Goal: Task Accomplishment & Management: Use online tool/utility

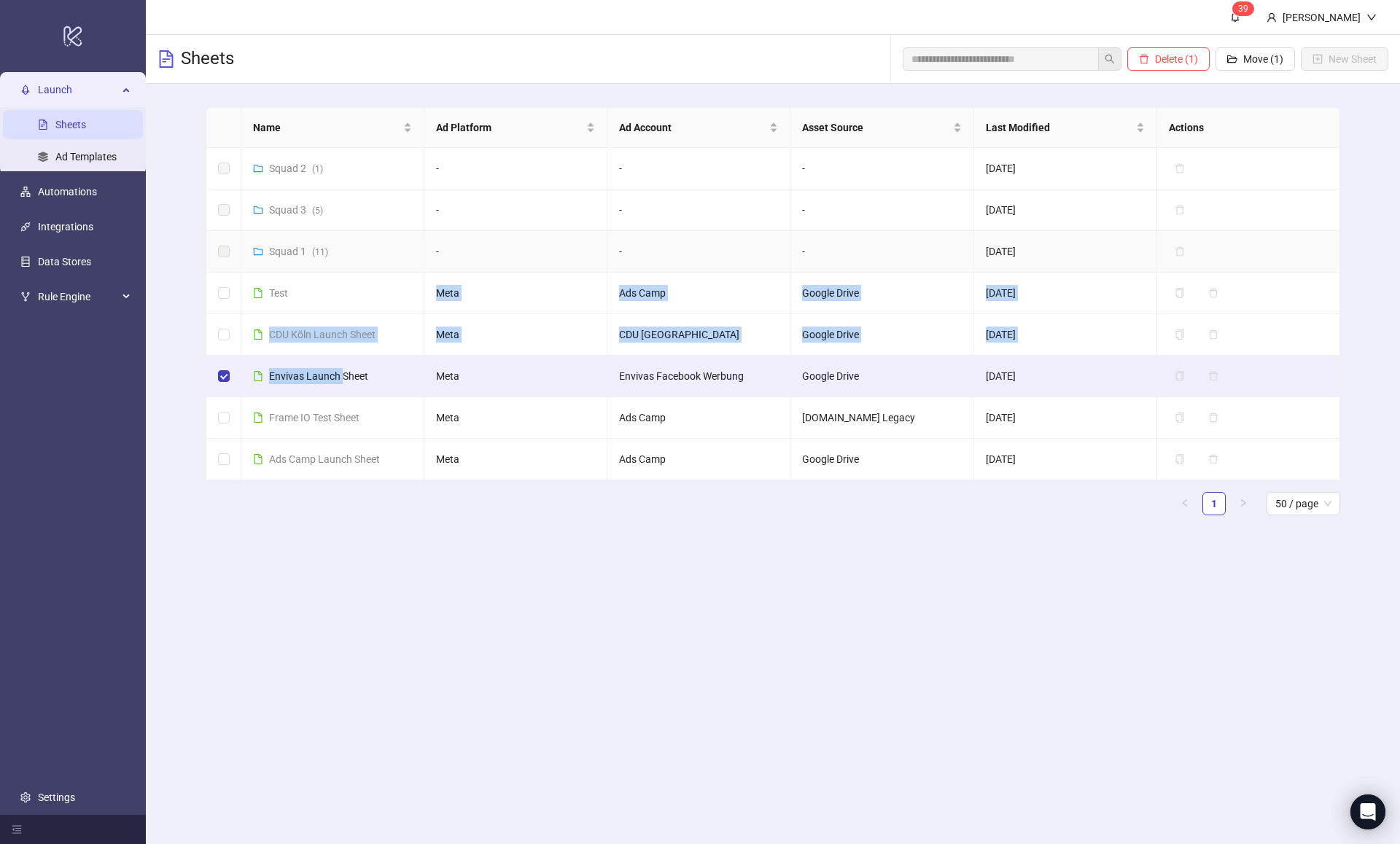
drag, startPoint x: 342, startPoint y: 374, endPoint x: 370, endPoint y: 316, distance: 64.4
click at [369, 309] on tbody "Squad 2 ( 1 ) - - - [DATE] Delete Squad 3 ( 5 ) - - - [DATE] Delete Squad 1 ( 1…" at bounding box center [773, 314] width 1134 height 333
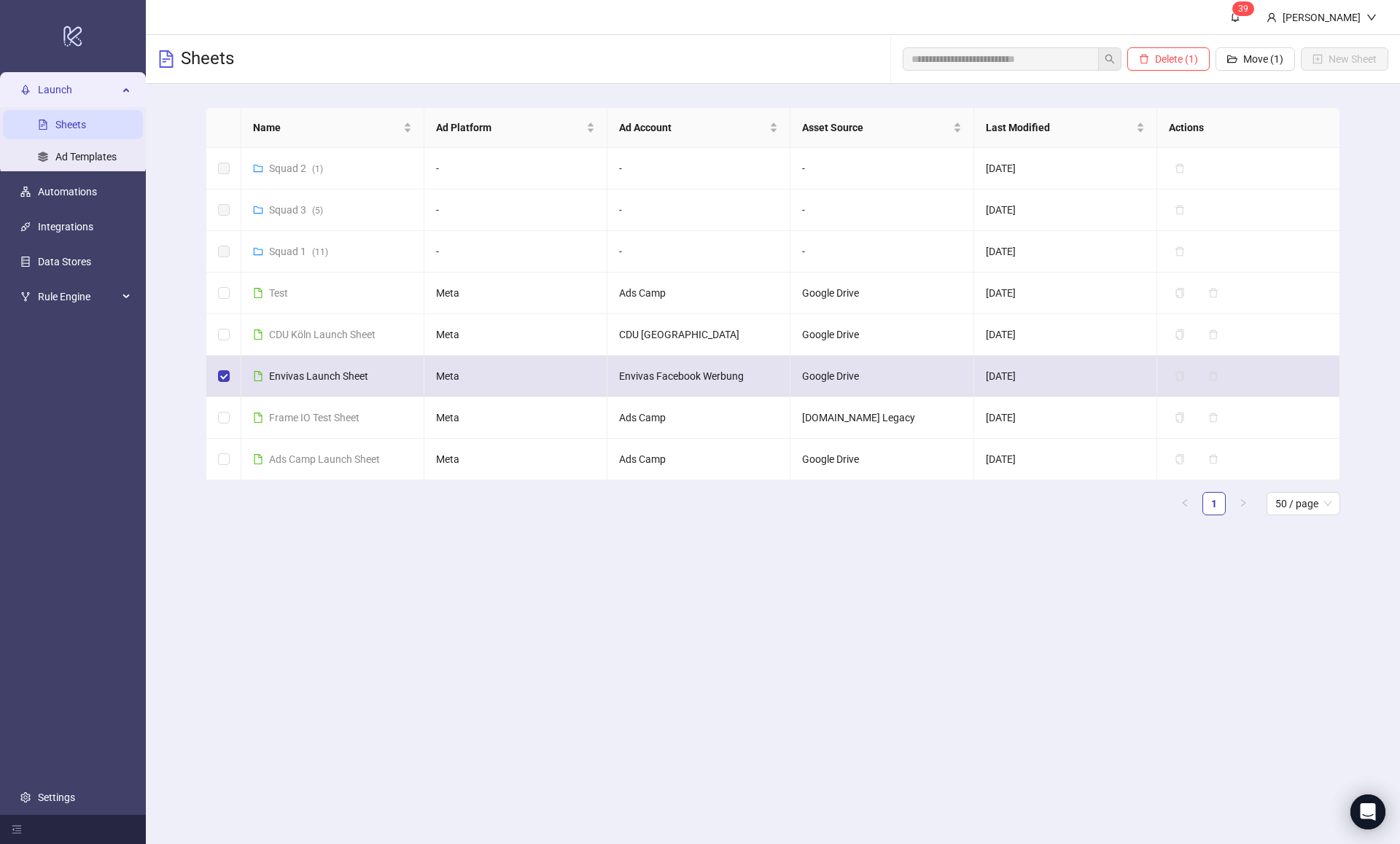
click at [349, 376] on span "Envivas Launch Sheet" at bounding box center [319, 376] width 99 height 12
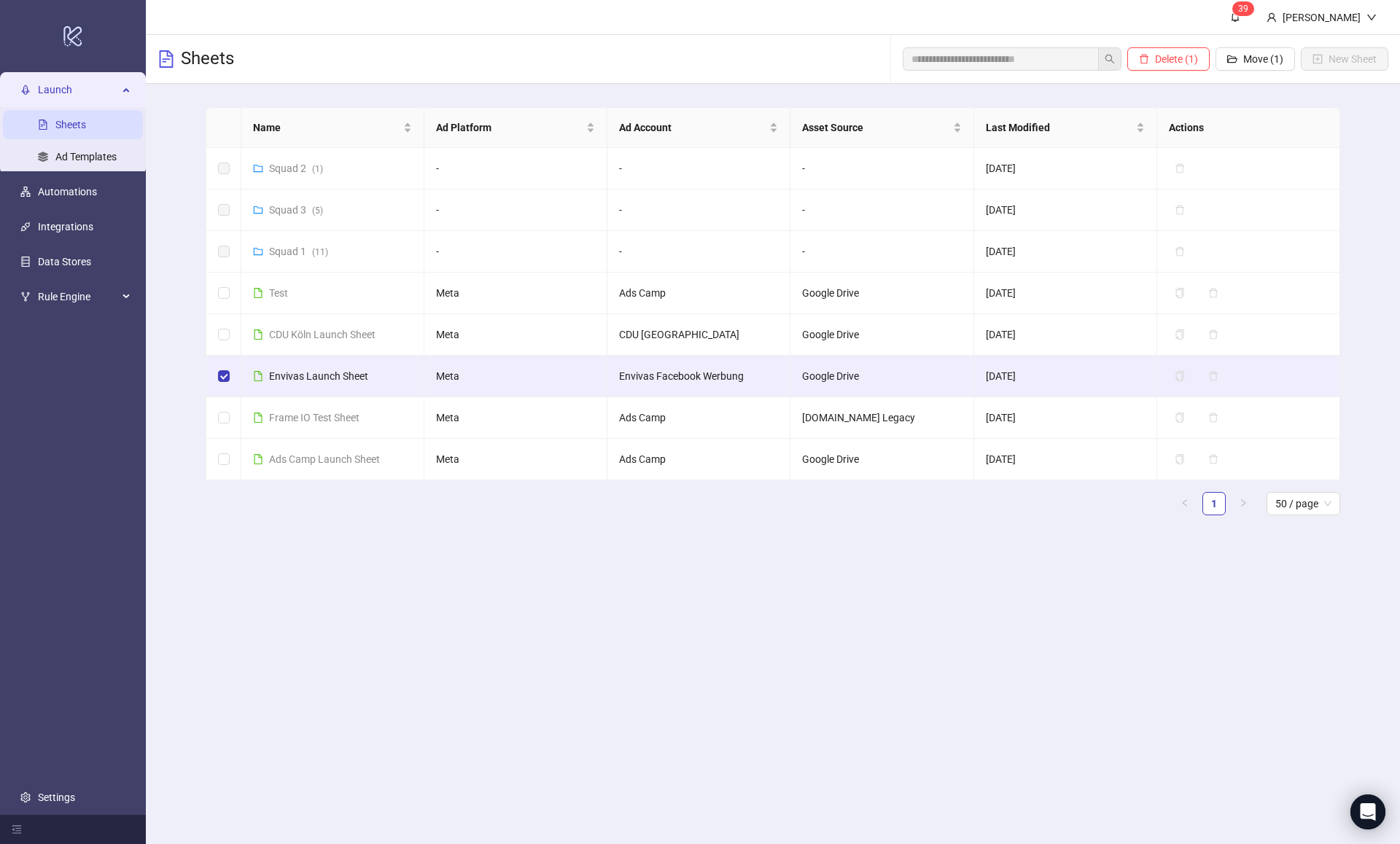
click at [356, 582] on main "3 9 [PERSON_NAME] Sheets Delete (1) Move (1) New Sheet Name Ad Platform Ad Acco…" at bounding box center [773, 422] width 1254 height 844
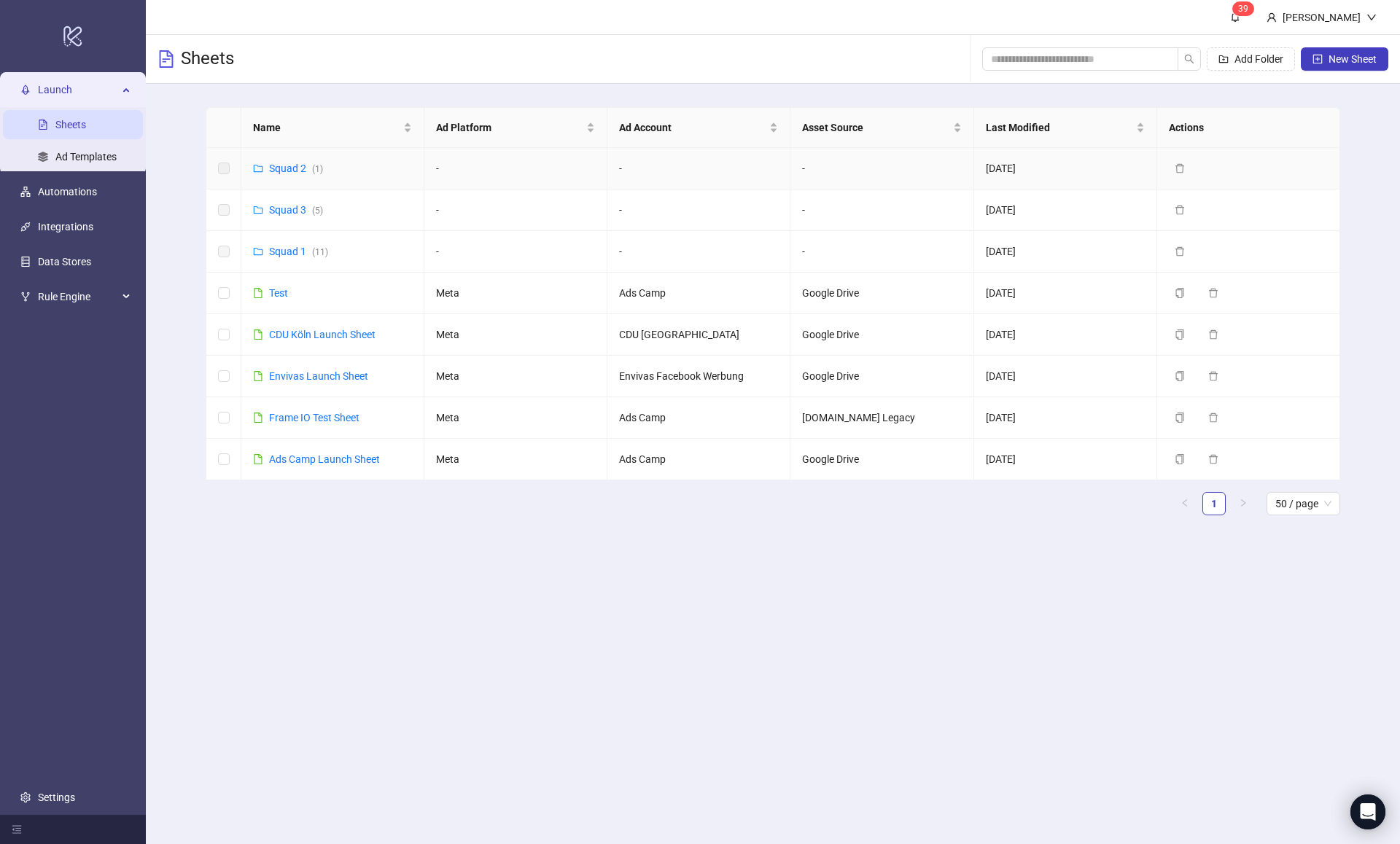
click at [223, 161] on label at bounding box center [224, 168] width 12 height 16
click at [223, 169] on label at bounding box center [224, 168] width 12 height 16
click at [187, 231] on div "Name Ad Platform Ad Account Asset Source Last Modified Actions Squad 2 ( 1 ) - …" at bounding box center [773, 317] width 1254 height 467
click at [193, 187] on div "Name Ad Platform Ad Account Asset Source Last Modified Actions Squad 2 ( 1 ) - …" at bounding box center [773, 317] width 1254 height 467
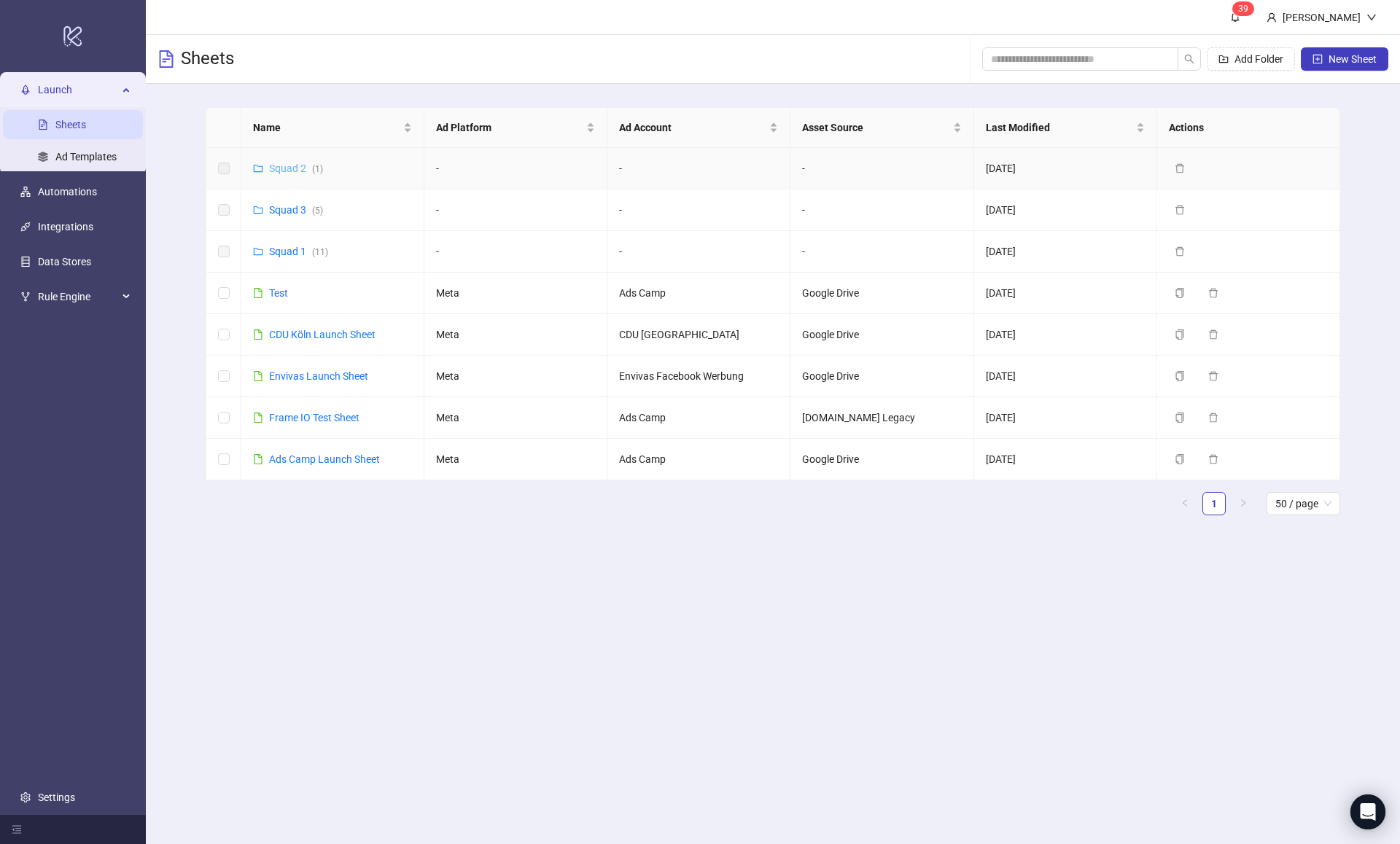
click at [288, 167] on link "Squad 2 ( 1 )" at bounding box center [296, 169] width 54 height 12
click at [333, 367] on td "Envivas Launch Sheet" at bounding box center [333, 376] width 183 height 41
click at [335, 374] on link "Envivas Launch Sheet" at bounding box center [319, 376] width 99 height 12
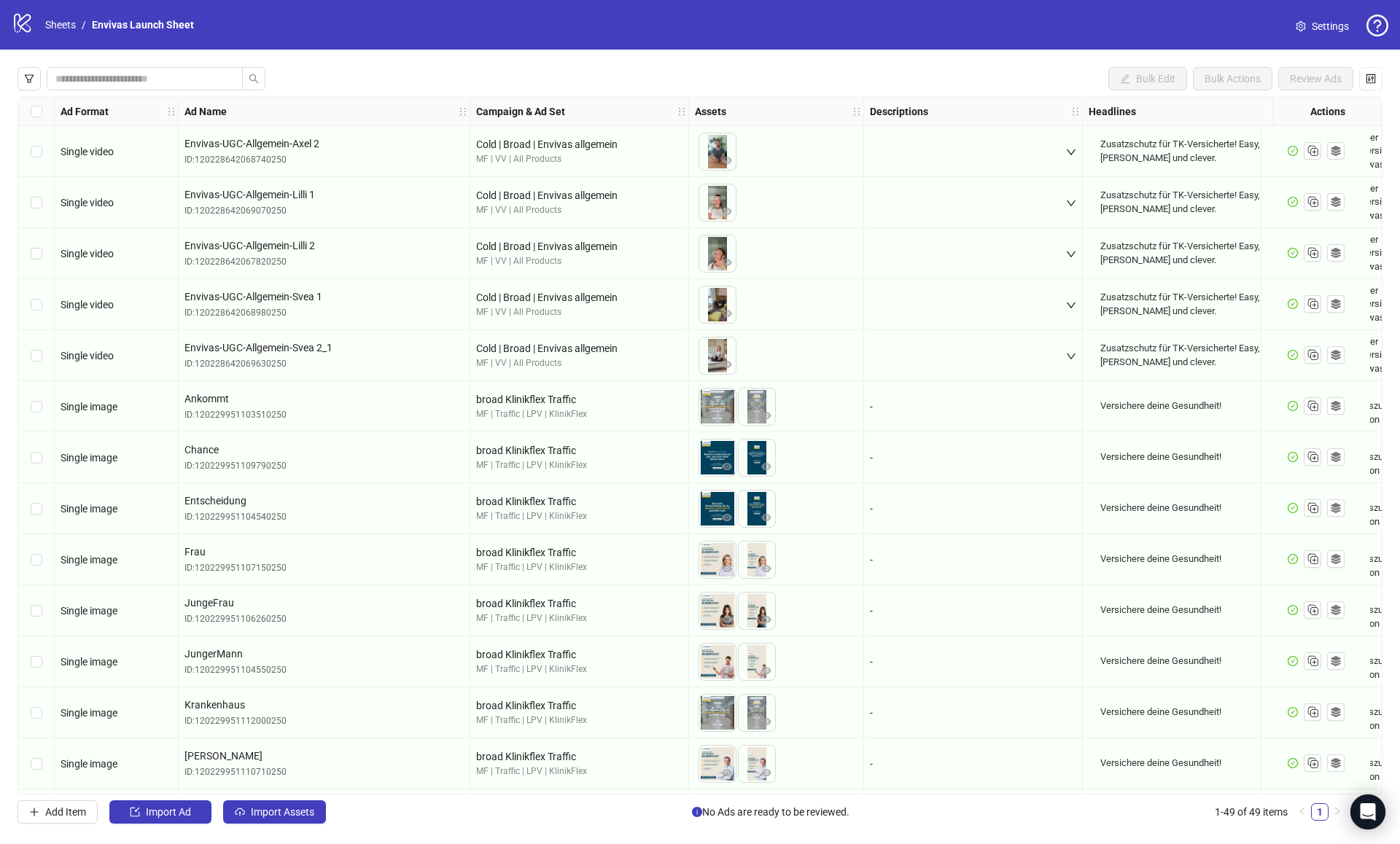
click at [356, 69] on div "Bulk Edit Bulk Actions Review Ads" at bounding box center [699, 78] width 1365 height 23
click at [295, 816] on span "Import Assets" at bounding box center [283, 813] width 64 height 12
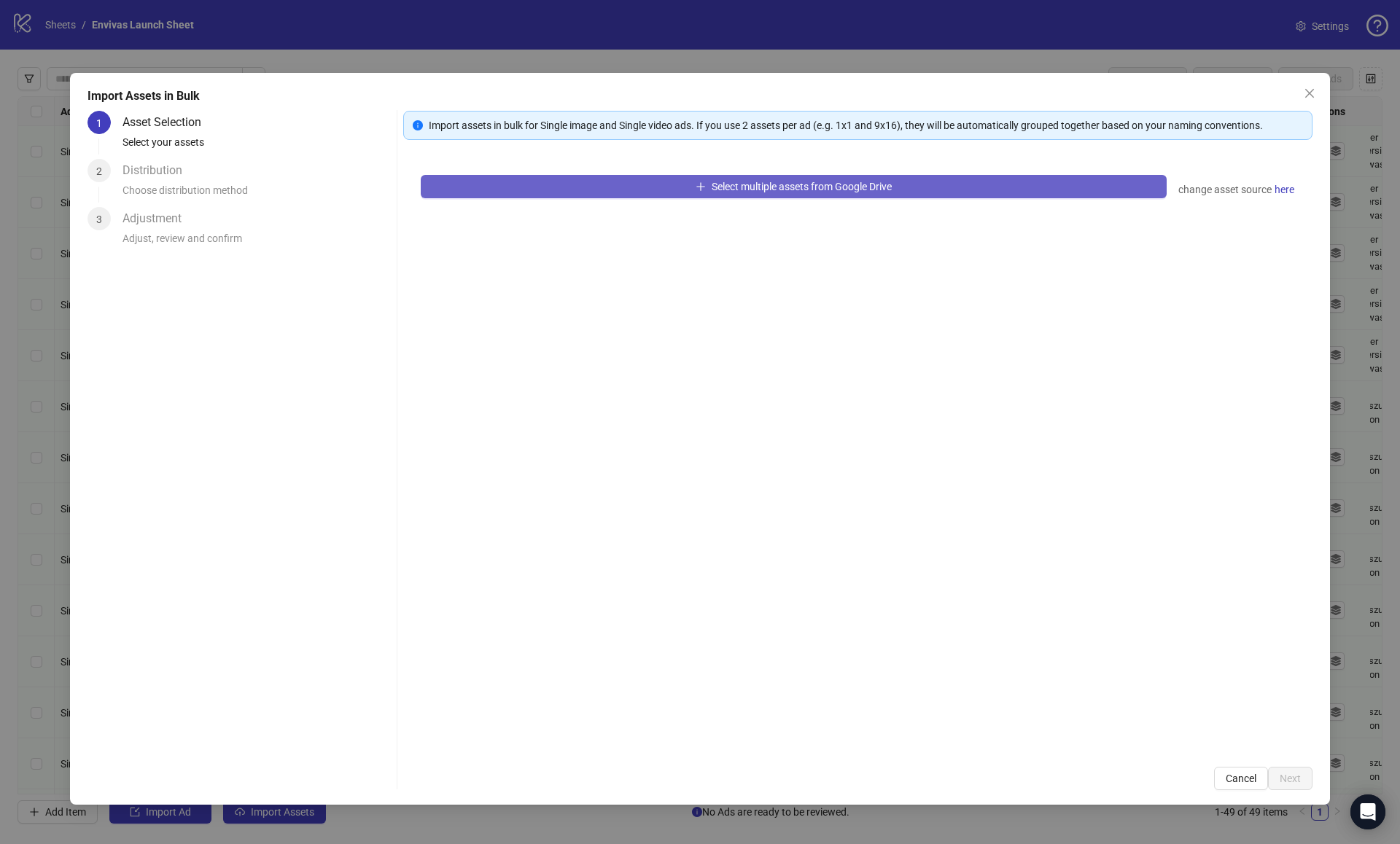
click at [667, 184] on button "Select multiple assets from Google Drive" at bounding box center [793, 186] width 746 height 23
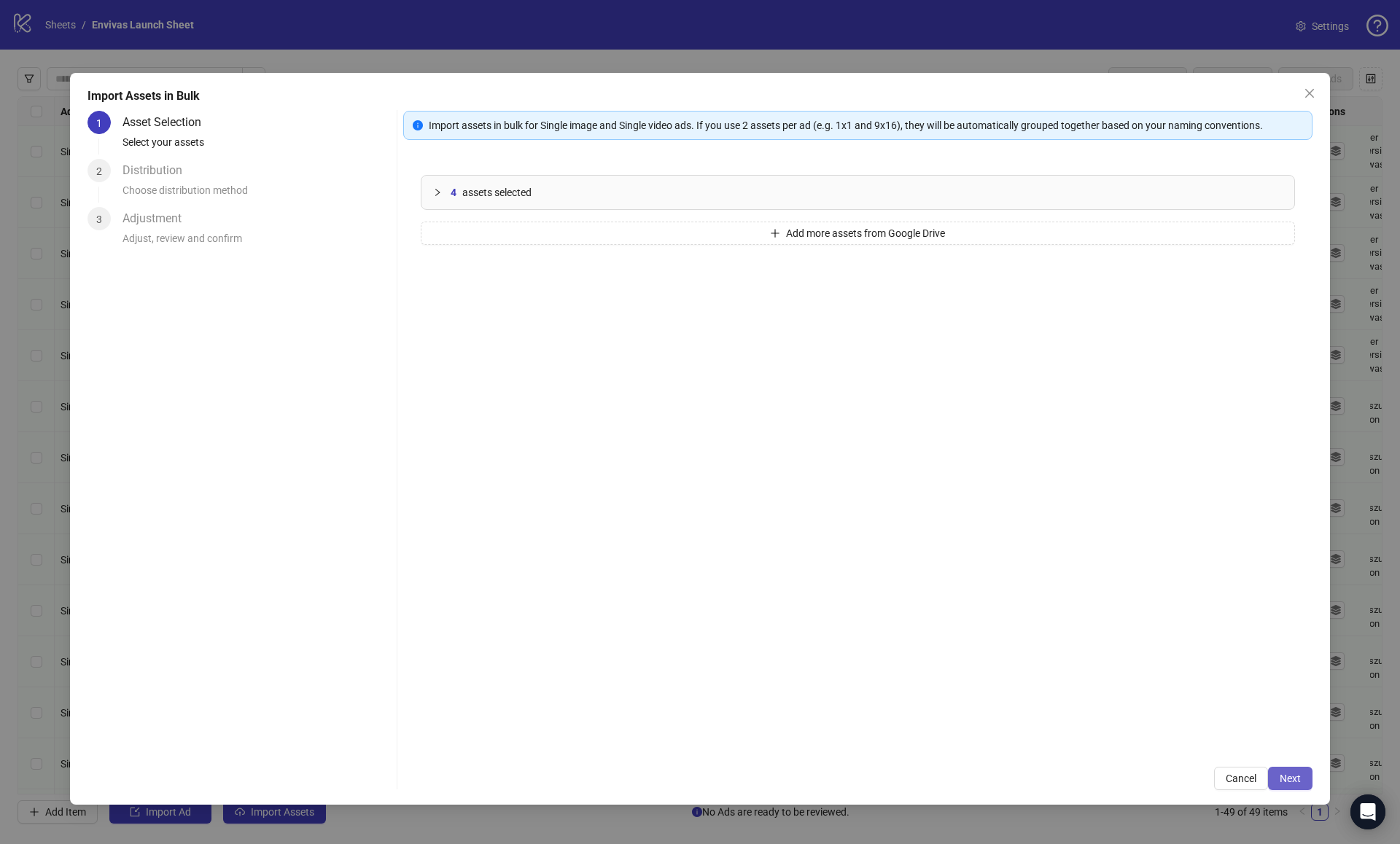
click at [1303, 774] on button "Next" at bounding box center [1290, 778] width 44 height 23
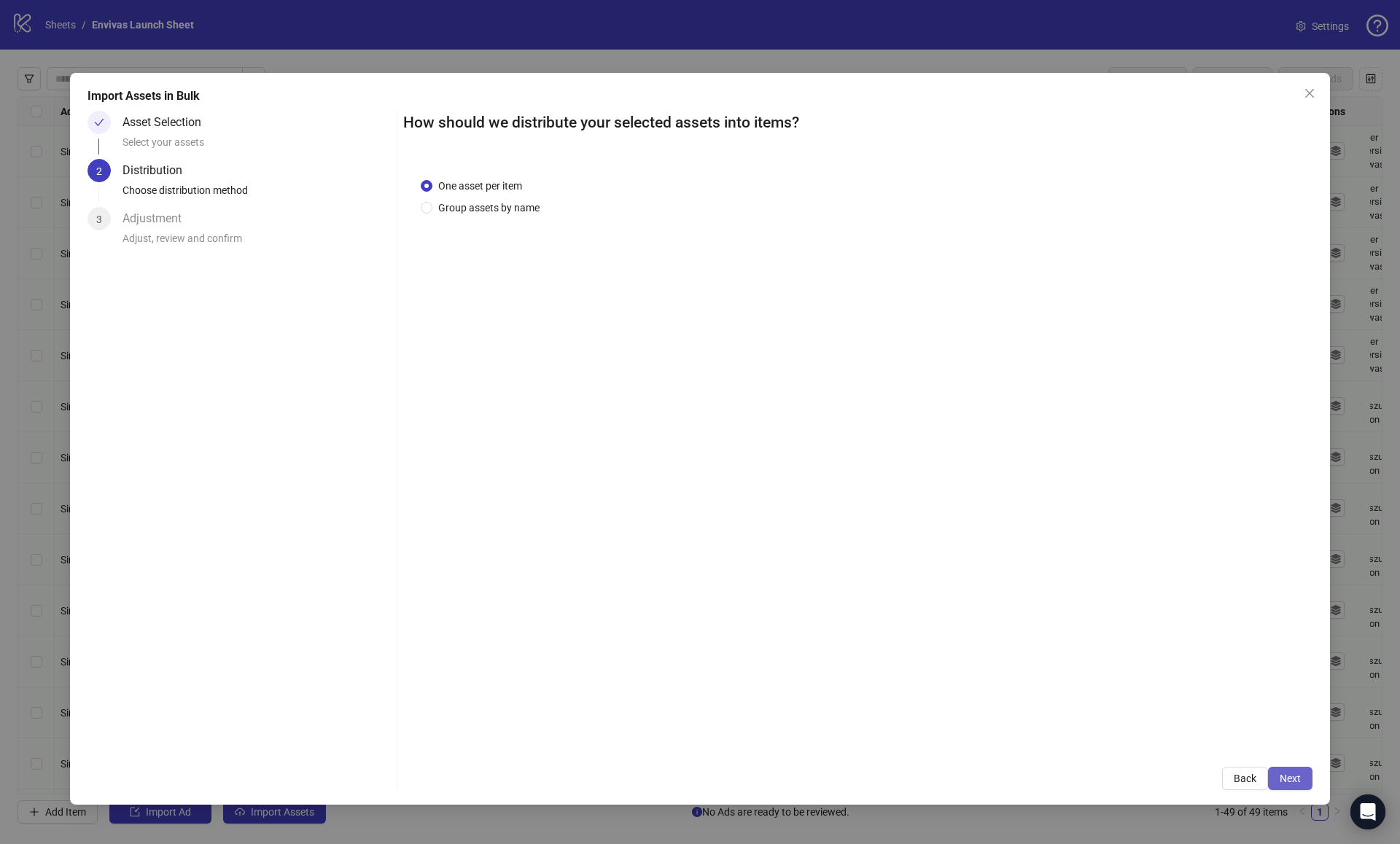
click at [1300, 773] on span "Next" at bounding box center [1290, 779] width 21 height 12
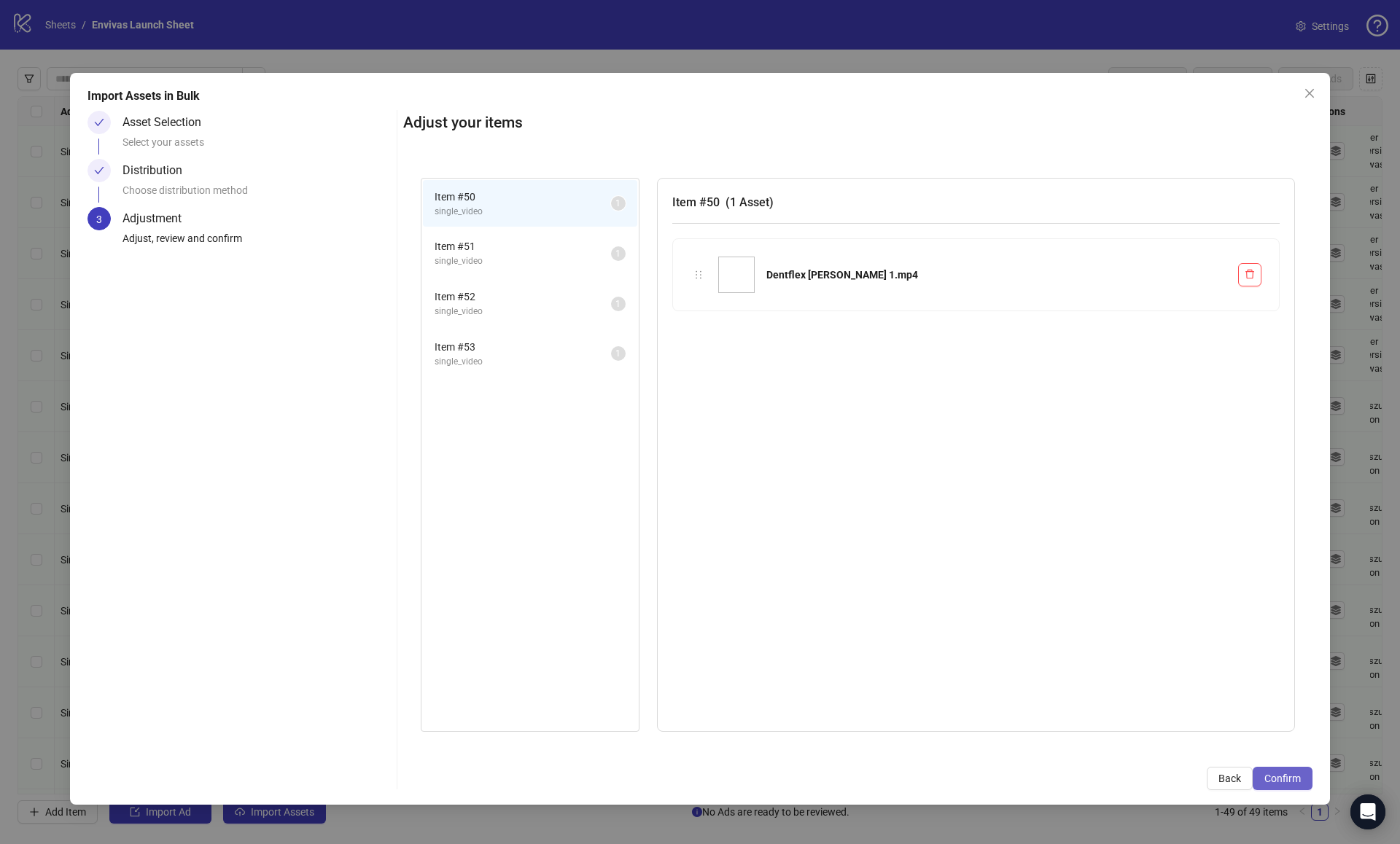
click at [1284, 783] on span "Confirm" at bounding box center [1282, 779] width 37 height 12
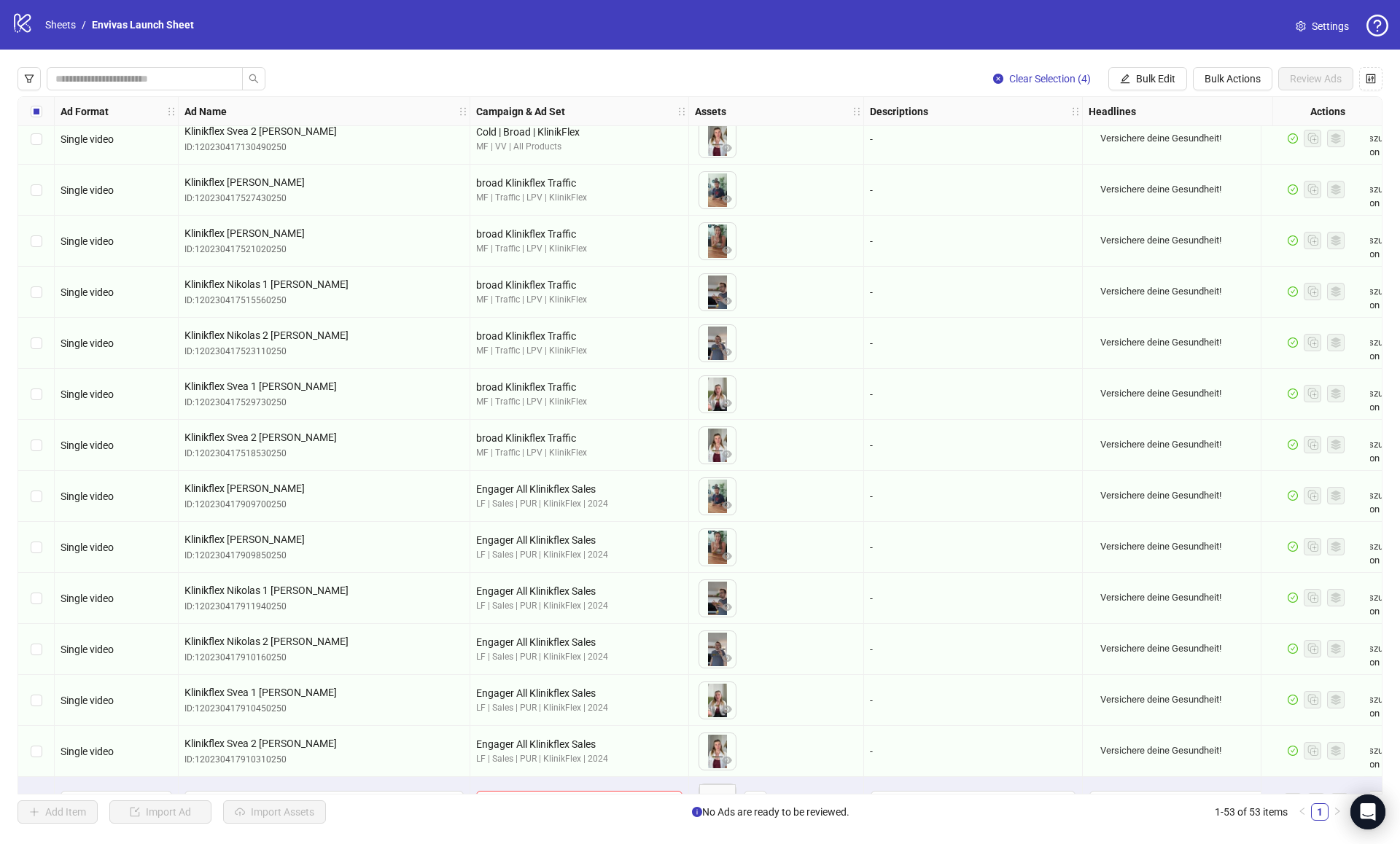
scroll to position [2043, 0]
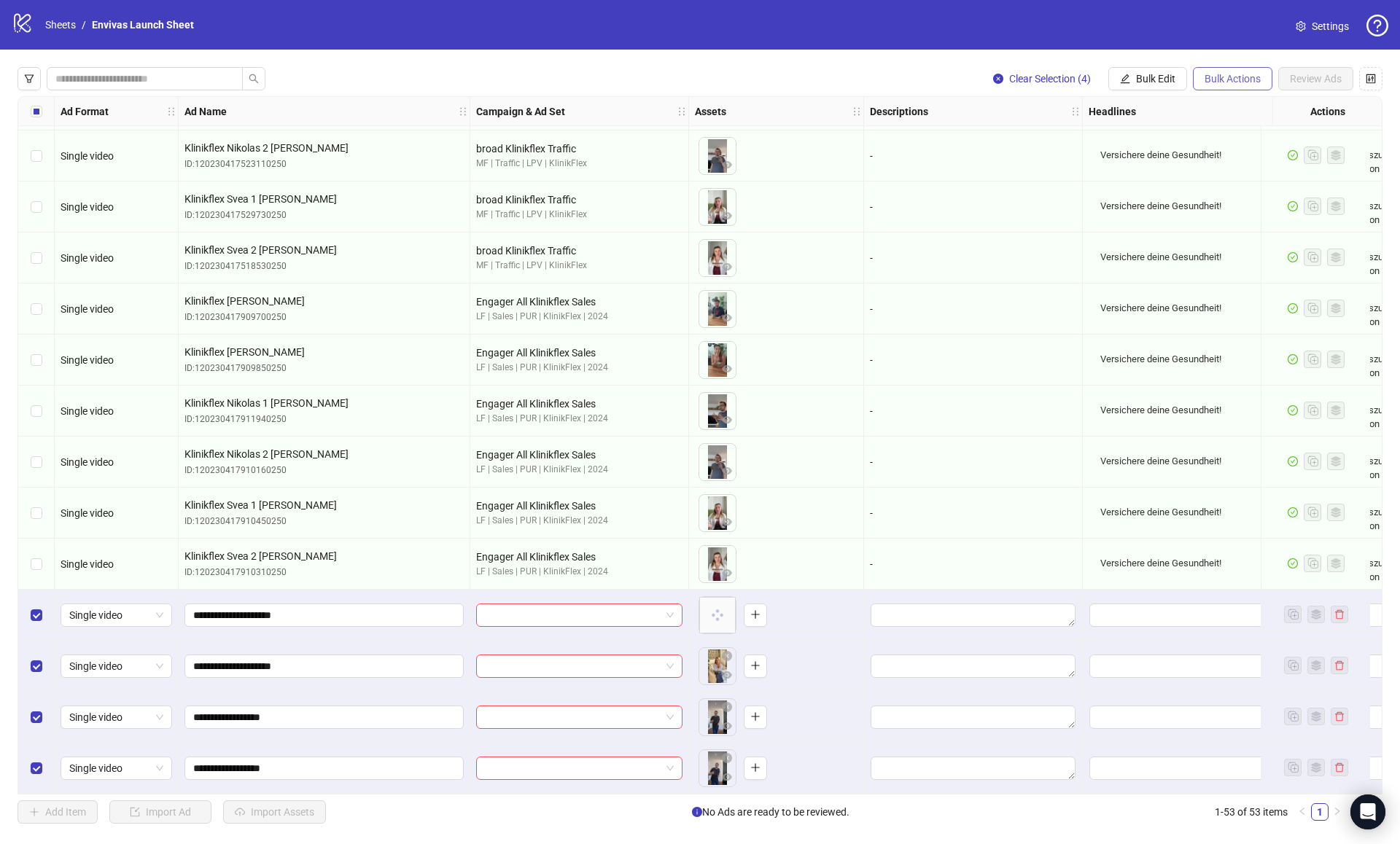
click at [1222, 79] on span "Bulk Actions" at bounding box center [1232, 79] width 56 height 12
click at [1137, 86] on button "Bulk Edit" at bounding box center [1147, 78] width 79 height 23
click at [1144, 136] on span "Name" at bounding box center [1162, 131] width 87 height 16
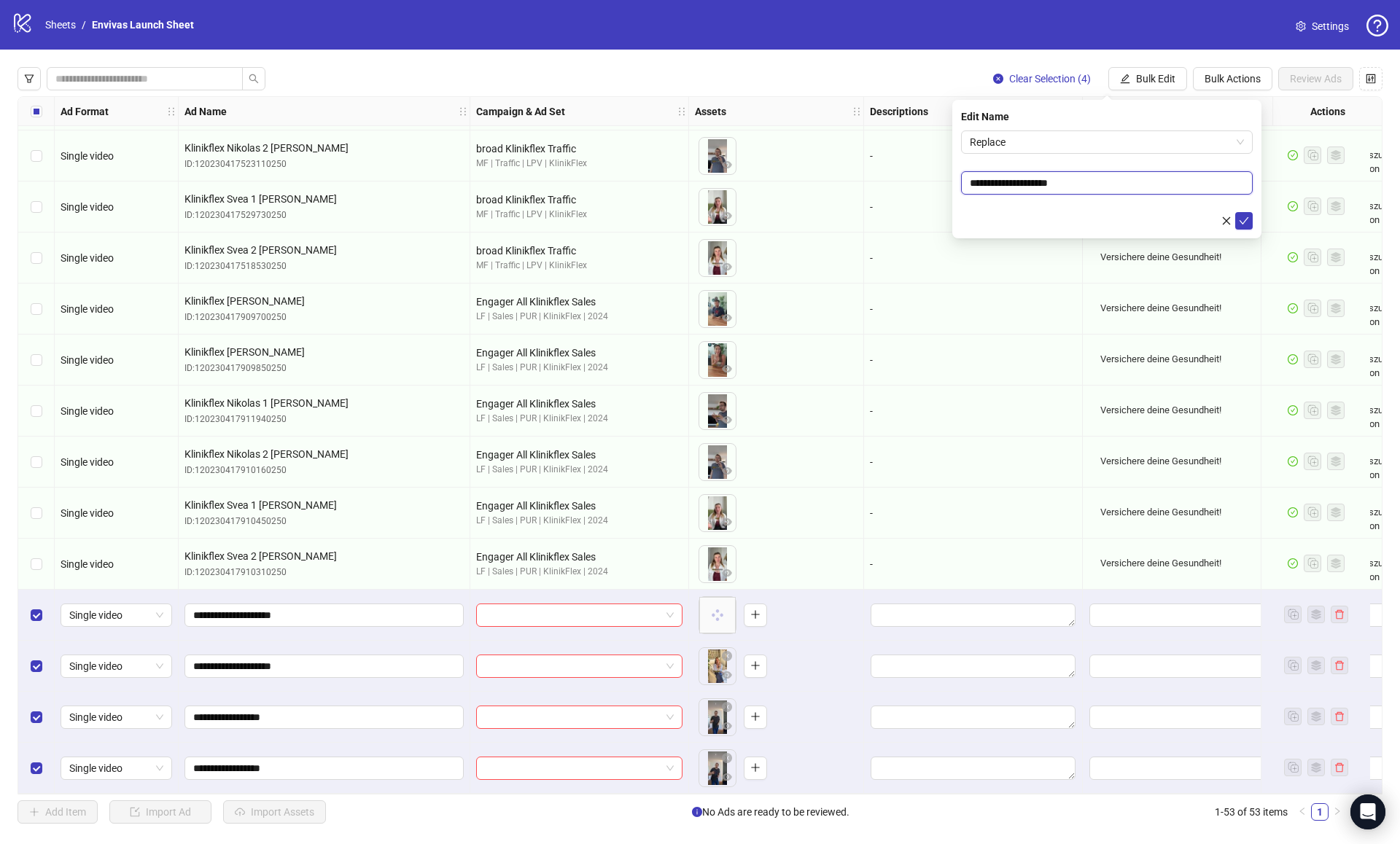
click at [970, 181] on input "**********" at bounding box center [1106, 183] width 292 height 23
type input "**********"
click at [1241, 226] on span "submit" at bounding box center [1244, 221] width 10 height 12
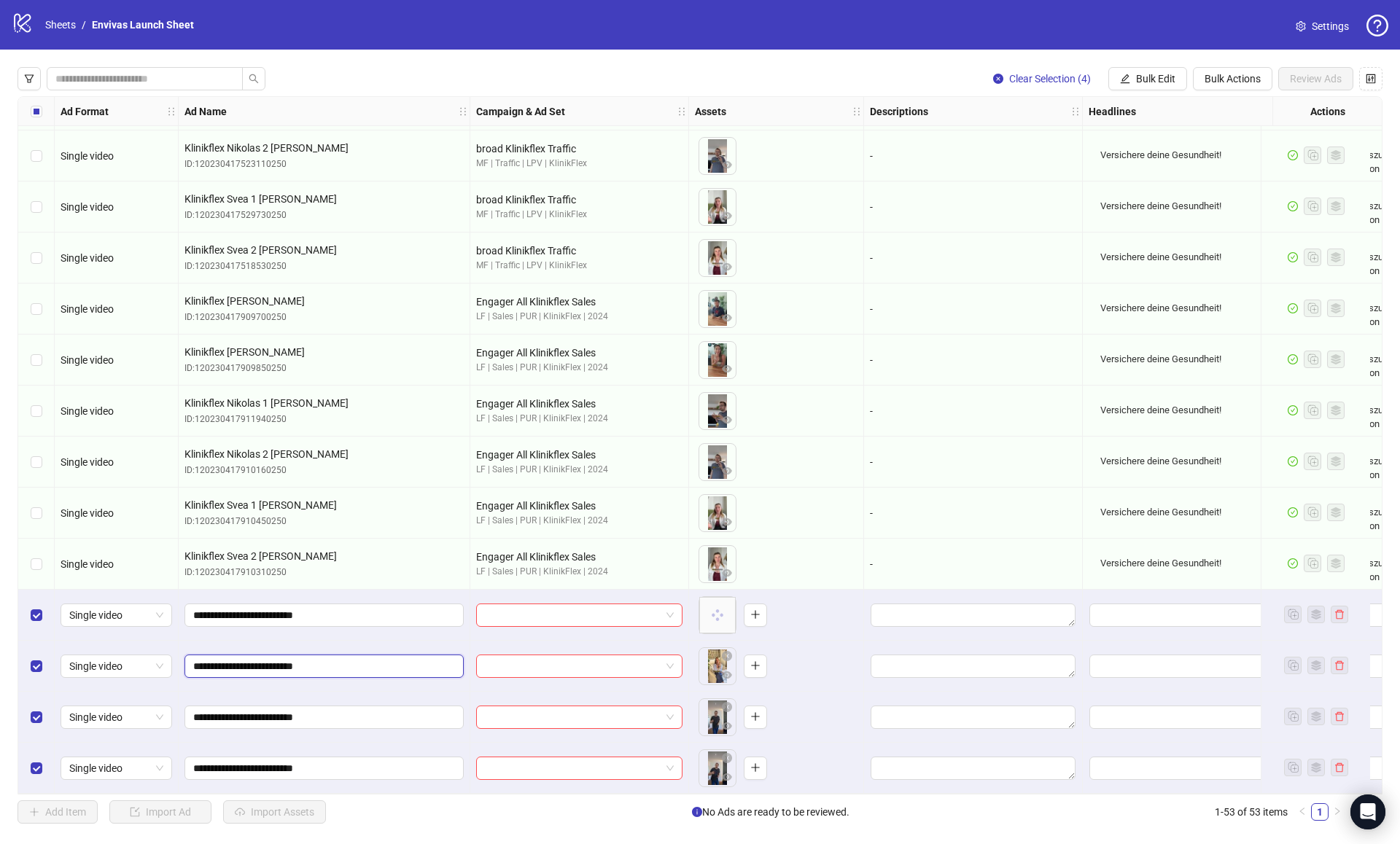
click at [328, 659] on input "**********" at bounding box center [322, 666] width 259 height 16
type input "**********"
click at [338, 720] on span "**********" at bounding box center [324, 717] width 280 height 23
click at [292, 711] on input "**********" at bounding box center [322, 717] width 259 height 16
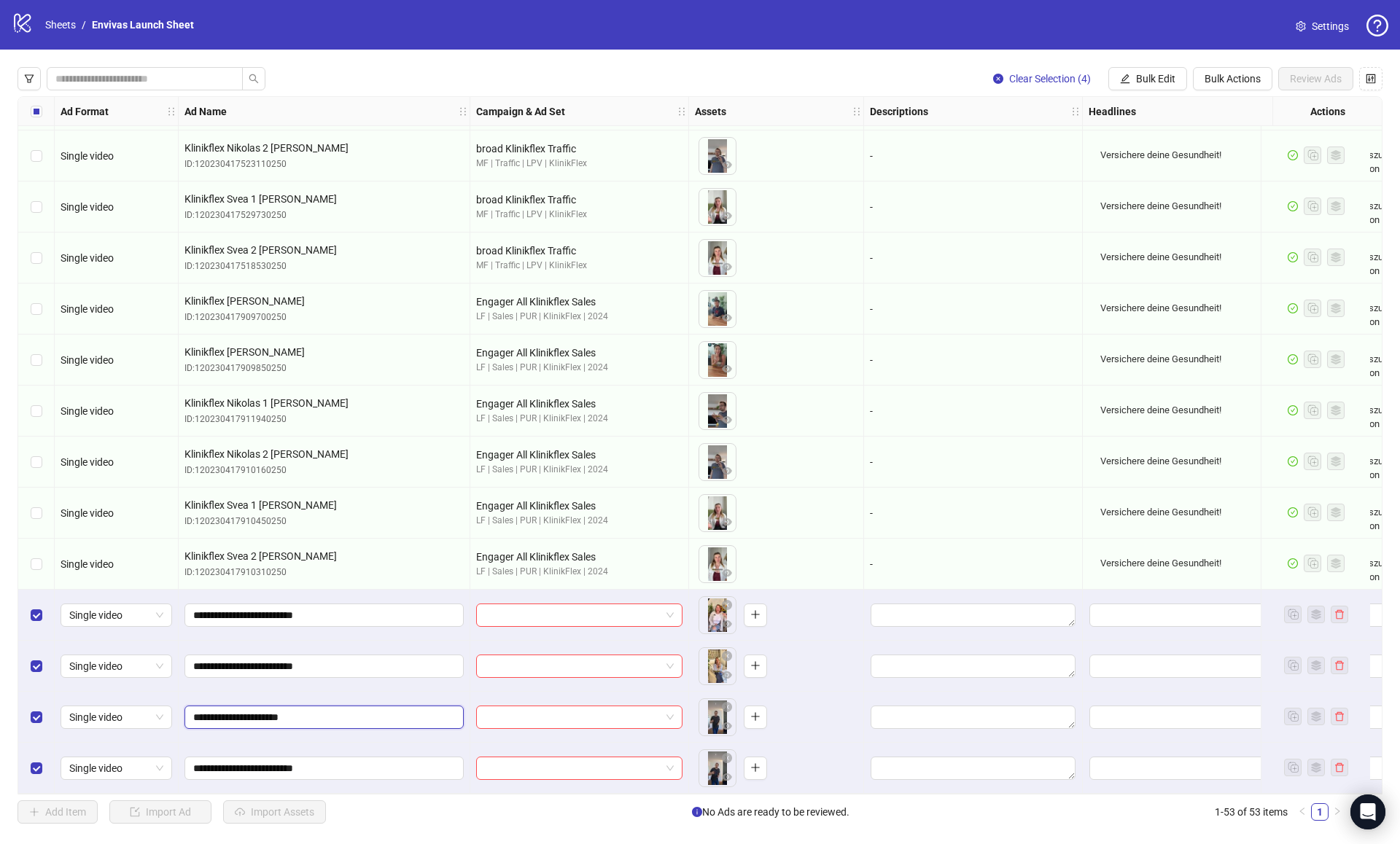
type input "**********"
click at [290, 762] on input "**********" at bounding box center [322, 768] width 259 height 16
click at [316, 762] on input "**********" at bounding box center [322, 768] width 259 height 16
type input "**********"
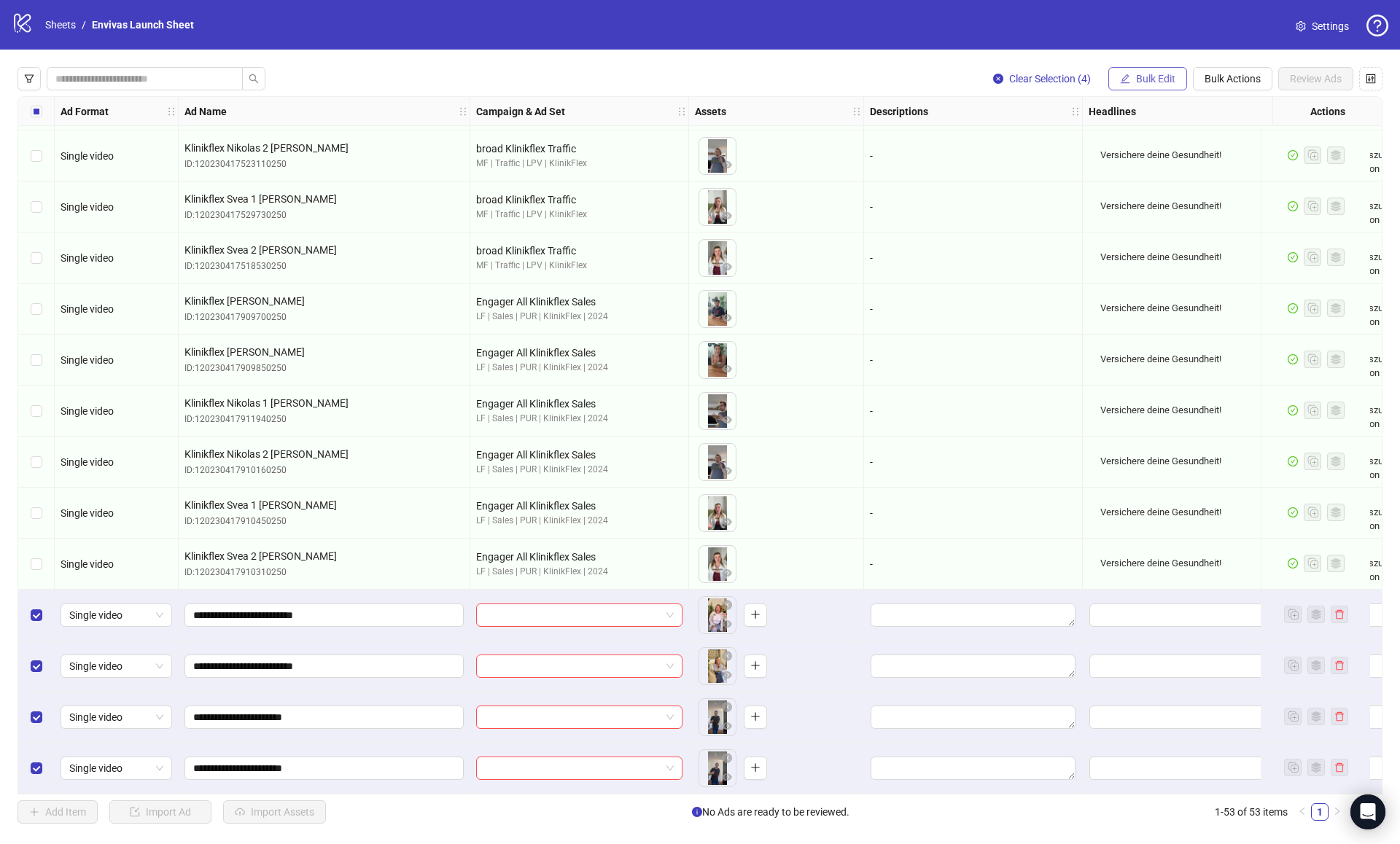
click at [1161, 76] on span "Bulk Edit" at bounding box center [1156, 79] width 40 height 12
click at [1156, 148] on span "Campaign & Ad Set" at bounding box center [1162, 154] width 87 height 16
click at [1023, 140] on input "search" at bounding box center [1100, 142] width 261 height 22
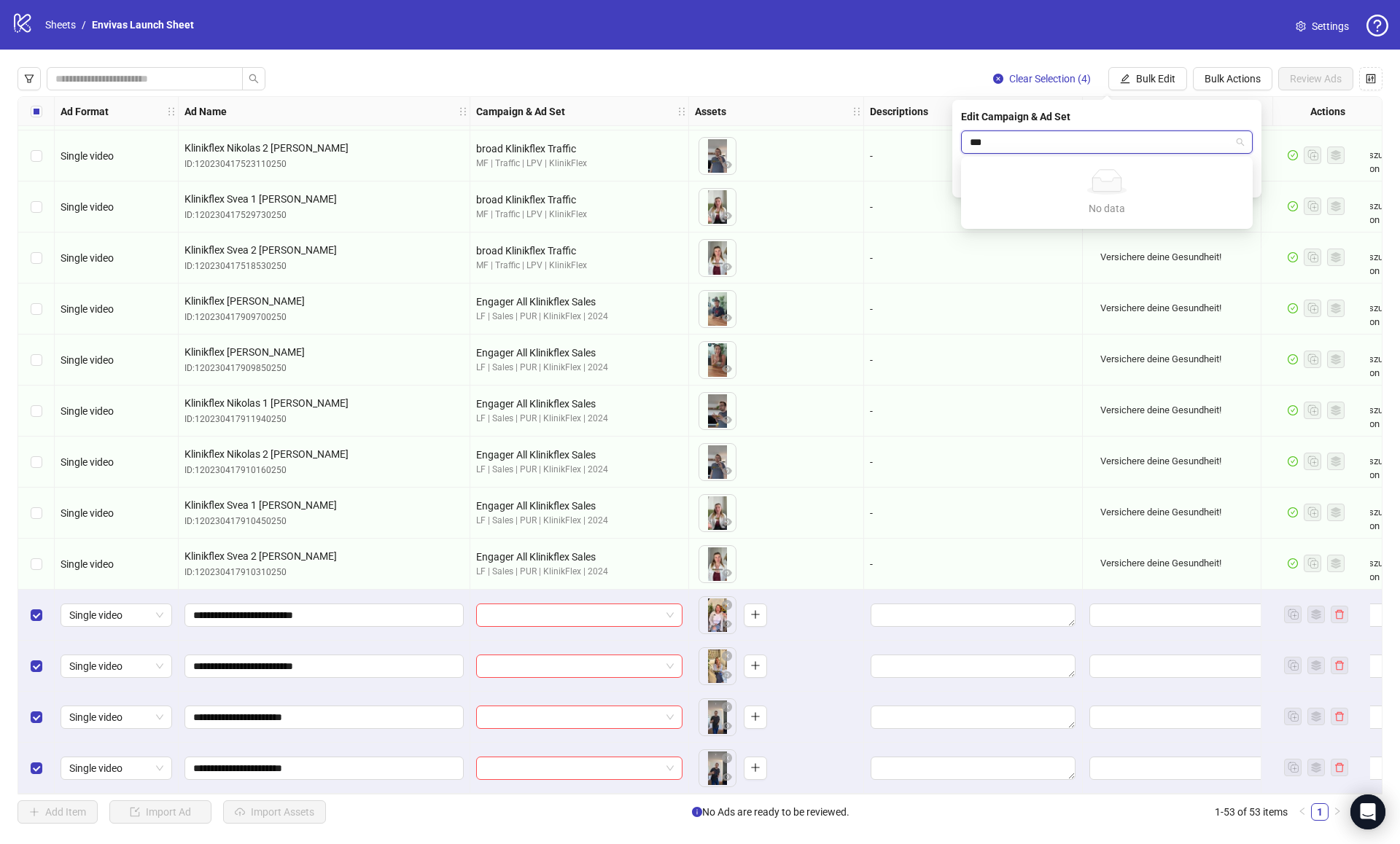
type input "****"
click at [1035, 146] on input "search" at bounding box center [1100, 142] width 261 height 22
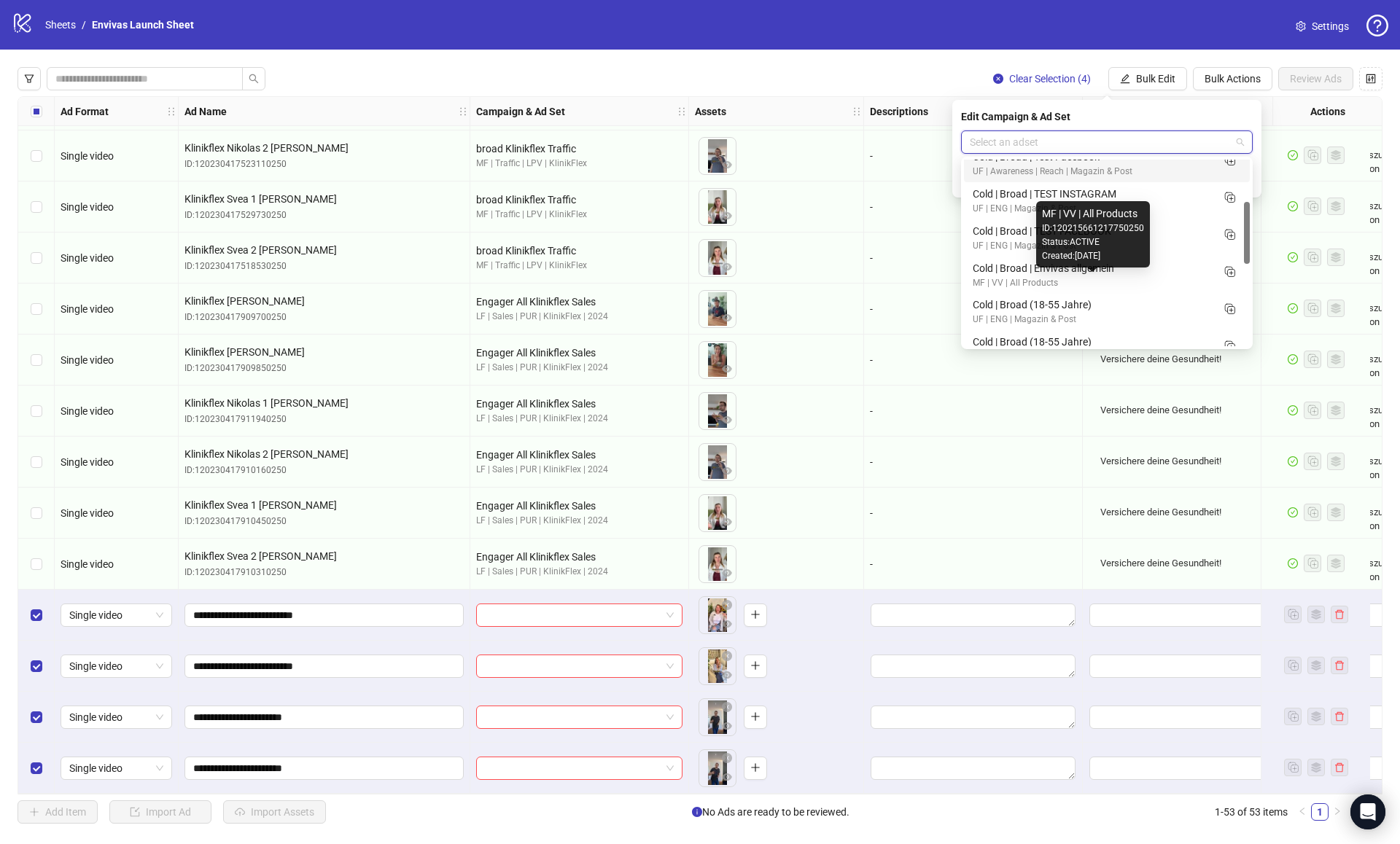
scroll to position [60, 0]
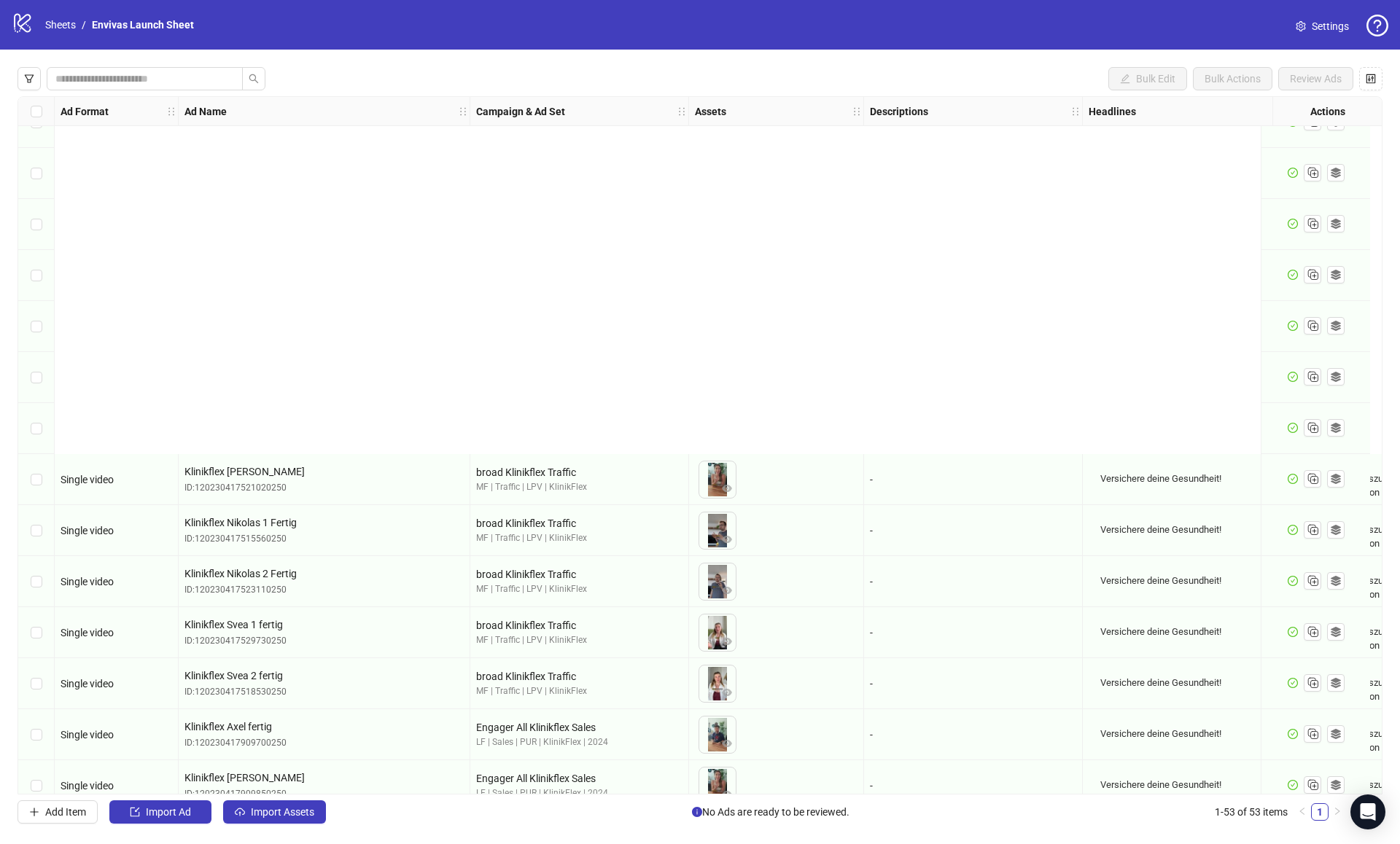
scroll to position [2043, 0]
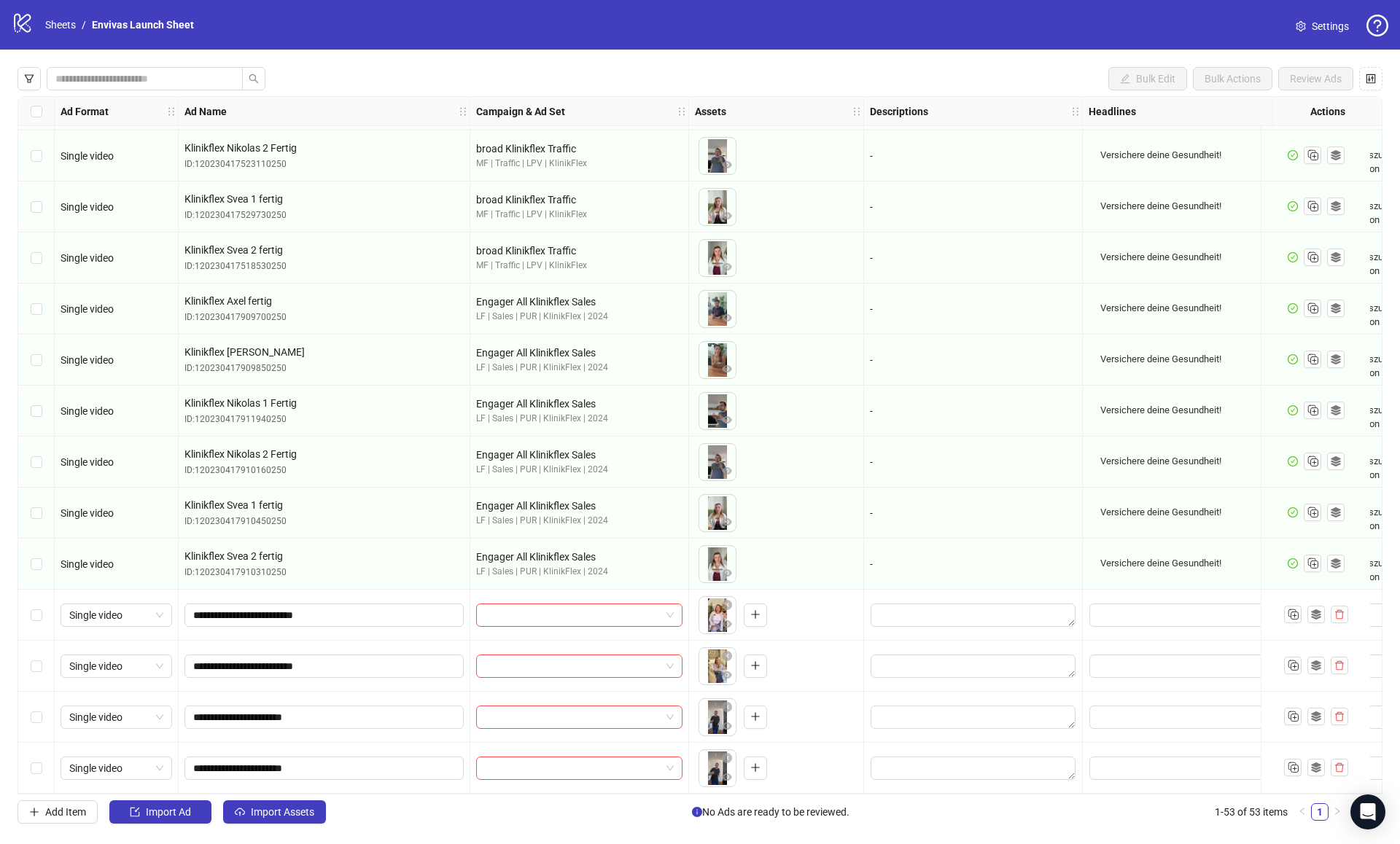
click at [42, 609] on div "Select row 50" at bounding box center [36, 615] width 37 height 51
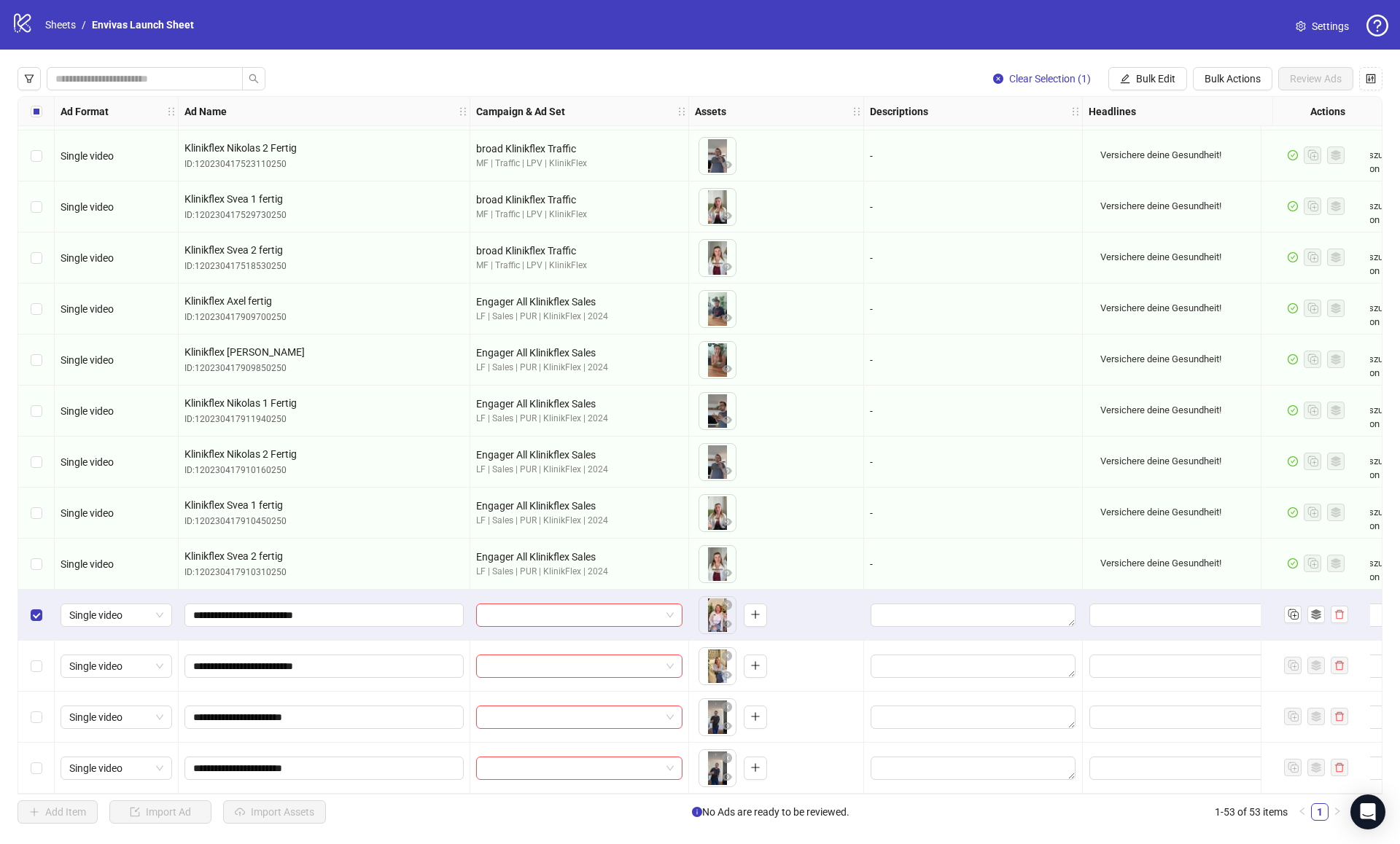
click at [42, 647] on div "Select row 51" at bounding box center [36, 666] width 37 height 51
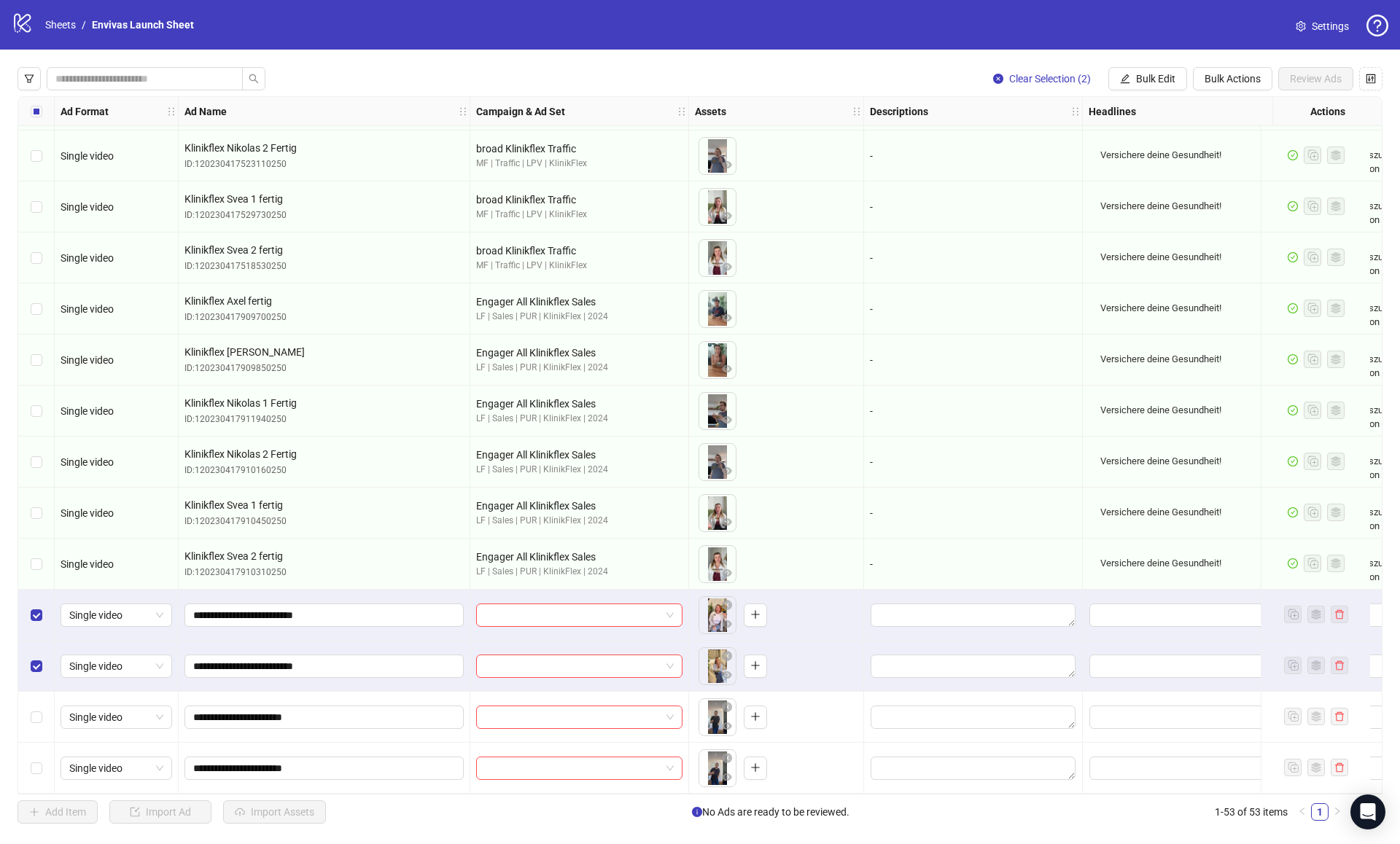
click at [37, 692] on div "Select row 52" at bounding box center [36, 717] width 37 height 51
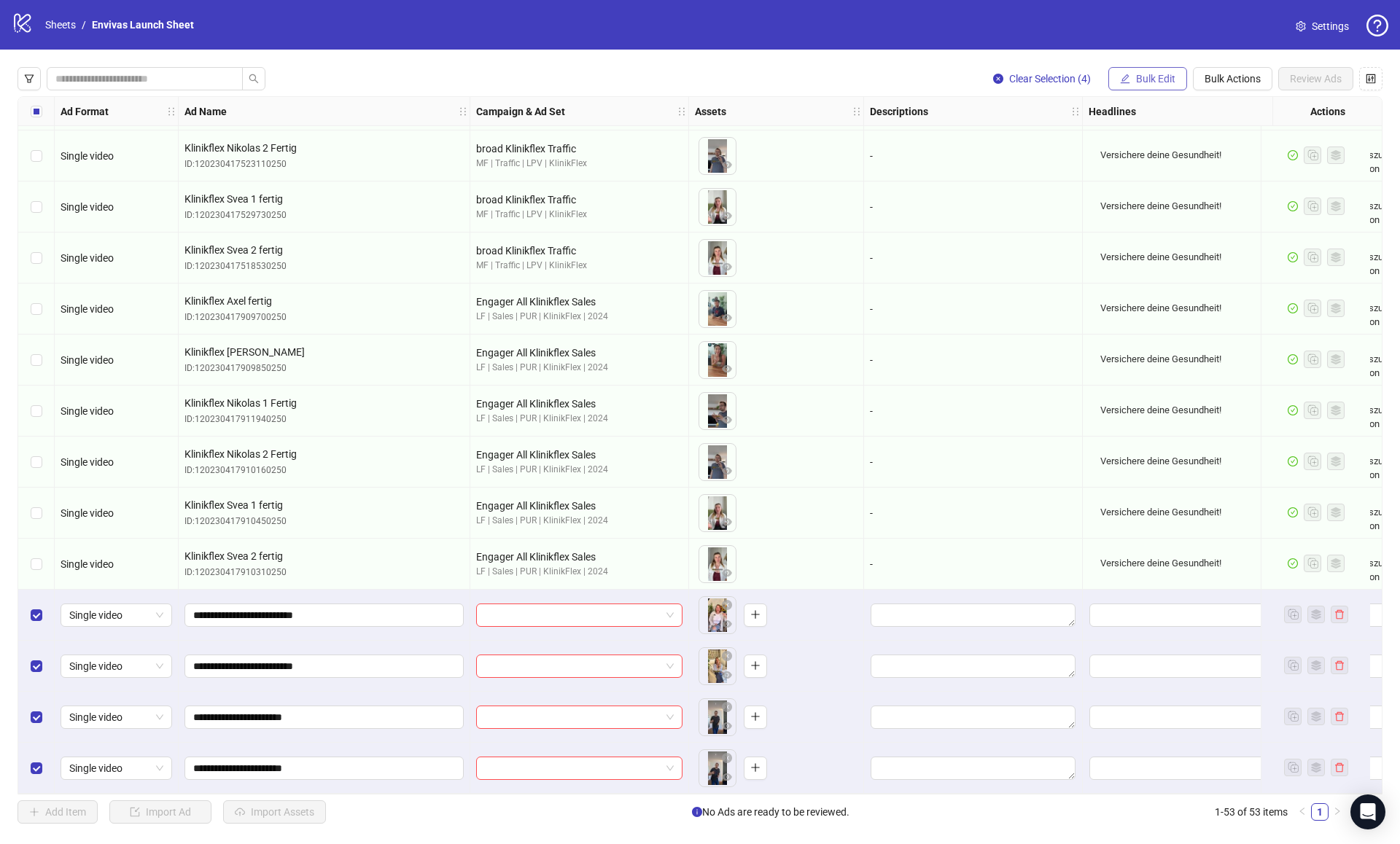
click at [1163, 82] on span "Bulk Edit" at bounding box center [1156, 79] width 40 height 12
click at [1131, 149] on span "Campaign & Ad Set" at bounding box center [1162, 154] width 87 height 16
click at [1053, 159] on form "Select an adset" at bounding box center [1106, 160] width 292 height 58
click at [1066, 140] on input "search" at bounding box center [1100, 142] width 261 height 22
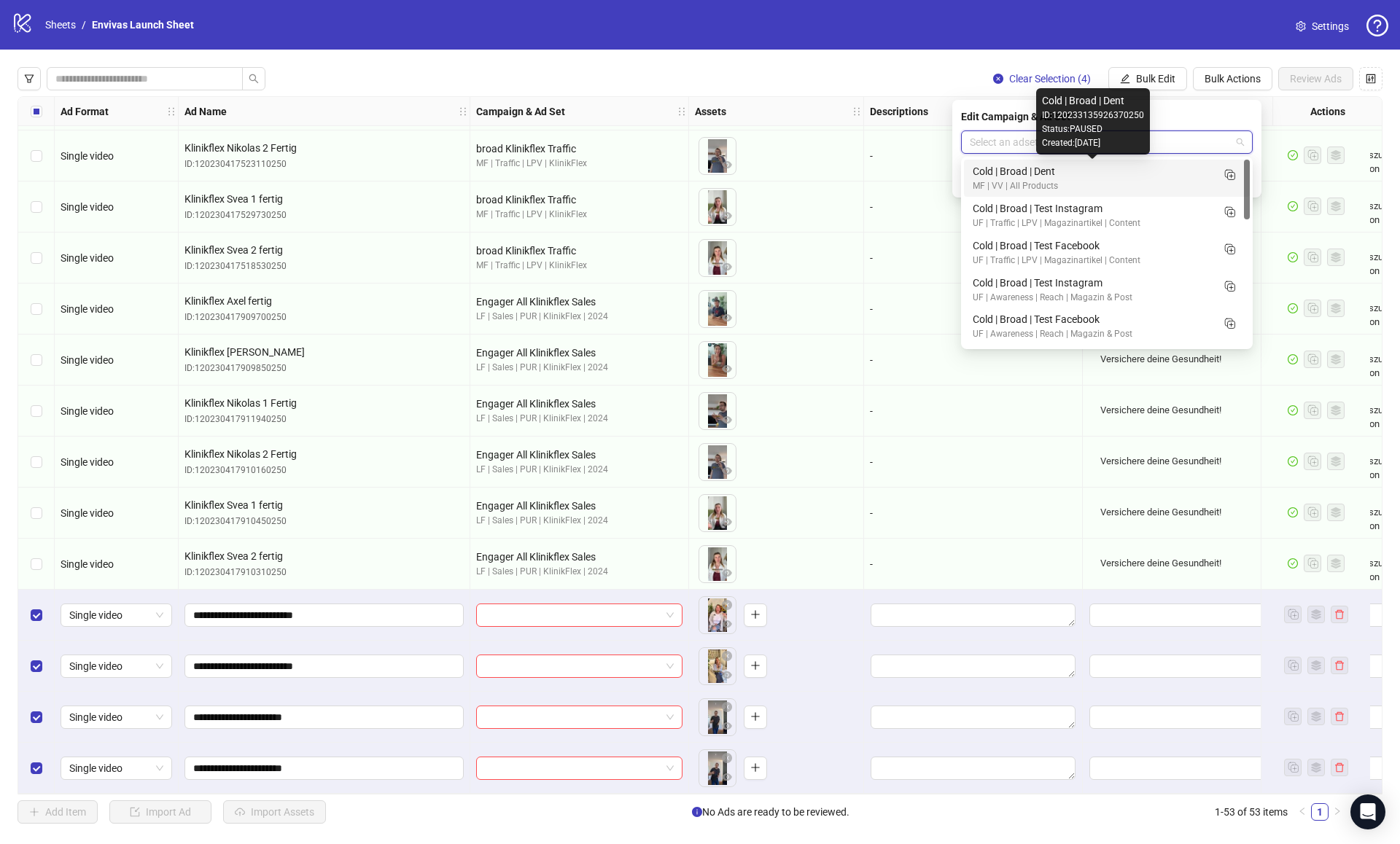
click at [1062, 172] on div "Cold | Broad | Dent" at bounding box center [1092, 171] width 239 height 16
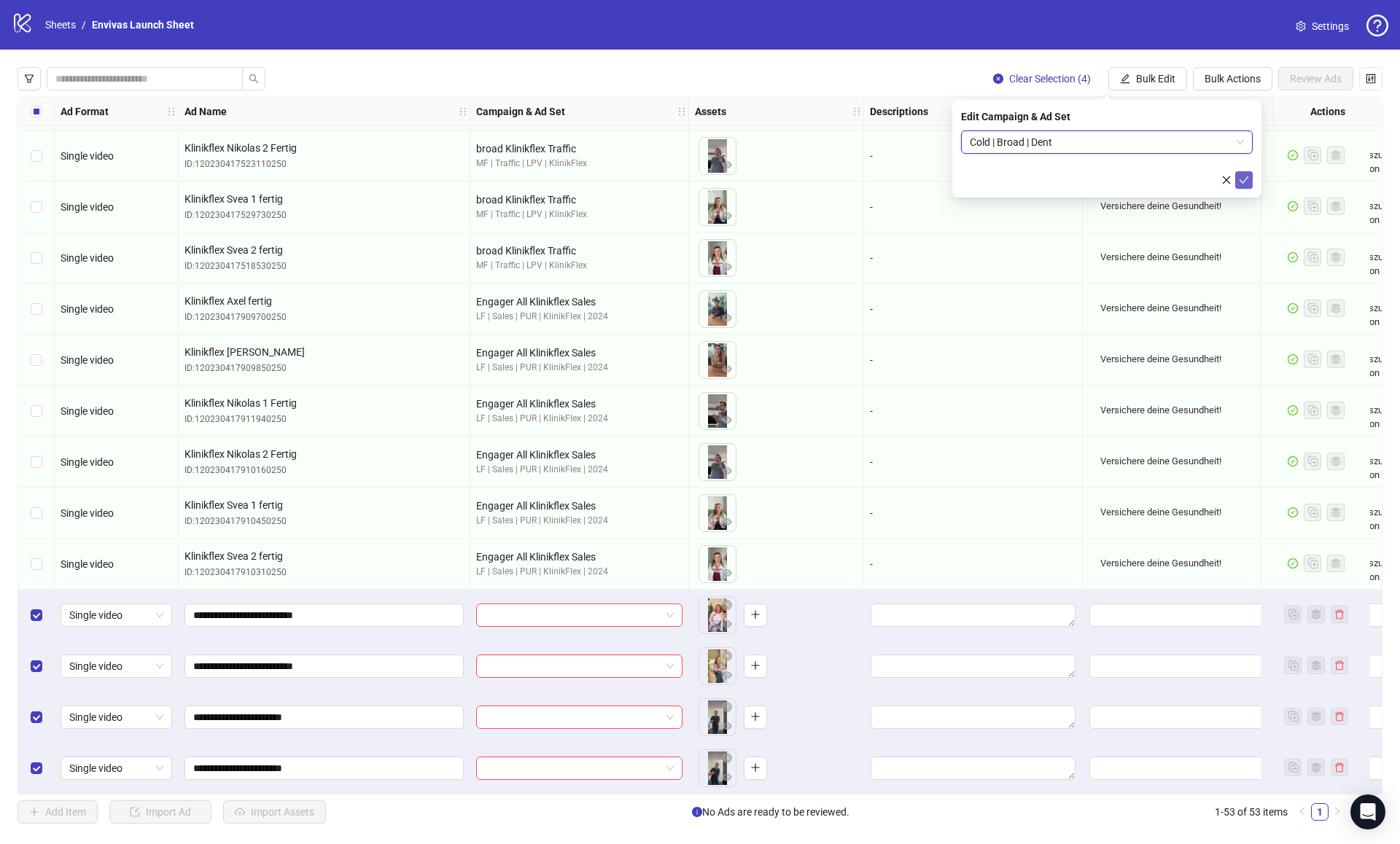
click at [1246, 177] on icon "check" at bounding box center [1244, 180] width 10 height 7
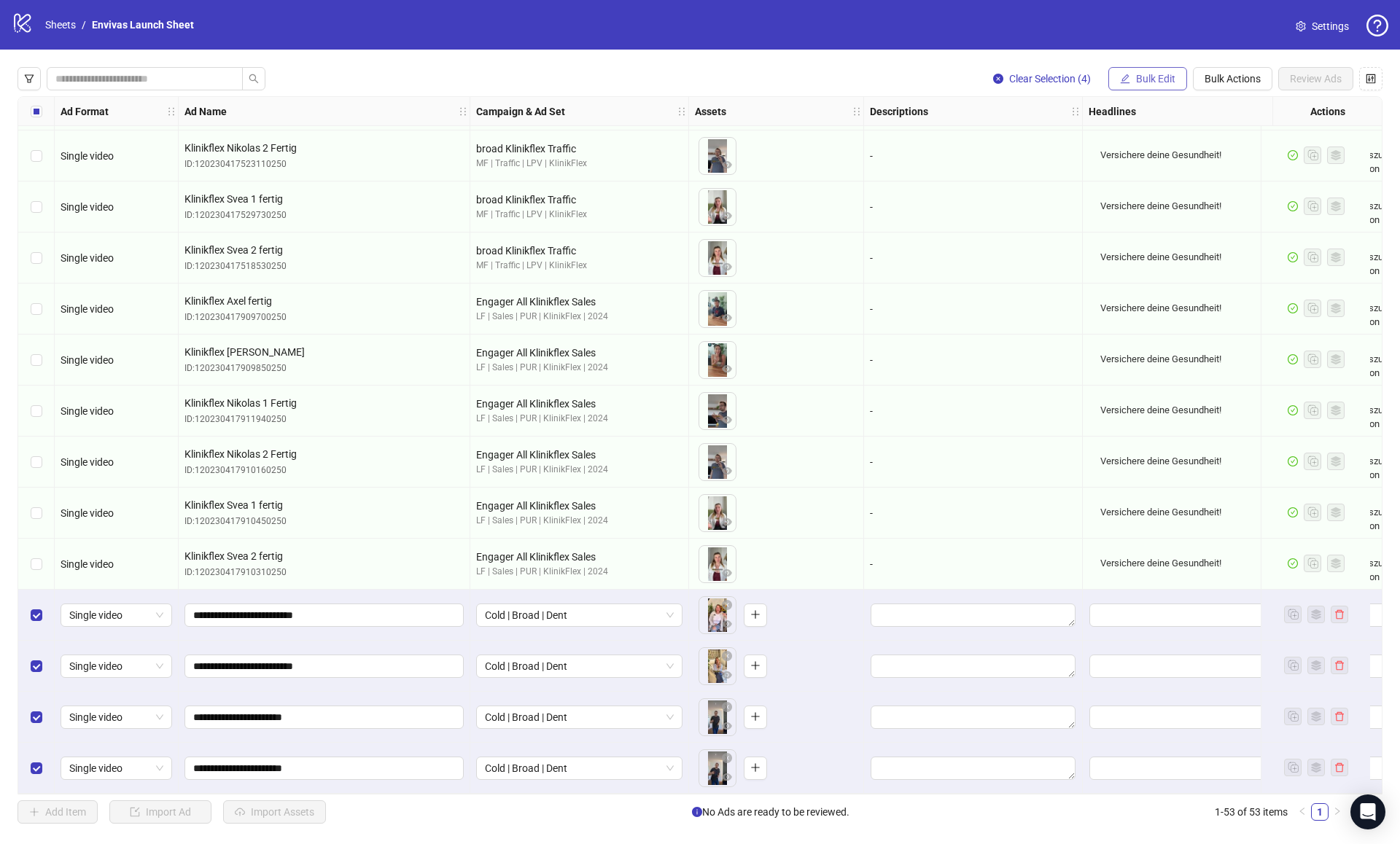
click at [1169, 76] on span "Bulk Edit" at bounding box center [1156, 79] width 40 height 12
click at [1159, 175] on span "Descriptions" at bounding box center [1162, 178] width 87 height 16
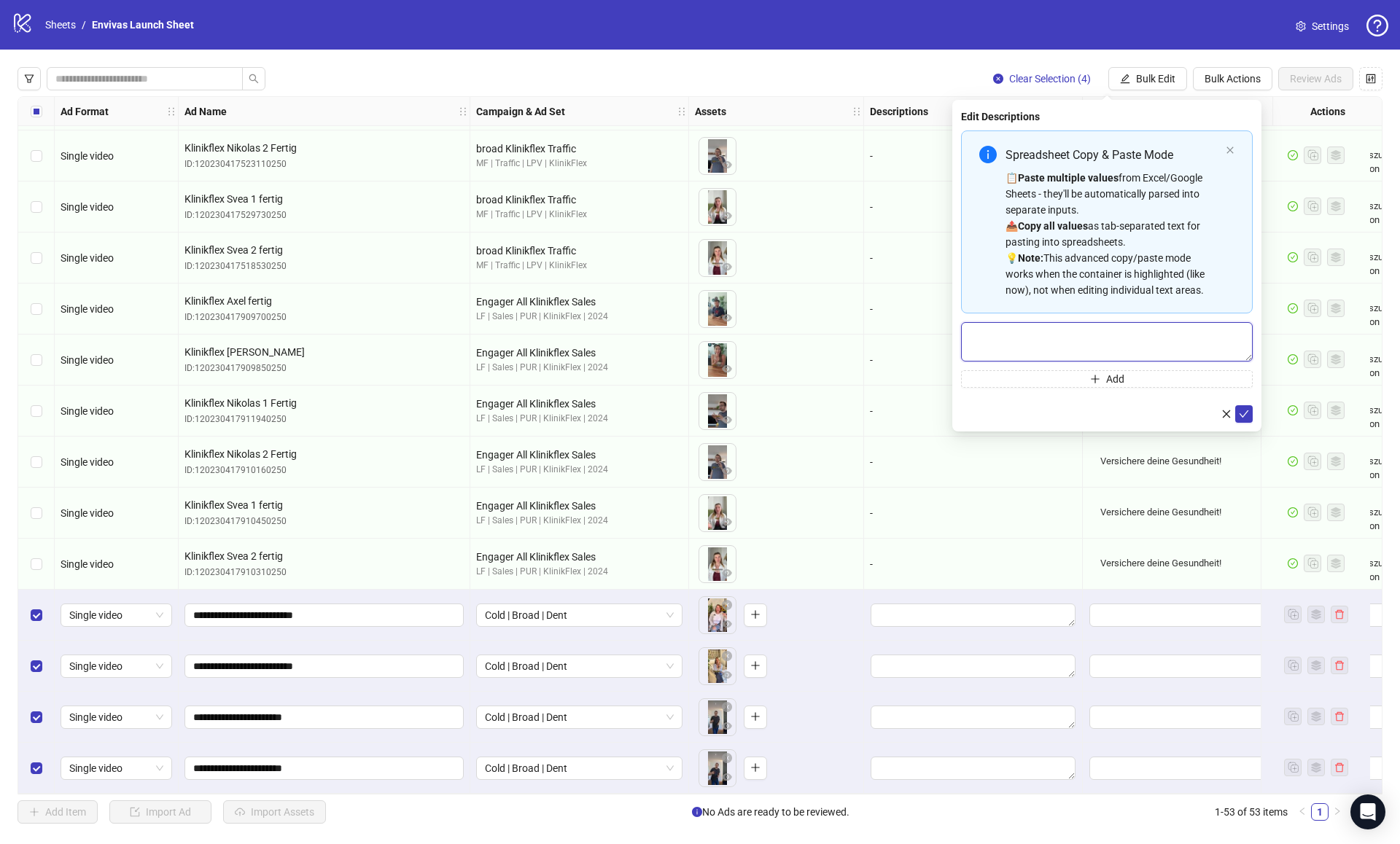
click at [1021, 340] on textarea "Multi-text input container - paste or copy values" at bounding box center [1106, 342] width 292 height 40
click at [1246, 415] on icon "check" at bounding box center [1244, 415] width 10 height 10
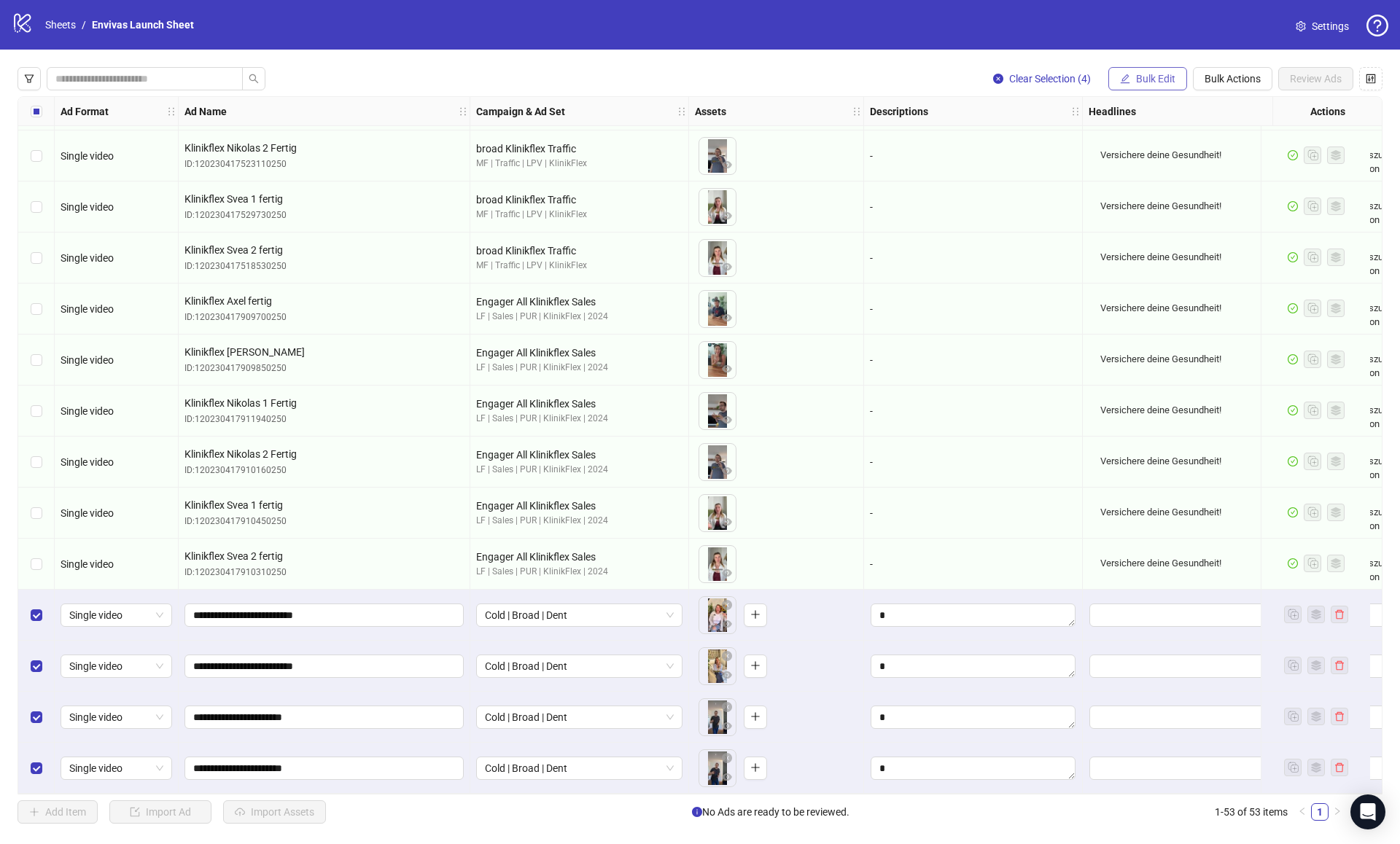
click at [1166, 70] on button "Bulk Edit" at bounding box center [1147, 78] width 79 height 23
click at [1147, 200] on span "Headlines" at bounding box center [1162, 202] width 87 height 16
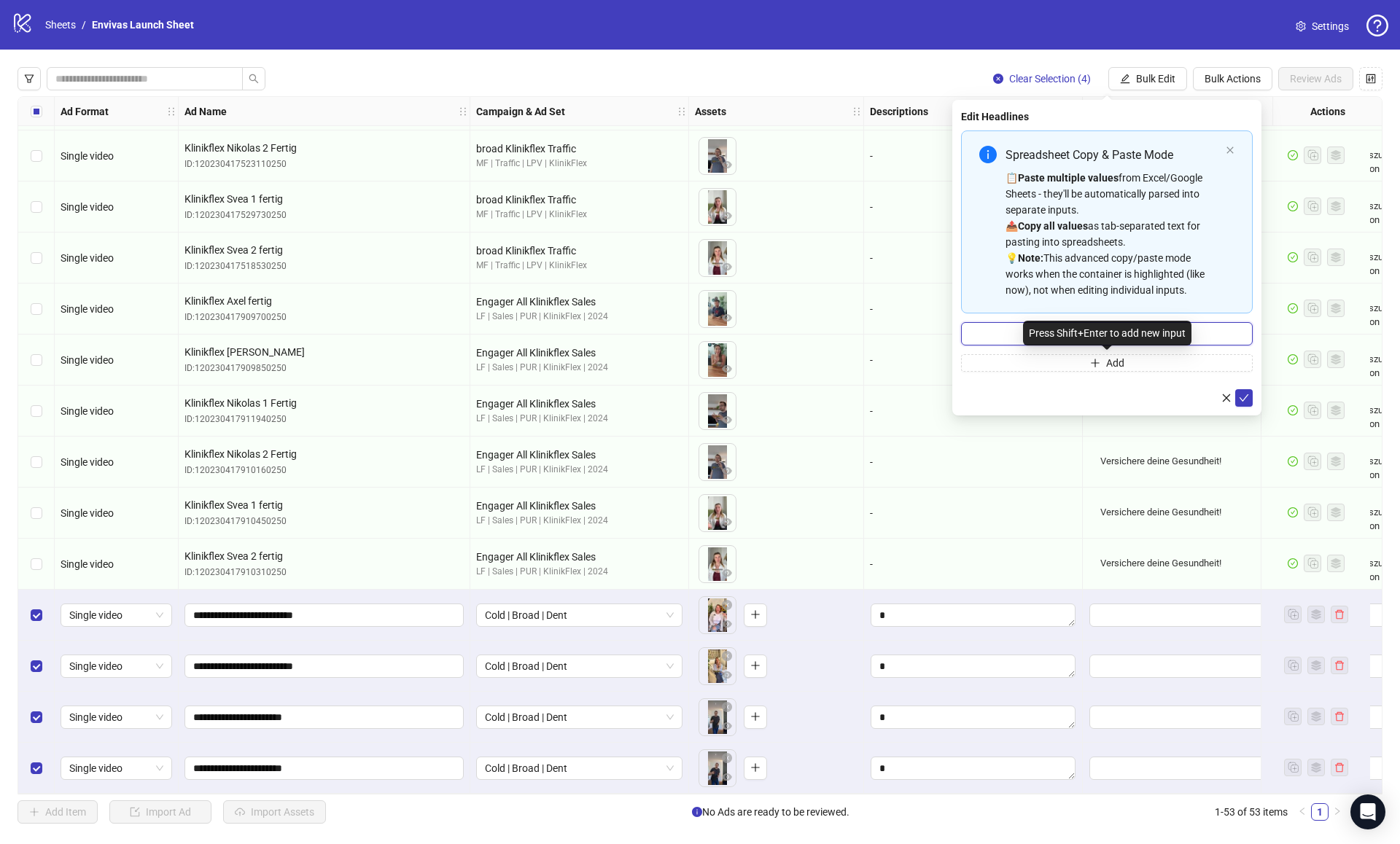
click at [1004, 333] on input "Multi-input container - paste or copy values" at bounding box center [1106, 334] width 292 height 23
paste input "**********"
type input "**********"
click at [1248, 393] on icon "check" at bounding box center [1244, 398] width 10 height 10
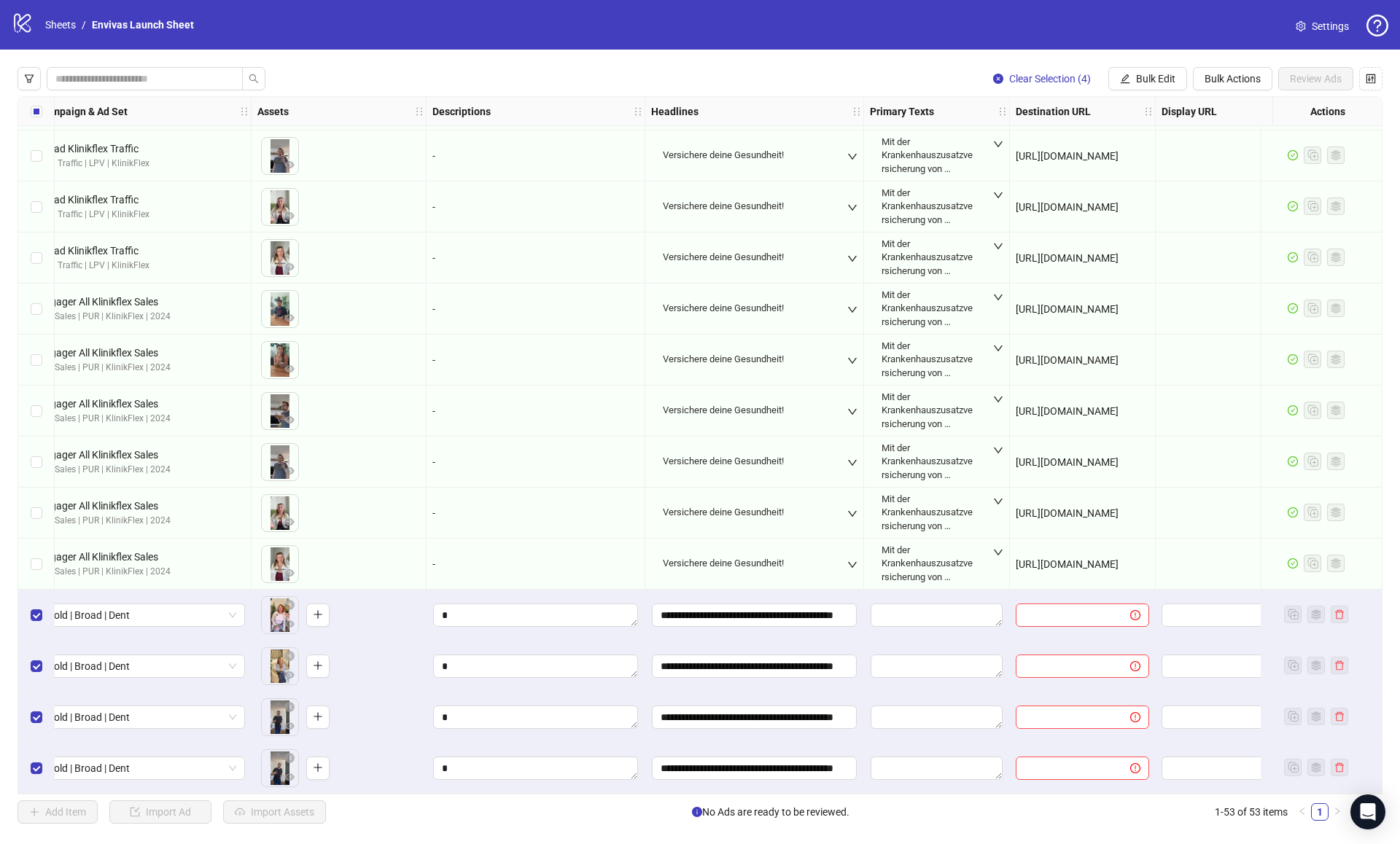
scroll to position [2043, 606]
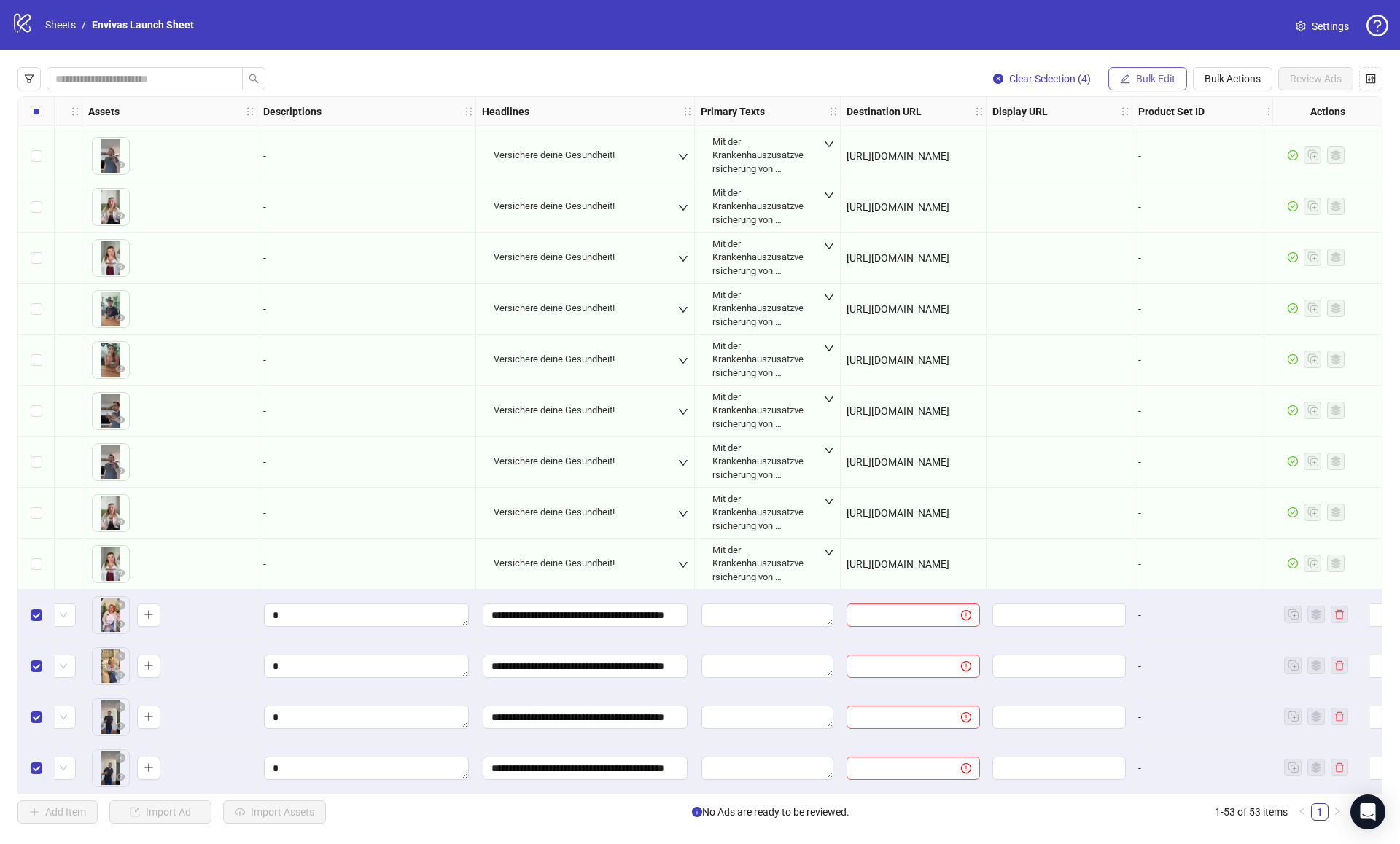
click at [1159, 73] on span "Bulk Edit" at bounding box center [1156, 79] width 40 height 12
click at [1155, 229] on span "Primary Texts" at bounding box center [1162, 225] width 87 height 16
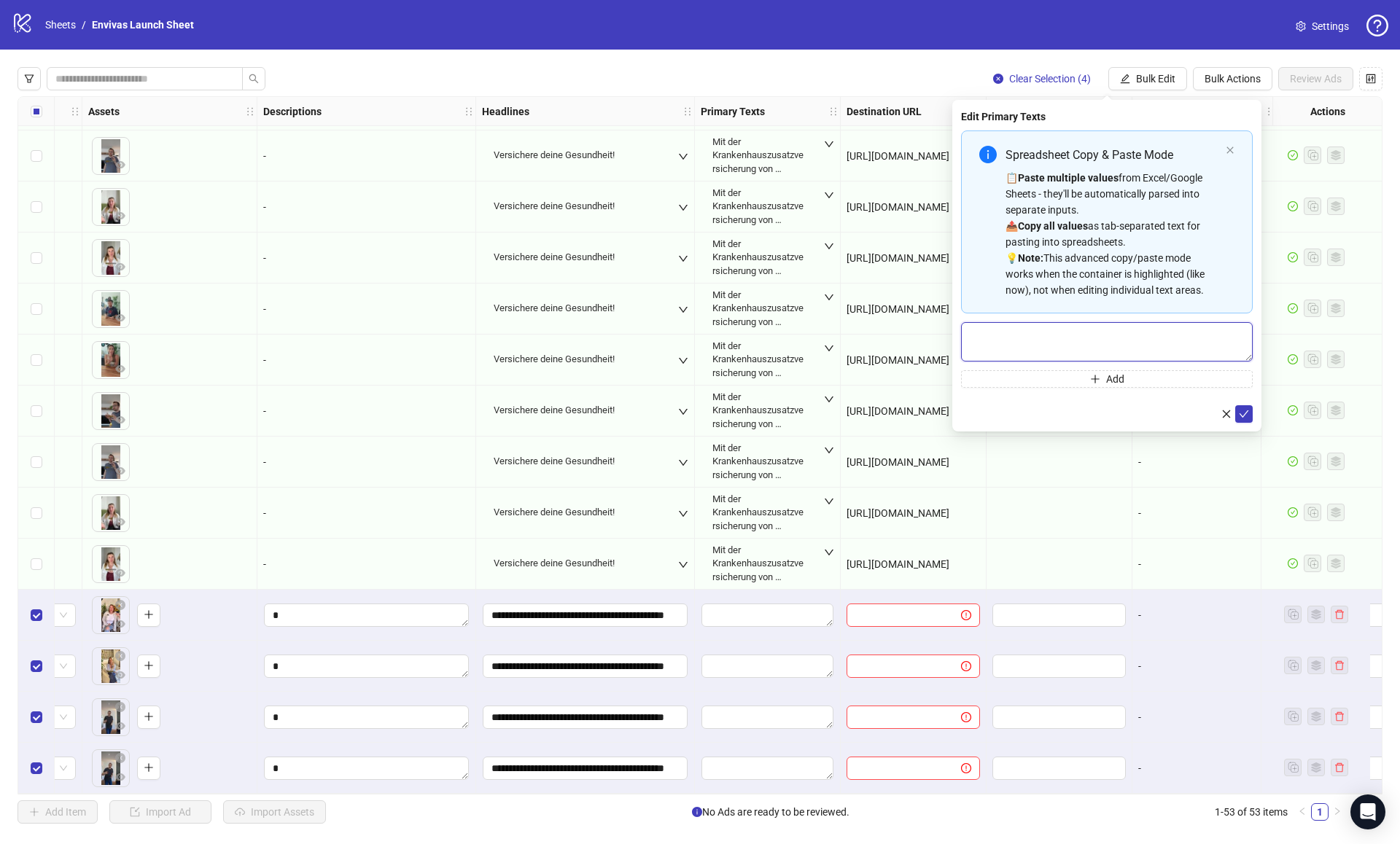
click at [1069, 324] on textarea "Multi-text input container - paste or copy values" at bounding box center [1106, 342] width 292 height 40
paste textarea "**********"
click at [1143, 335] on textarea "**********" at bounding box center [1106, 342] width 292 height 40
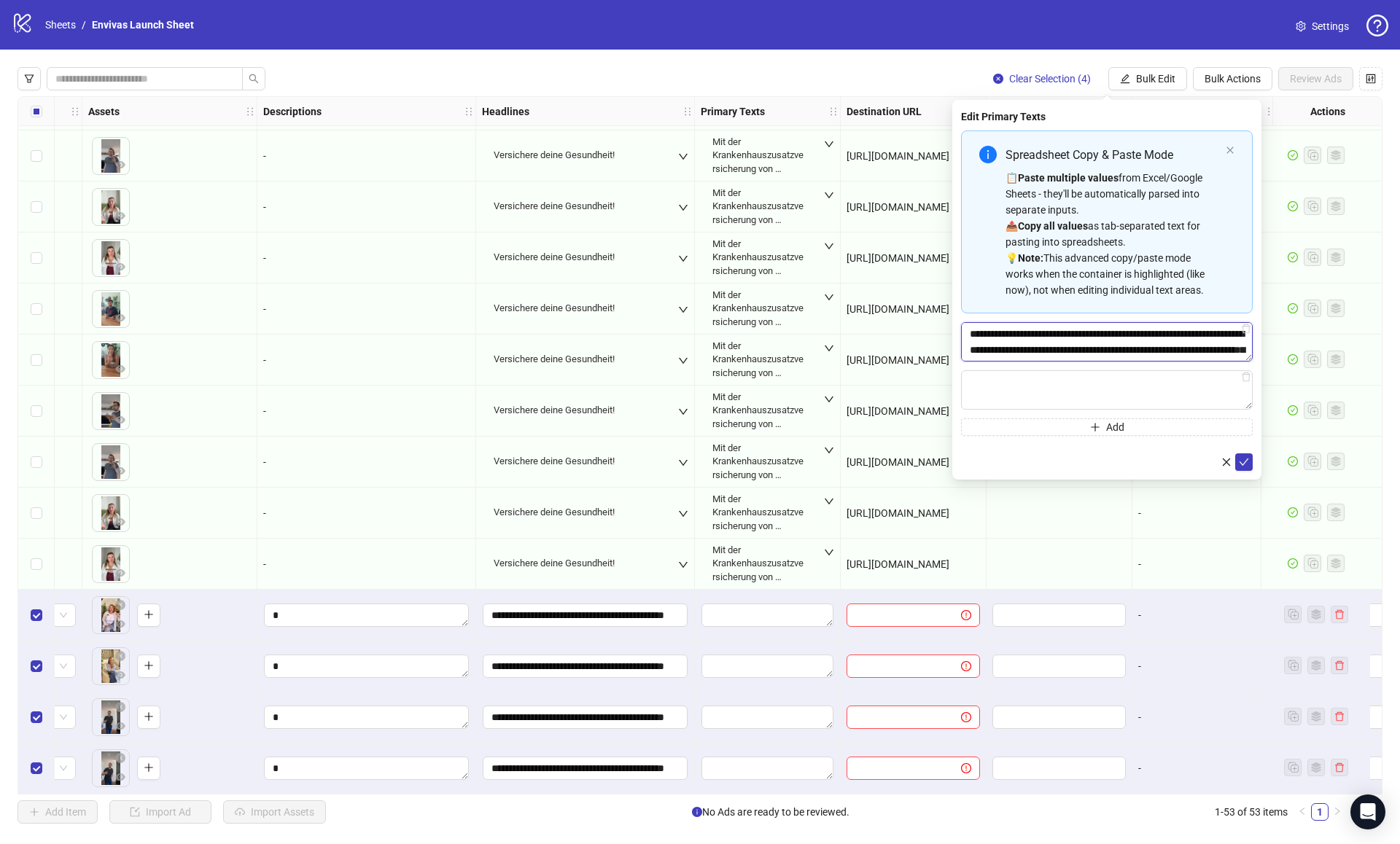
click at [1142, 331] on textarea "**********" at bounding box center [1106, 342] width 292 height 40
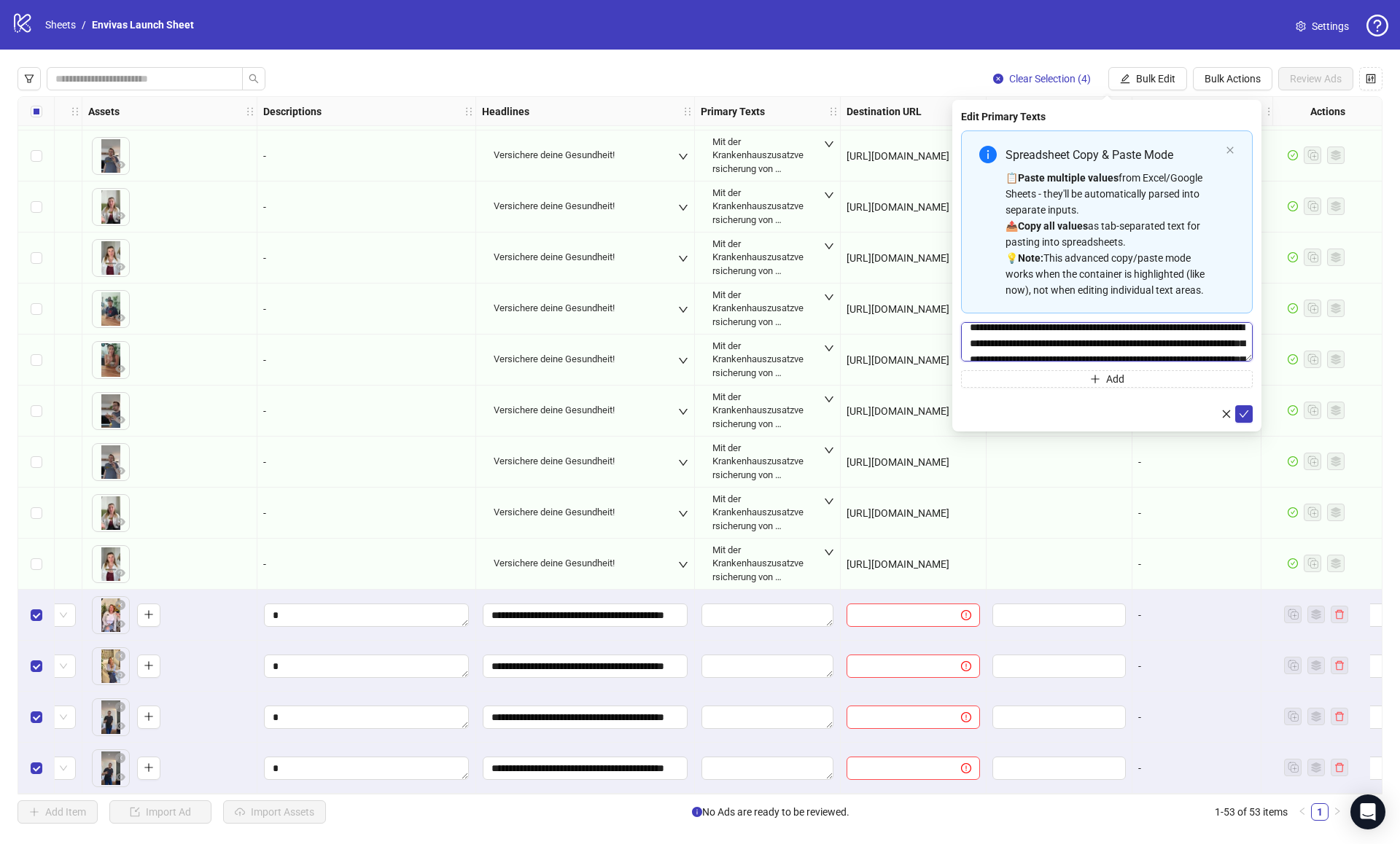
scroll to position [26, 0]
click at [1118, 337] on textarea "**********" at bounding box center [1106, 342] width 292 height 40
click at [1150, 328] on textarea "**********" at bounding box center [1106, 342] width 292 height 40
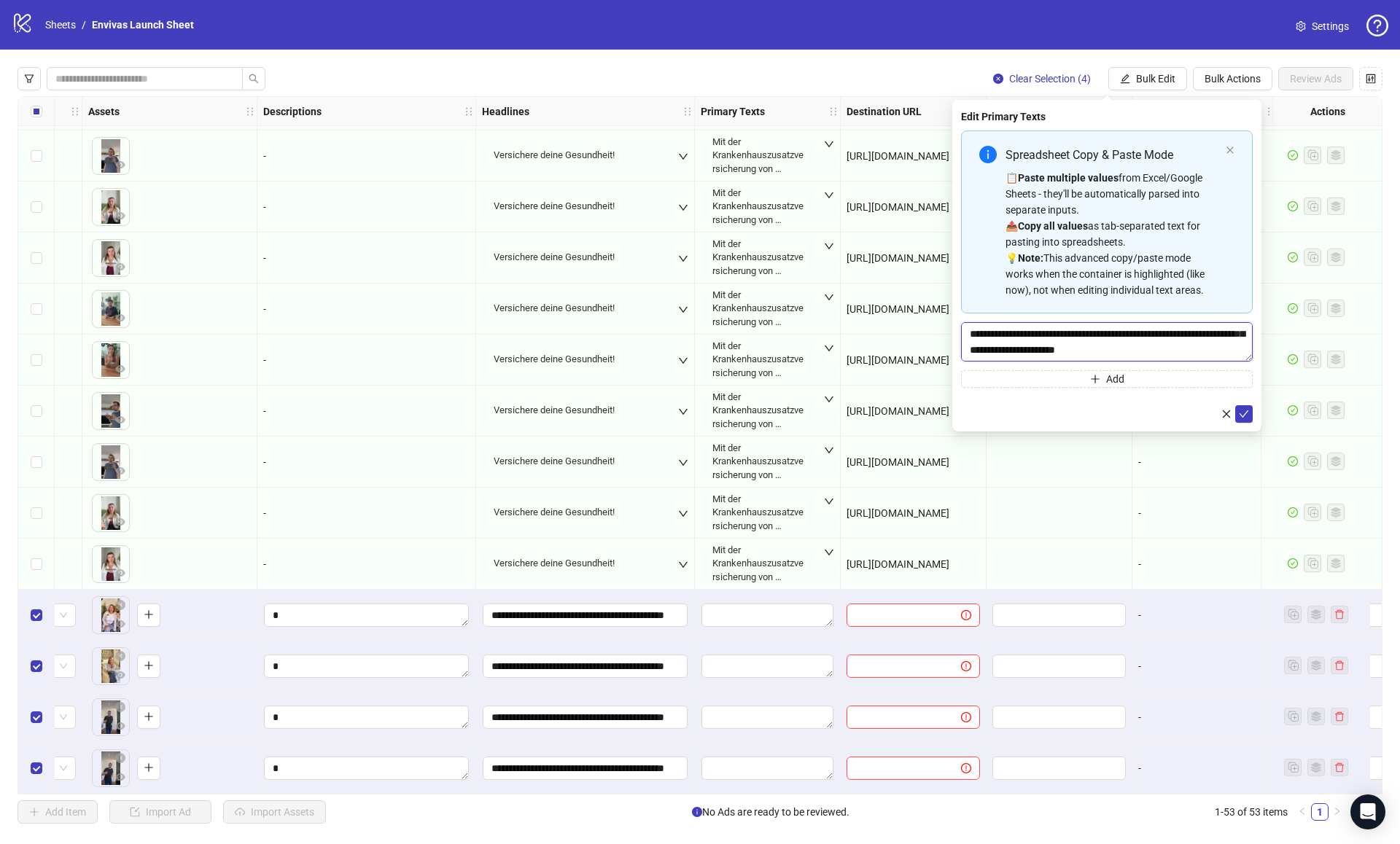
click at [1163, 331] on textarea "**********" at bounding box center [1106, 342] width 292 height 40
click at [1189, 329] on textarea "**********" at bounding box center [1106, 342] width 292 height 40
click at [1209, 334] on textarea "**********" at bounding box center [1106, 342] width 292 height 40
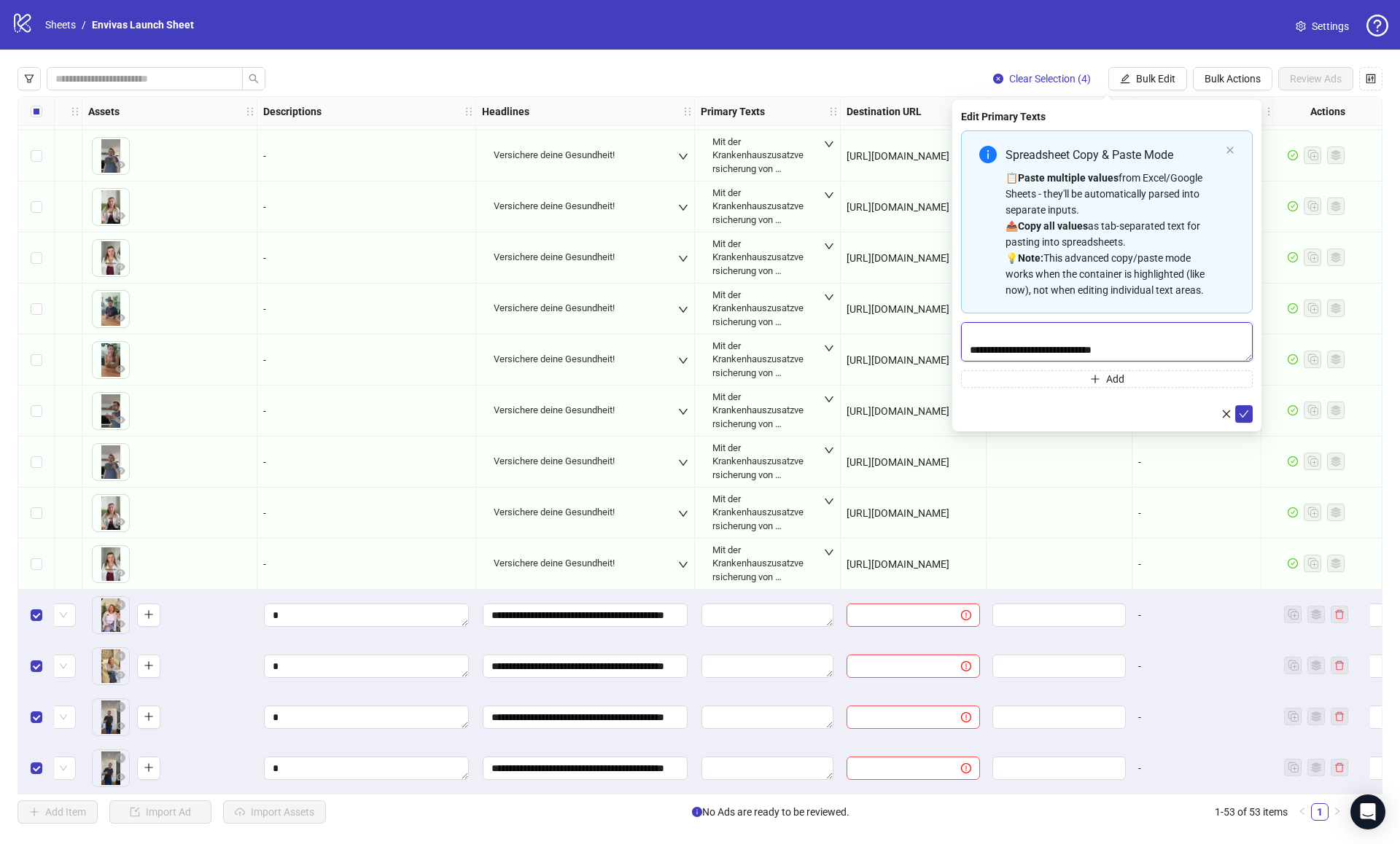
scroll to position [145, 0]
type textarea "**********"
click at [1246, 418] on icon "check" at bounding box center [1244, 415] width 10 height 10
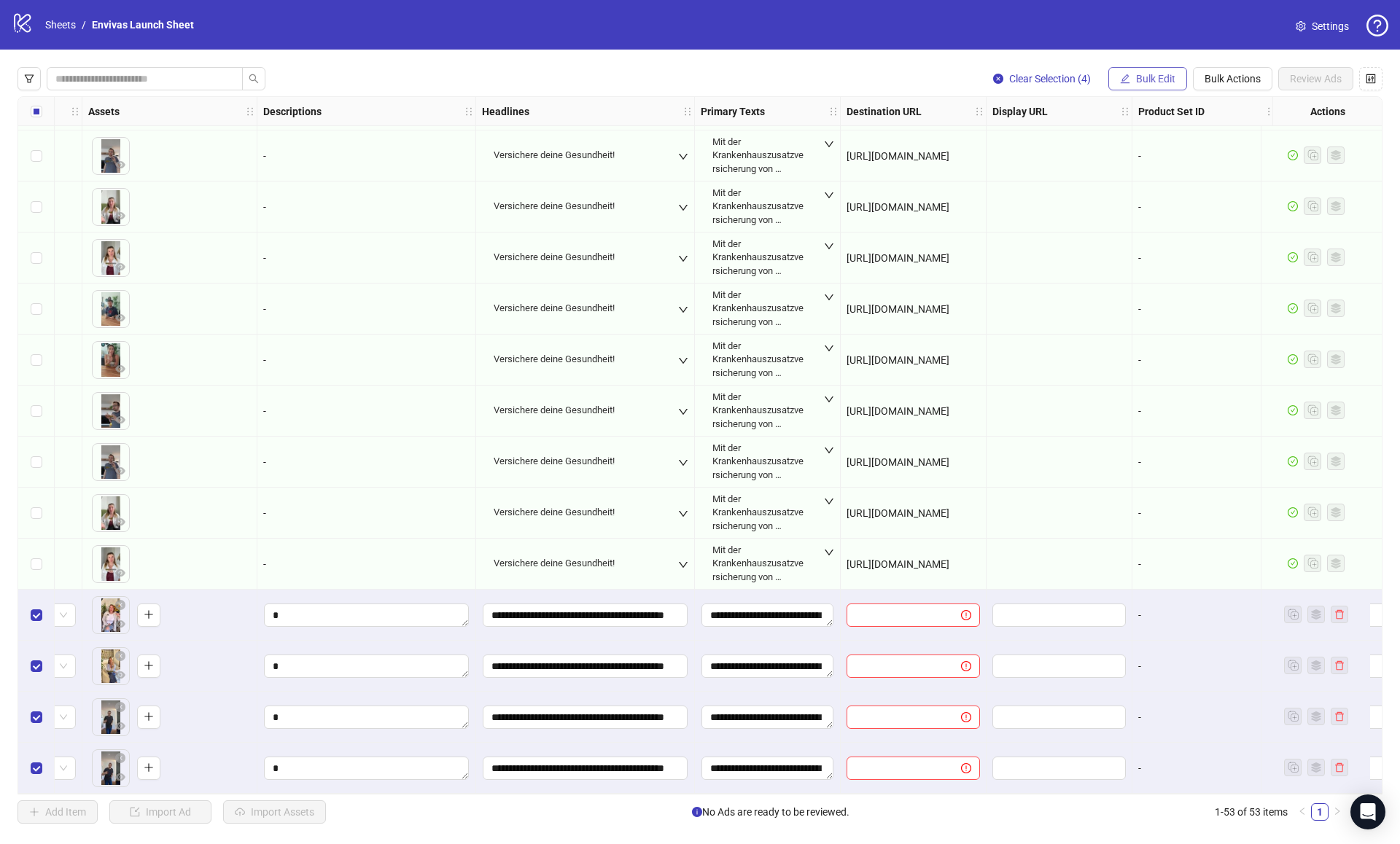
click at [1165, 82] on span "Bulk Edit" at bounding box center [1156, 79] width 40 height 12
click at [1147, 248] on span "Destination URL" at bounding box center [1162, 248] width 87 height 16
click at [1057, 152] on span at bounding box center [1106, 142] width 292 height 23
paste input "**********"
type input "**********"
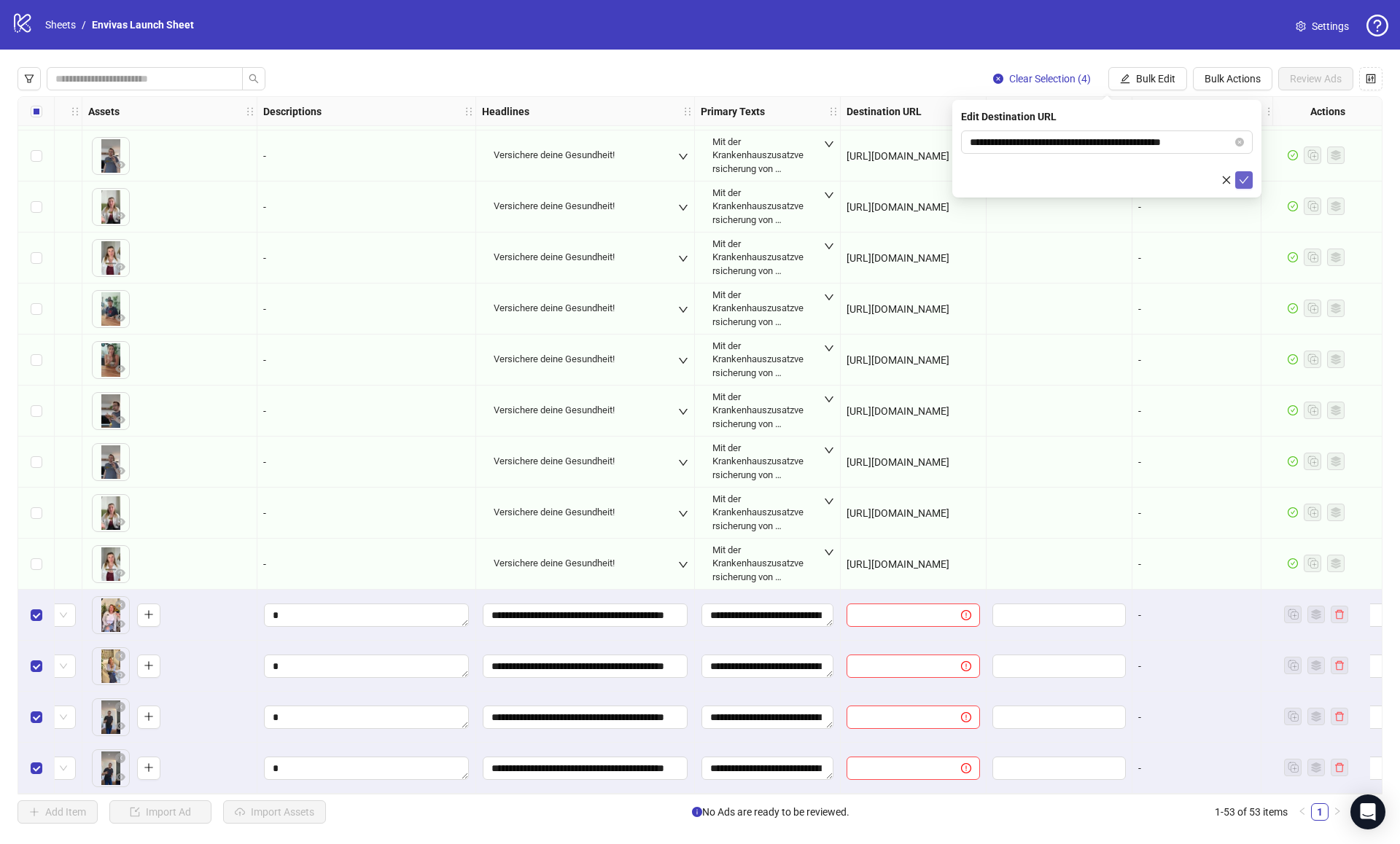
click at [1242, 182] on icon "check" at bounding box center [1244, 180] width 10 height 7
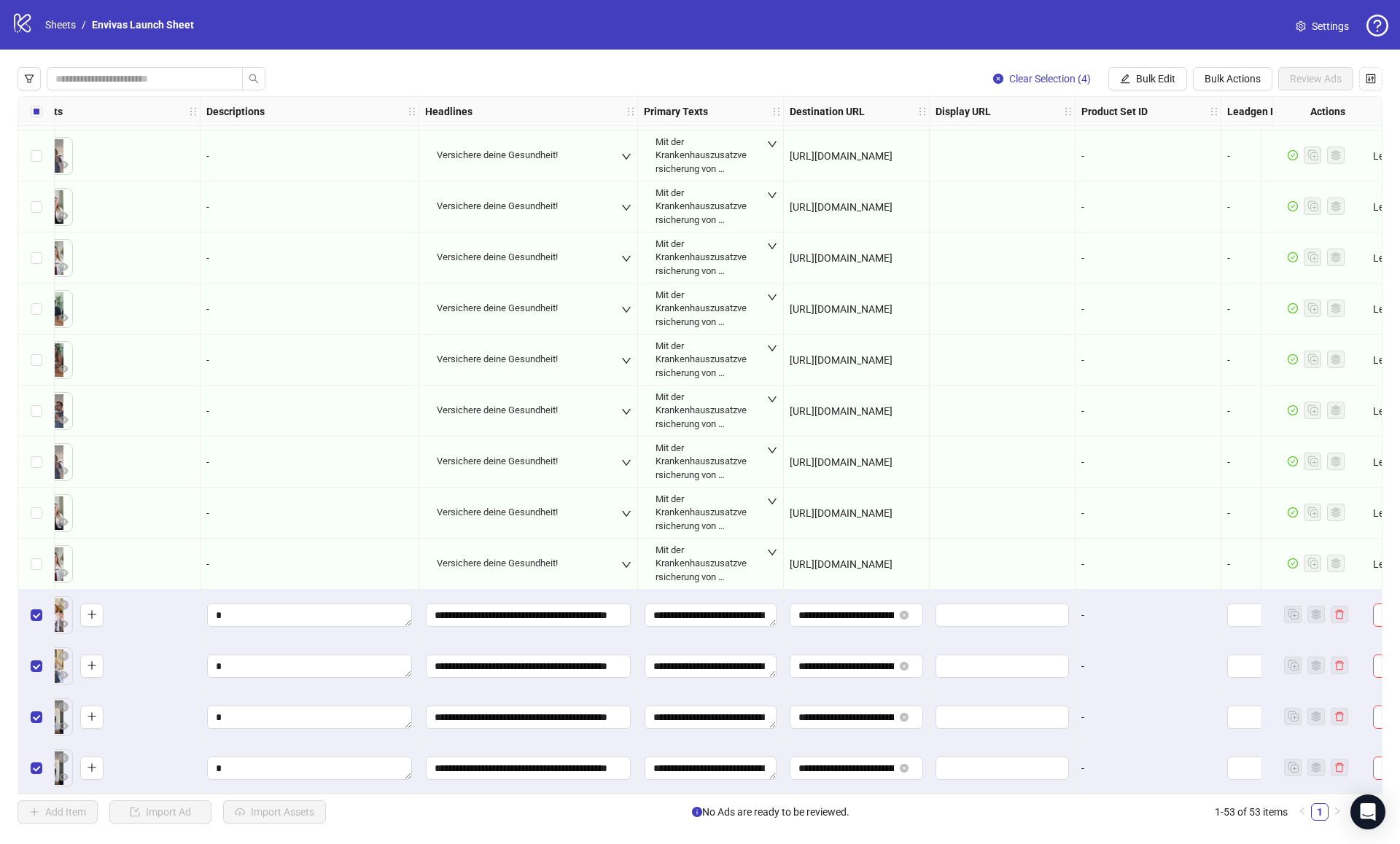
scroll to position [2043, 716]
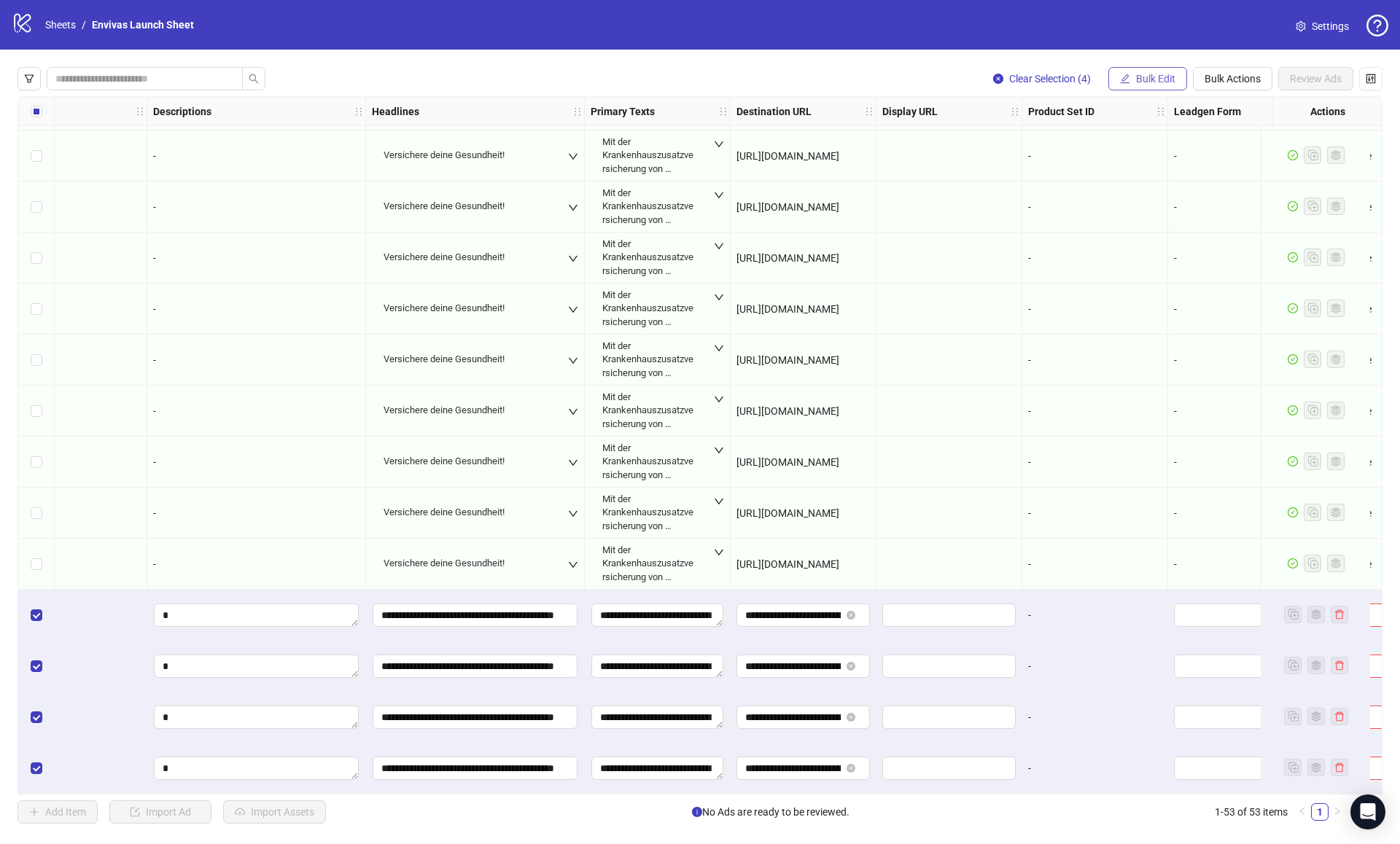
click at [1151, 82] on span "Bulk Edit" at bounding box center [1156, 79] width 40 height 12
click at [1158, 320] on span "Call to Action" at bounding box center [1162, 318] width 87 height 16
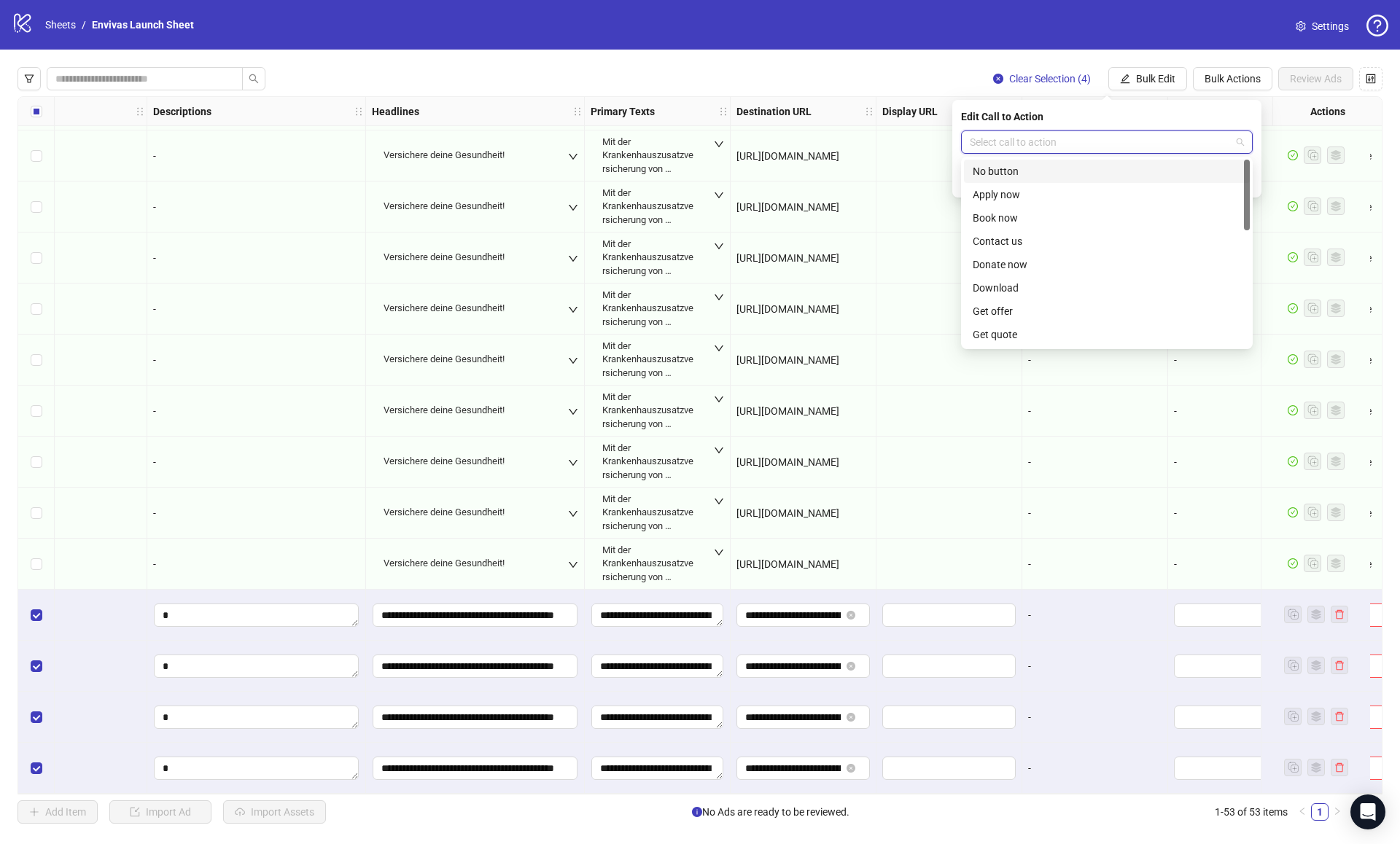
click at [1028, 145] on input "search" at bounding box center [1100, 142] width 261 height 22
click at [1023, 249] on div "Learn more" at bounding box center [1107, 250] width 268 height 16
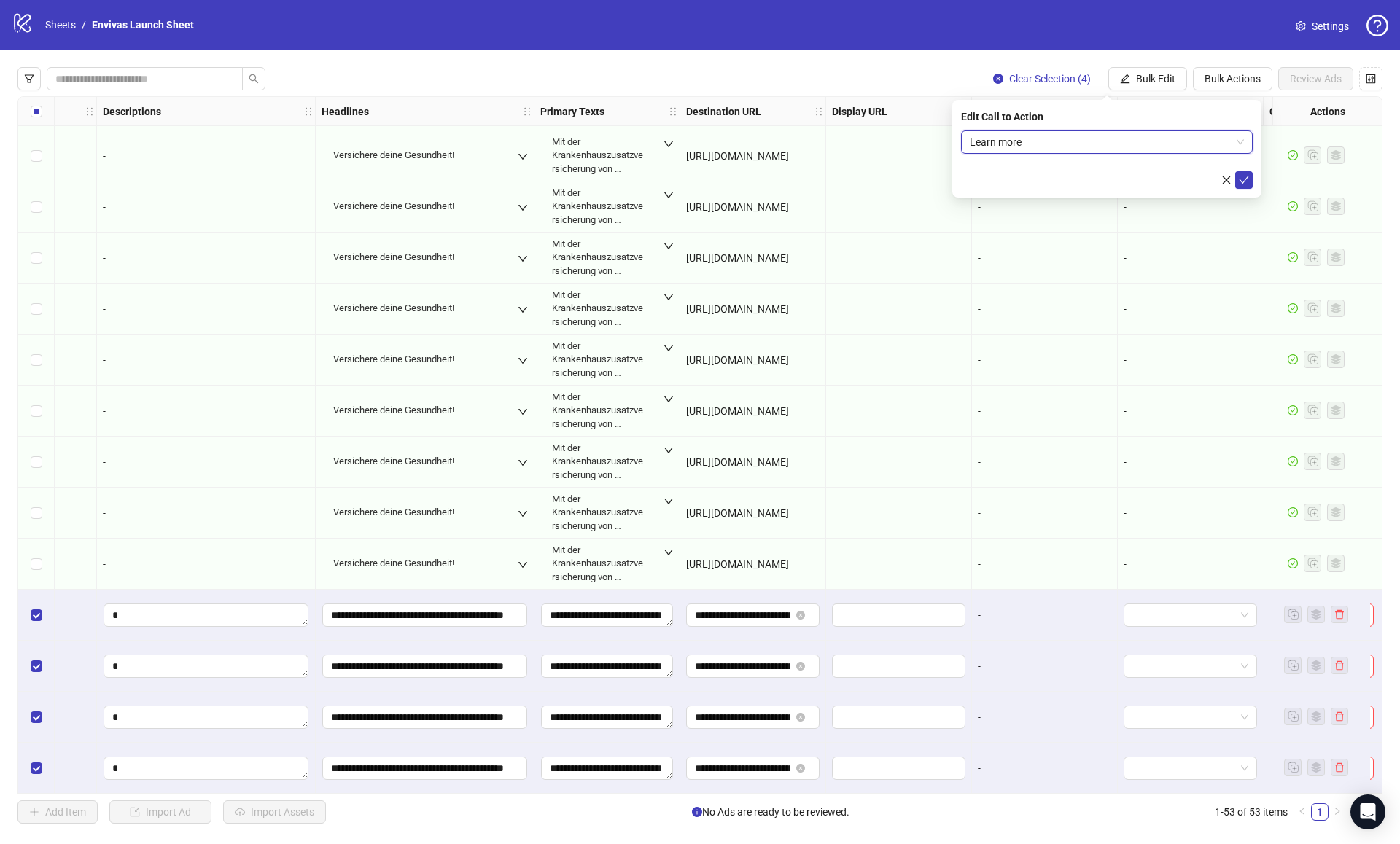
scroll to position [2043, 771]
click at [1236, 182] on button "submit" at bounding box center [1243, 180] width 17 height 17
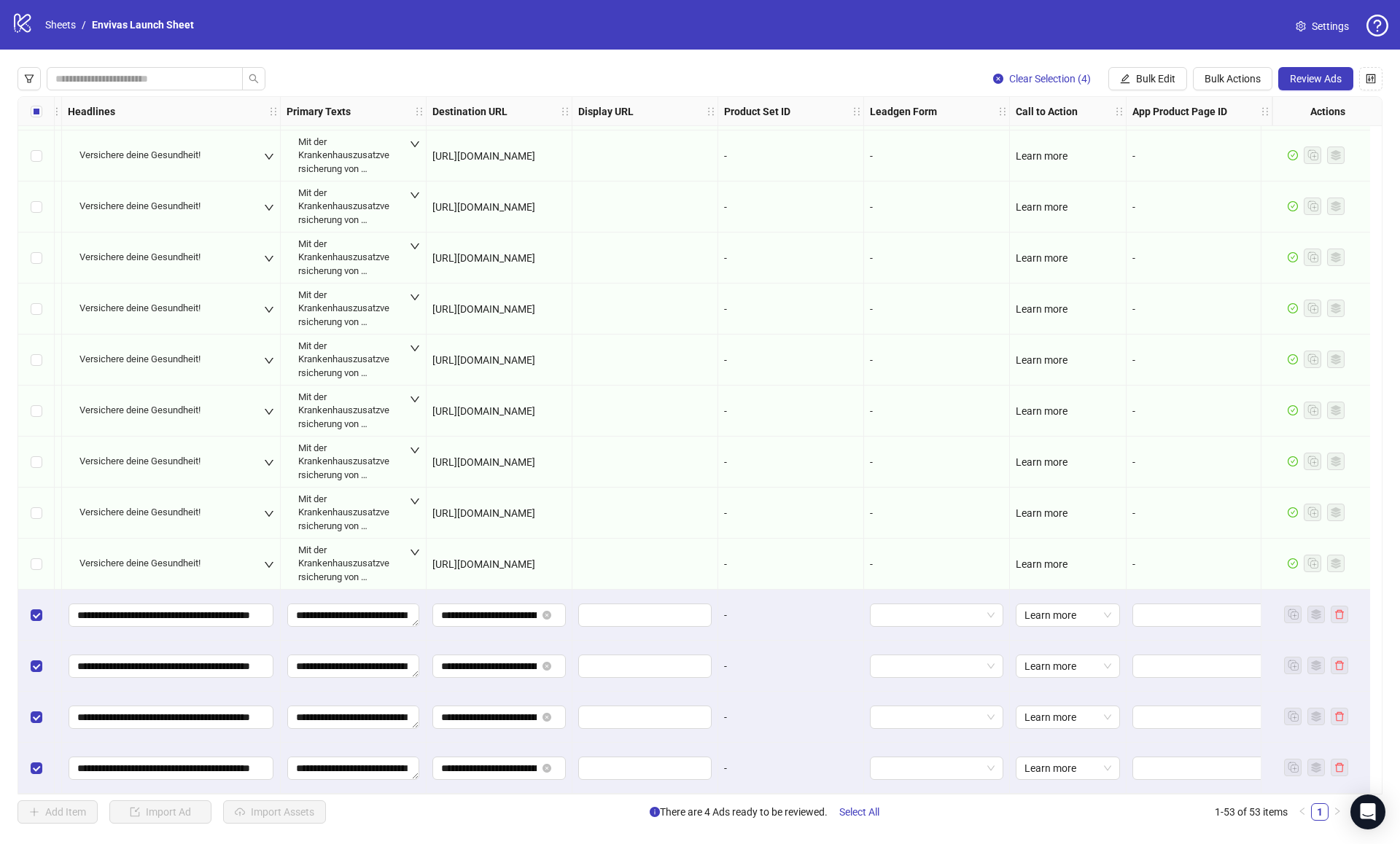
scroll to position [2043, 0]
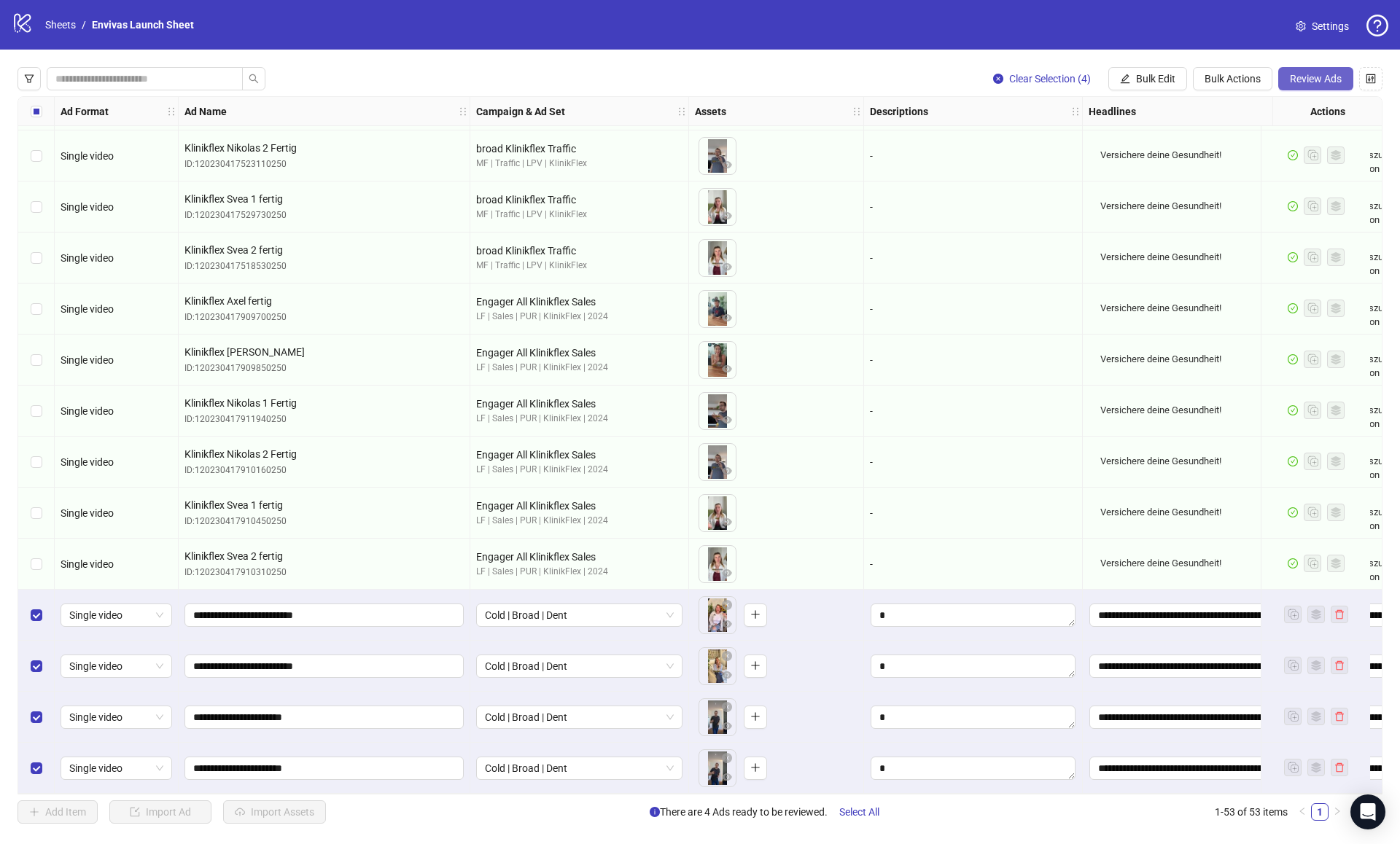
click at [1312, 80] on span "Review Ads" at bounding box center [1315, 79] width 52 height 12
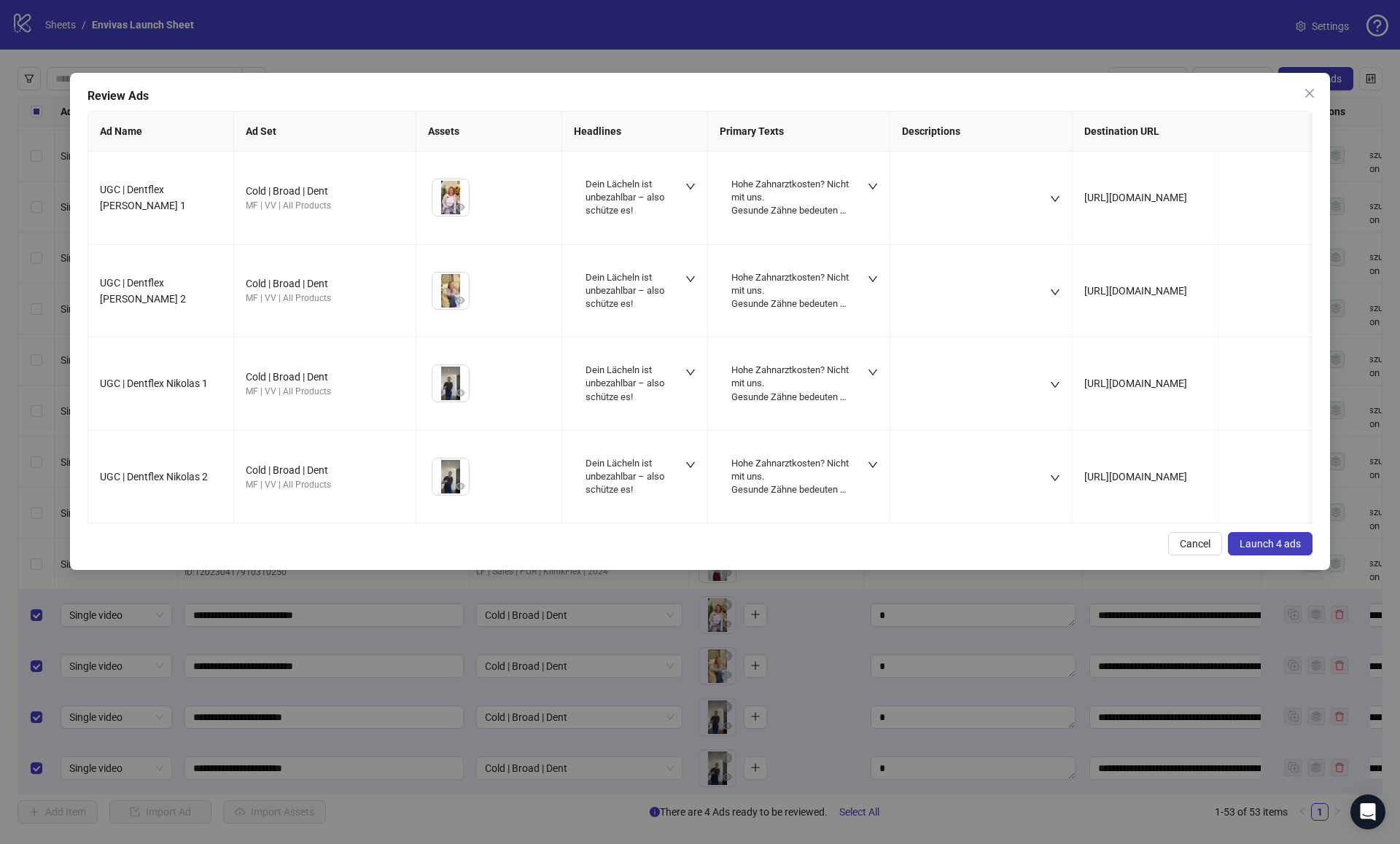
click at [1264, 542] on span "Launch 4 ads" at bounding box center [1270, 544] width 61 height 12
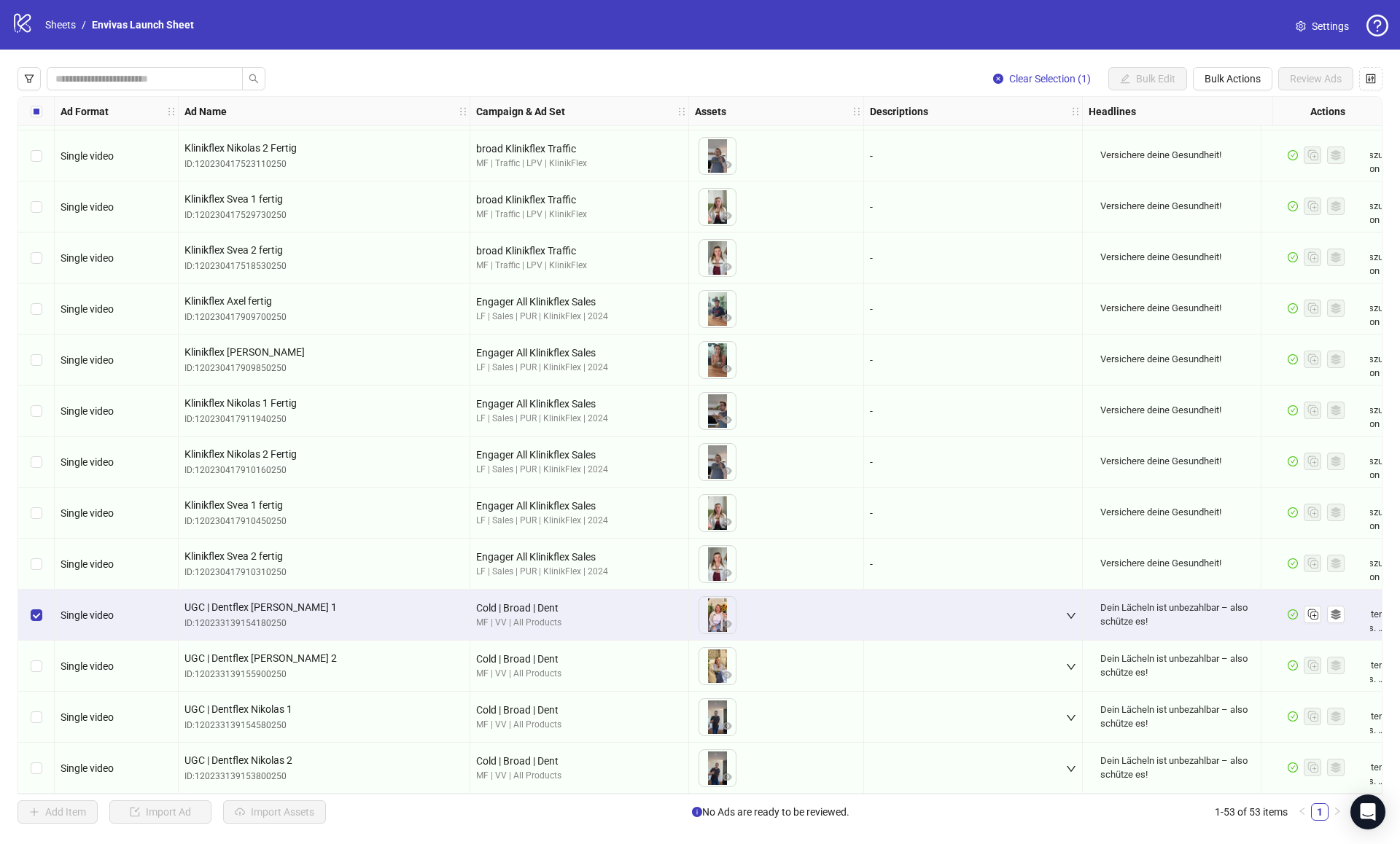
click at [40, 669] on div "Select row 51" at bounding box center [36, 666] width 37 height 51
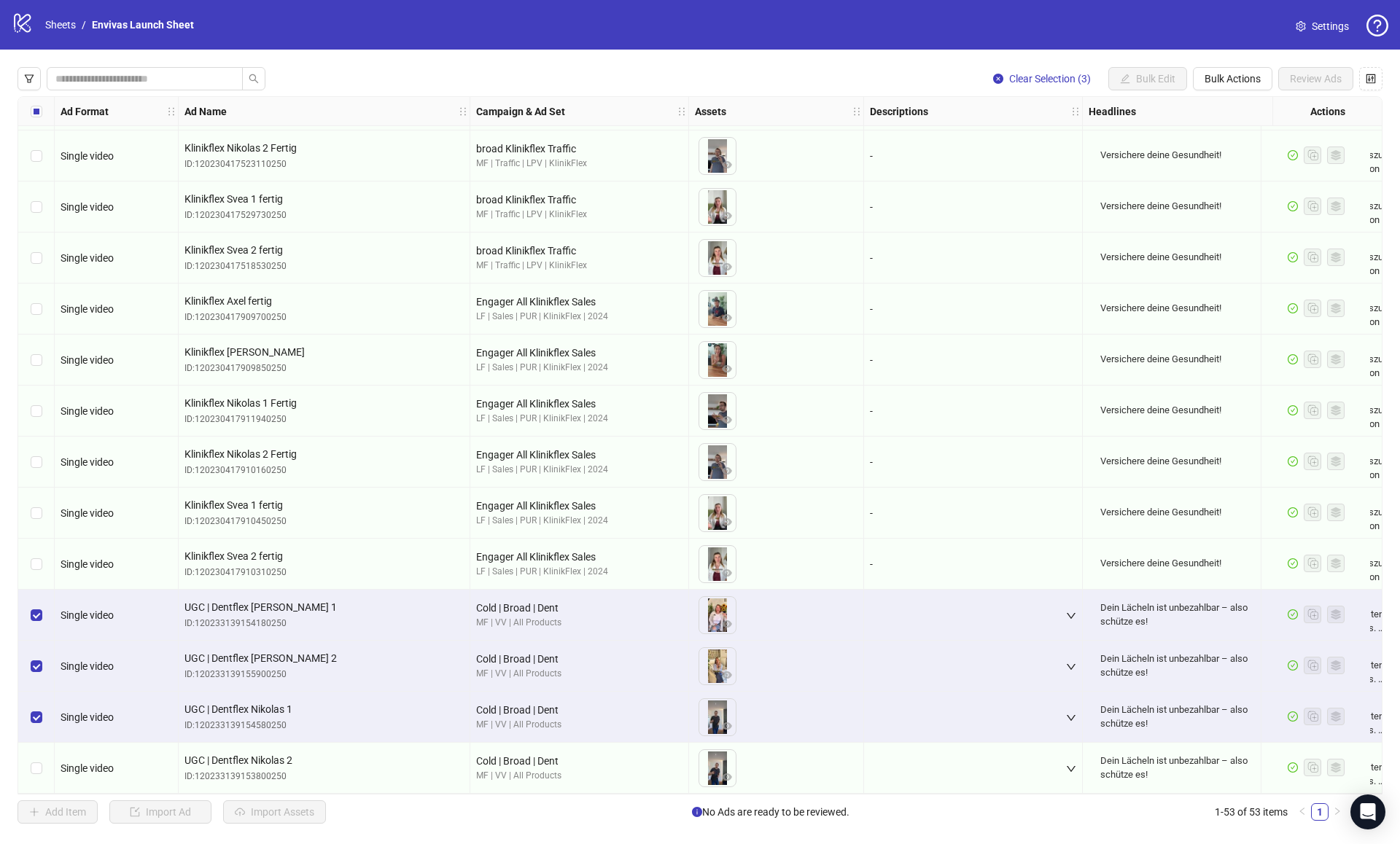
click at [41, 752] on div "Select row 53" at bounding box center [36, 768] width 37 height 51
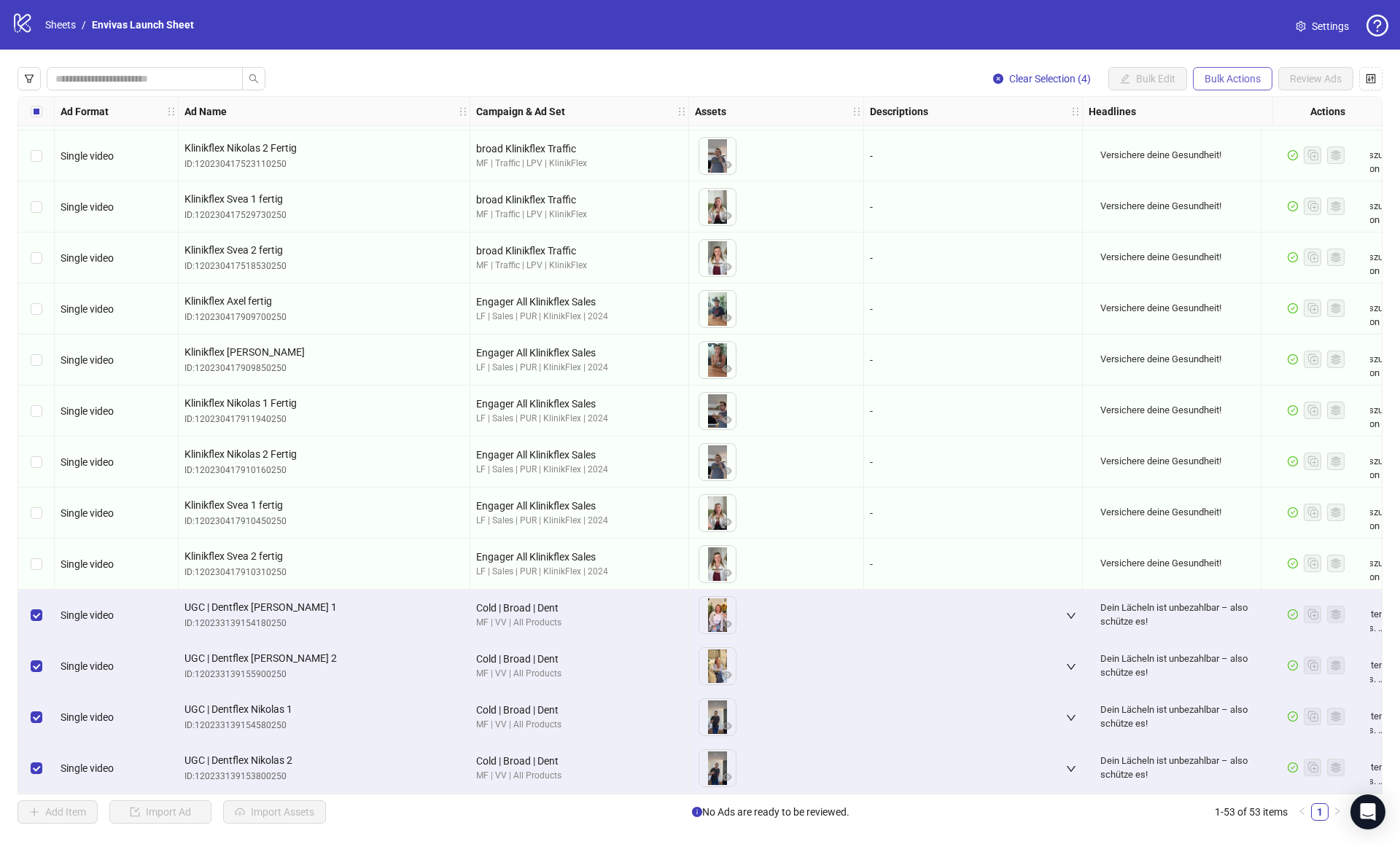
click at [1237, 72] on button "Bulk Actions" at bounding box center [1232, 78] width 79 height 23
click at [1240, 154] on span "Duplicate with assets" at bounding box center [1252, 154] width 100 height 16
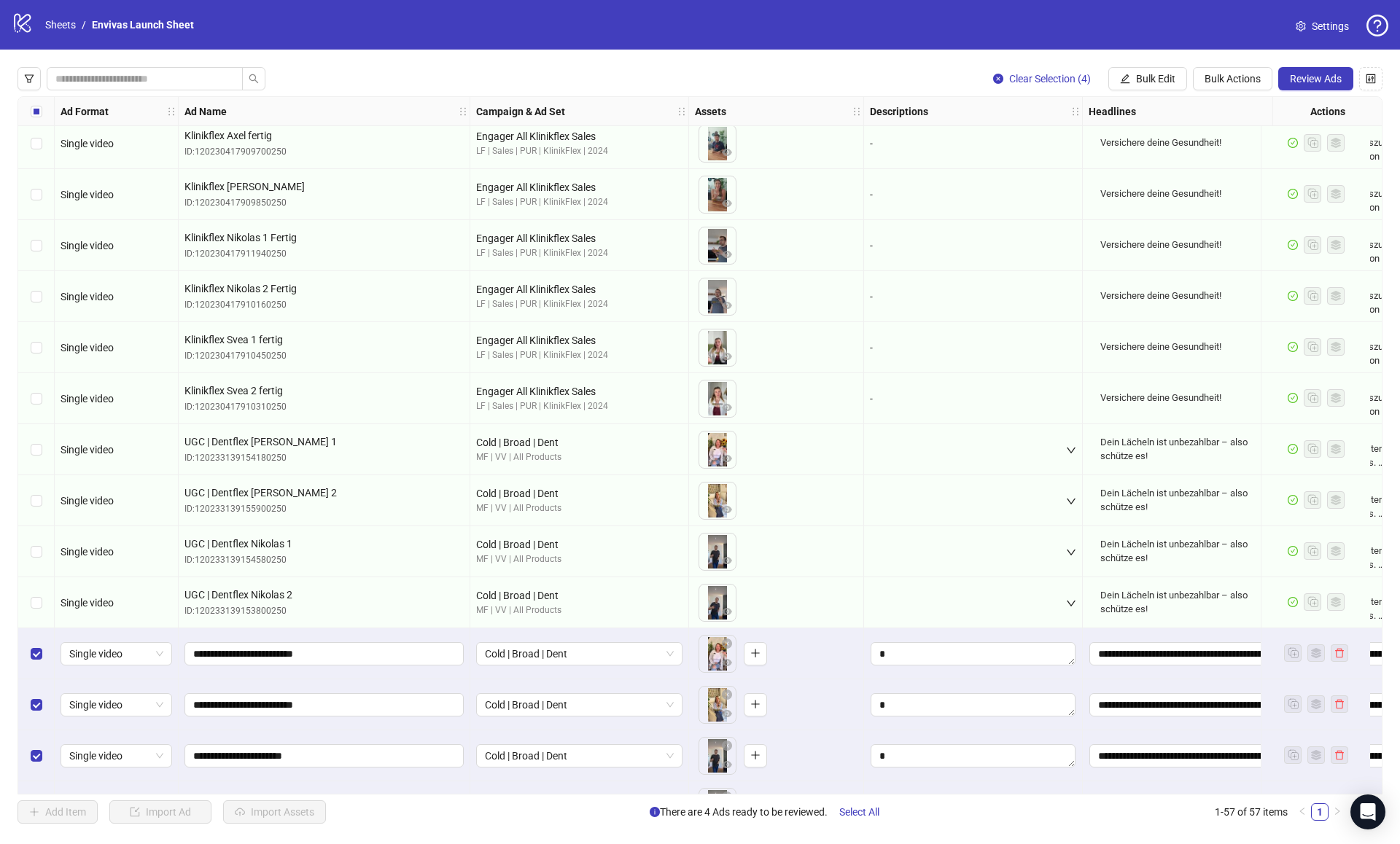
scroll to position [2247, 0]
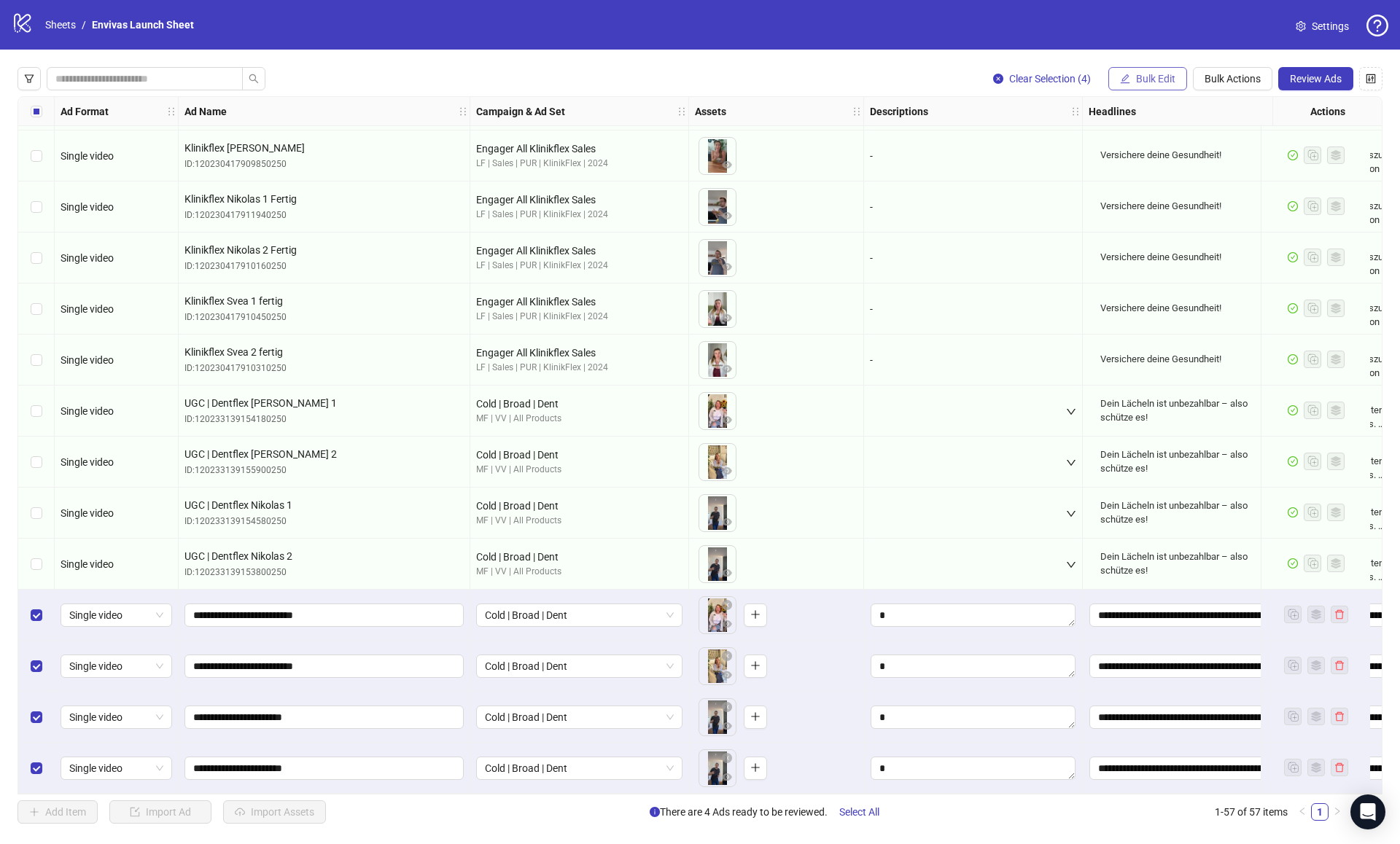
click at [1156, 73] on span "Bulk Edit" at bounding box center [1156, 79] width 40 height 12
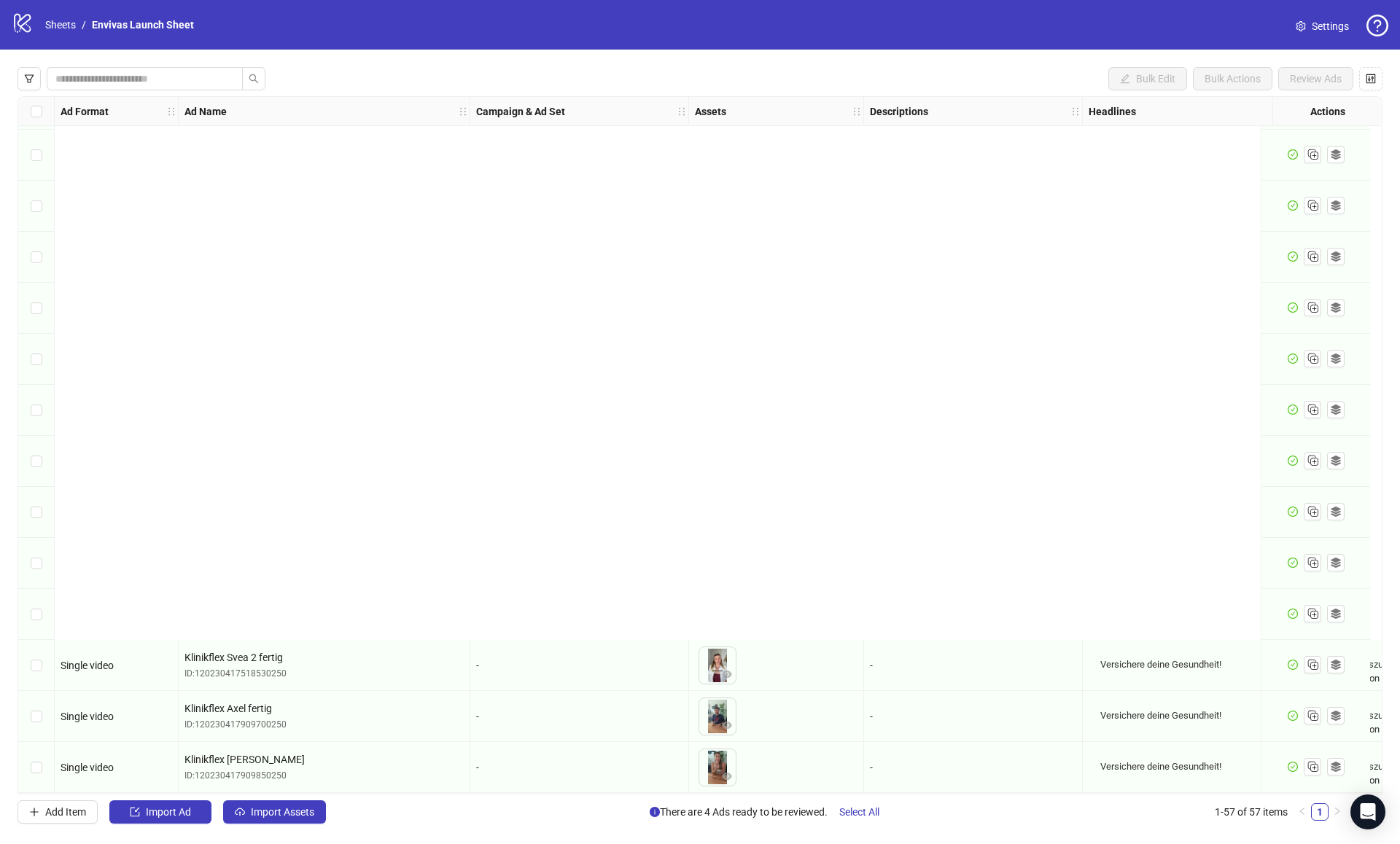
scroll to position [2247, 0]
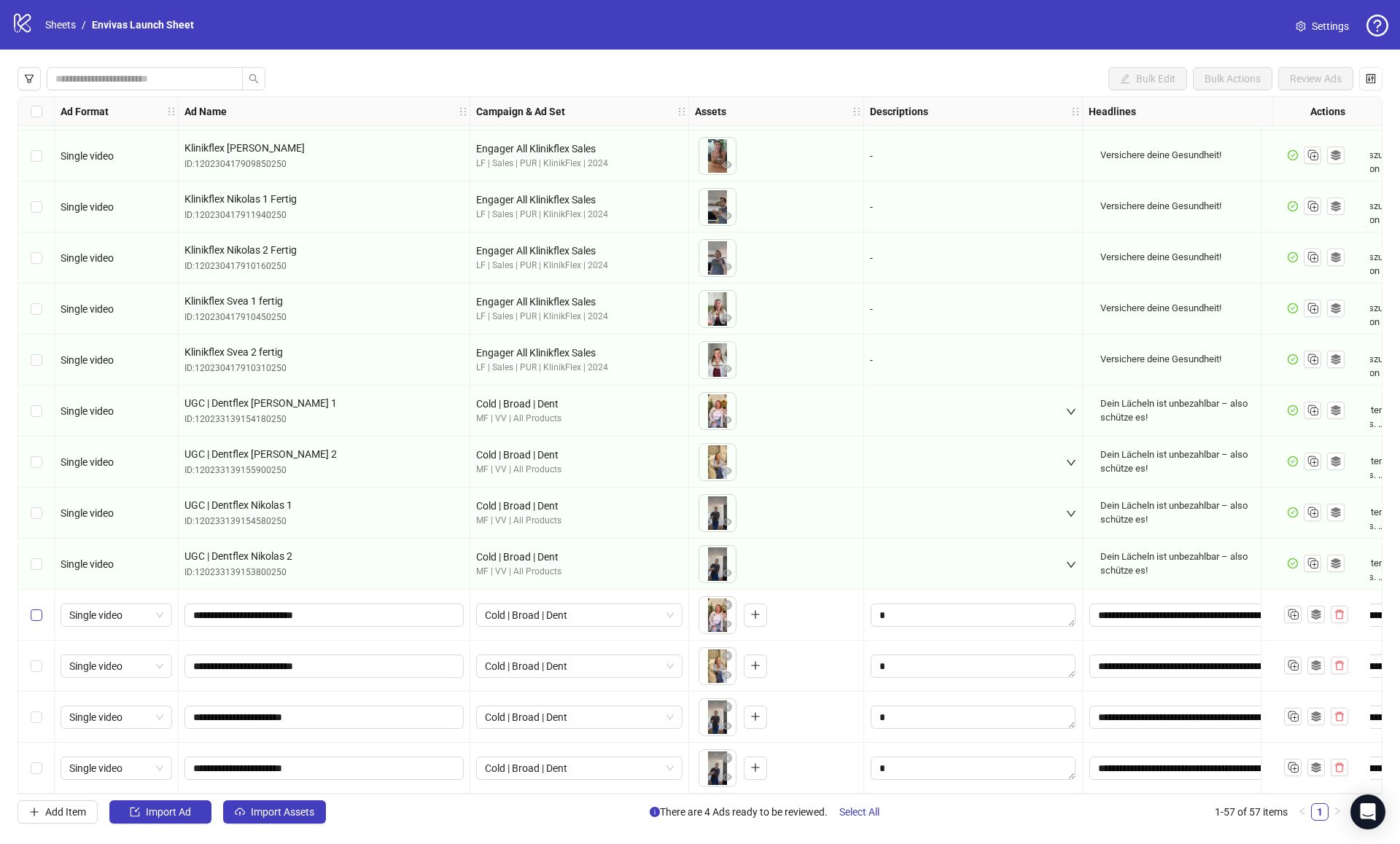
click at [31, 615] on label "Select row 54" at bounding box center [37, 615] width 12 height 16
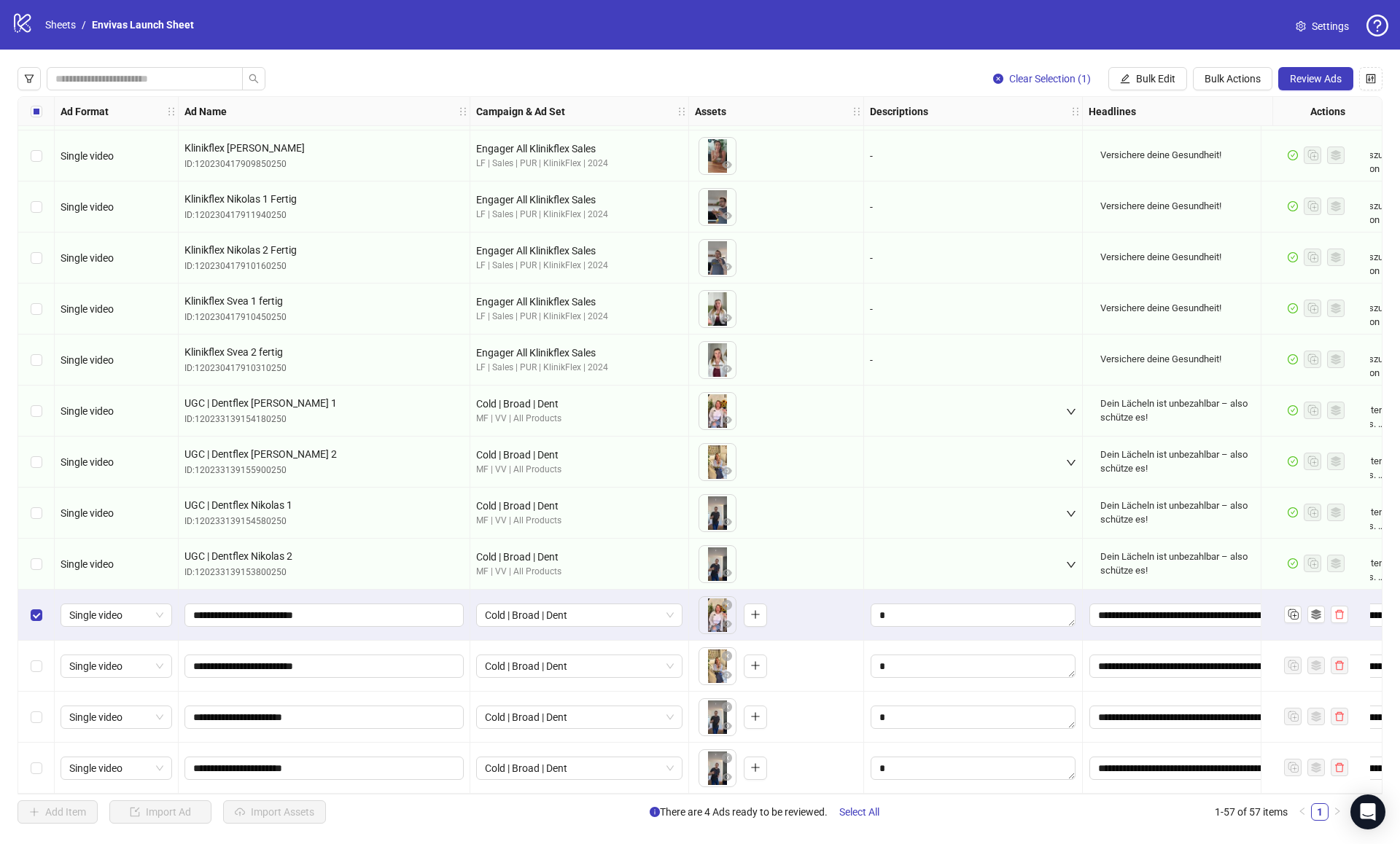
click at [31, 641] on div "Select row 55" at bounding box center [36, 666] width 37 height 51
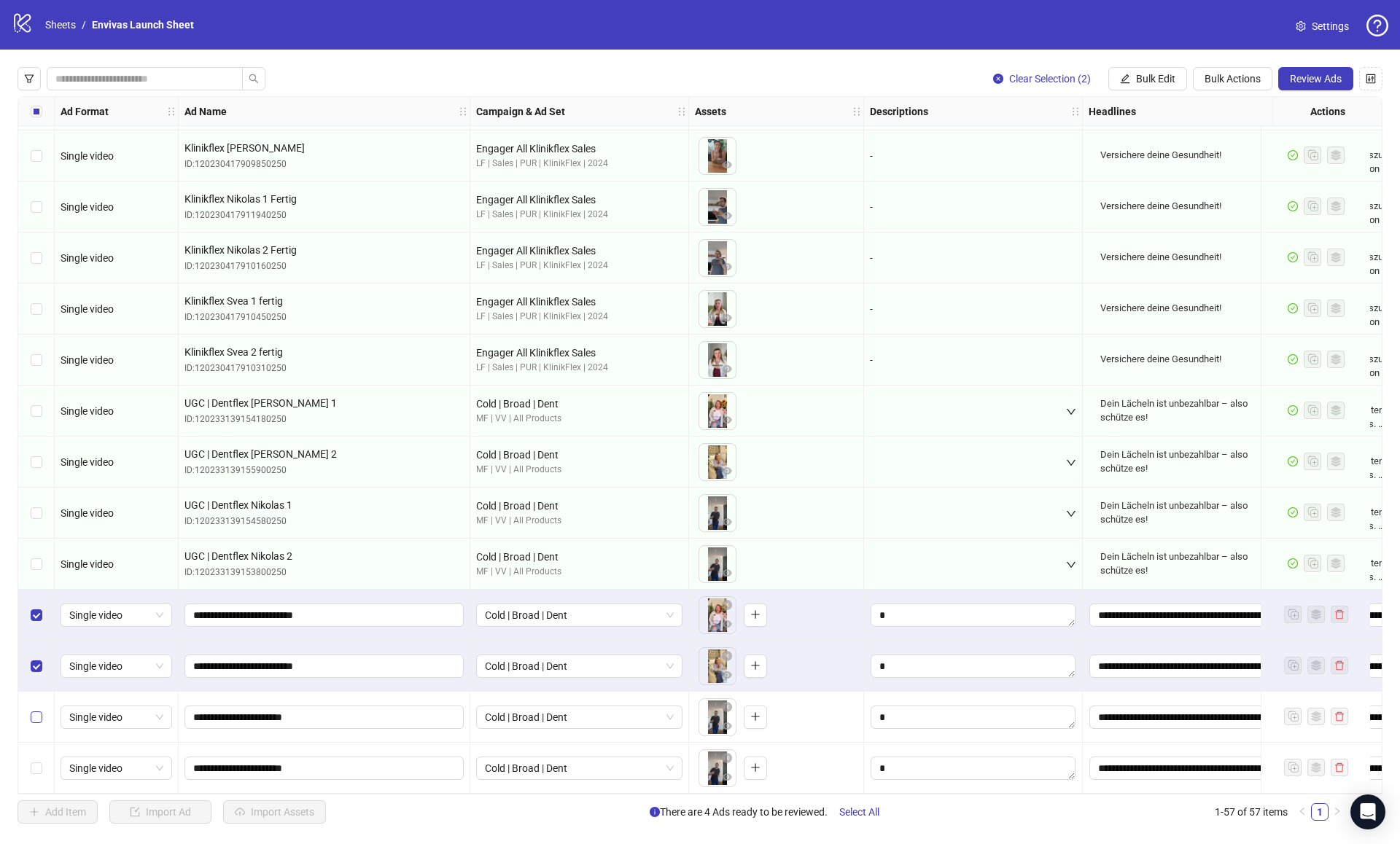
click at [31, 709] on label "Select row 56" at bounding box center [37, 717] width 12 height 16
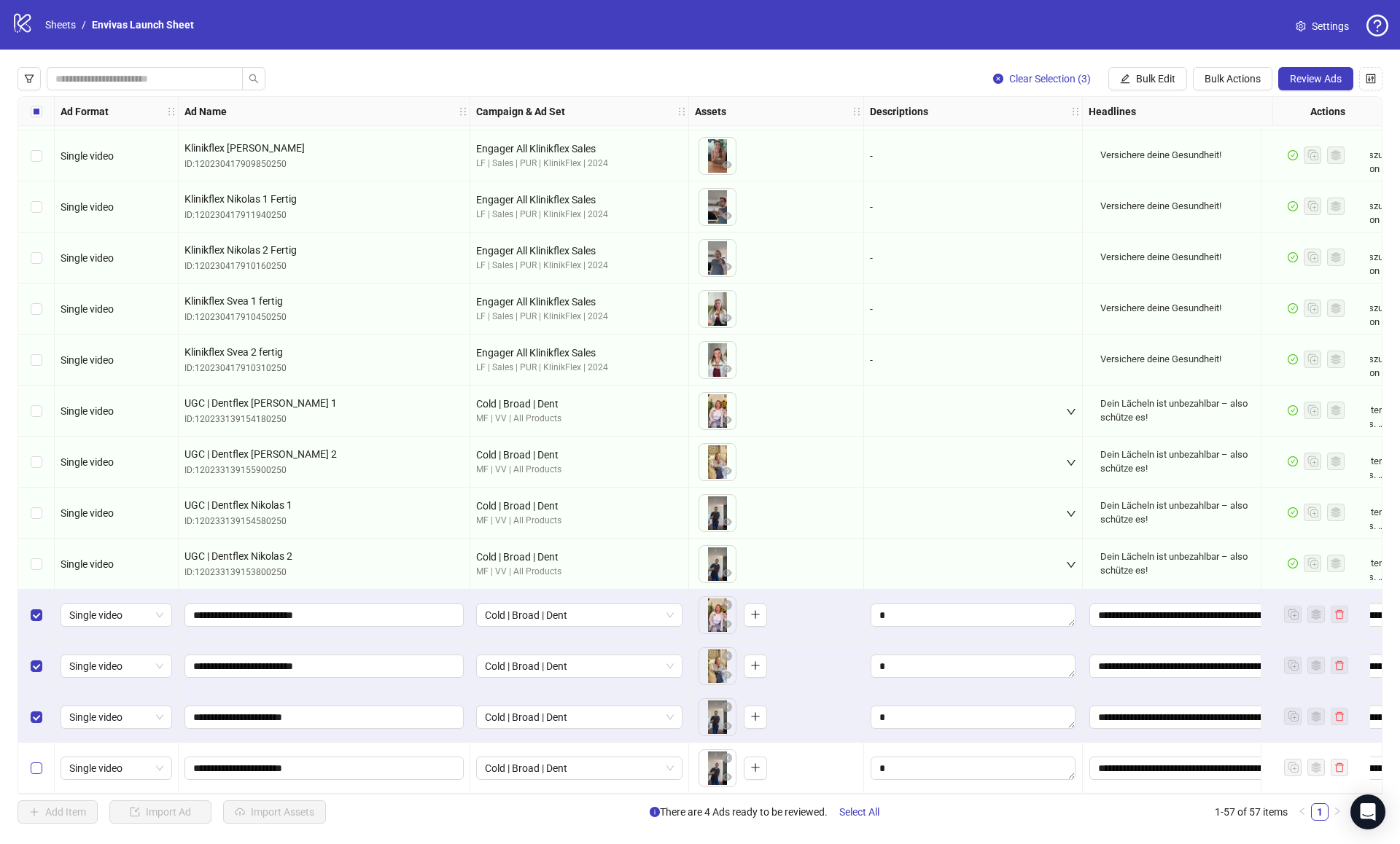
click at [31, 761] on label "Select row 57" at bounding box center [37, 768] width 12 height 16
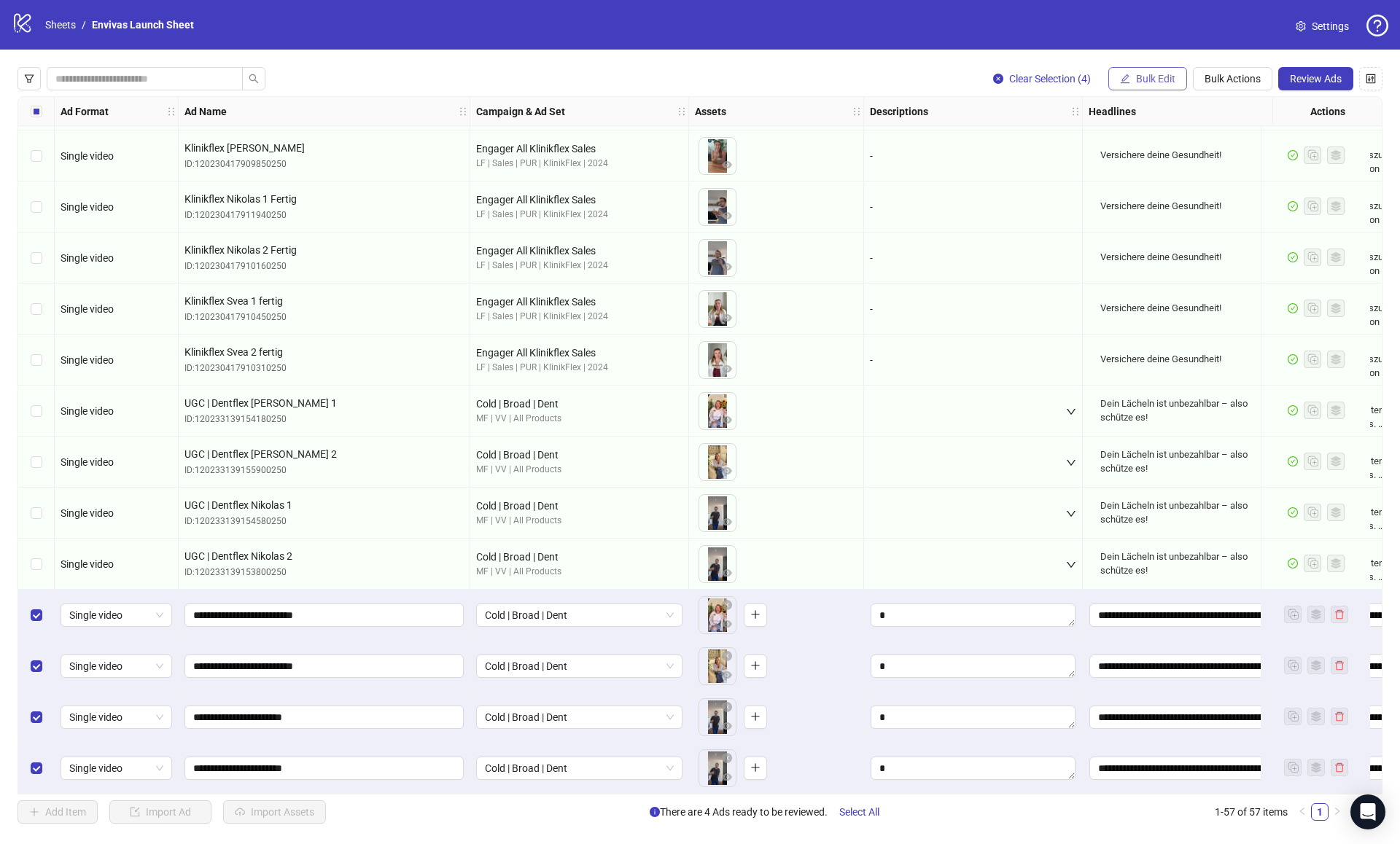
click at [1151, 73] on span "Bulk Edit" at bounding box center [1156, 79] width 40 height 12
click at [1150, 149] on span "Campaign & Ad Set" at bounding box center [1162, 154] width 87 height 16
click at [1102, 146] on span "Cold | Broad | Dent" at bounding box center [1107, 142] width 274 height 22
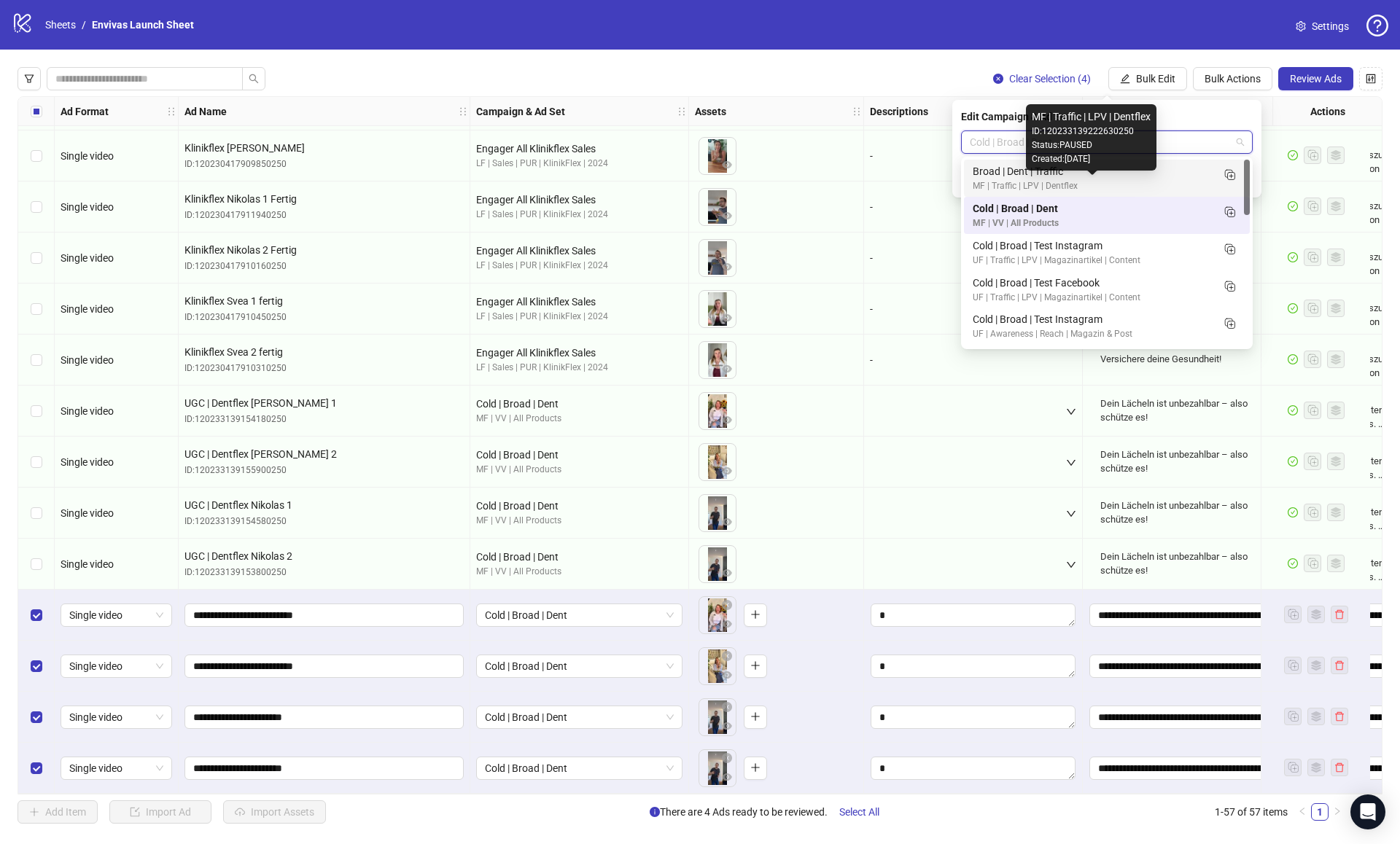
click at [1084, 184] on div "MF | Traffic | LPV | Dentflex" at bounding box center [1092, 186] width 239 height 13
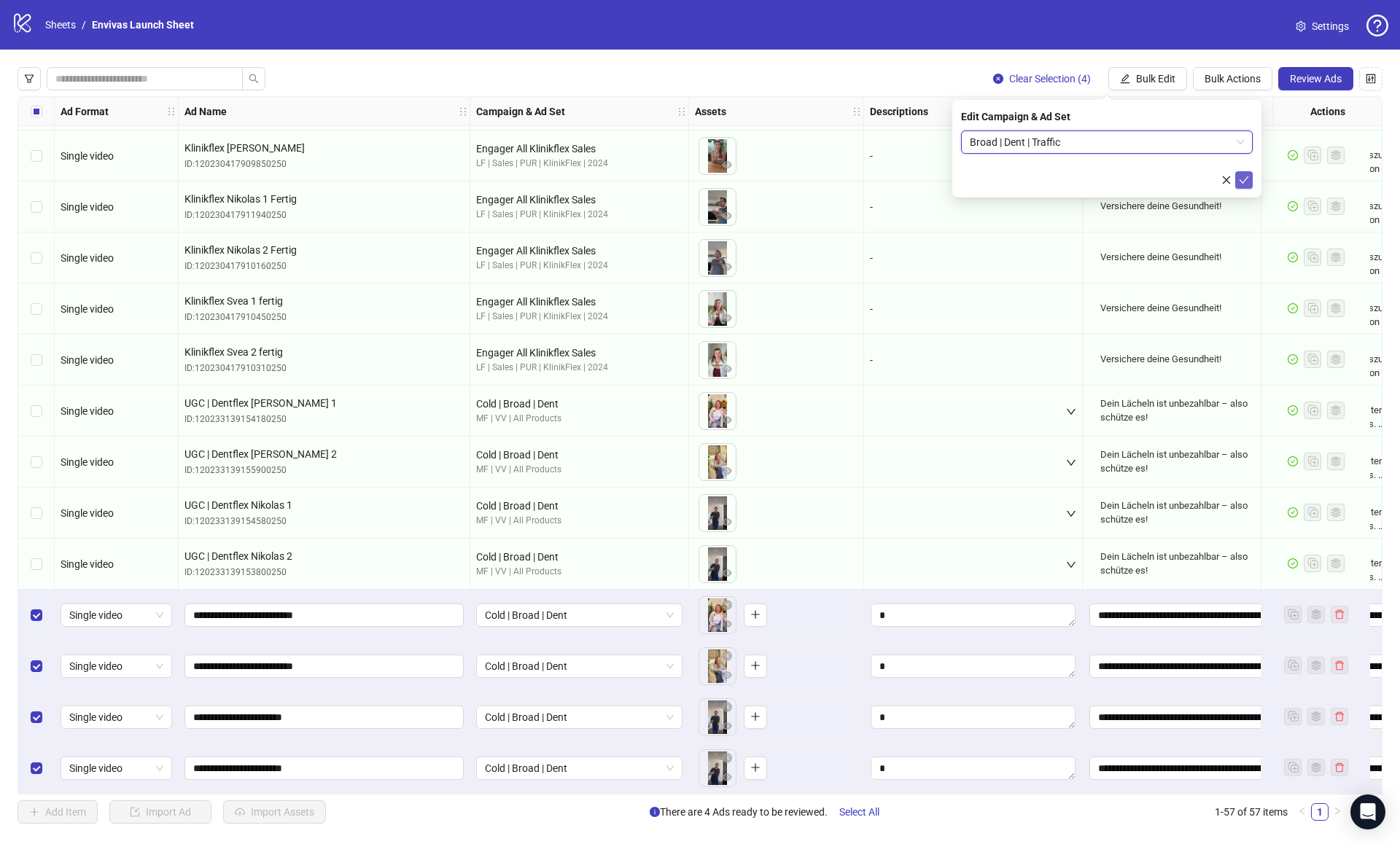
click at [1243, 181] on icon "check" at bounding box center [1244, 180] width 10 height 7
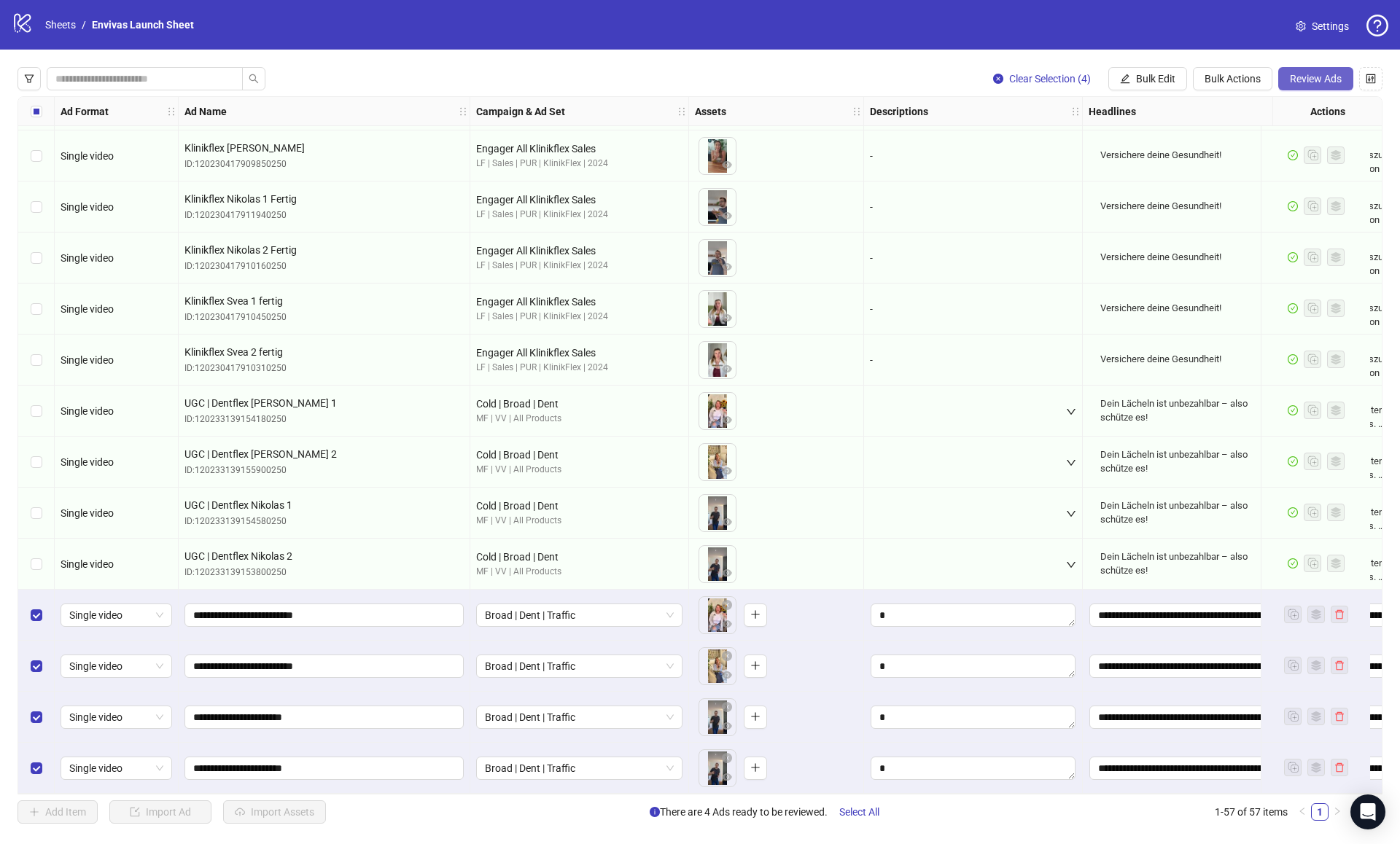
click at [1321, 76] on span "Review Ads" at bounding box center [1315, 79] width 52 height 12
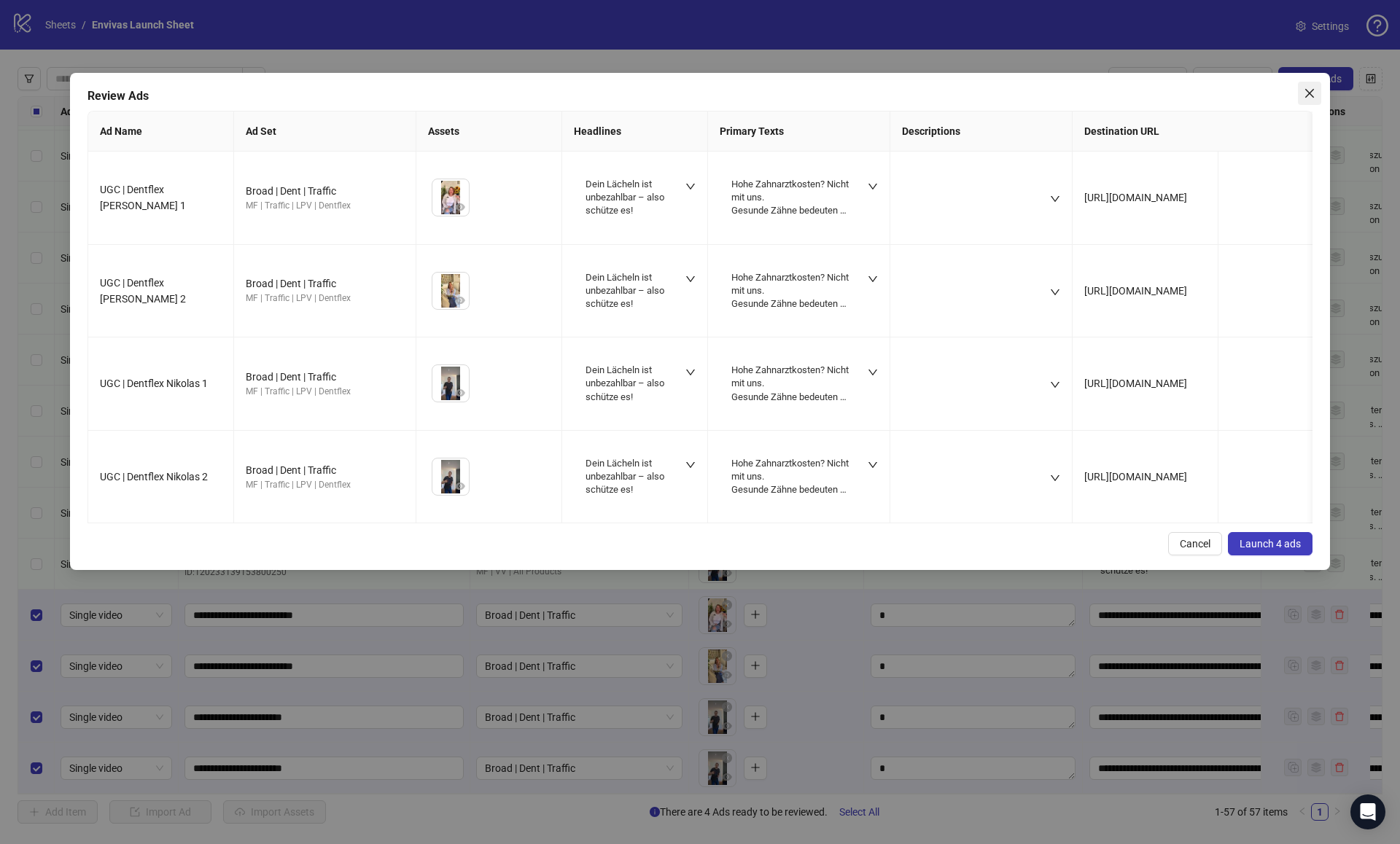
click at [1312, 96] on icon "close" at bounding box center [1309, 94] width 9 height 9
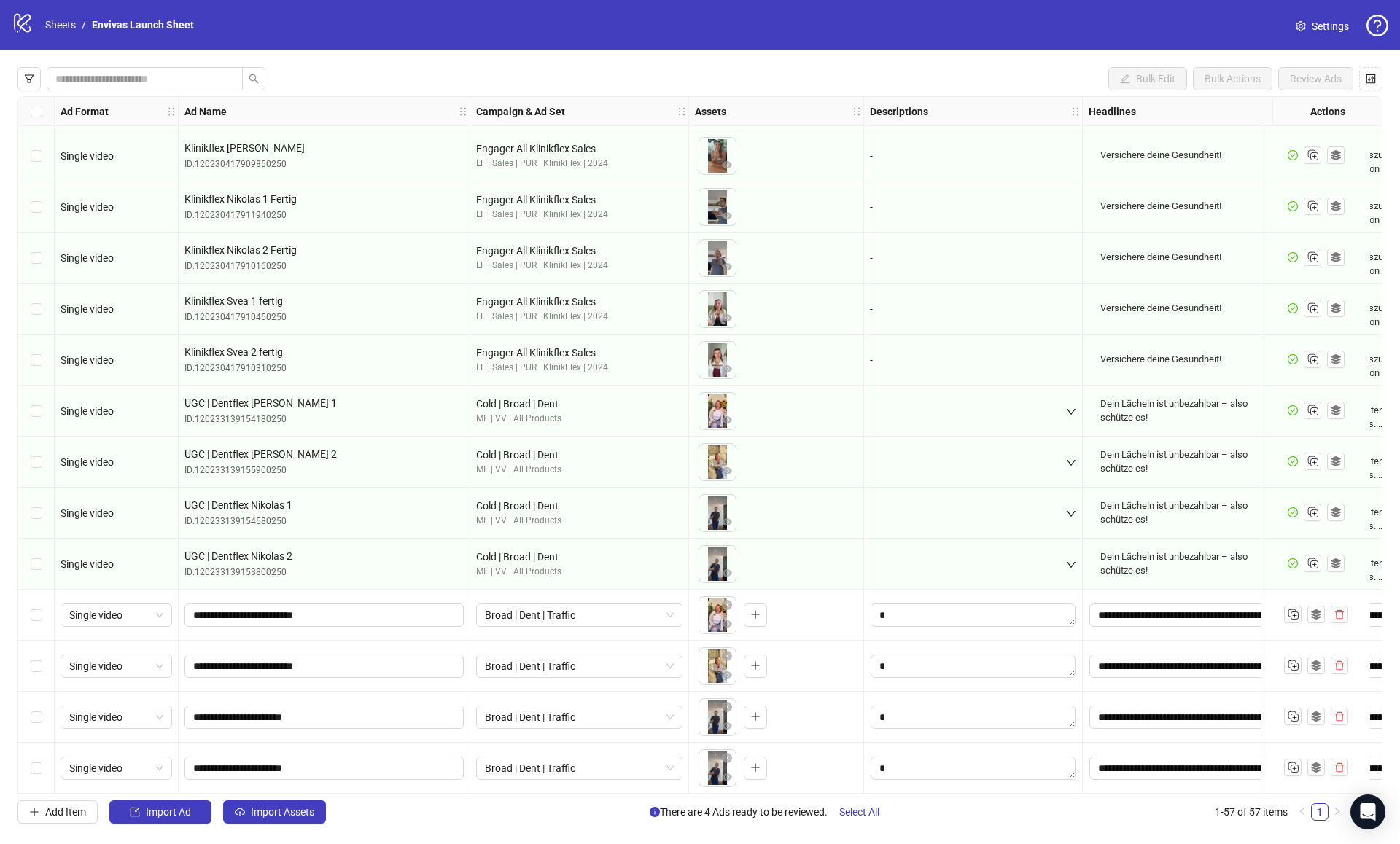
click at [38, 629] on div "Select row 54" at bounding box center [36, 615] width 37 height 51
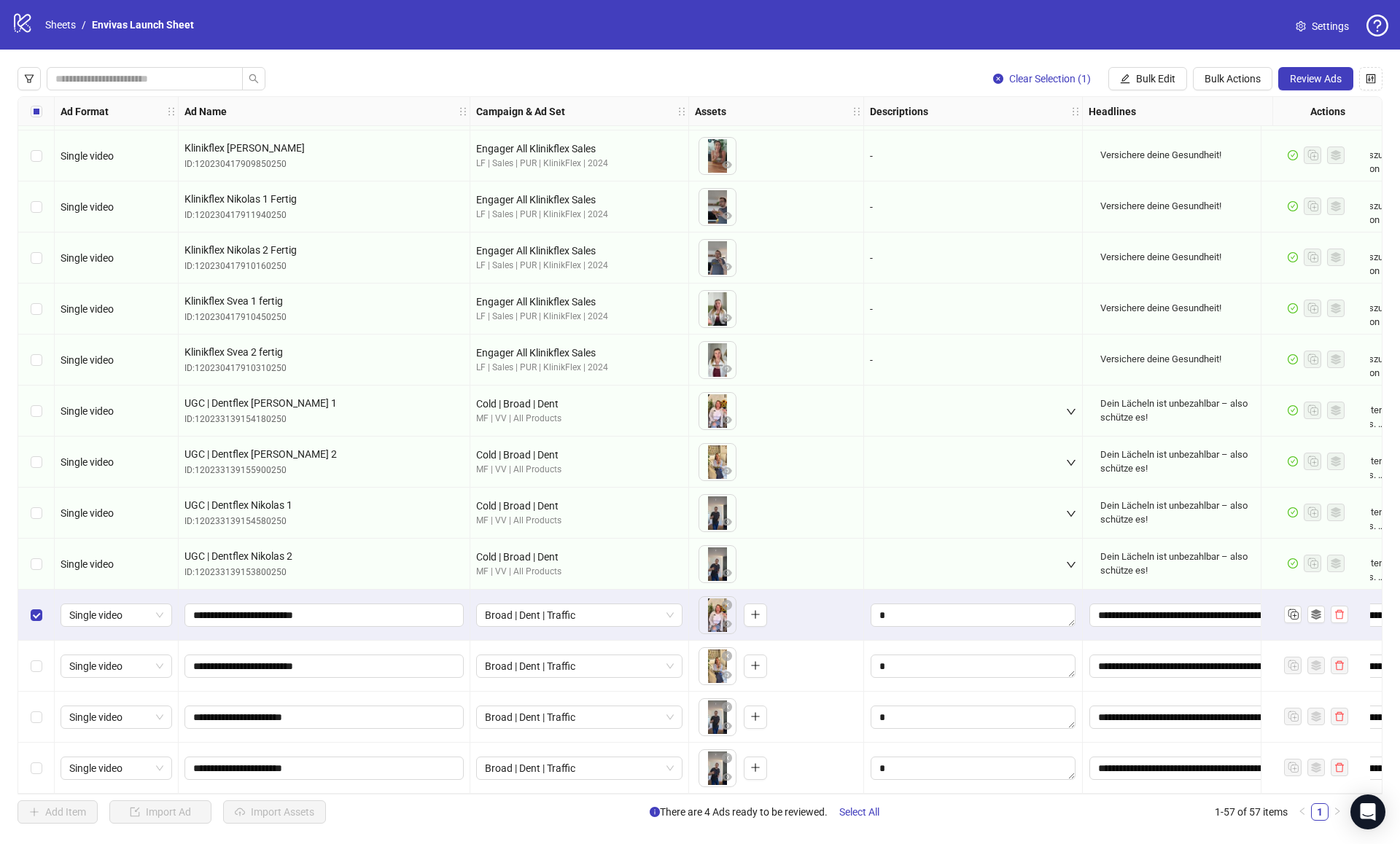
click at [38, 671] on div "Select row 55" at bounding box center [36, 666] width 37 height 51
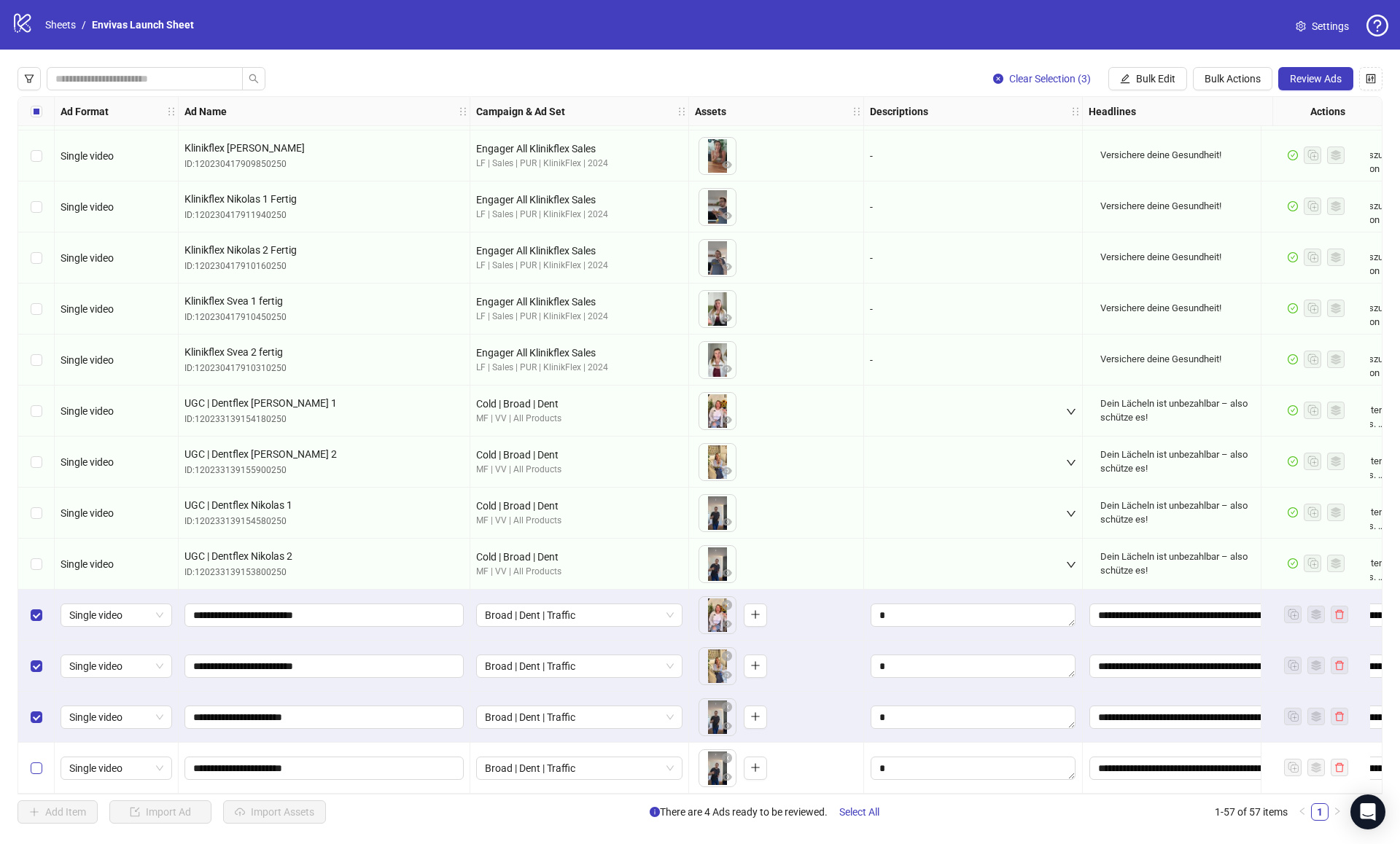
click at [37, 761] on label "Select row 57" at bounding box center [37, 768] width 12 height 16
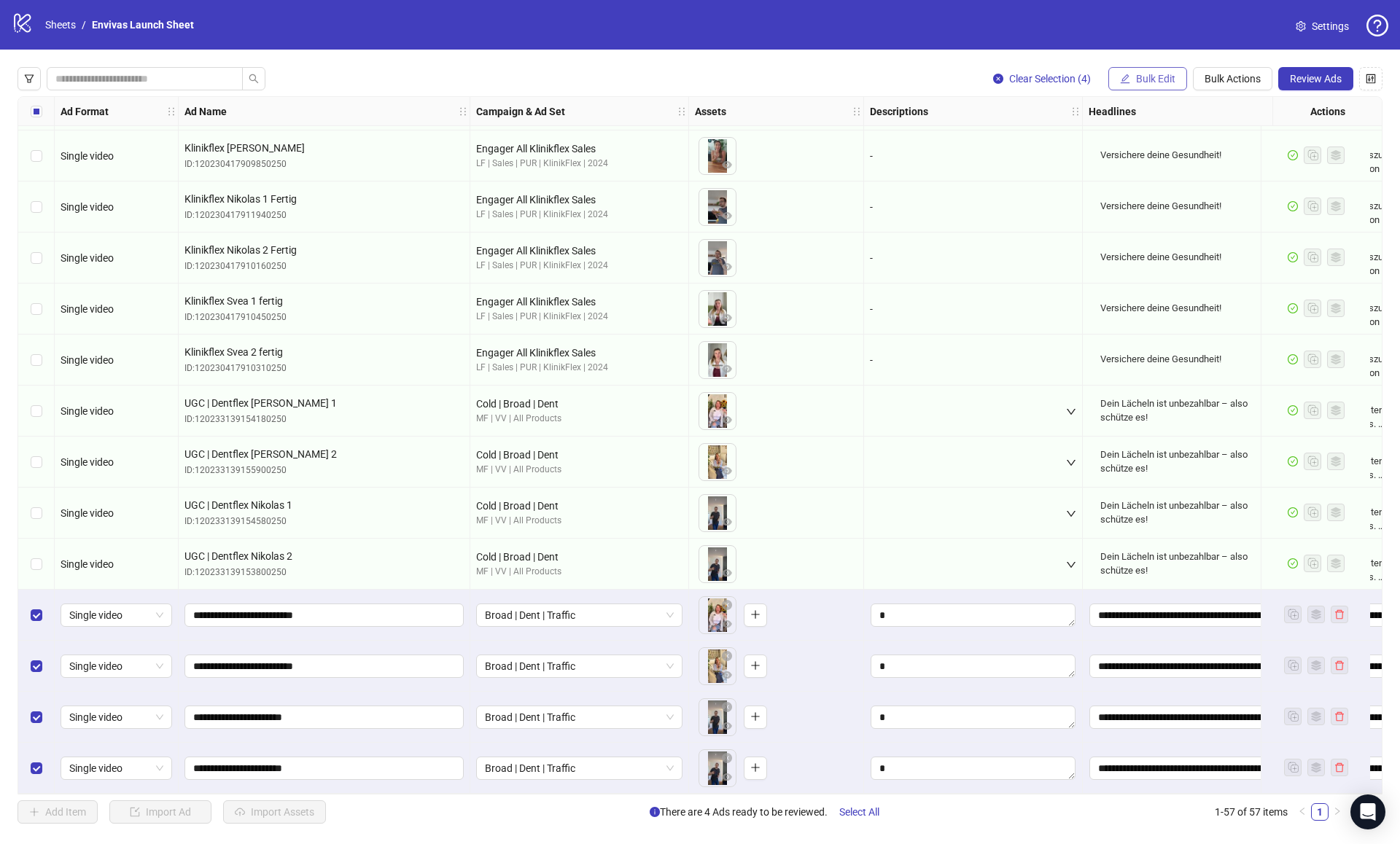
click at [1156, 69] on button "Bulk Edit" at bounding box center [1147, 78] width 79 height 23
click at [1220, 74] on span "Bulk Actions" at bounding box center [1232, 79] width 56 height 12
click at [1233, 148] on span "Duplicate with assets" at bounding box center [1252, 154] width 100 height 16
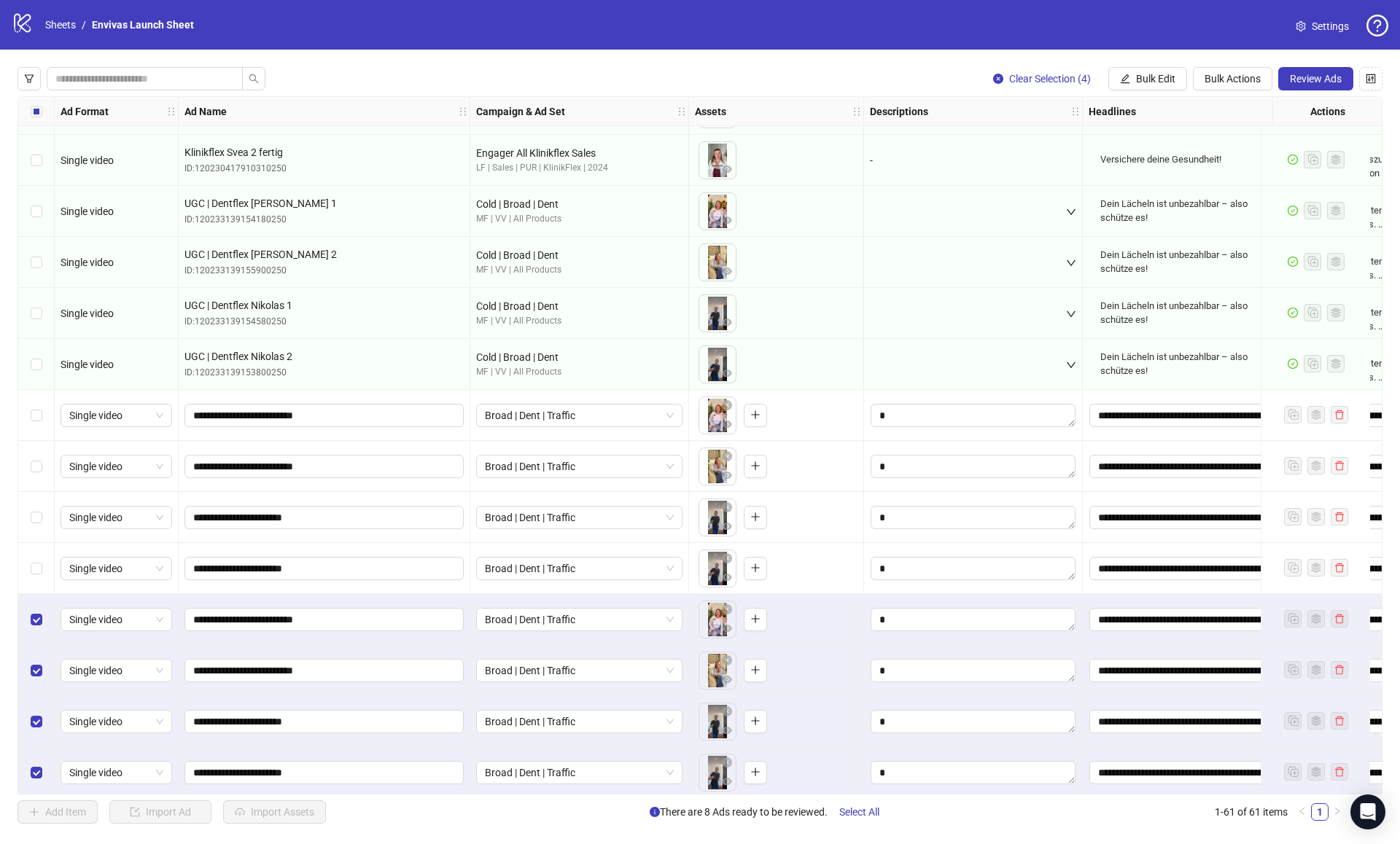
scroll to position [2451, 0]
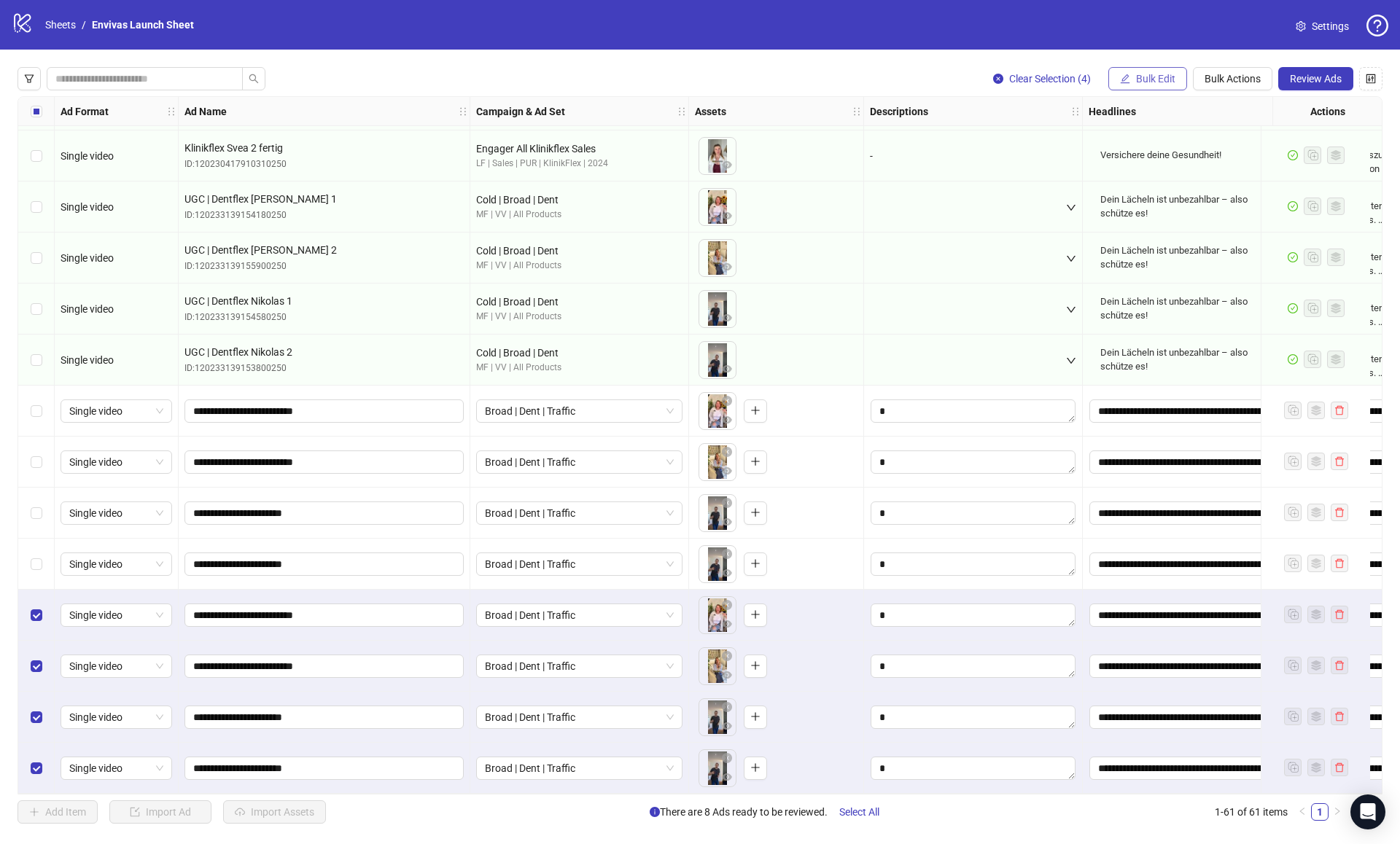
click at [1147, 81] on span "Bulk Edit" at bounding box center [1156, 79] width 40 height 12
click at [1167, 147] on span "Campaign & Ad Set" at bounding box center [1162, 154] width 87 height 16
click at [1013, 144] on span "Broad | Dent | Traffic" at bounding box center [1107, 142] width 274 height 22
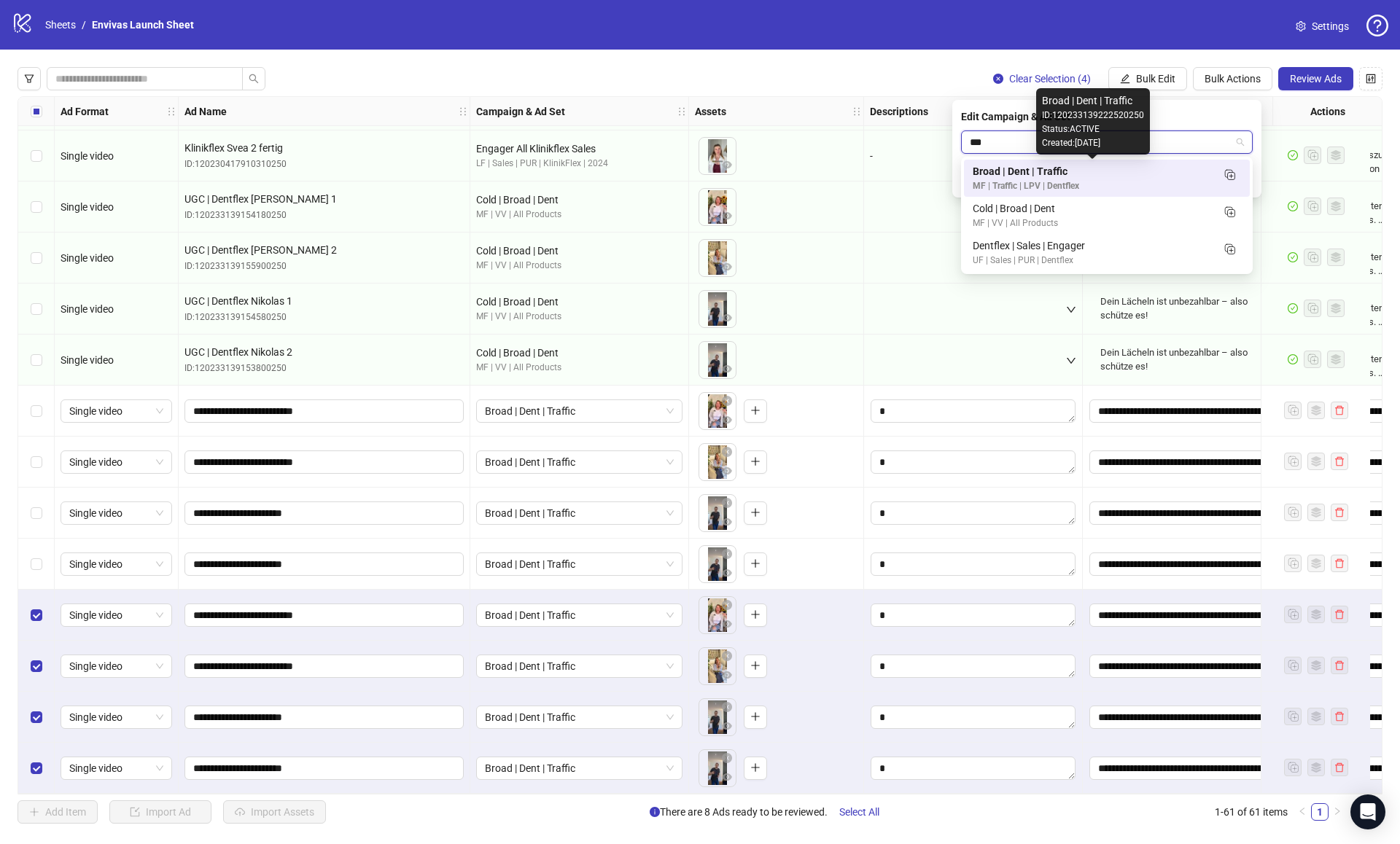
type input "****"
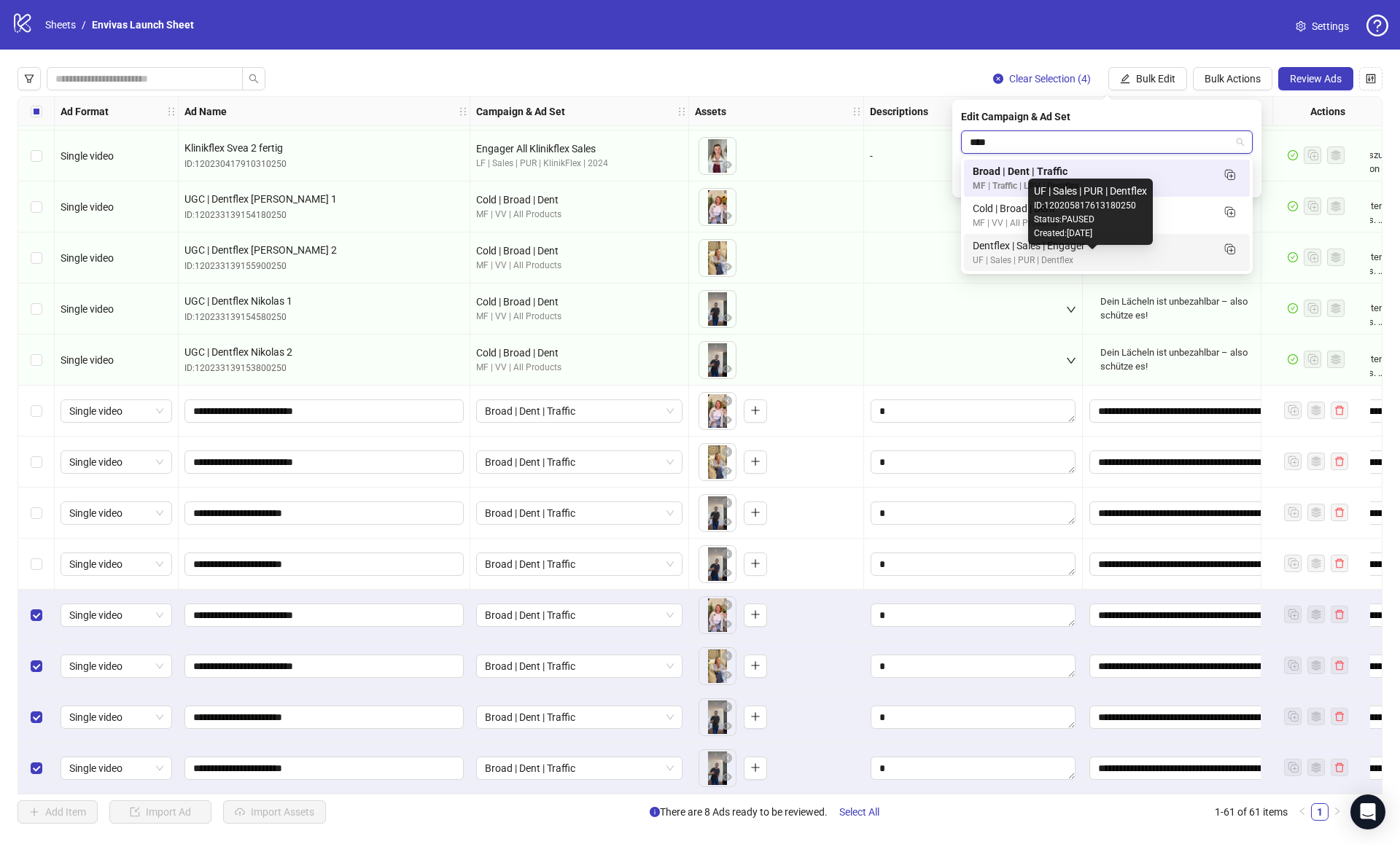
click at [1031, 254] on div "UF | Sales | PUR | Dentflex" at bounding box center [1092, 261] width 239 height 13
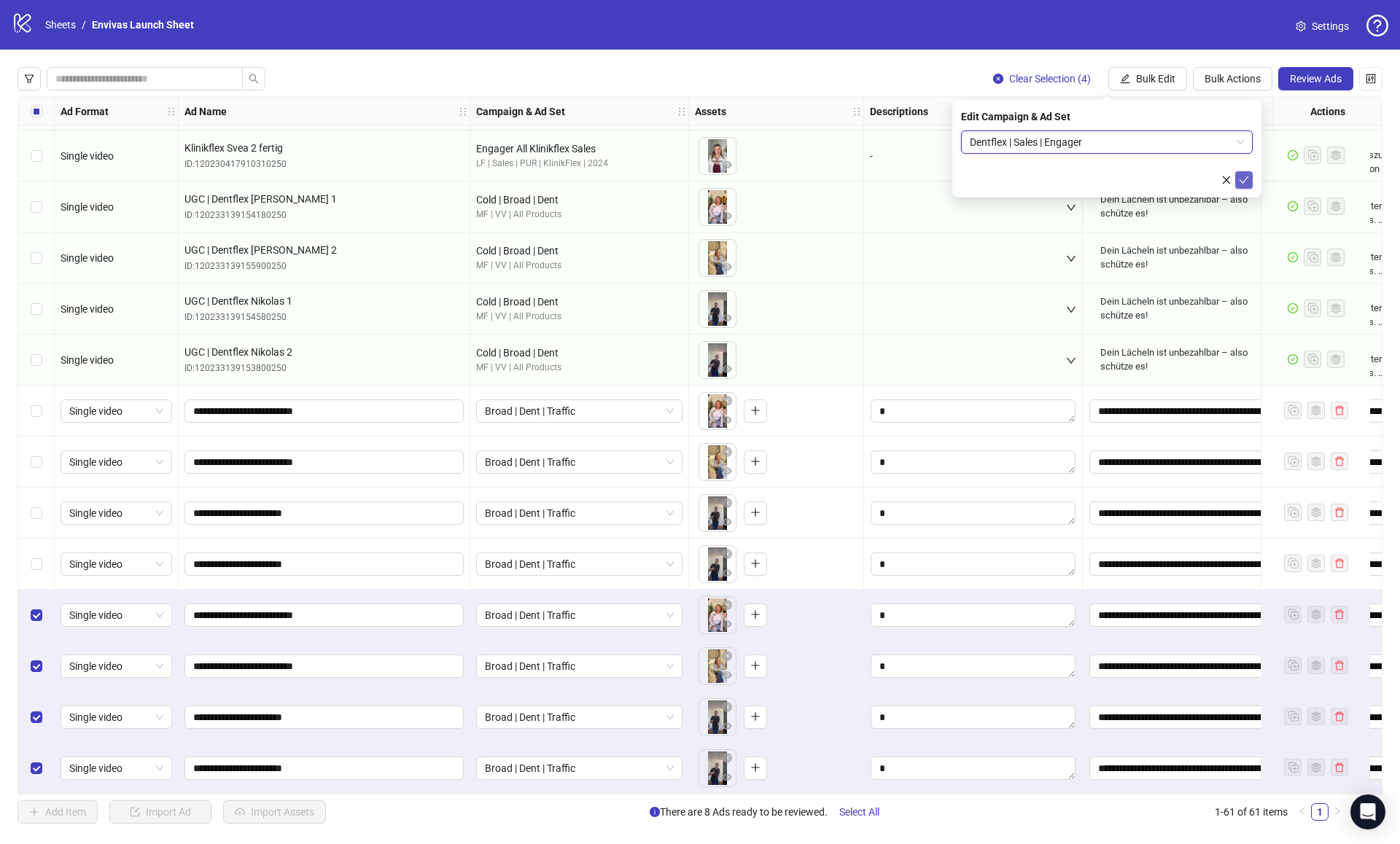
click at [1242, 176] on icon "check" at bounding box center [1244, 180] width 10 height 10
click at [30, 421] on div "Select row 54" at bounding box center [36, 412] width 37 height 51
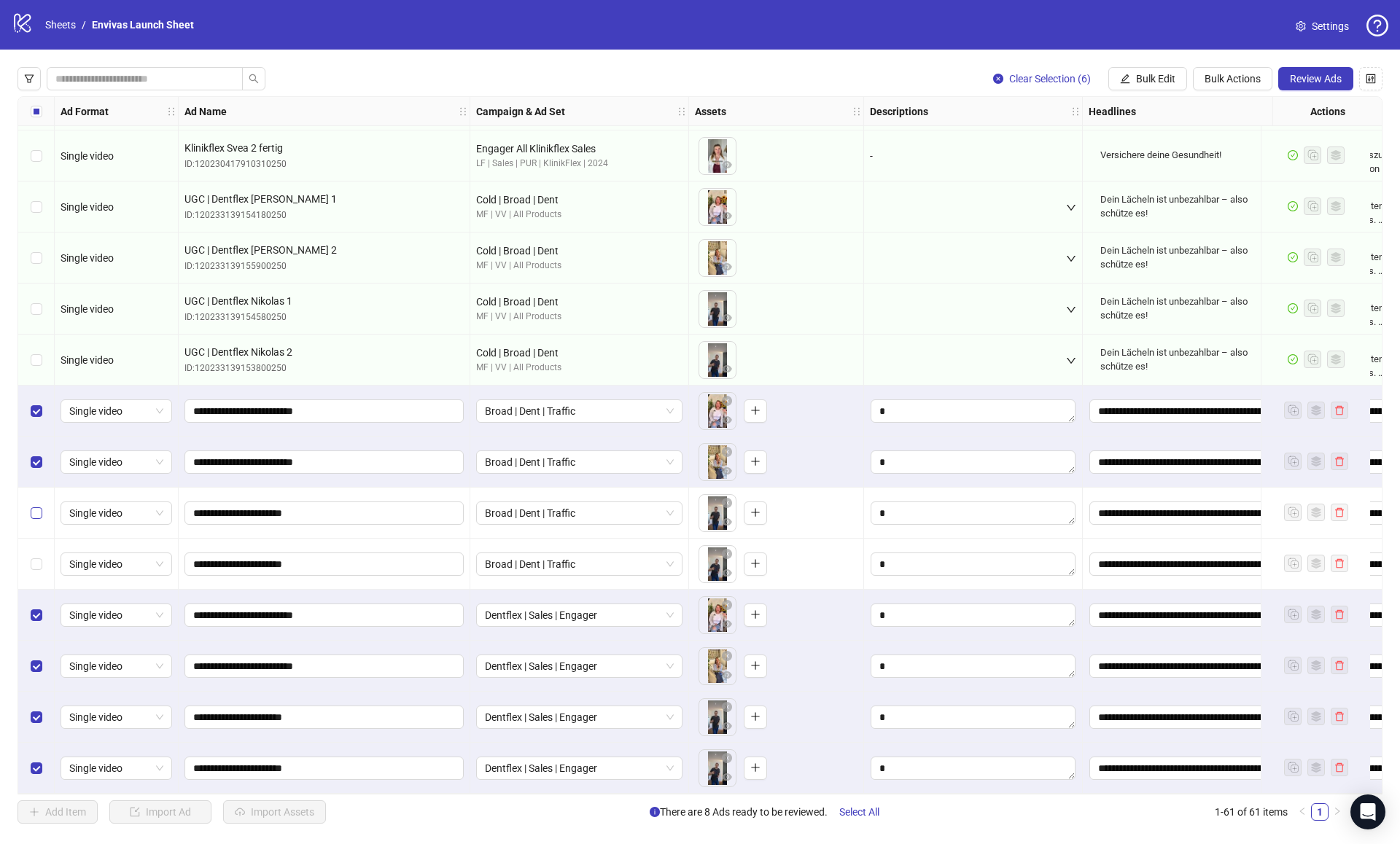
click at [36, 505] on label "Select row 56" at bounding box center [37, 513] width 12 height 16
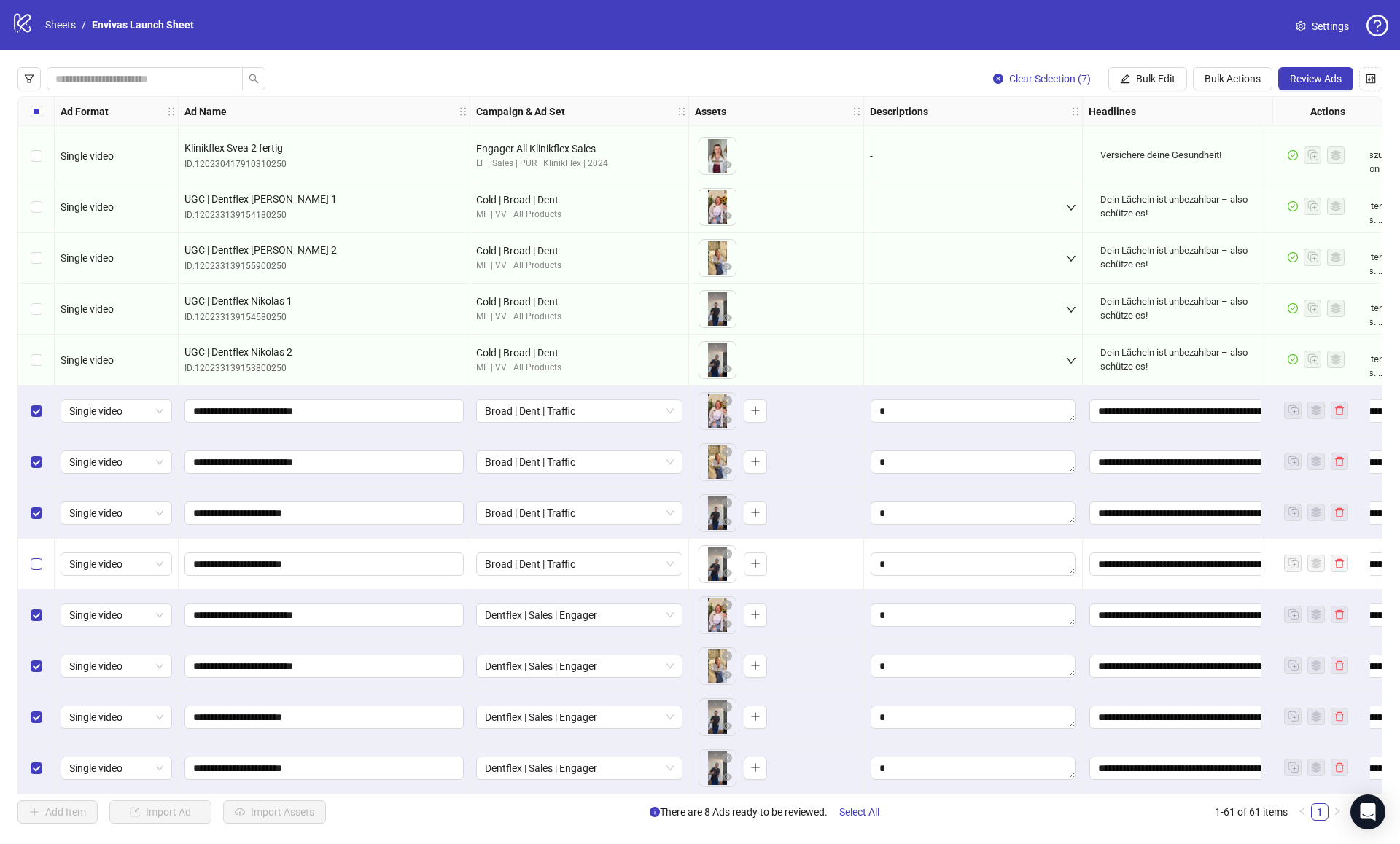
click at [31, 556] on label "Select row 57" at bounding box center [37, 564] width 12 height 16
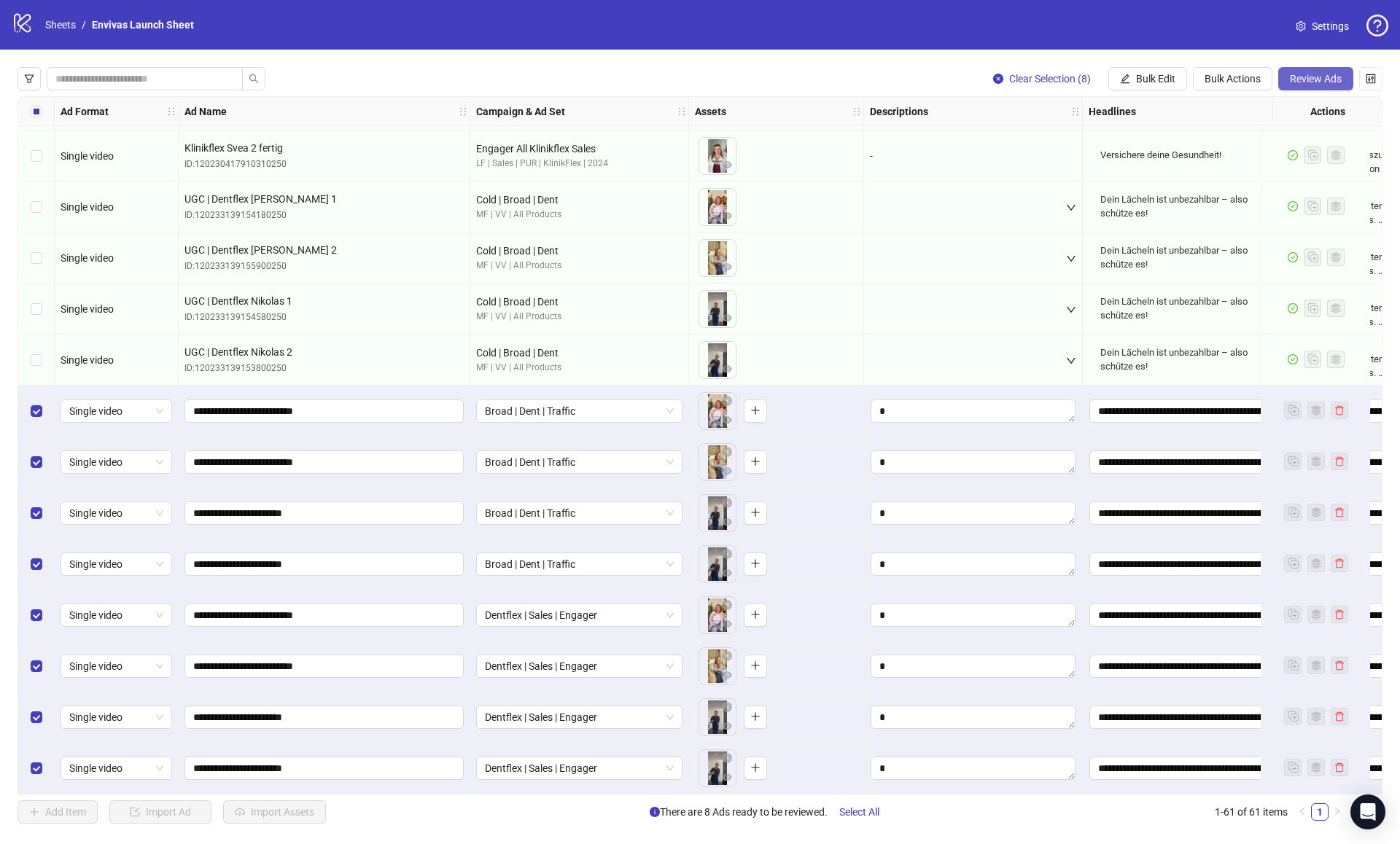
click at [1300, 79] on span "Review Ads" at bounding box center [1315, 79] width 52 height 12
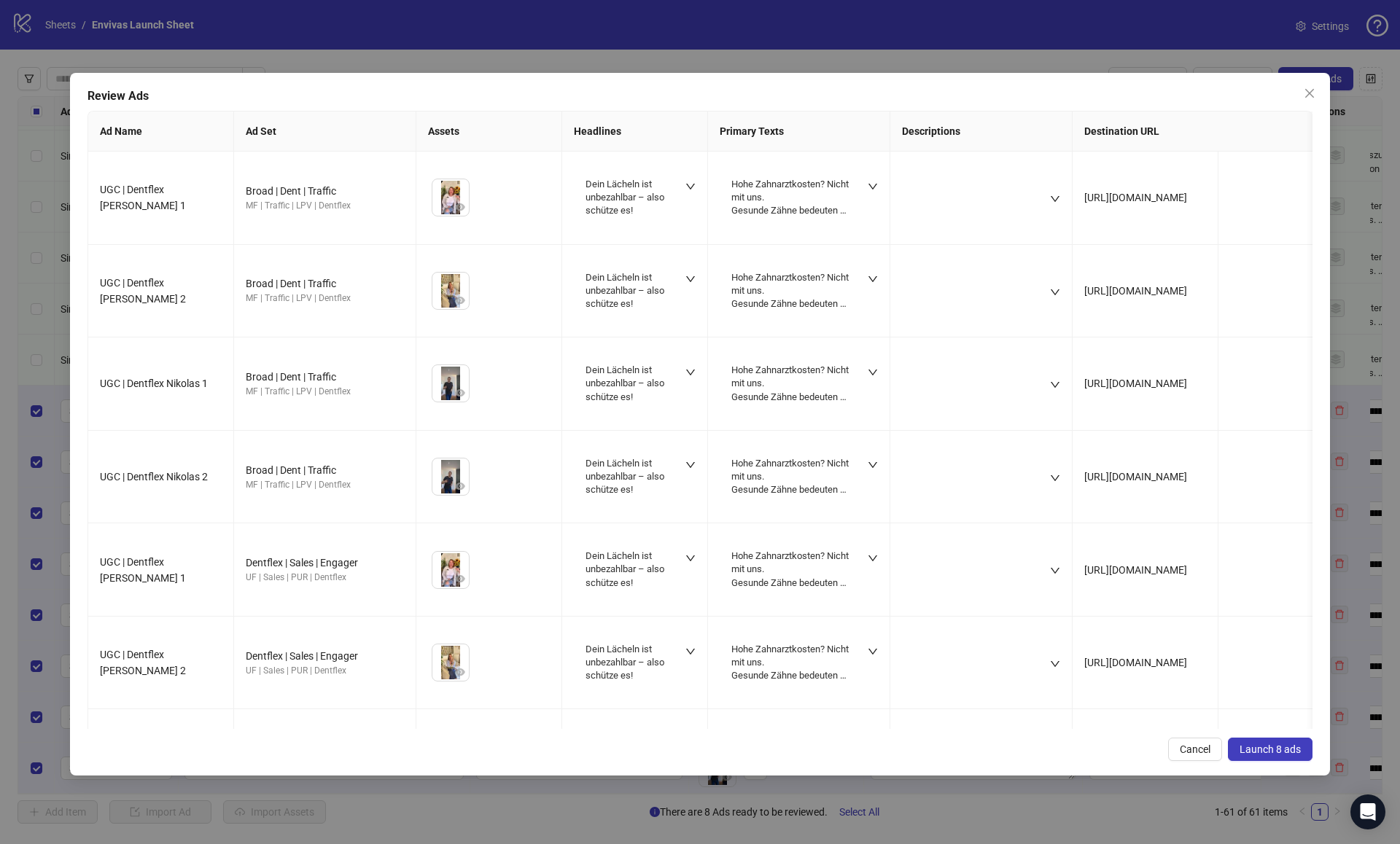
click at [1282, 744] on span "Launch 8 ads" at bounding box center [1270, 750] width 61 height 12
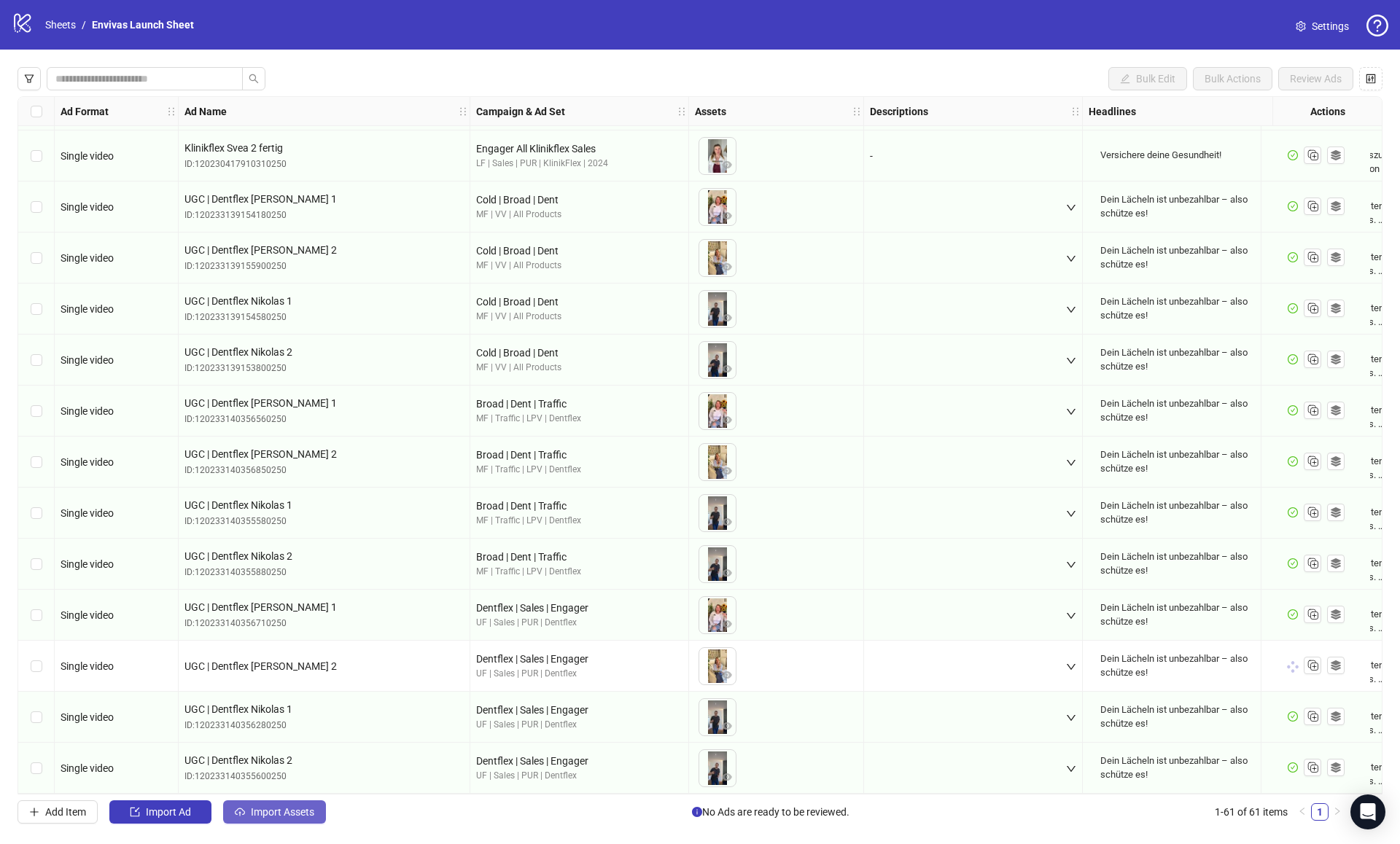
click at [247, 819] on button "Import Assets" at bounding box center [274, 812] width 103 height 23
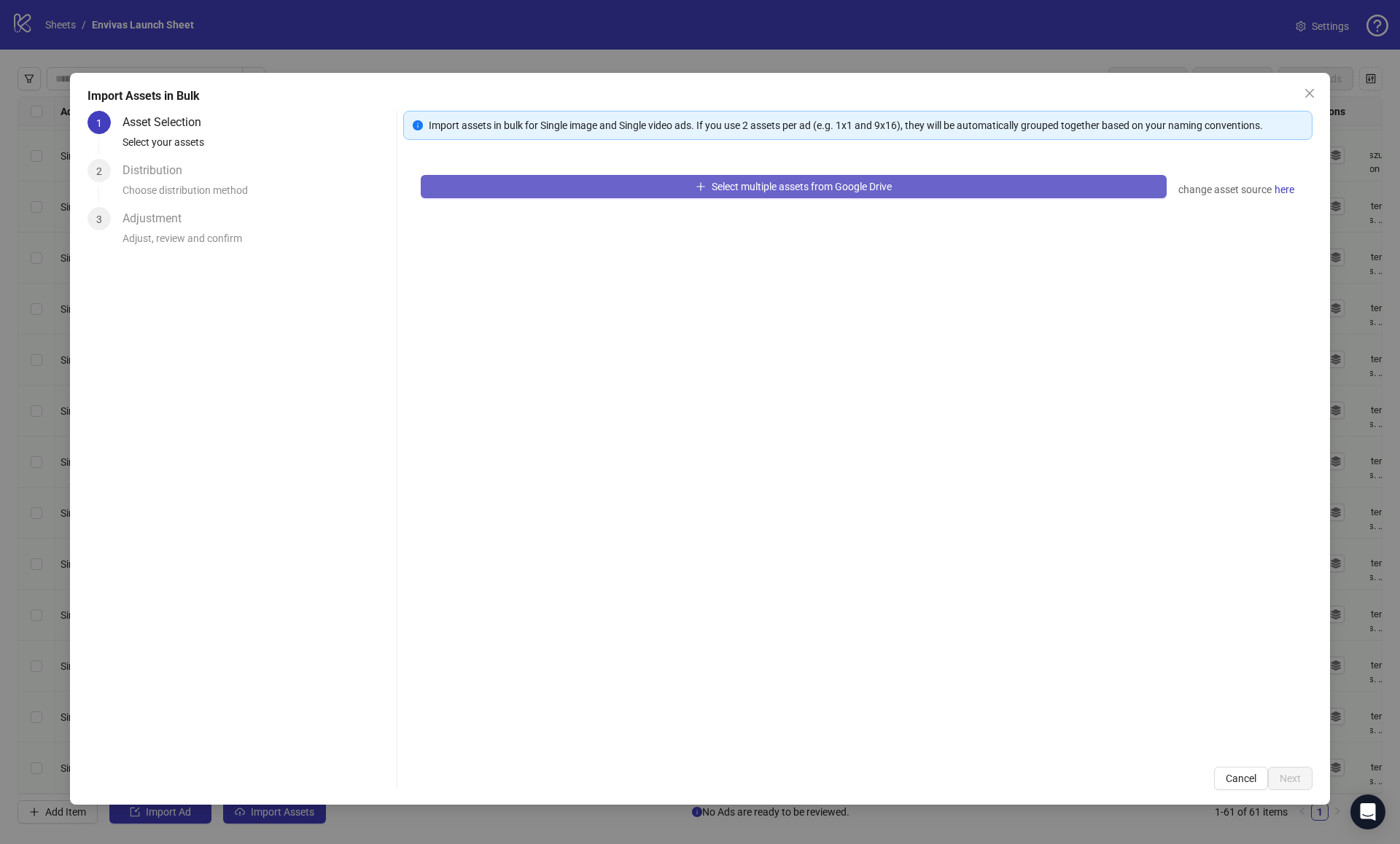
click at [657, 178] on button "Select multiple assets from Google Drive" at bounding box center [793, 186] width 746 height 23
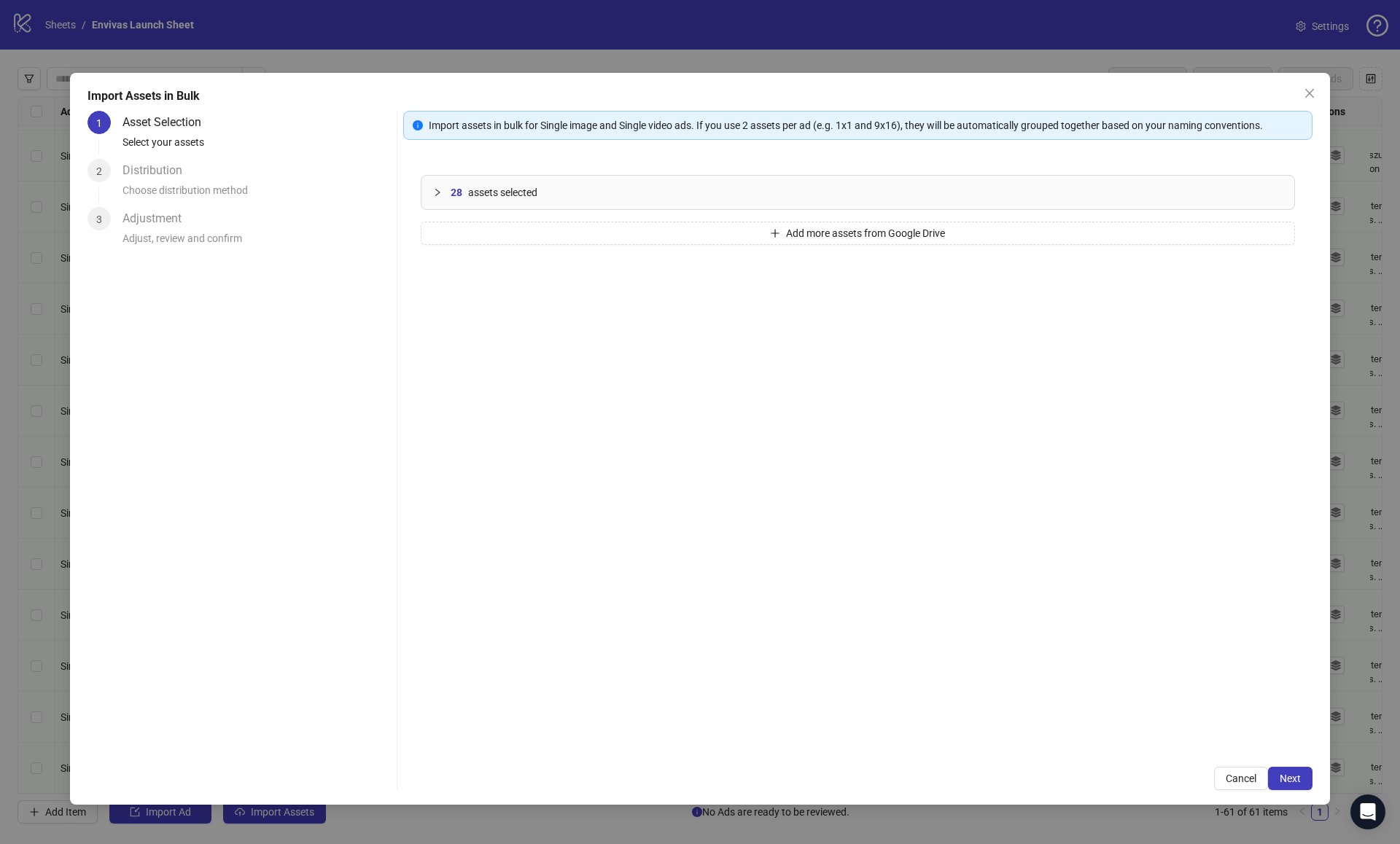
click at [427, 199] on div "28 assets selected" at bounding box center [857, 192] width 872 height 34
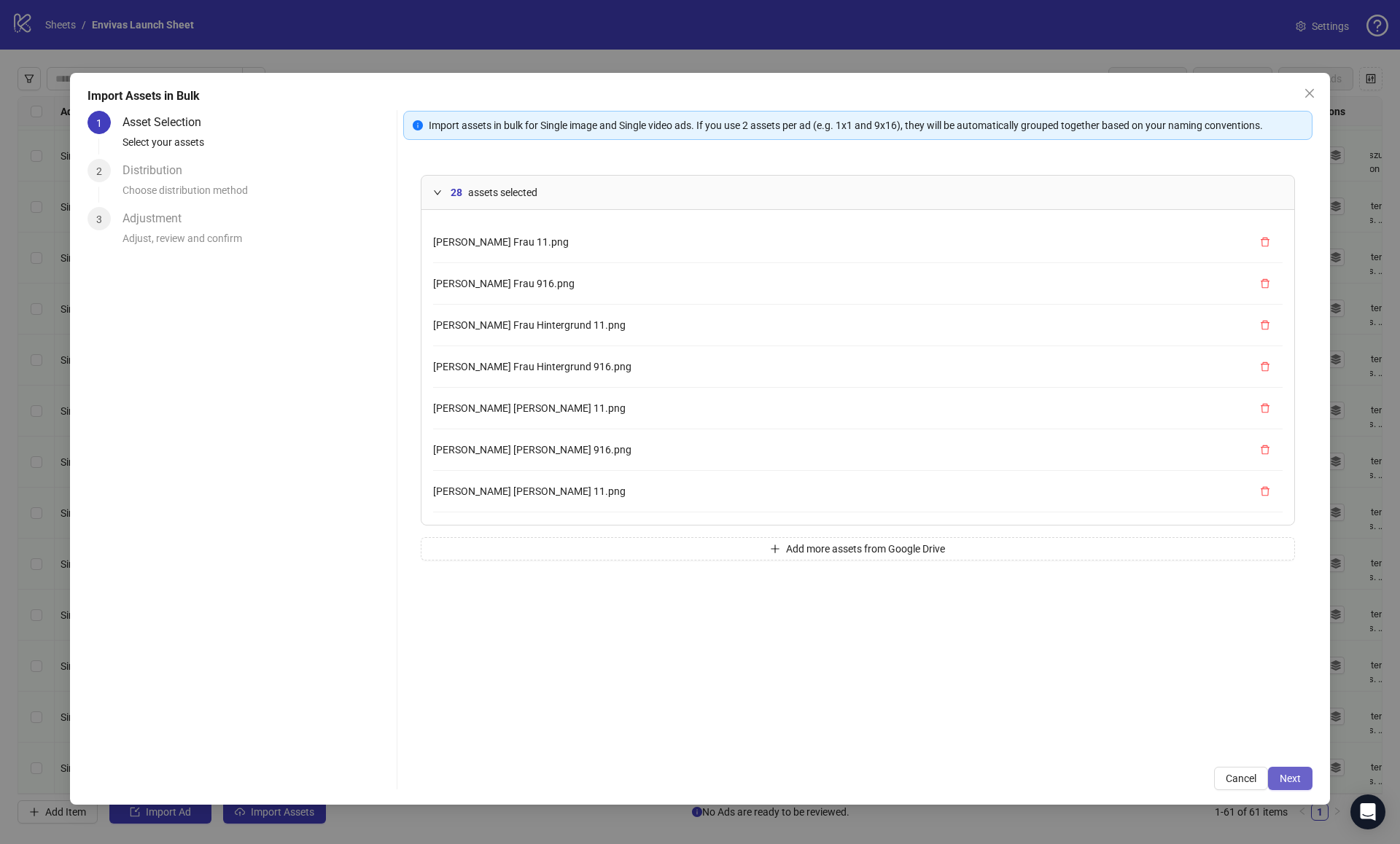
click at [1279, 783] on span "Next" at bounding box center [1290, 779] width 21 height 12
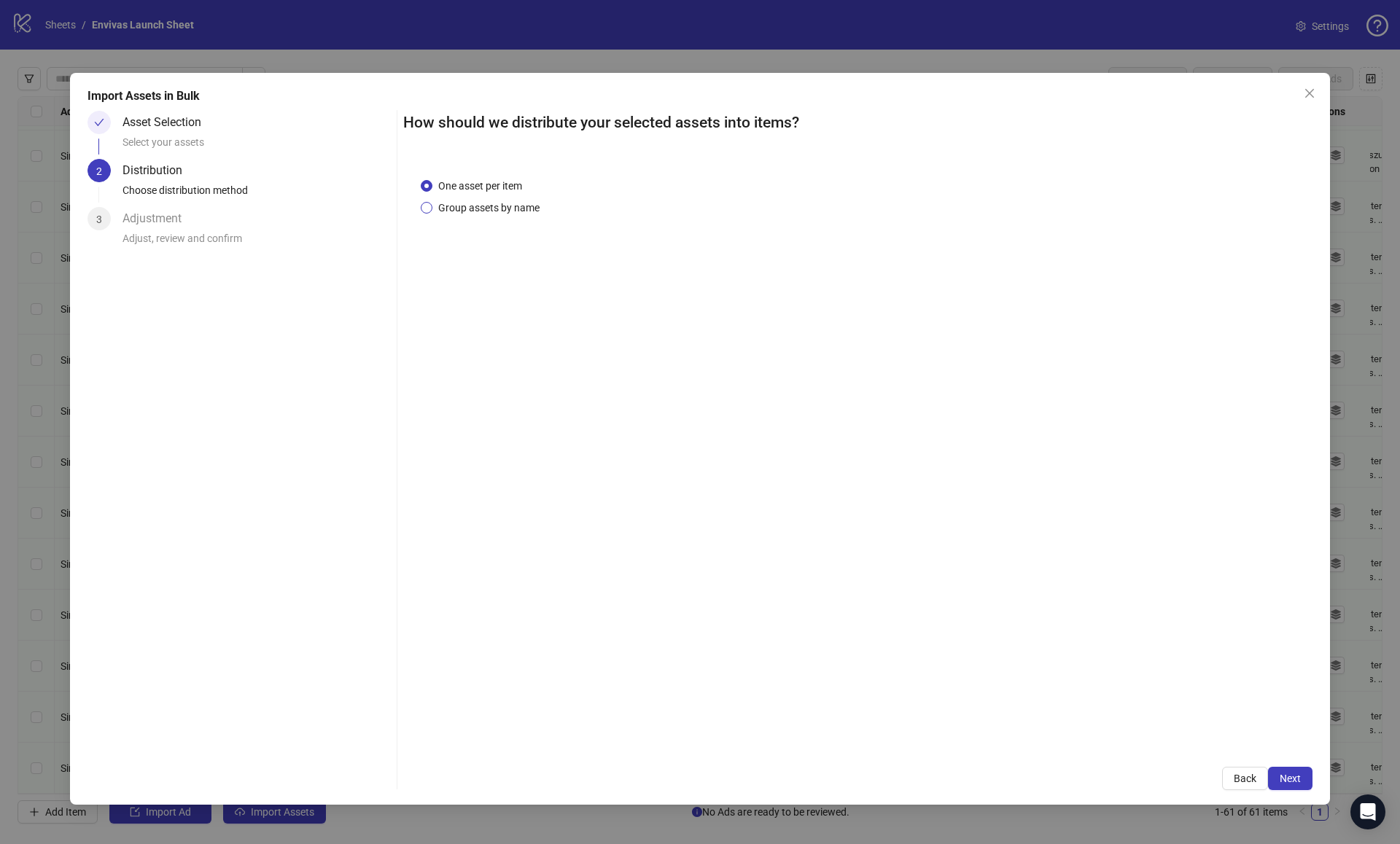
click at [487, 205] on span "Group assets by name" at bounding box center [489, 208] width 113 height 16
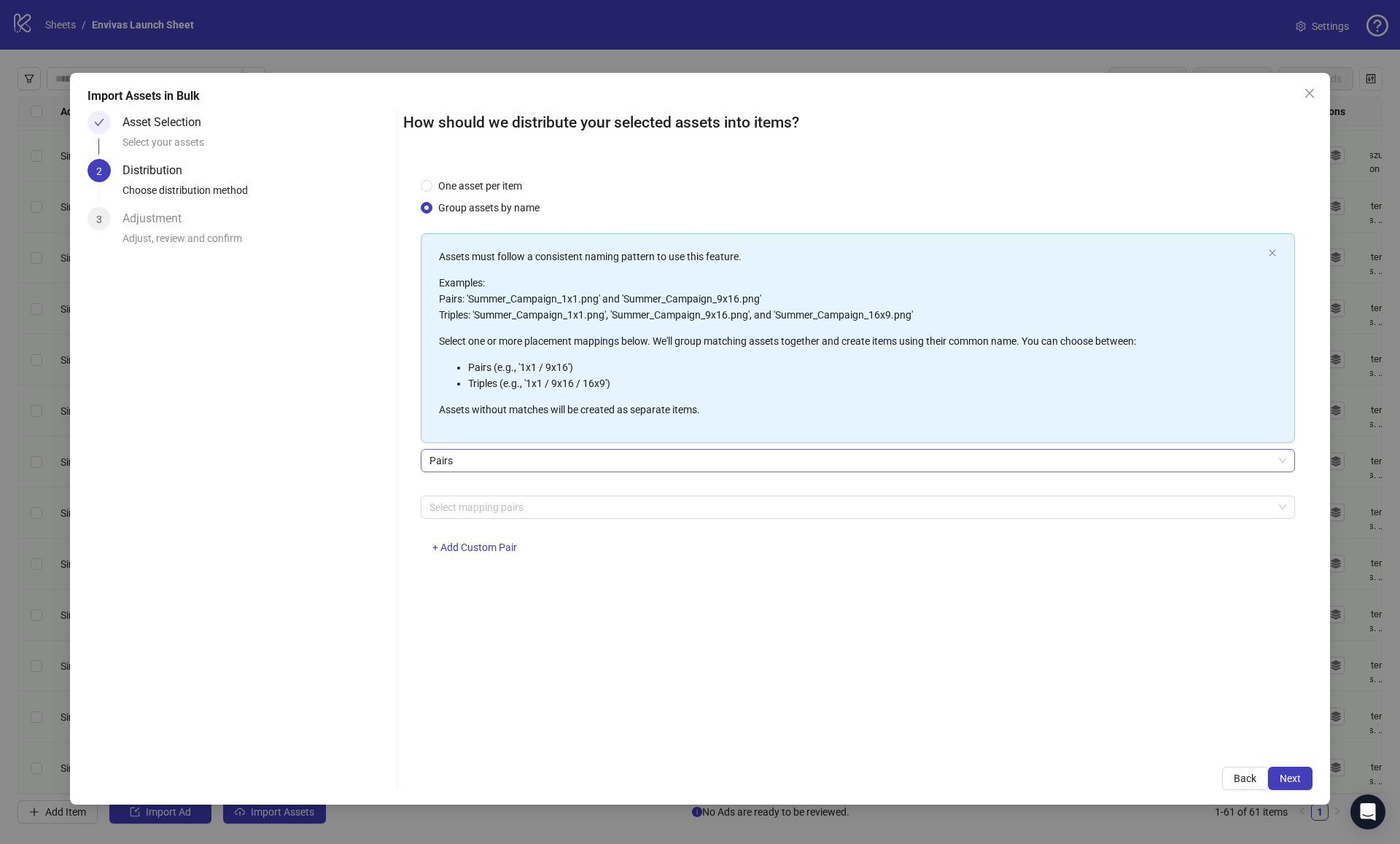
click at [485, 468] on span "Pairs" at bounding box center [857, 460] width 857 height 22
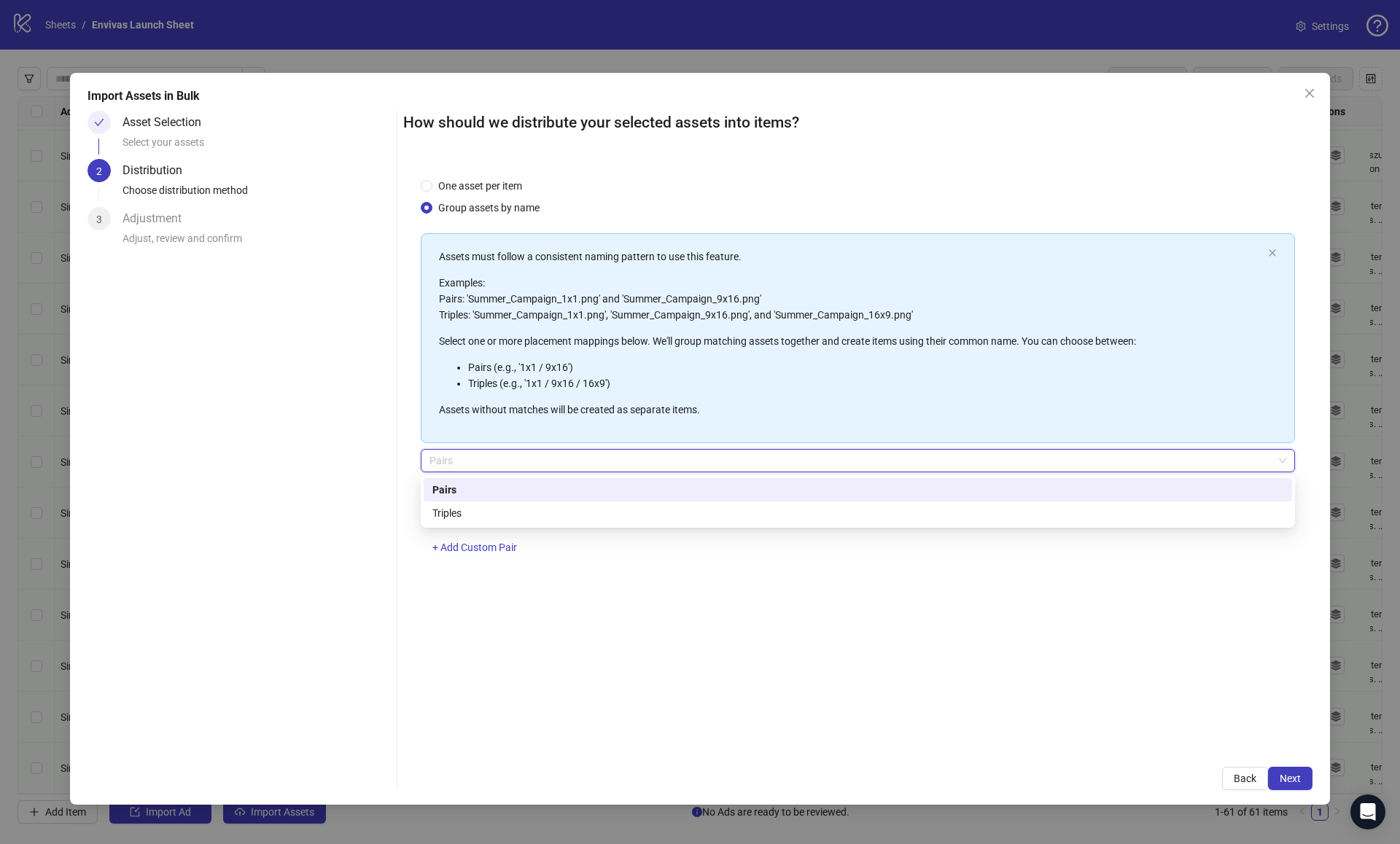
click at [477, 486] on div "Pairs" at bounding box center [857, 489] width 851 height 16
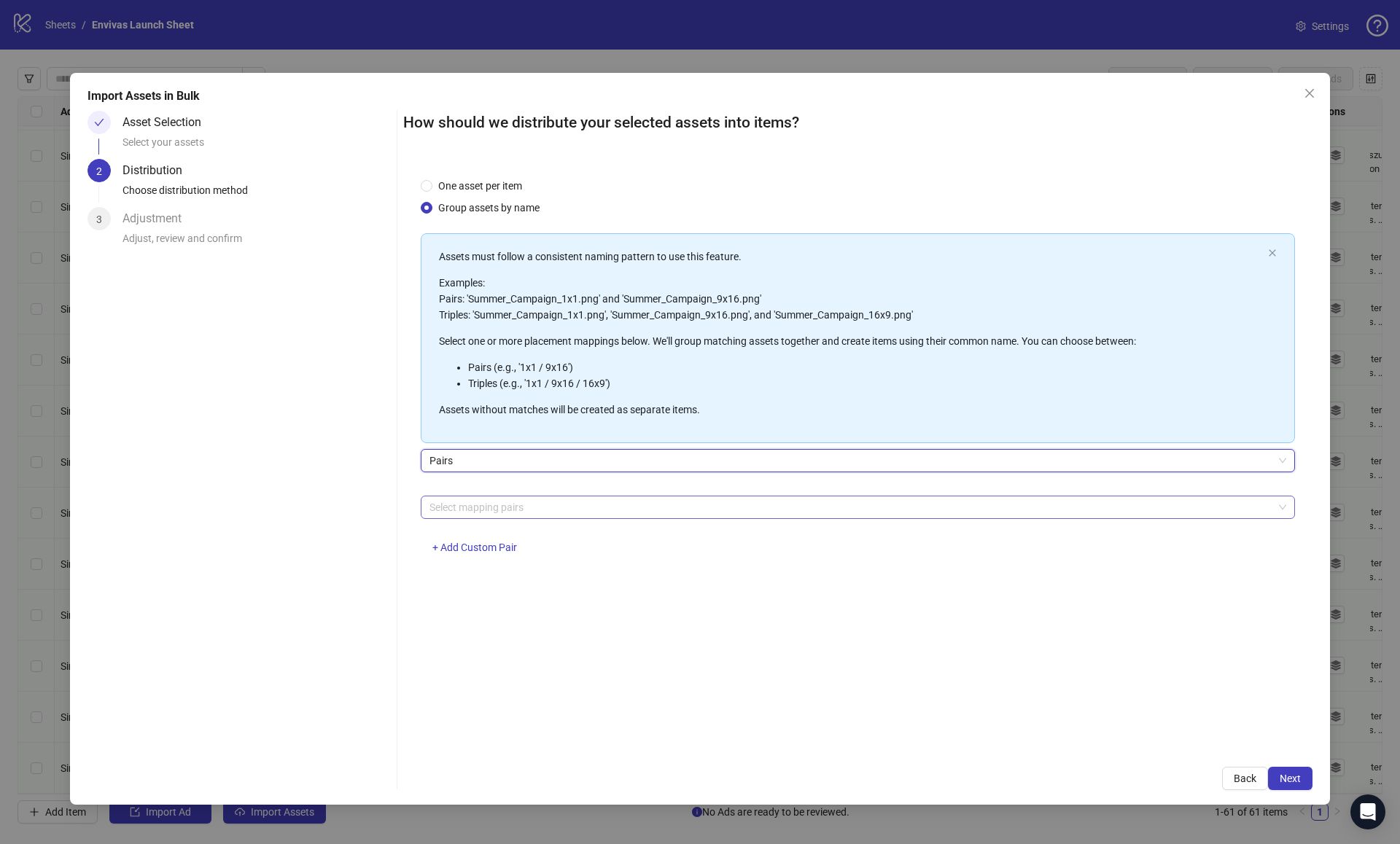
click at [473, 502] on div at bounding box center [850, 507] width 853 height 20
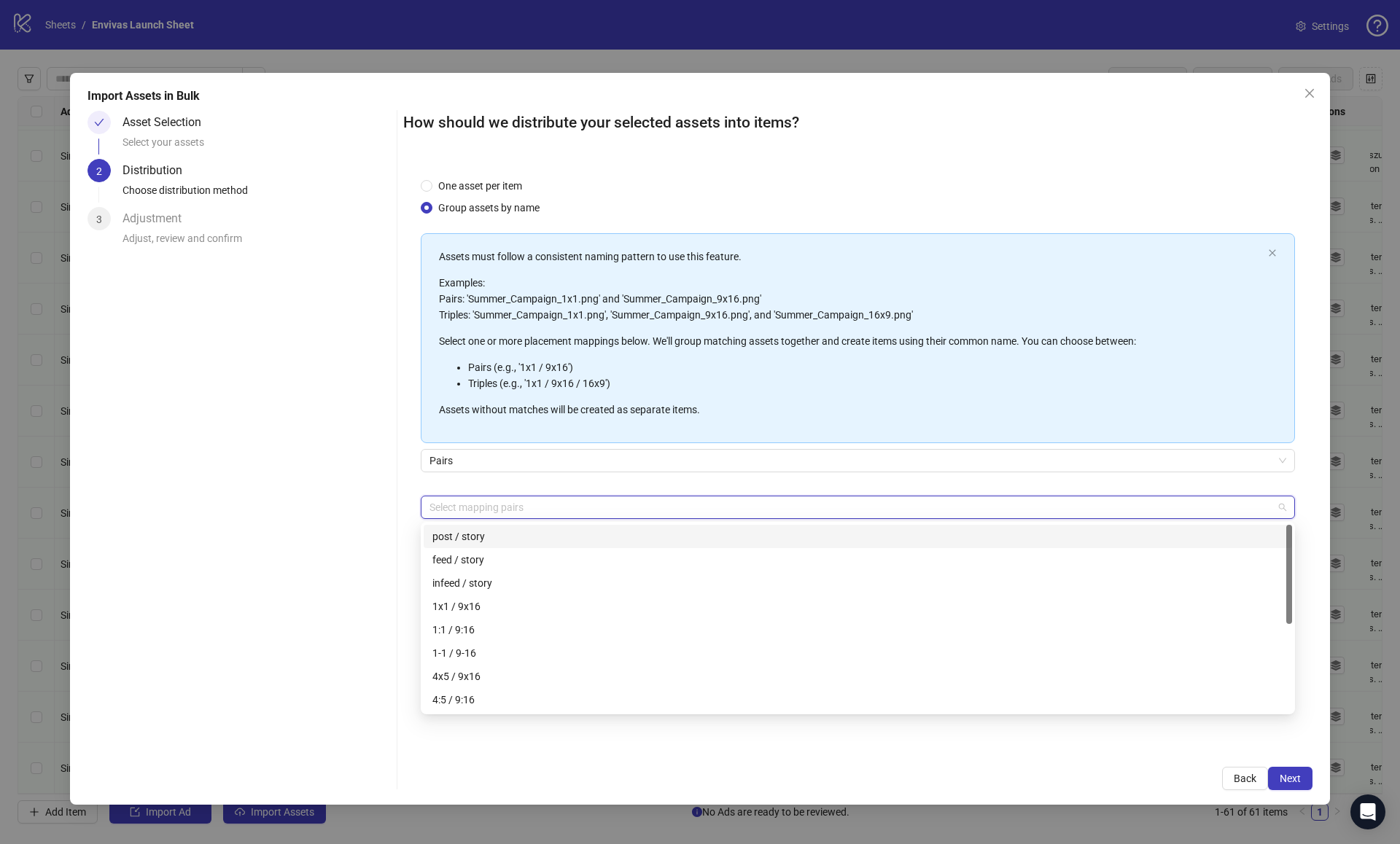
click at [474, 497] on div at bounding box center [850, 507] width 853 height 20
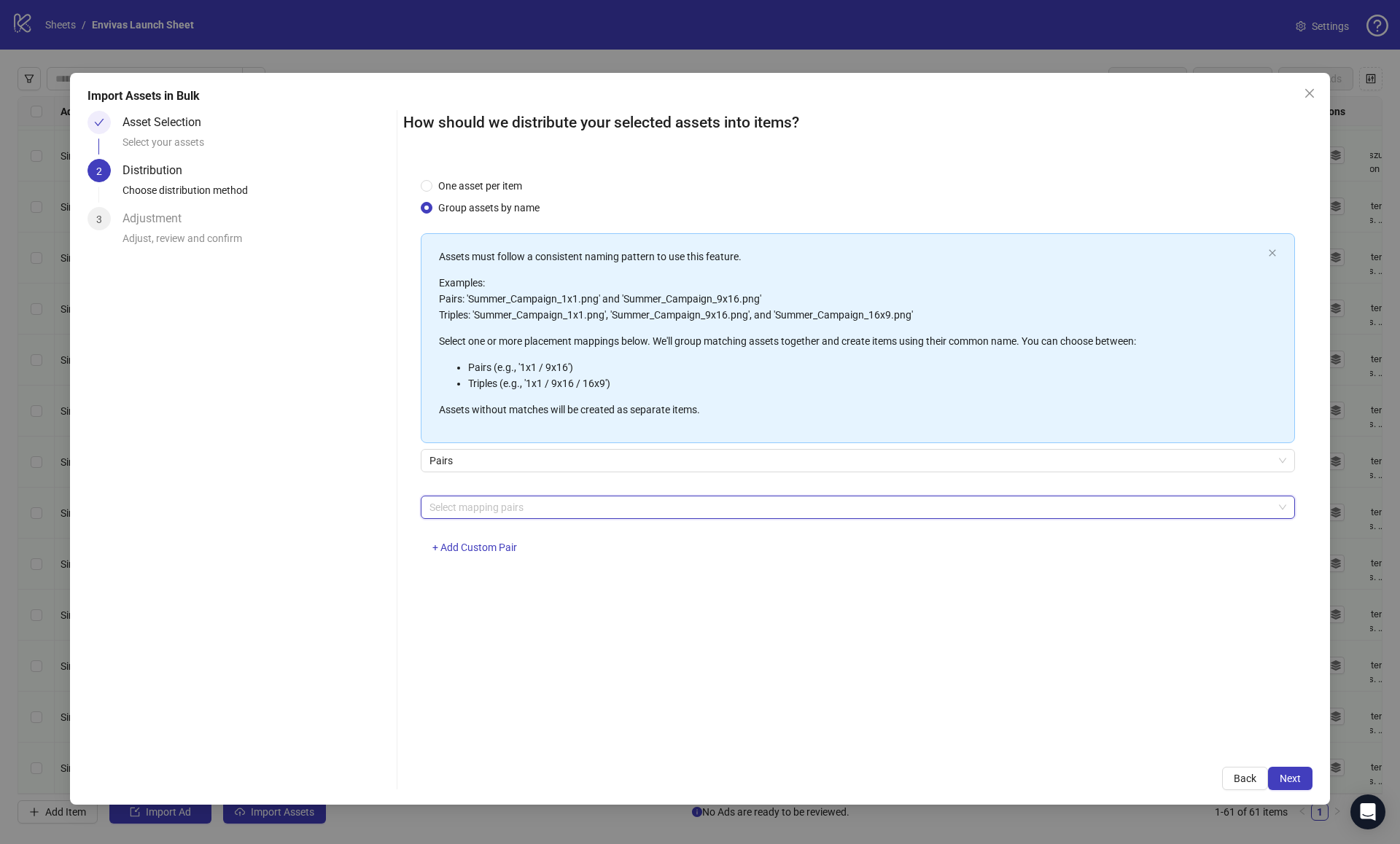
click at [474, 530] on div "Select mapping pairs + Add Custom Pair" at bounding box center [857, 533] width 874 height 76
click at [474, 540] on button "+ Add Custom Pair" at bounding box center [474, 548] width 108 height 23
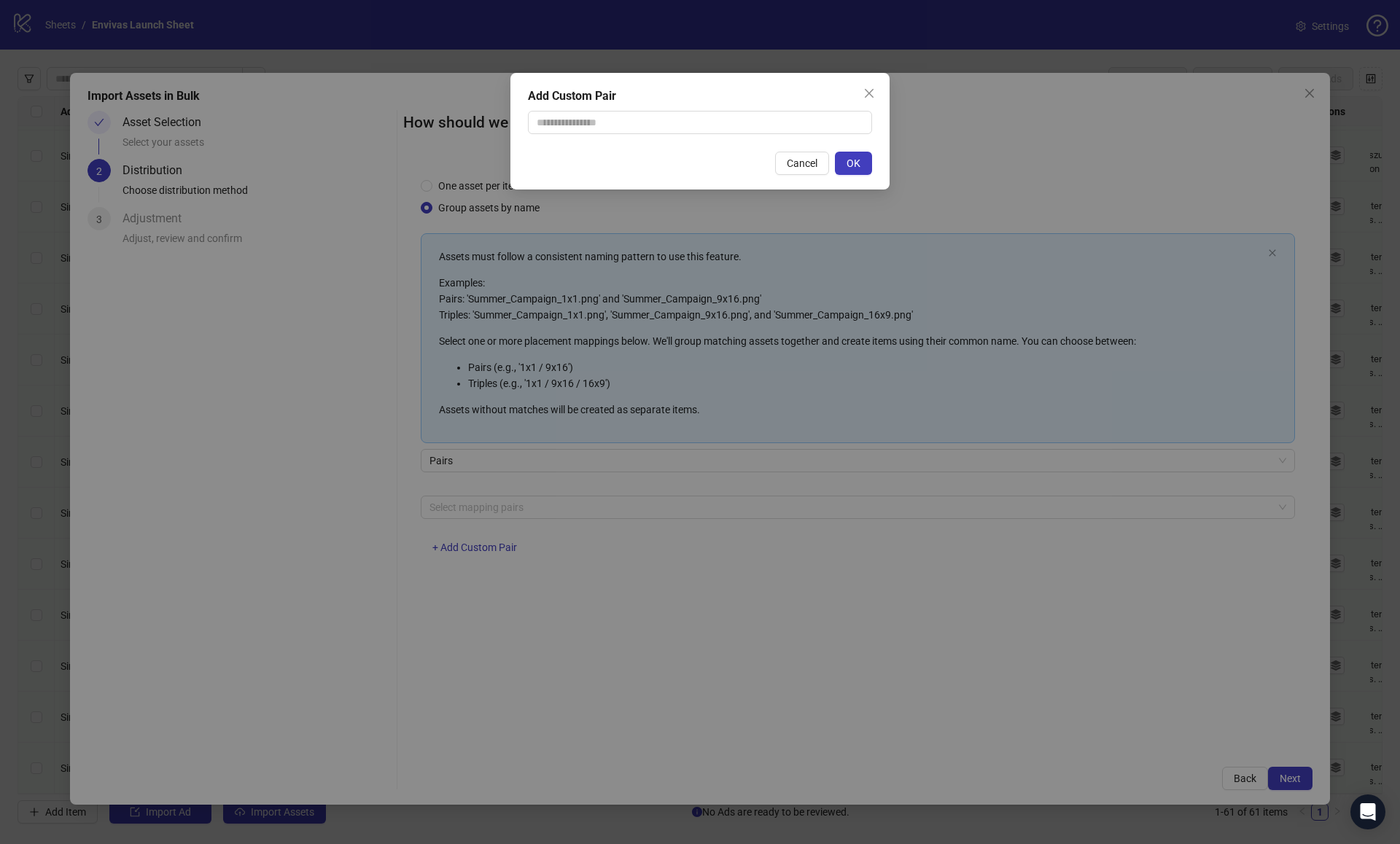
click at [581, 109] on div "Add Custom Pair Cancel OK" at bounding box center [700, 131] width 379 height 117
click at [581, 121] on input "text" at bounding box center [699, 122] width 344 height 23
type input "********"
click at [859, 170] on button "OK" at bounding box center [854, 163] width 37 height 23
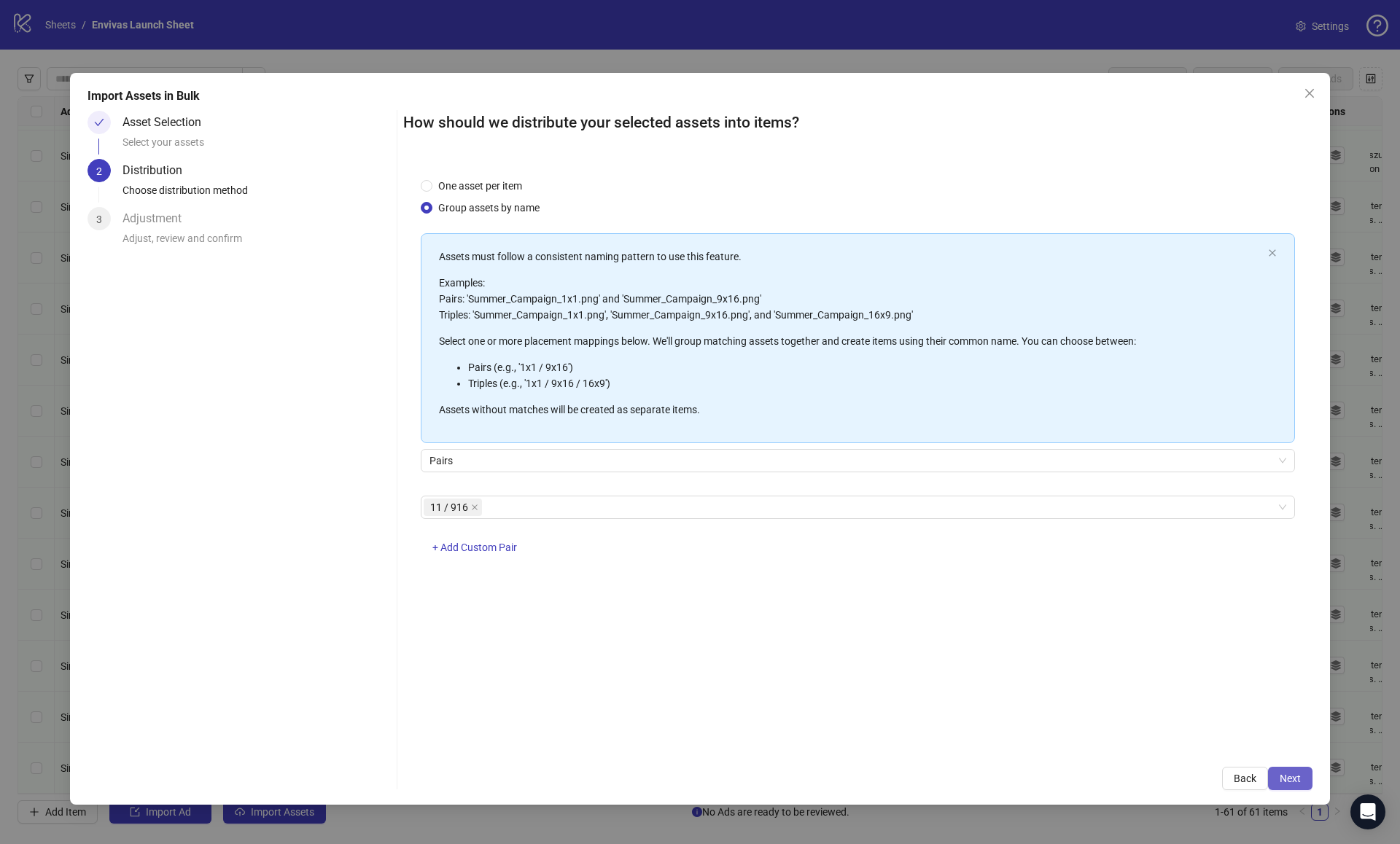
click at [1285, 773] on span "Next" at bounding box center [1290, 779] width 21 height 12
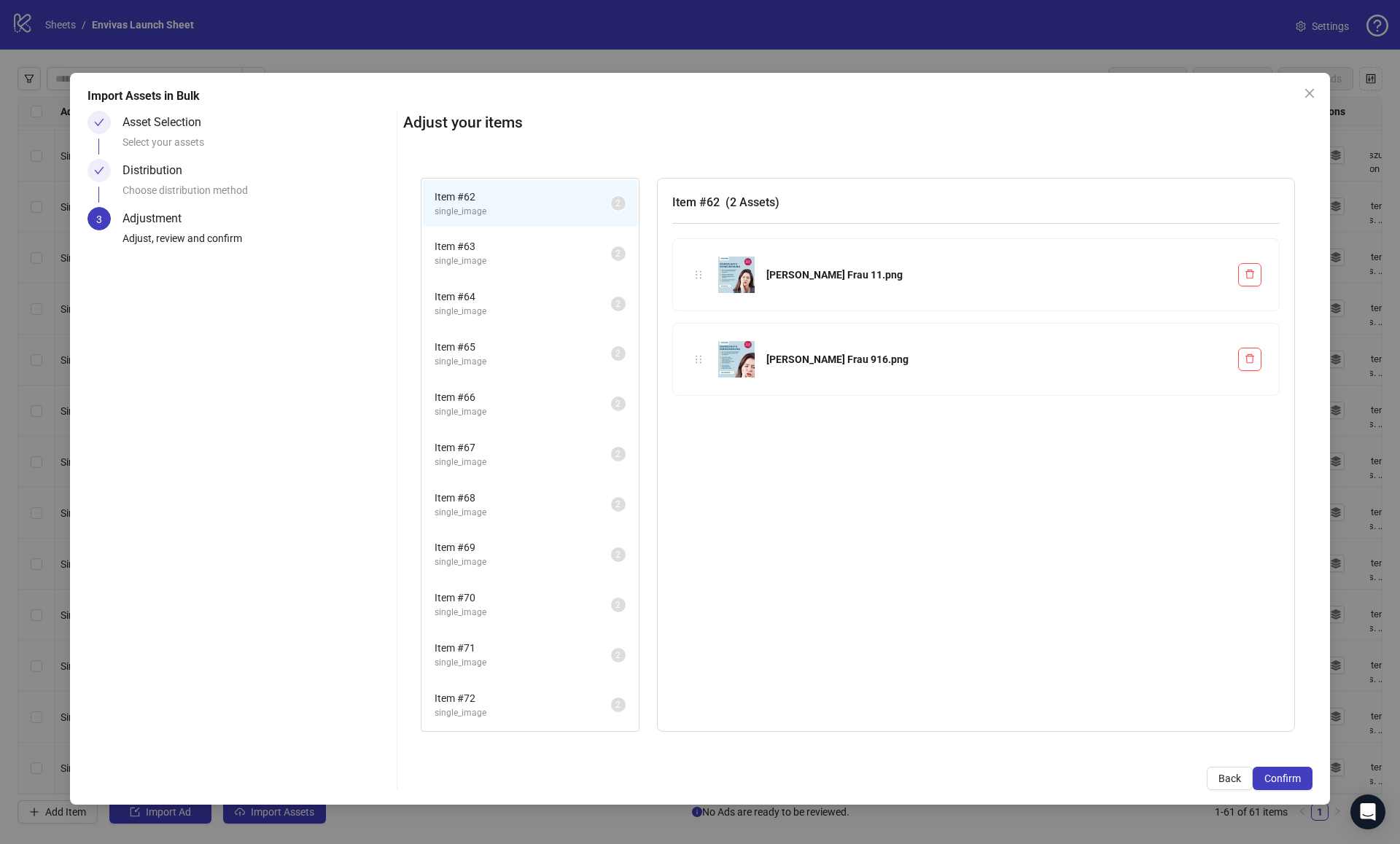
click at [749, 358] on img at bounding box center [736, 359] width 37 height 37
click at [1273, 769] on button "Confirm" at bounding box center [1282, 778] width 60 height 23
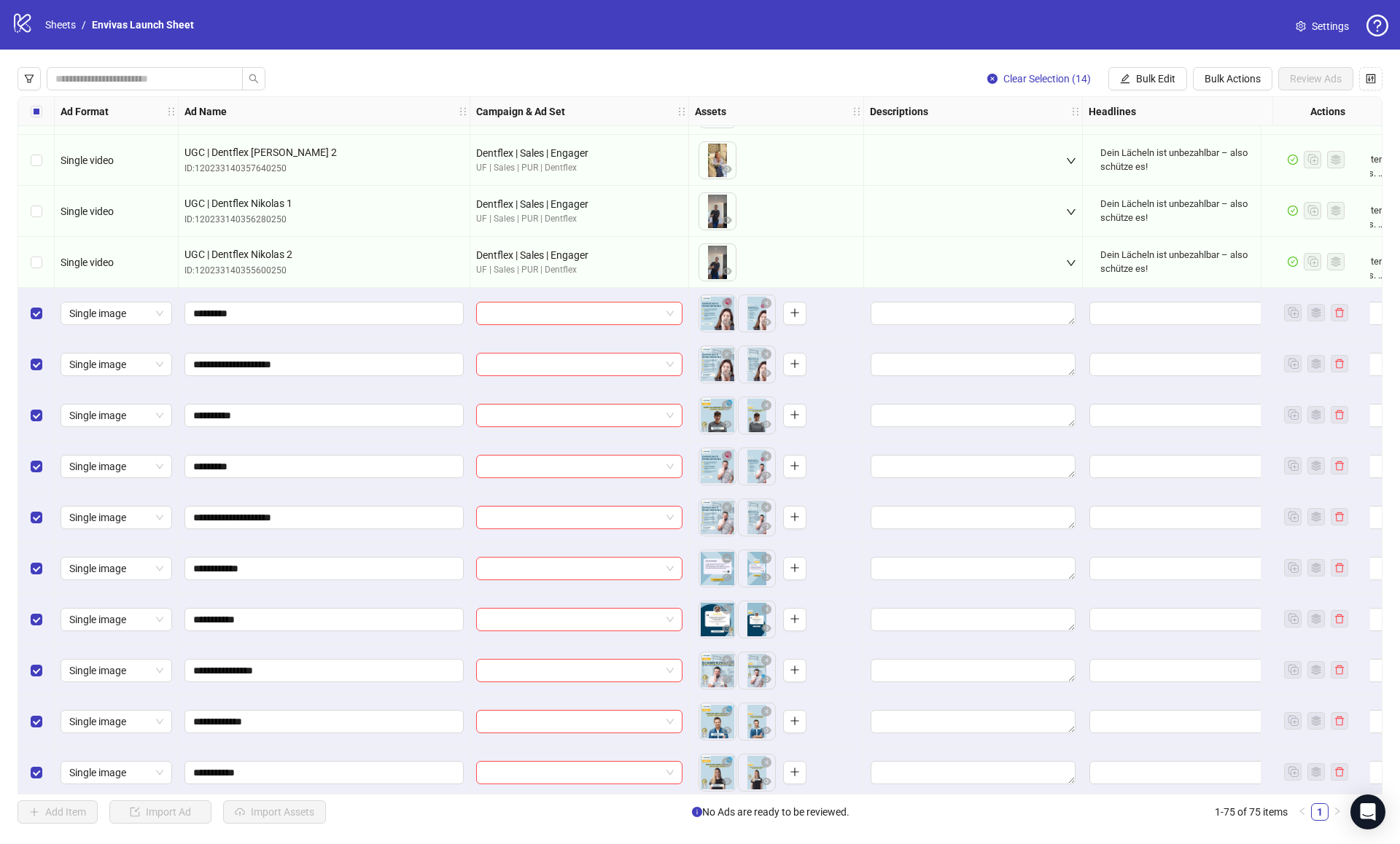
scroll to position [2942, 0]
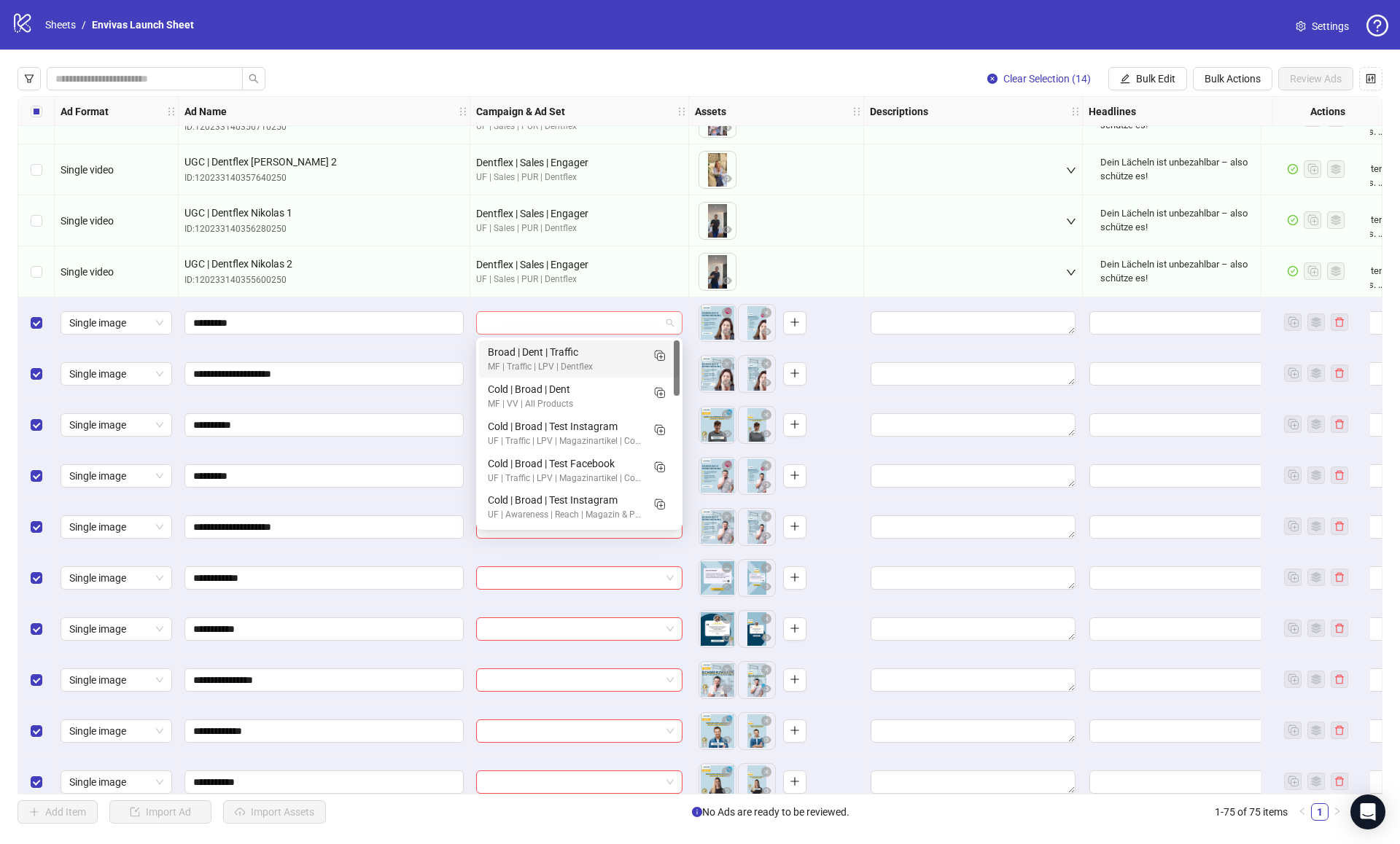
click at [669, 322] on span at bounding box center [579, 322] width 189 height 22
click at [1159, 85] on span "Bulk Edit" at bounding box center [1156, 79] width 40 height 12
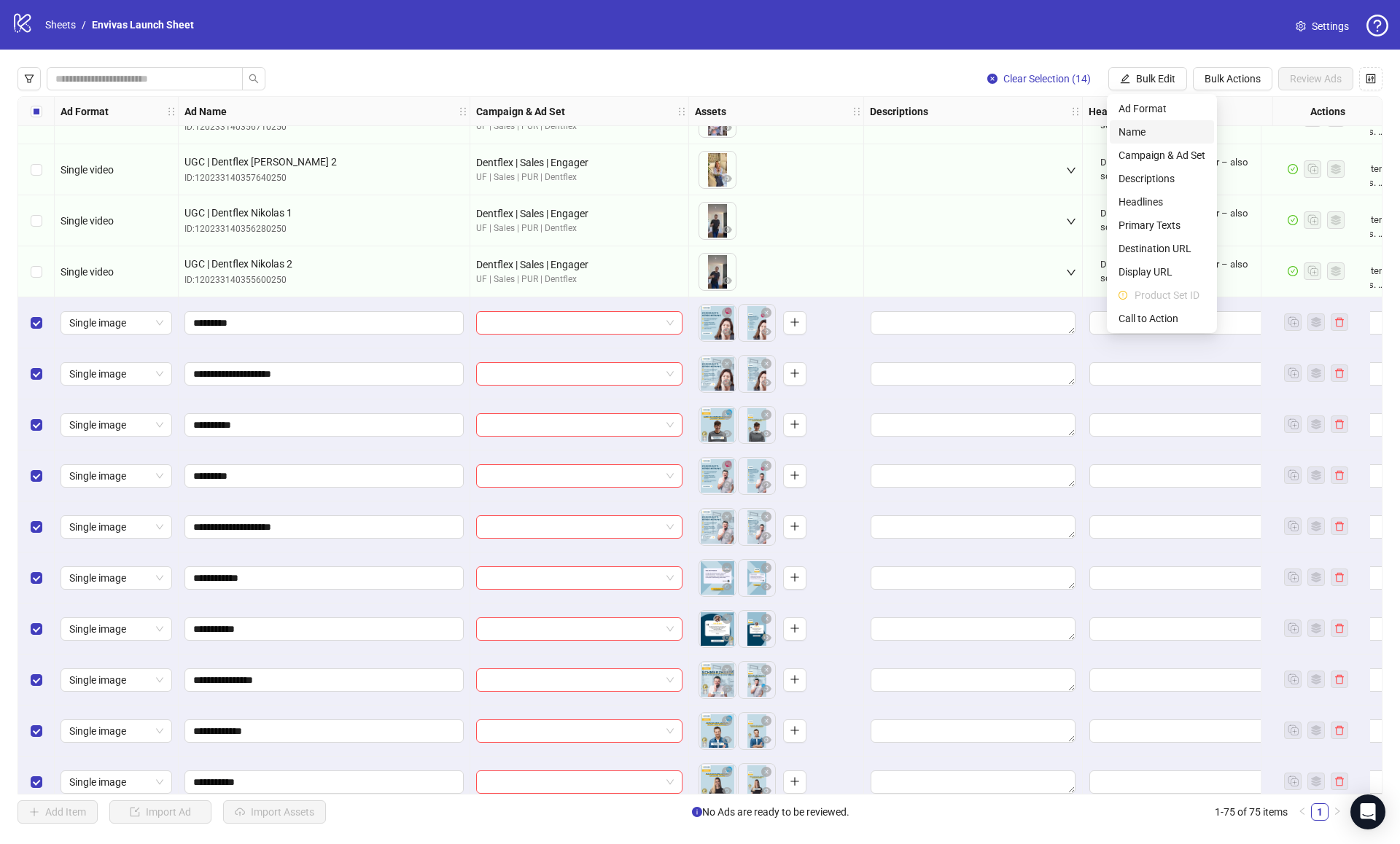
click at [1154, 133] on span "Name" at bounding box center [1162, 131] width 87 height 16
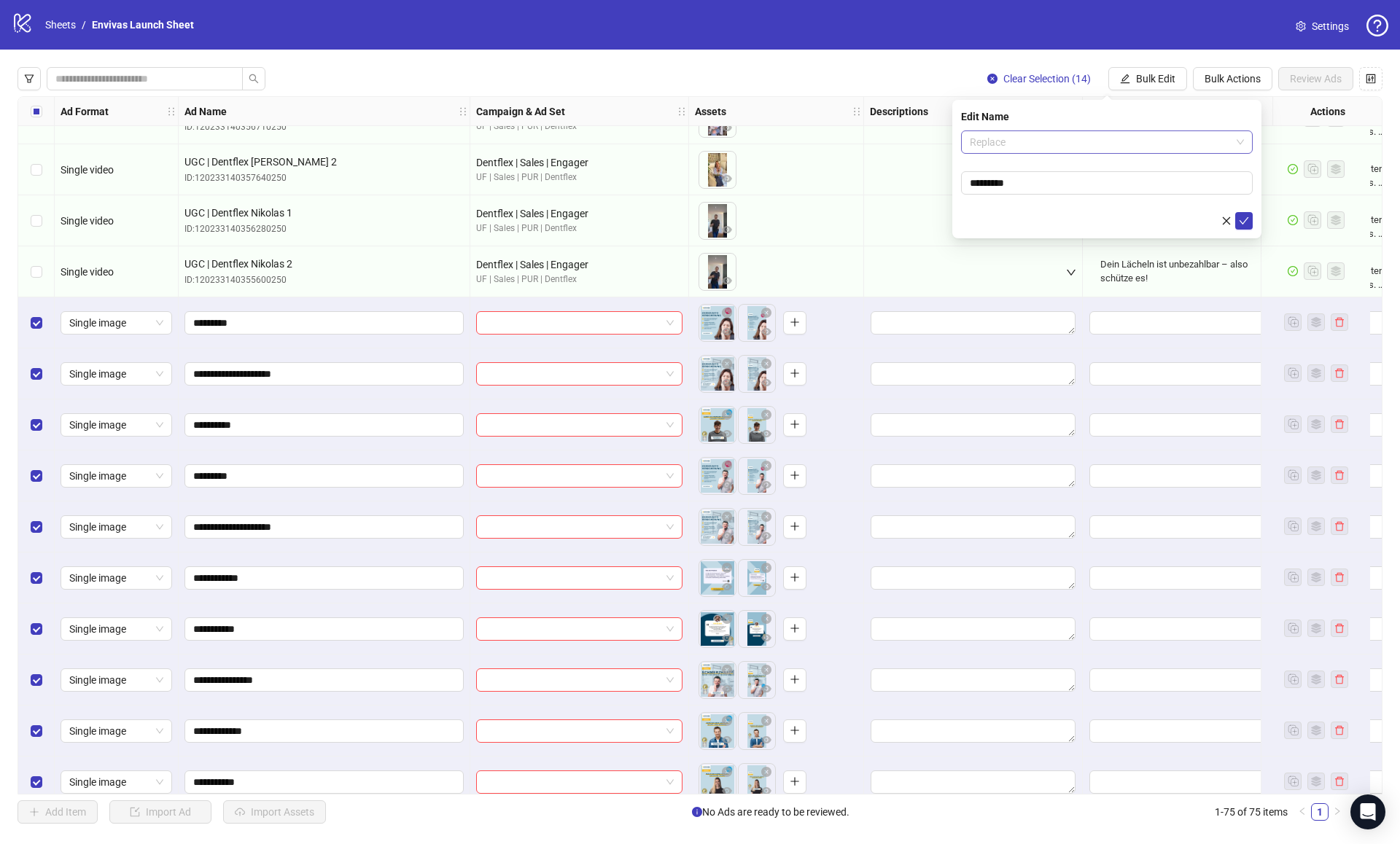
click at [1046, 147] on span "Replace" at bounding box center [1107, 142] width 274 height 22
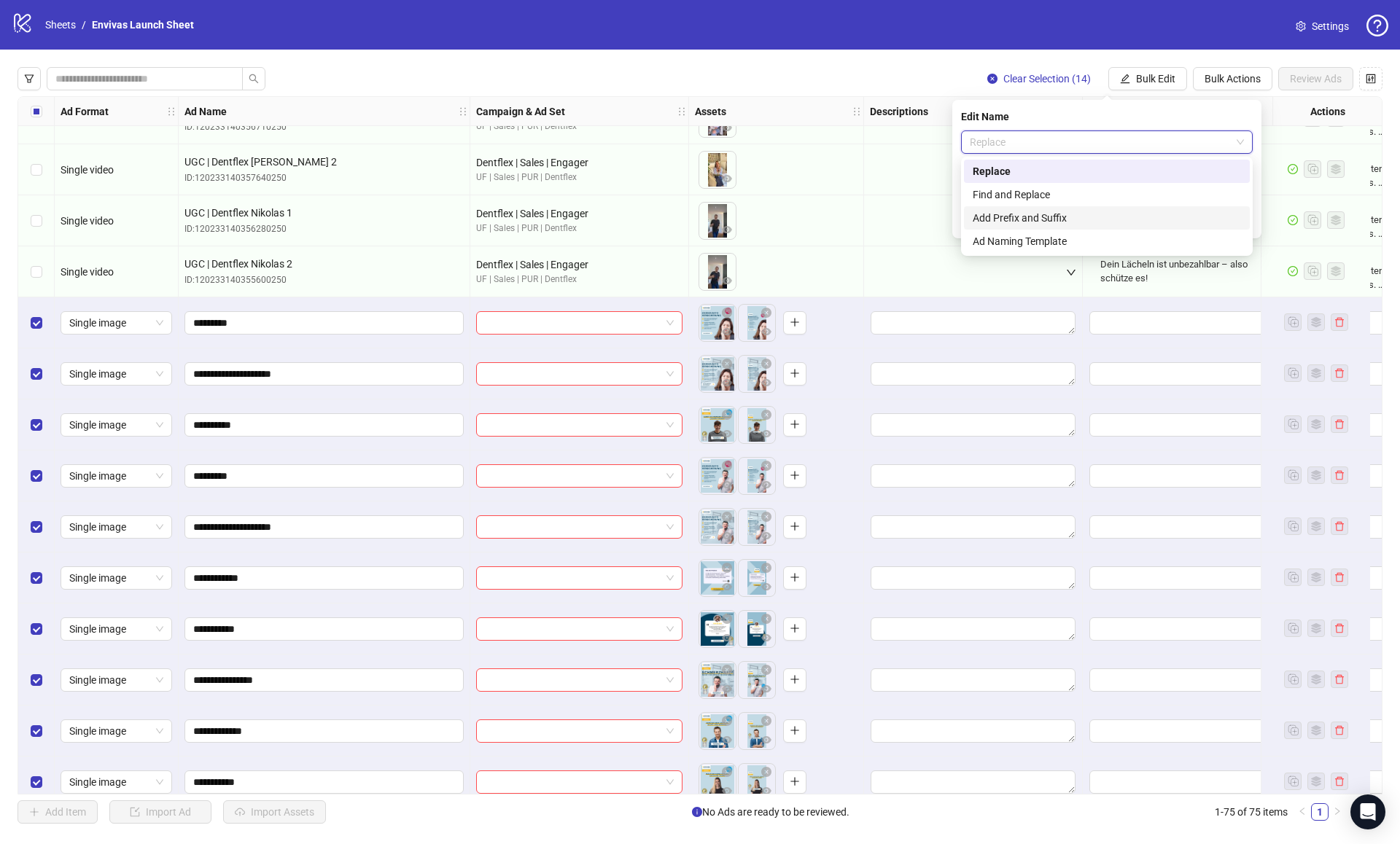
click at [1040, 214] on div "Add Prefix and Suffix" at bounding box center [1107, 217] width 268 height 16
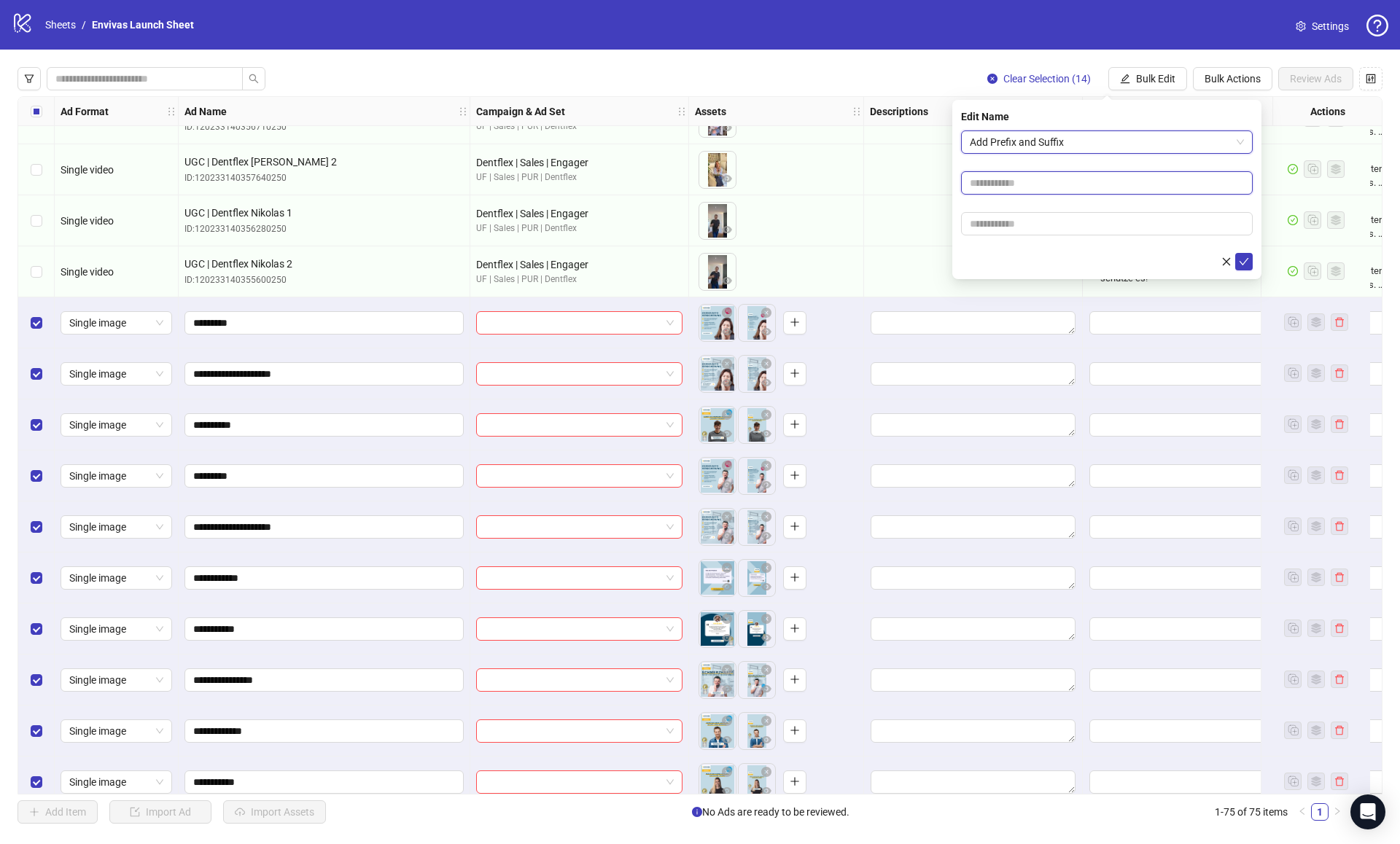
click at [1002, 184] on input "text" at bounding box center [1106, 183] width 292 height 23
type input "********"
click at [1237, 266] on button "submit" at bounding box center [1243, 262] width 17 height 17
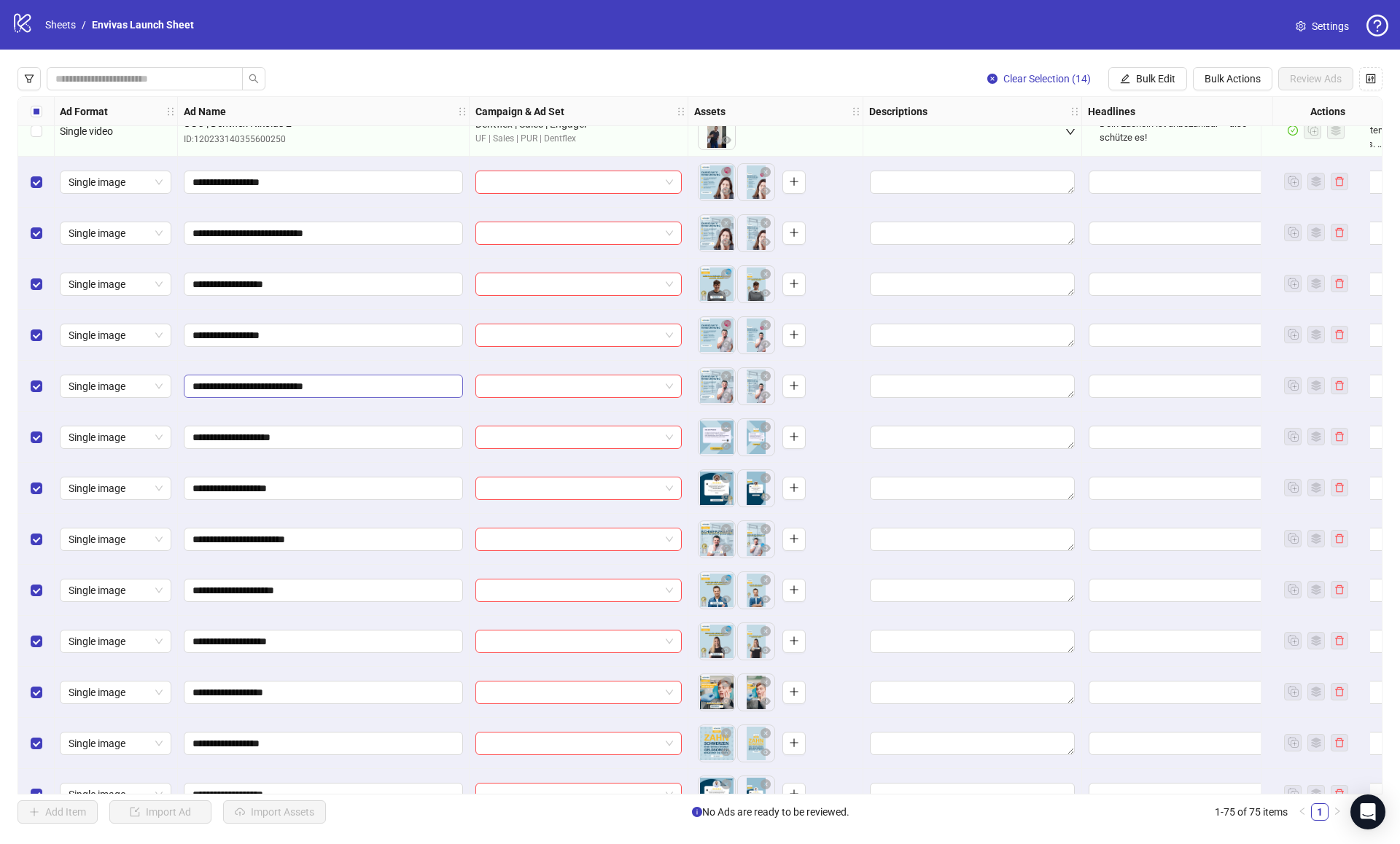
scroll to position [3081, 1]
click at [1174, 84] on button "Bulk Edit" at bounding box center [1147, 78] width 79 height 23
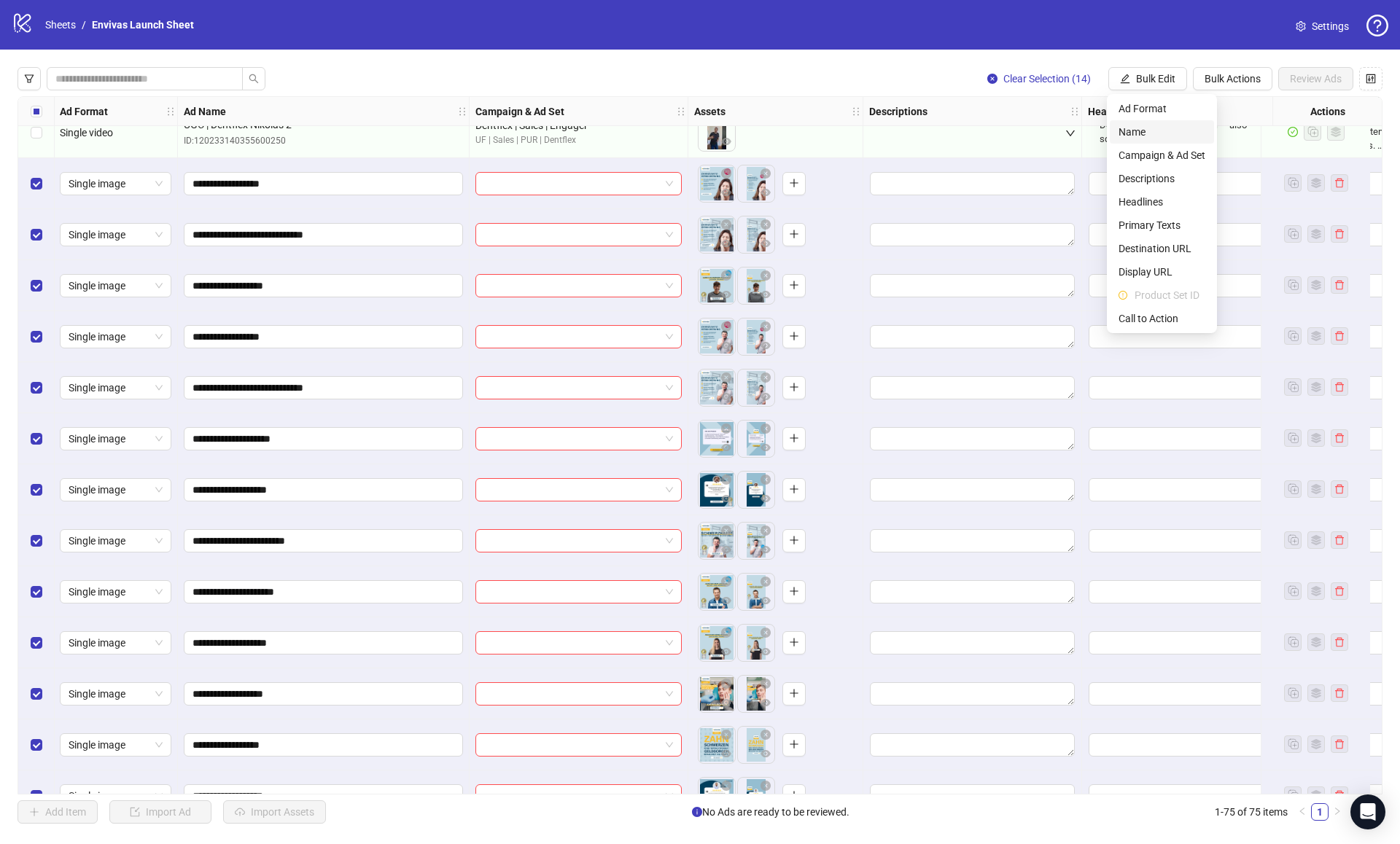
click at [1154, 133] on span "Name" at bounding box center [1162, 131] width 87 height 16
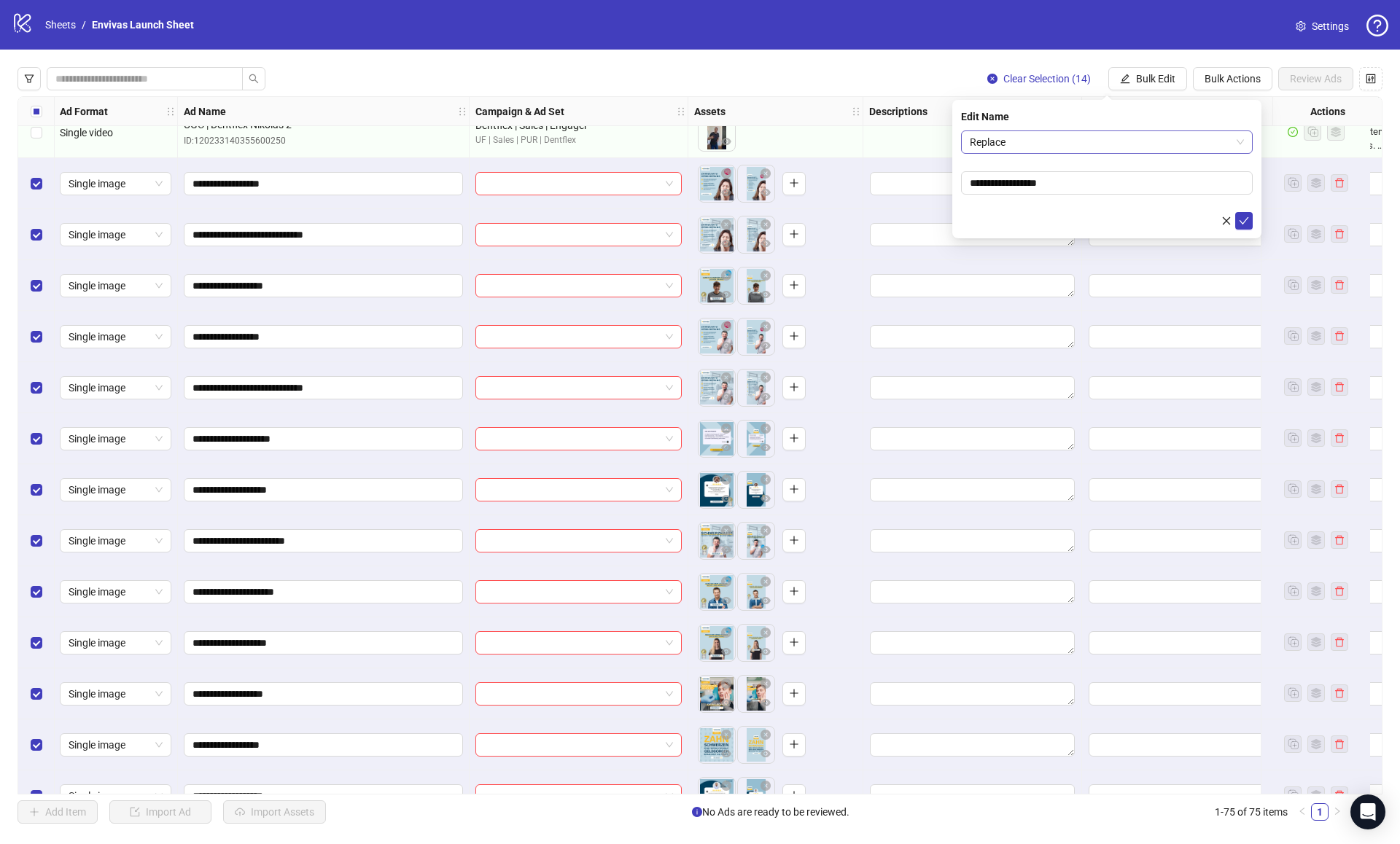
click at [1031, 139] on span "Replace" at bounding box center [1107, 142] width 274 height 22
click at [1031, 138] on span "Replace" at bounding box center [1107, 142] width 274 height 22
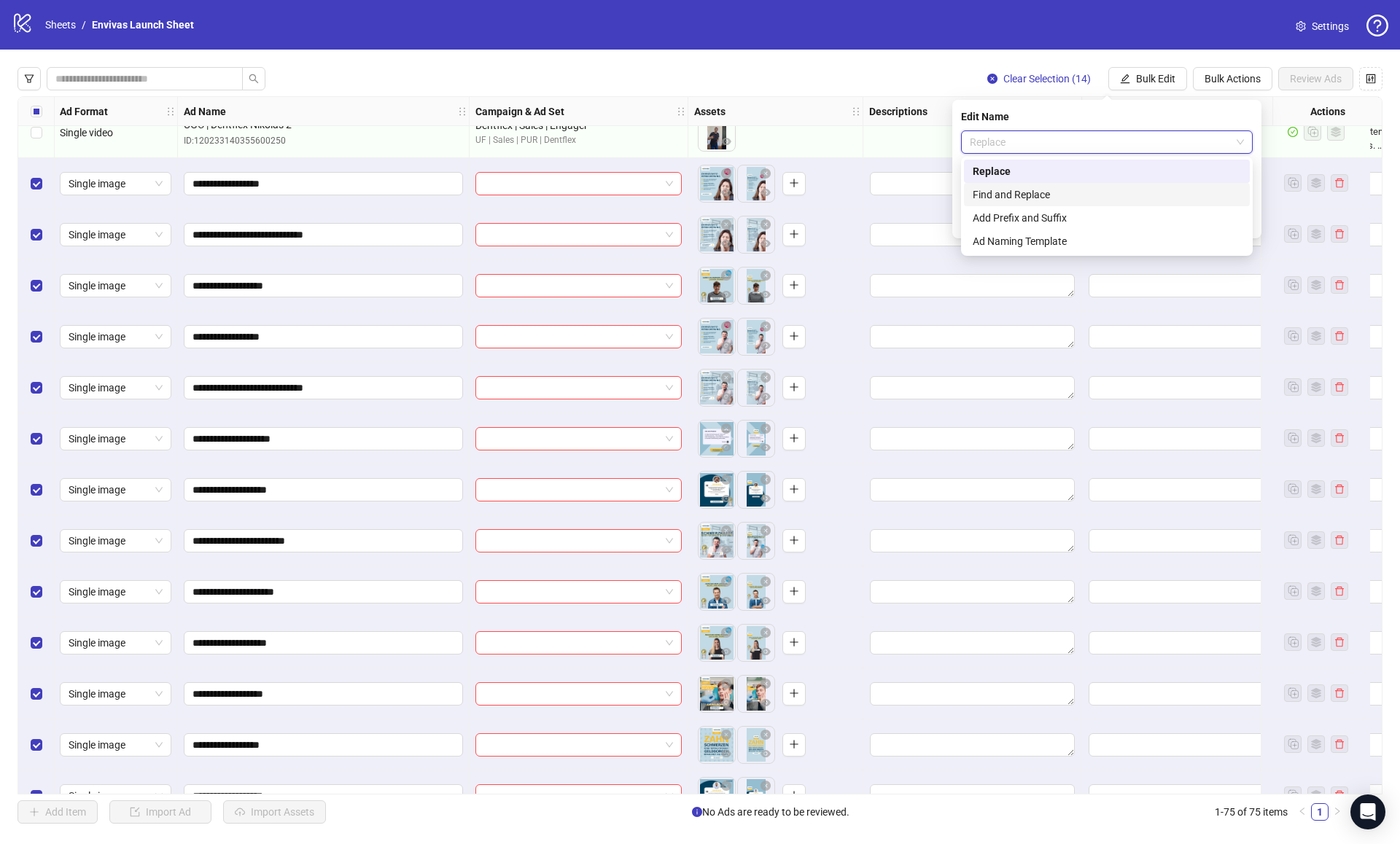
click at [1030, 196] on div "Find and Replace" at bounding box center [1107, 194] width 268 height 16
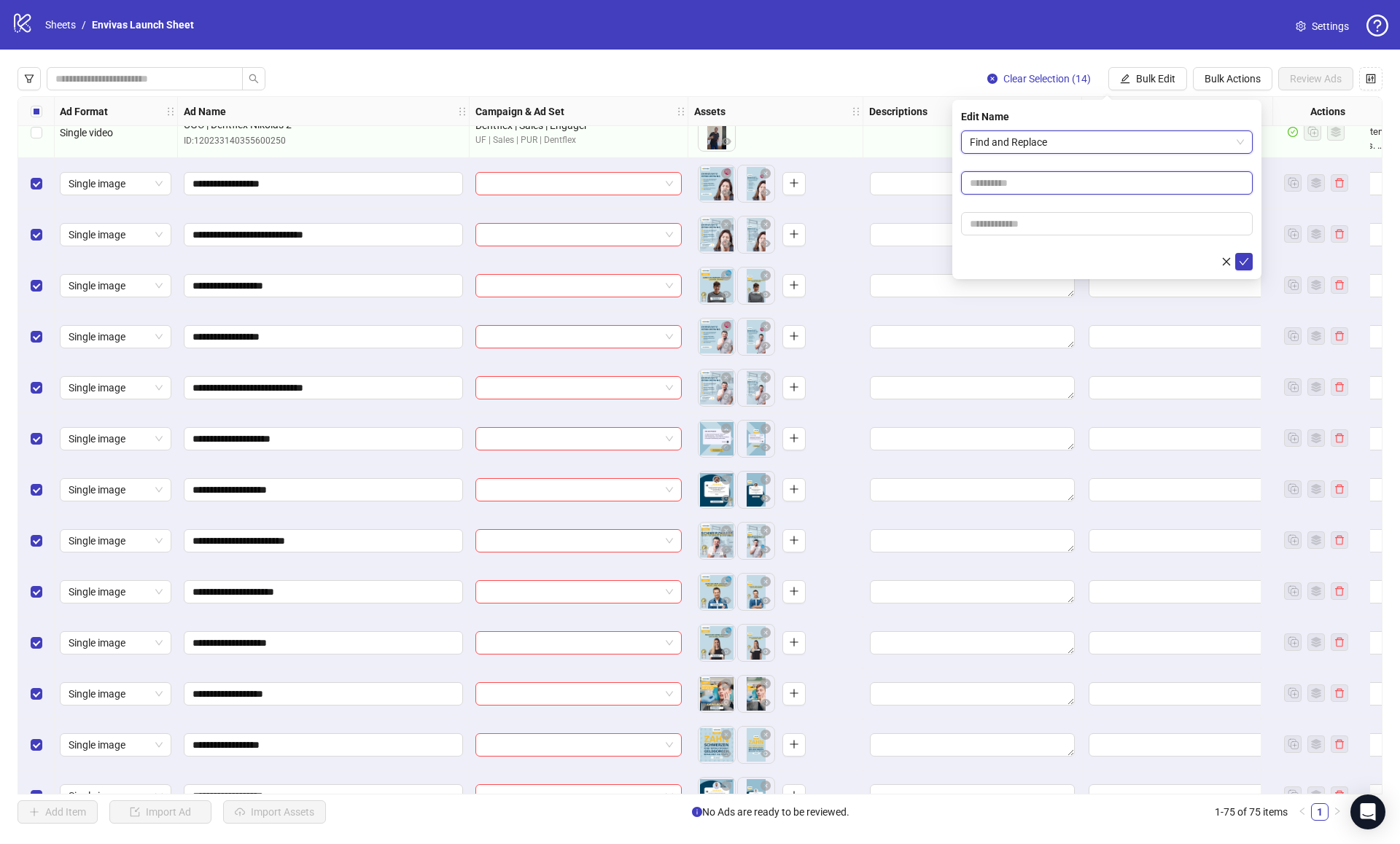
click at [1018, 176] on input "text" at bounding box center [1106, 183] width 292 height 23
type input "****"
click at [1024, 224] on input "text" at bounding box center [1106, 223] width 292 height 23
type input "******"
click at [1240, 260] on icon "check" at bounding box center [1244, 262] width 10 height 7
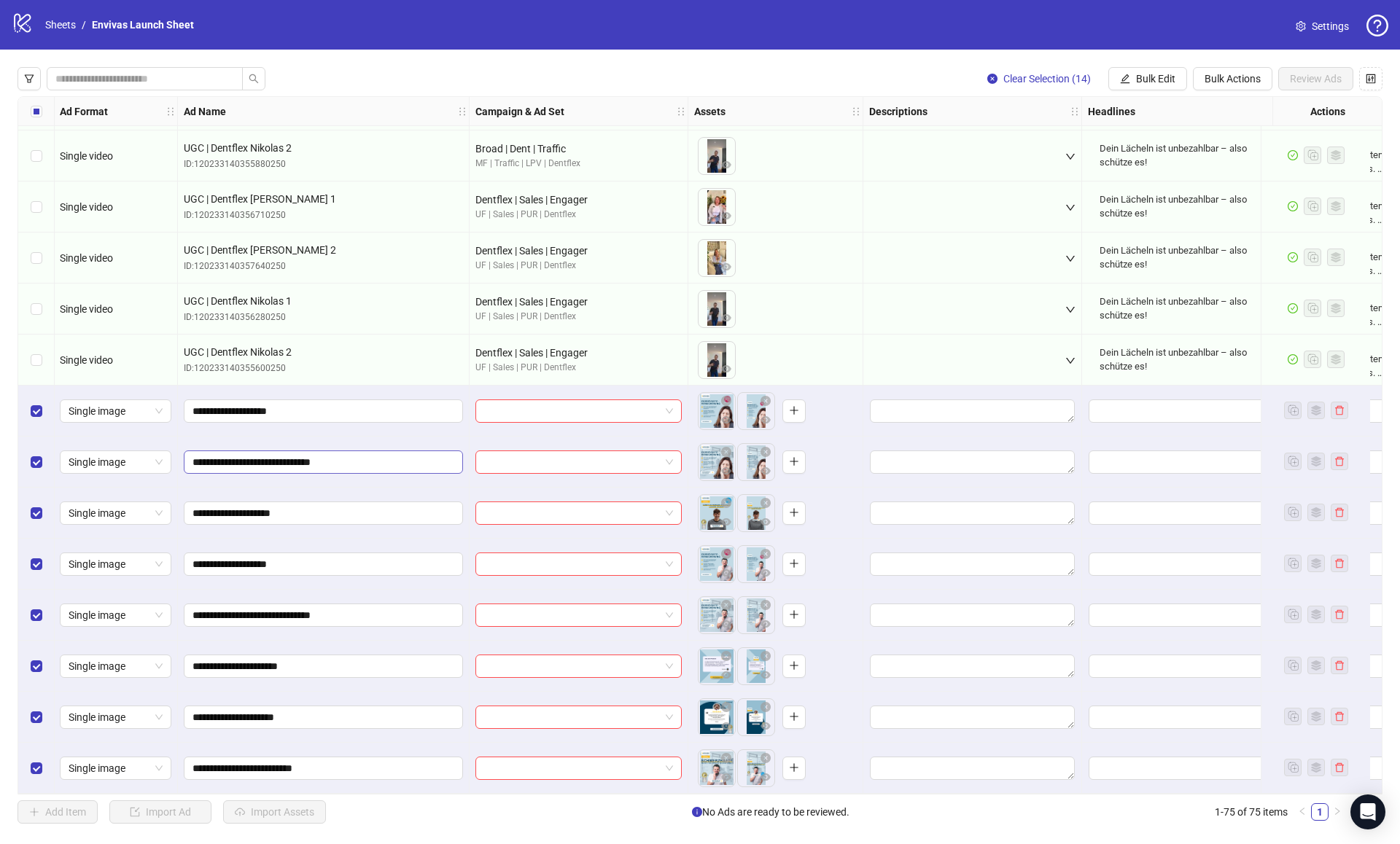
scroll to position [2858, 1]
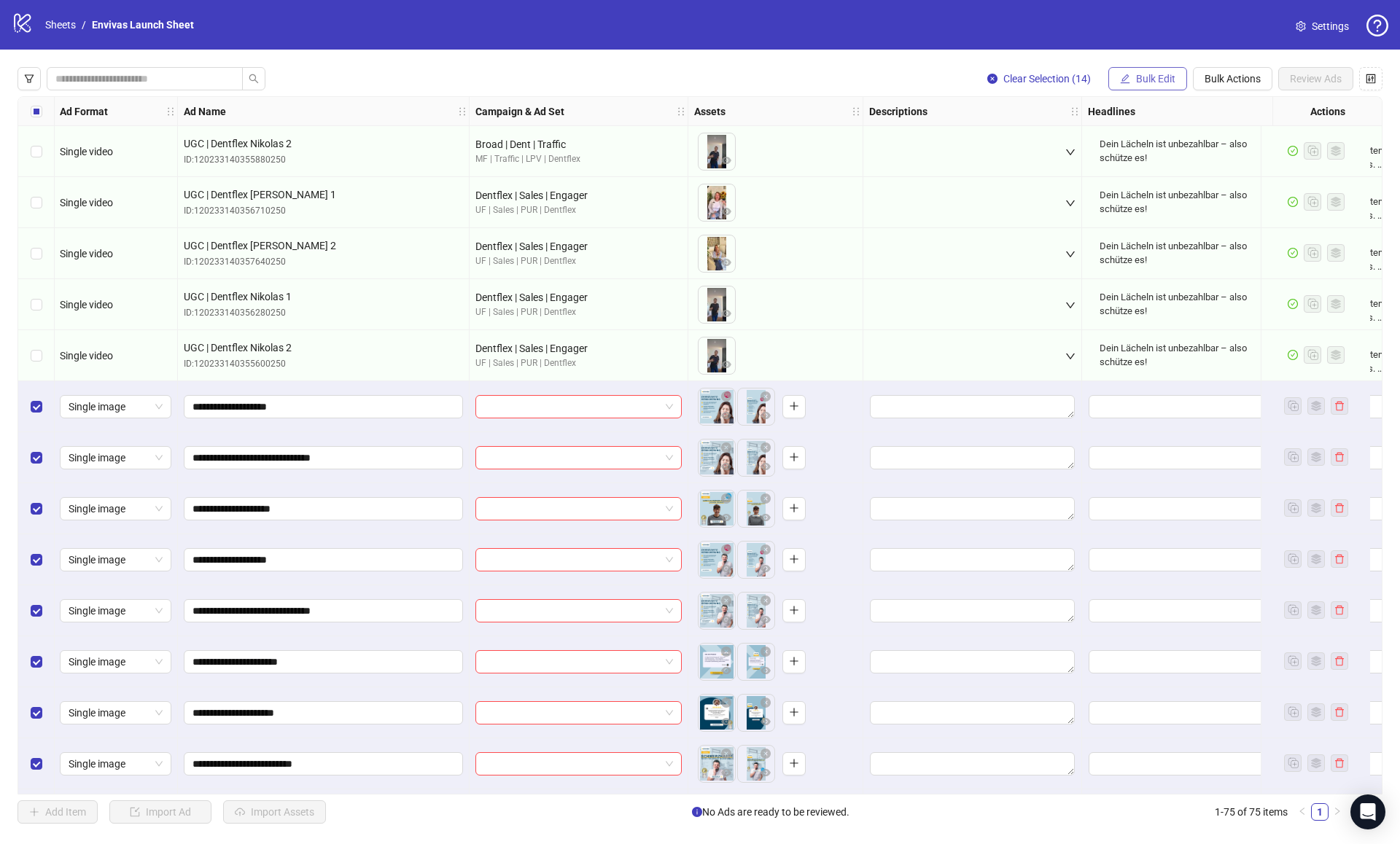
click at [1162, 75] on span "Bulk Edit" at bounding box center [1156, 79] width 40 height 12
click at [1156, 173] on span "Descriptions" at bounding box center [1162, 178] width 87 height 16
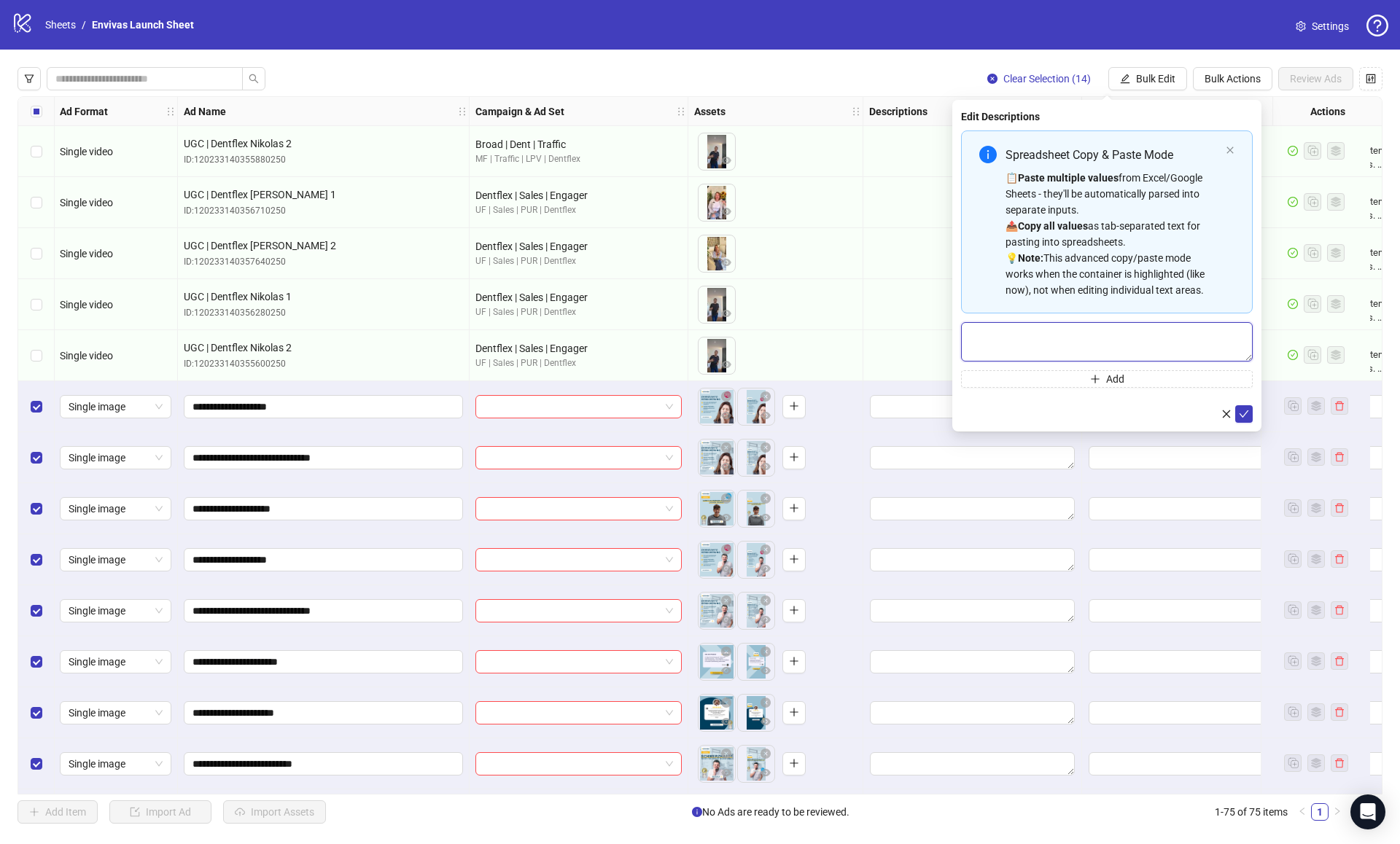
click at [1013, 347] on textarea "Multi-text input container - paste or copy values" at bounding box center [1106, 342] width 292 height 40
click at [1240, 415] on icon "check" at bounding box center [1244, 415] width 10 height 10
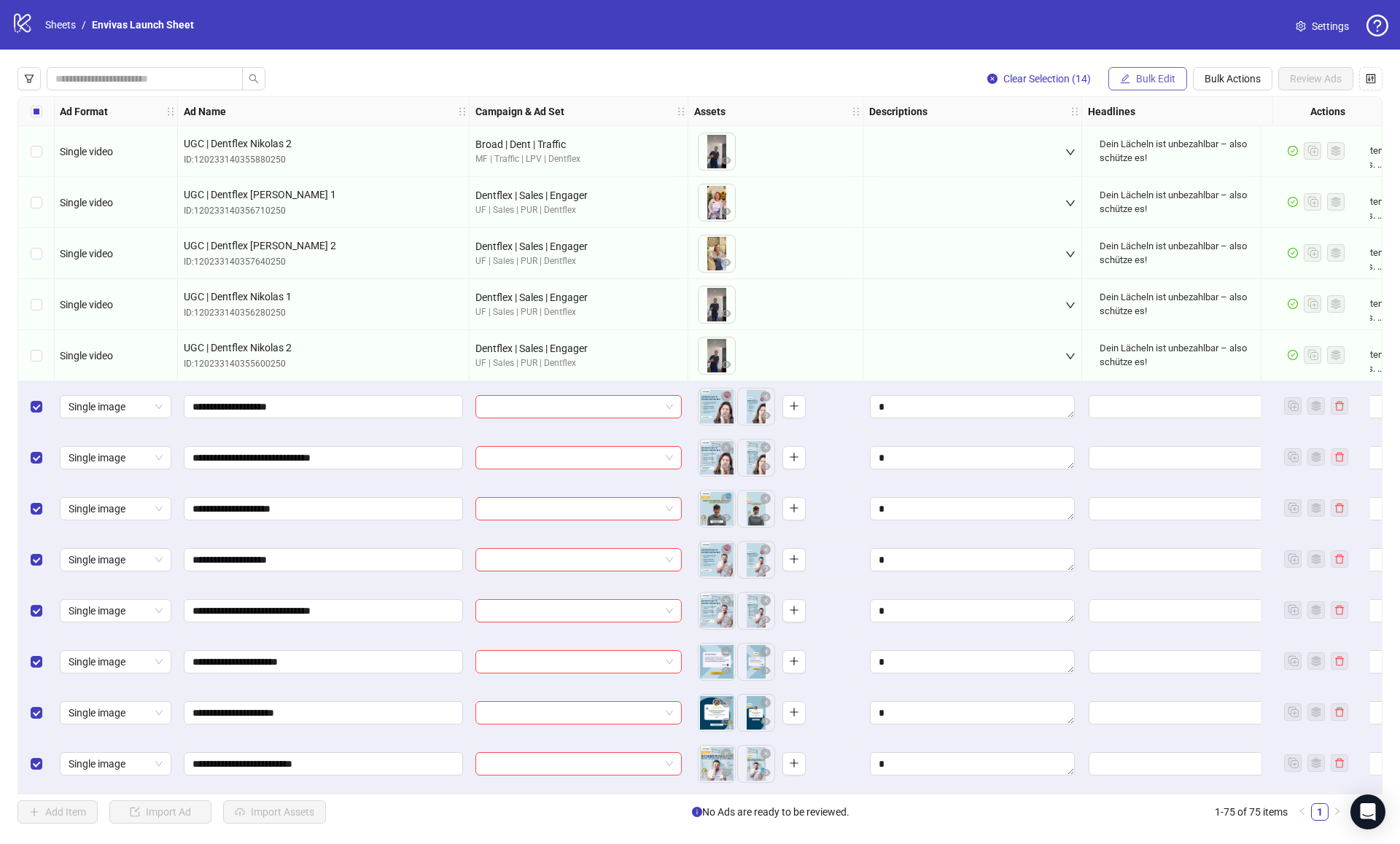
click at [1178, 84] on button "Bulk Edit" at bounding box center [1147, 78] width 79 height 23
click at [1151, 201] on span "Headlines" at bounding box center [1162, 202] width 87 height 16
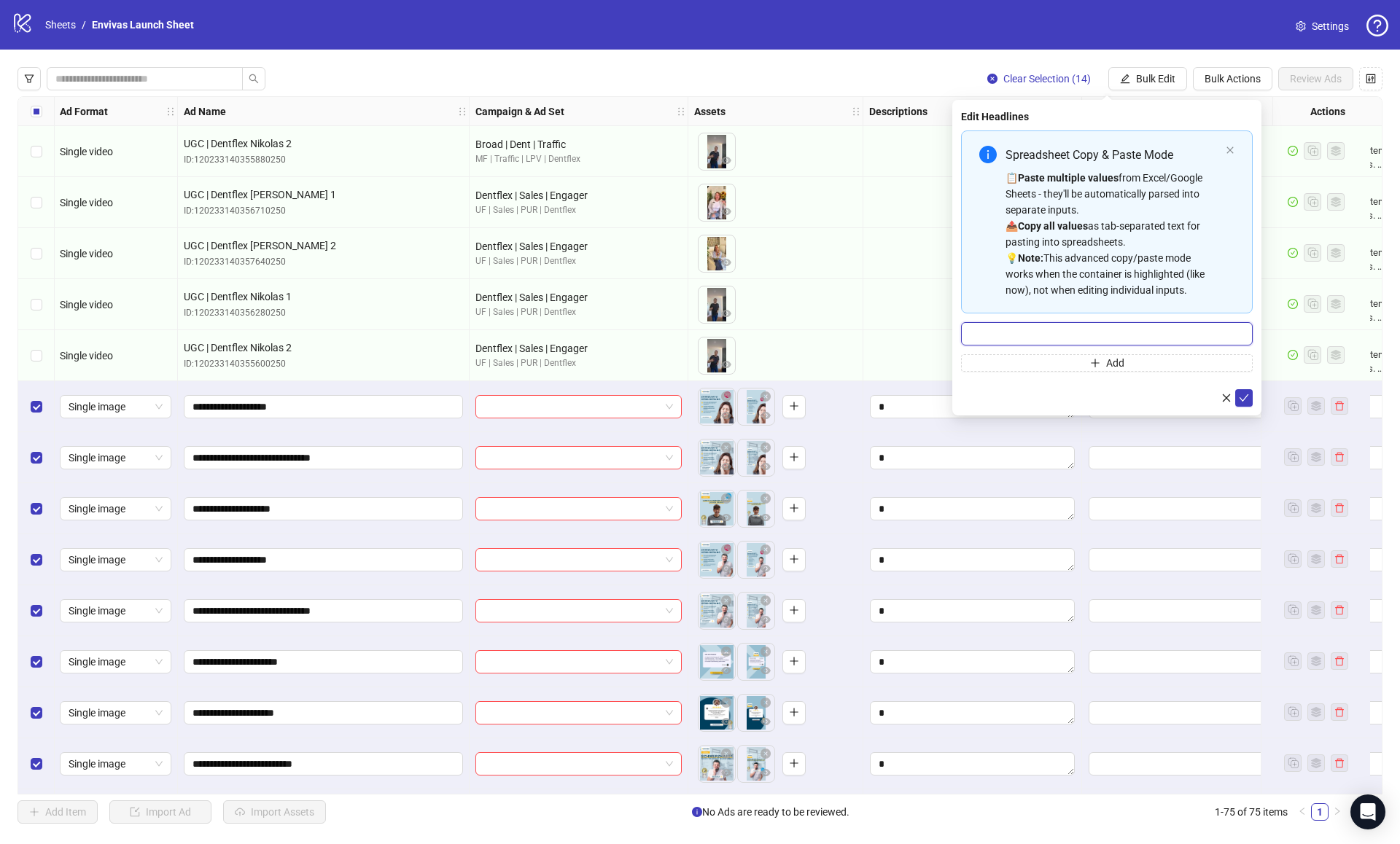
click at [1065, 334] on input "Multi-input container - paste or copy values" at bounding box center [1106, 334] width 292 height 23
paste input "**********"
type input "**********"
click at [1248, 397] on icon "check" at bounding box center [1244, 398] width 10 height 10
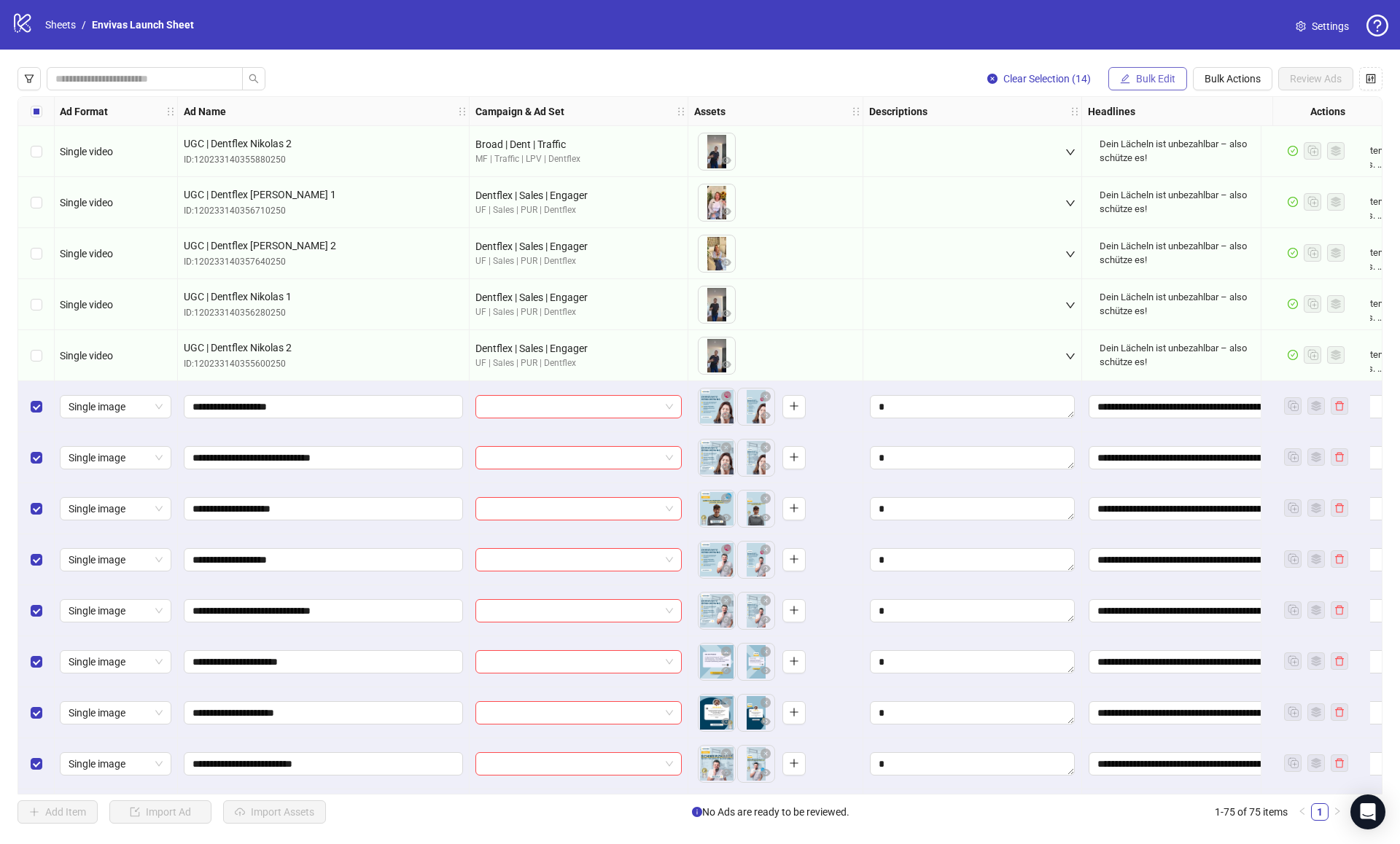
click at [1174, 86] on button "Bulk Edit" at bounding box center [1147, 78] width 79 height 23
click at [1160, 230] on span "Primary Texts" at bounding box center [1162, 225] width 87 height 16
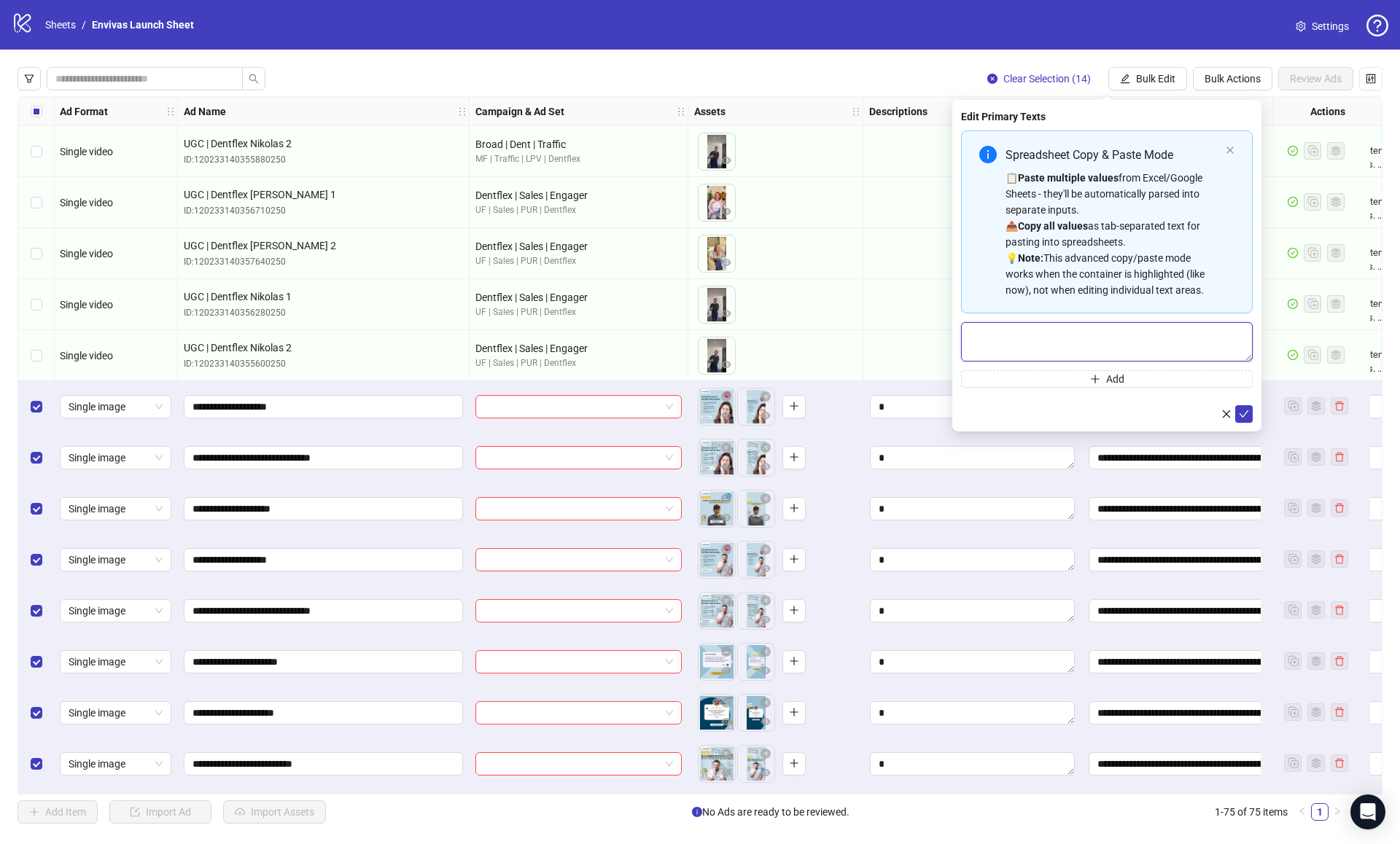
click at [1007, 334] on textarea "Multi-text input container - paste or copy values" at bounding box center [1106, 342] width 292 height 40
paste textarea "**********"
click at [1141, 334] on textarea "**********" at bounding box center [1106, 342] width 292 height 40
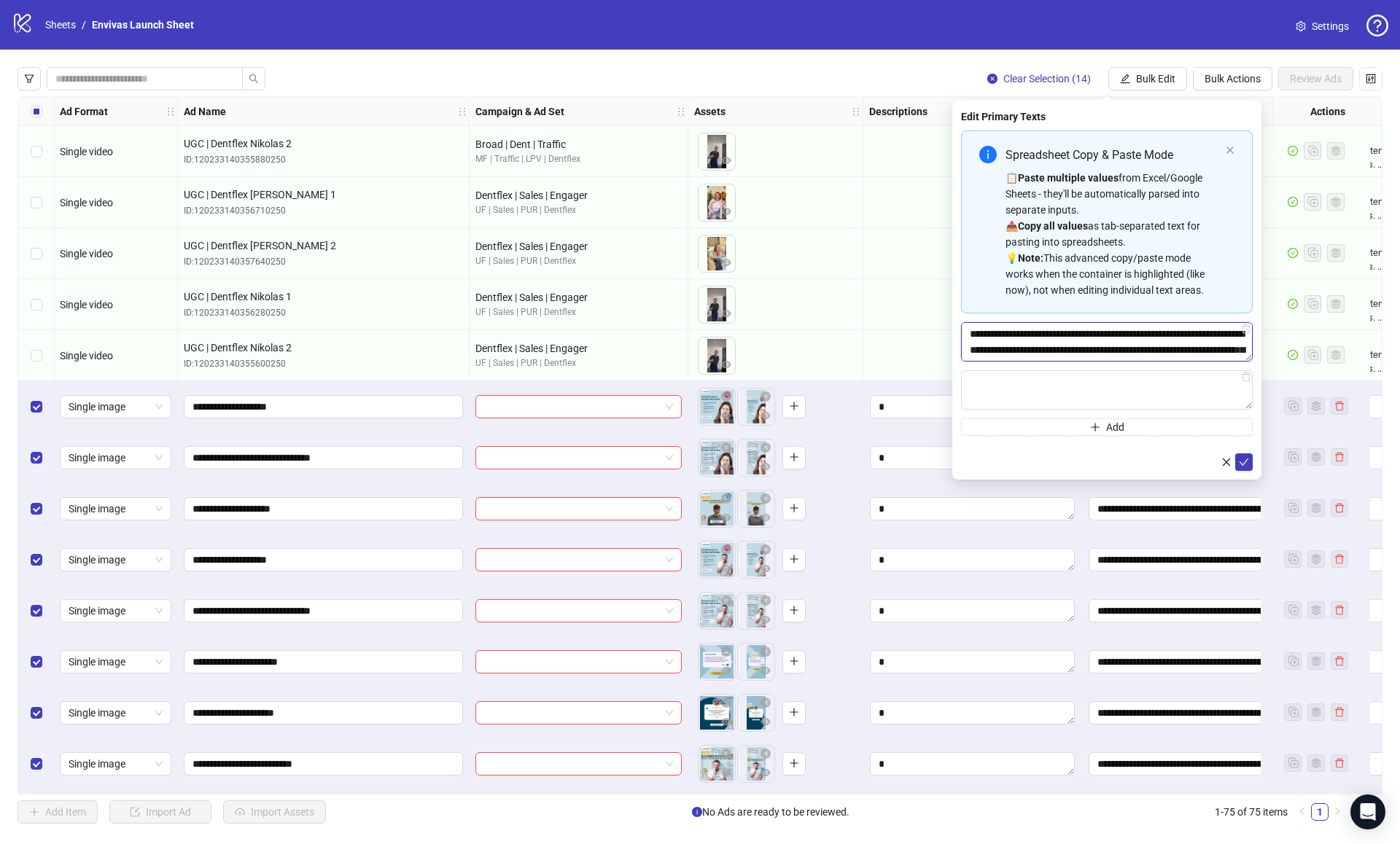
click at [1141, 334] on textarea "**********" at bounding box center [1106, 342] width 292 height 40
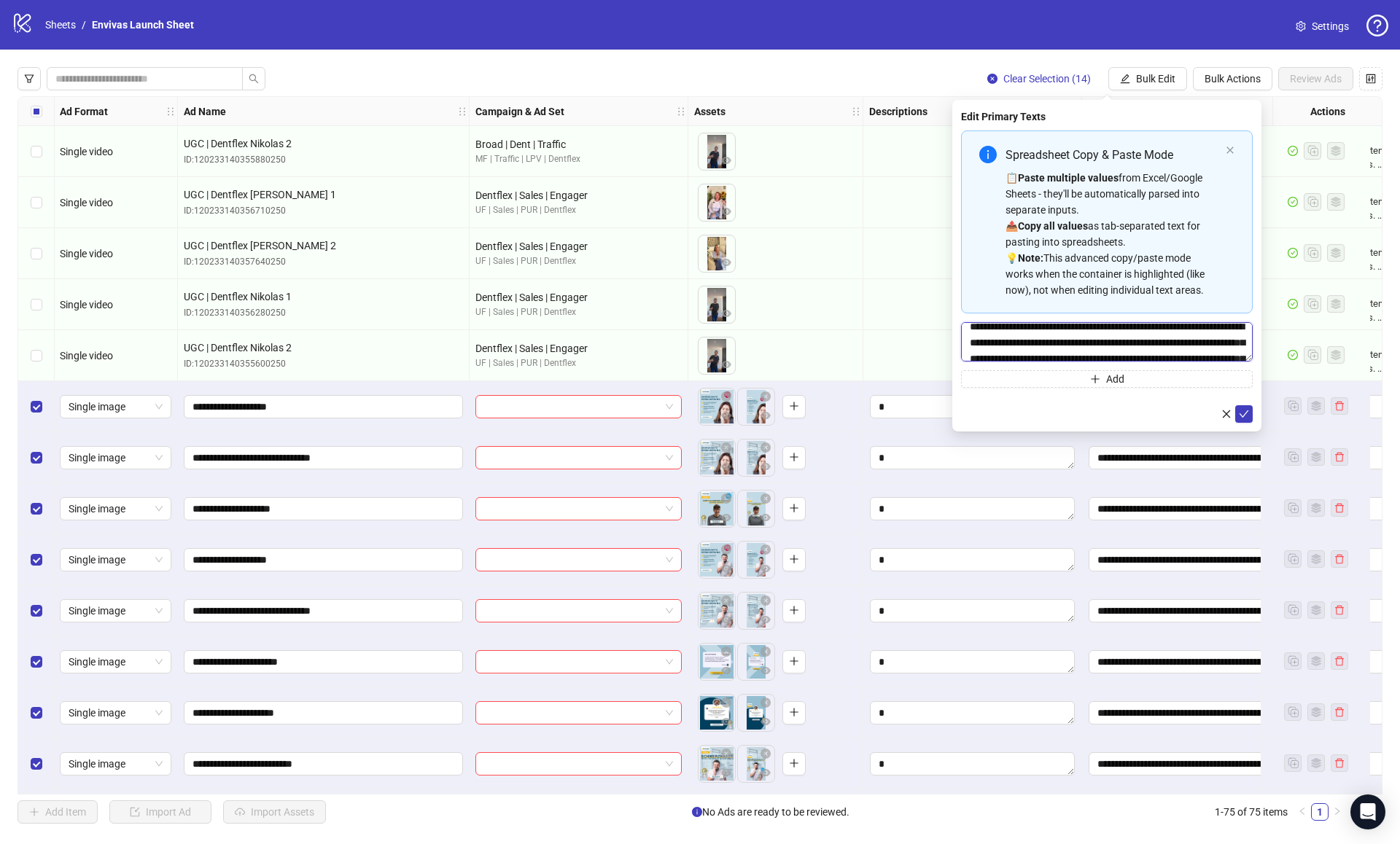
scroll to position [28, 0]
click at [1120, 333] on textarea "**********" at bounding box center [1106, 342] width 292 height 40
click at [1150, 336] on textarea "**********" at bounding box center [1106, 342] width 292 height 40
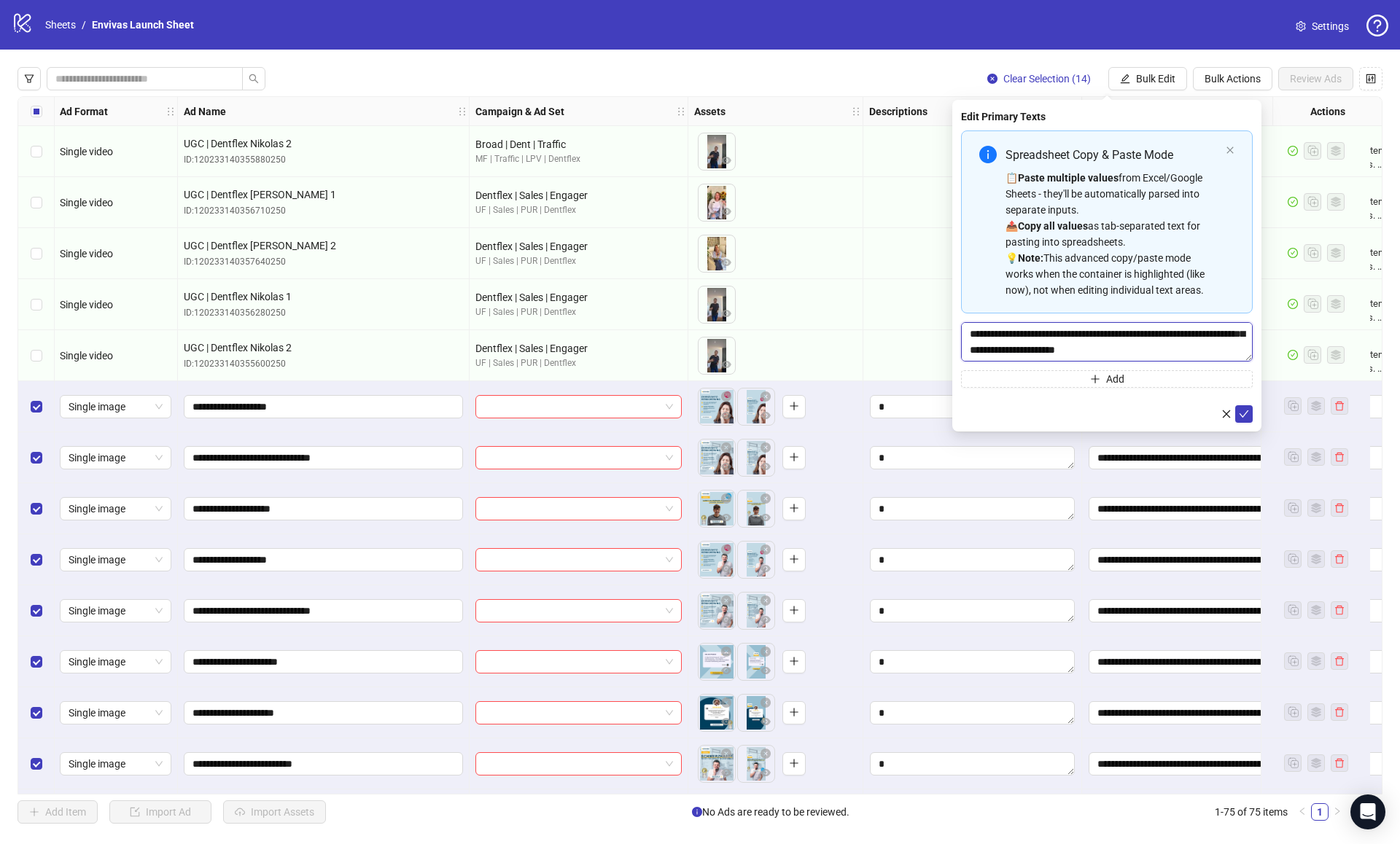
click at [1164, 331] on textarea "**********" at bounding box center [1106, 342] width 292 height 40
click at [1189, 331] on textarea "**********" at bounding box center [1106, 342] width 292 height 40
click at [1210, 333] on textarea "**********" at bounding box center [1106, 342] width 292 height 40
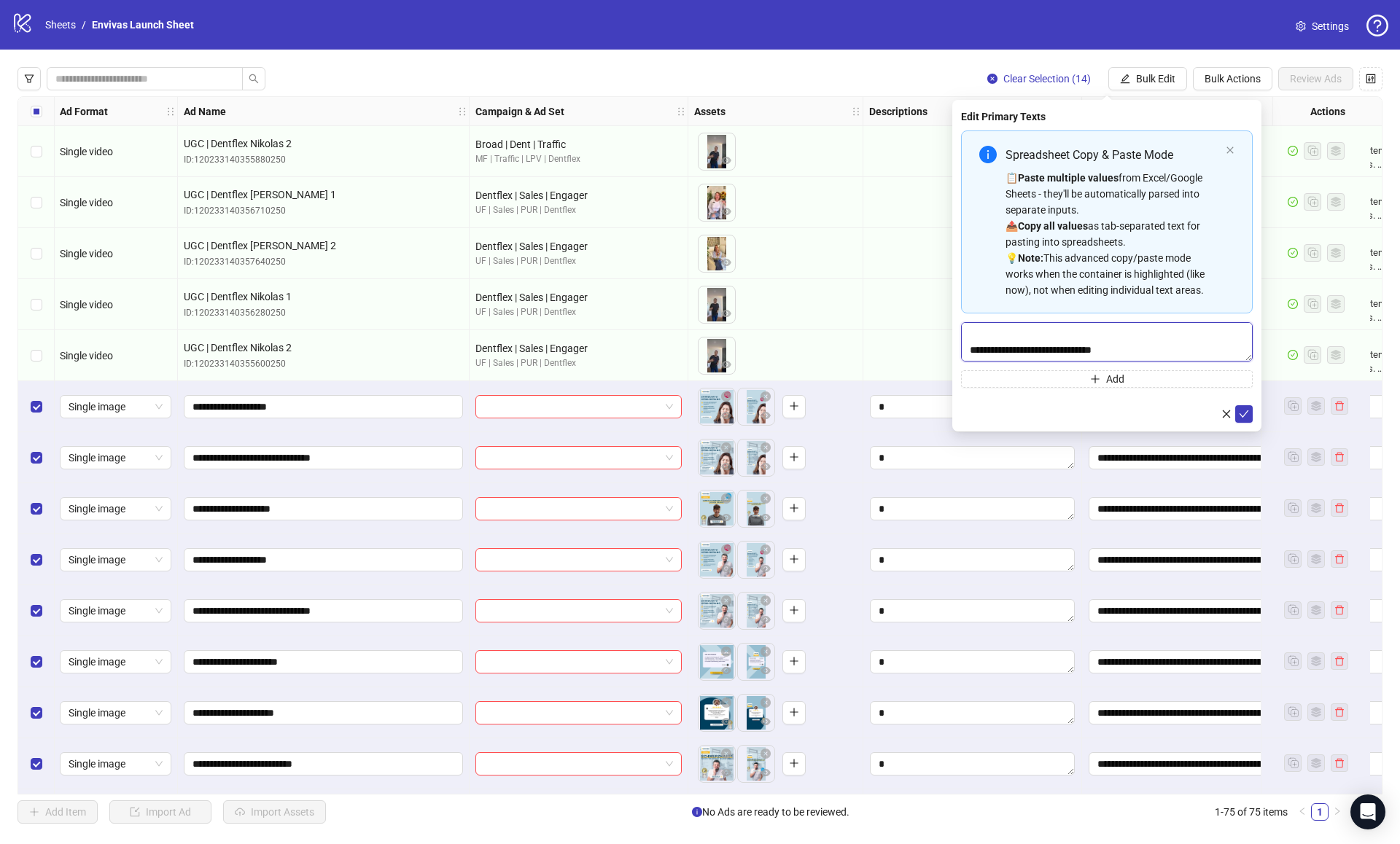
scroll to position [145, 0]
type textarea "**********"
click at [1247, 415] on icon "check" at bounding box center [1244, 415] width 10 height 10
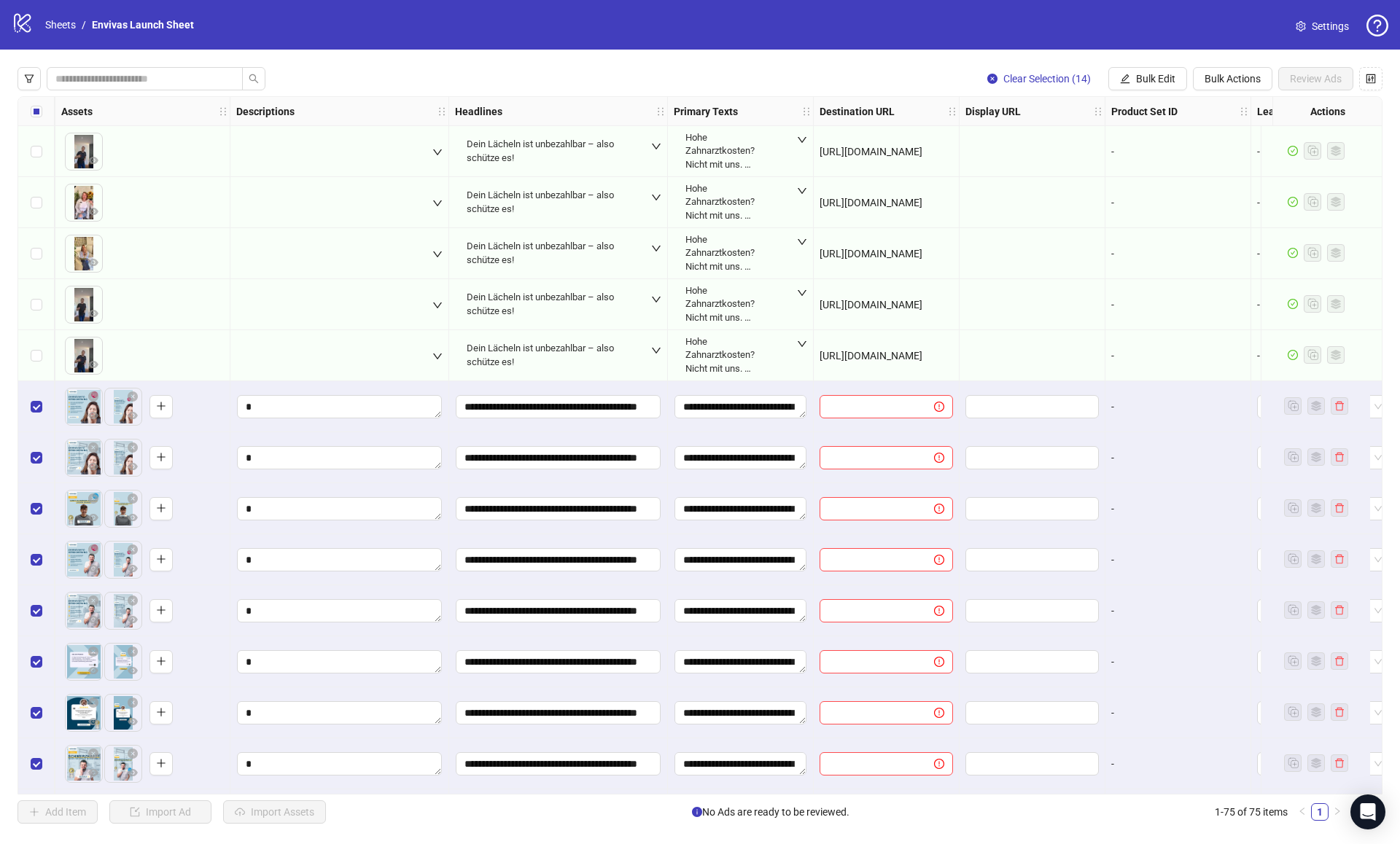
scroll to position [2858, 728]
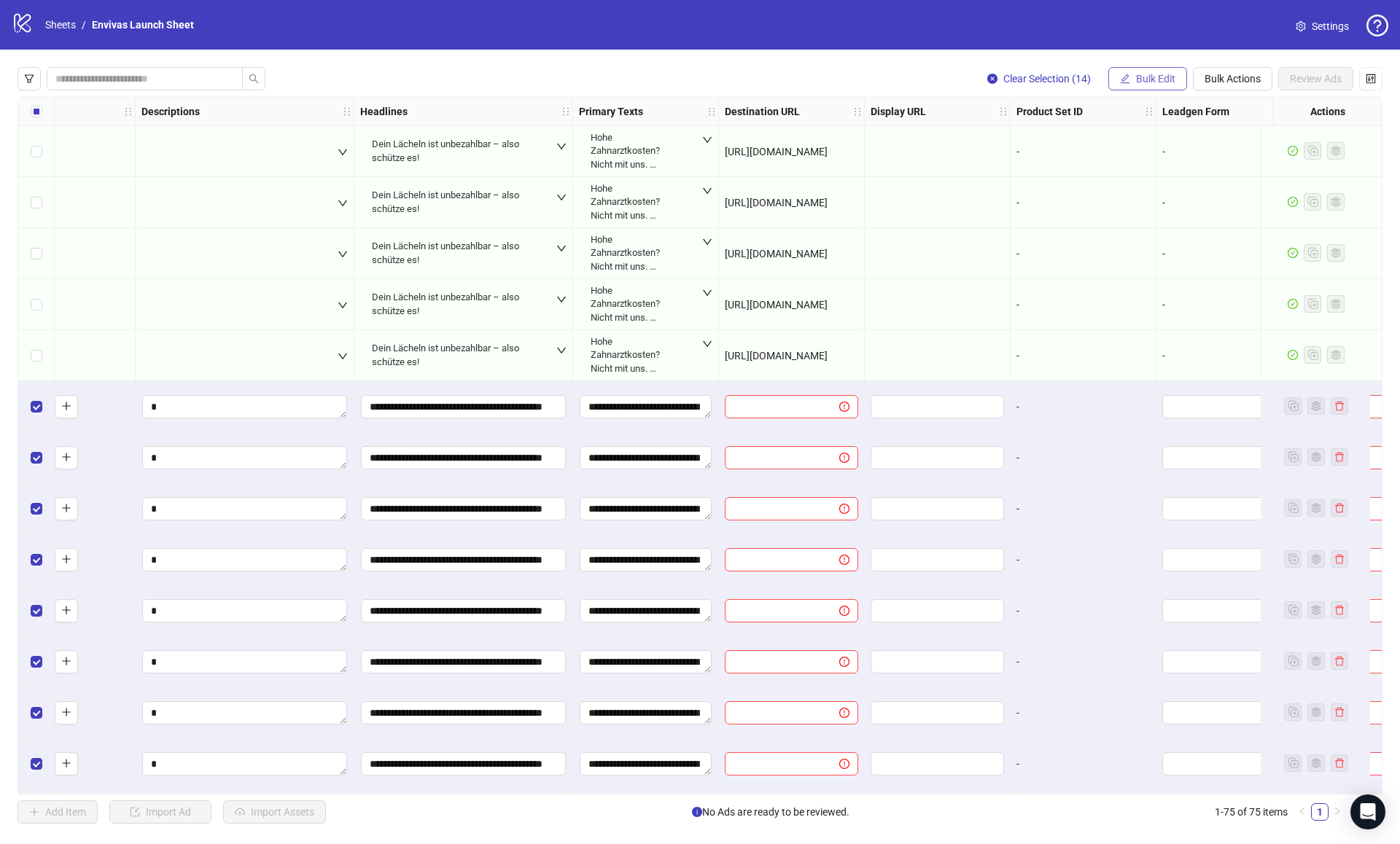
click at [1160, 81] on span "Bulk Edit" at bounding box center [1156, 79] width 40 height 12
click at [1150, 250] on span "Destination URL" at bounding box center [1162, 248] width 87 height 16
click at [1073, 147] on input "text" at bounding box center [1101, 142] width 262 height 16
paste input "**********"
type input "**********"
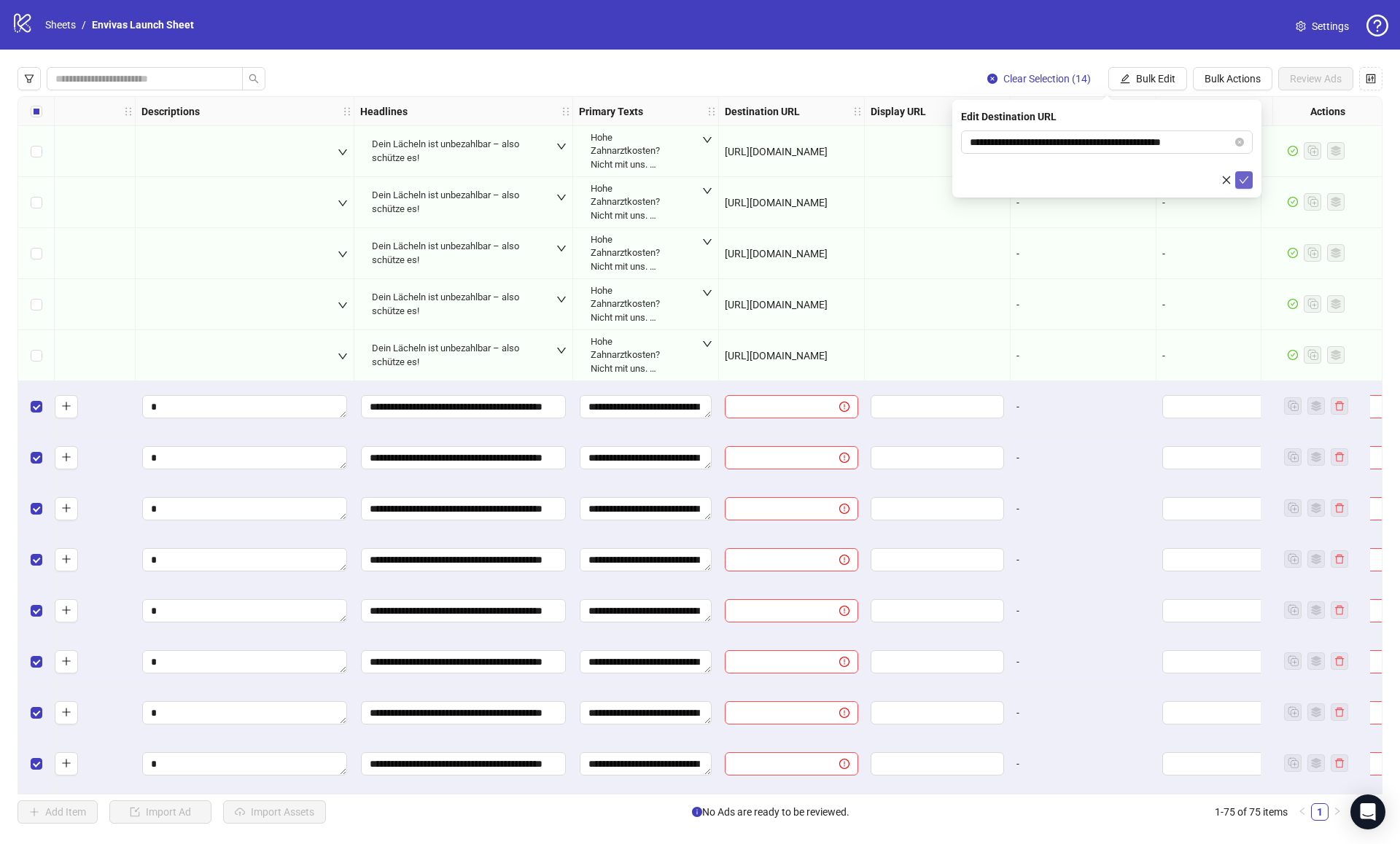
click at [1241, 179] on icon "check" at bounding box center [1244, 180] width 10 height 10
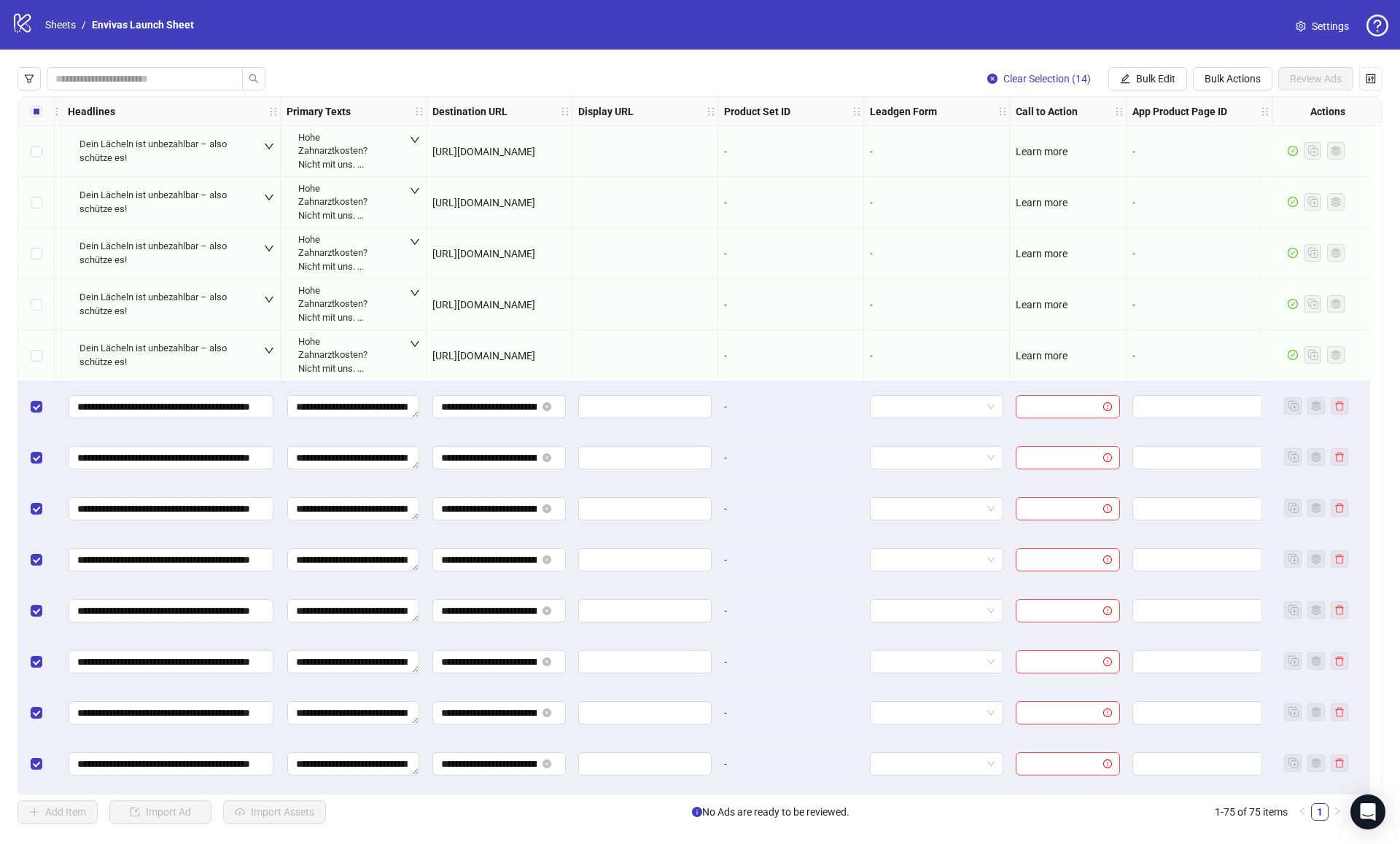
scroll to position [2858, 1032]
click at [1147, 78] on span "Bulk Edit" at bounding box center [1156, 79] width 40 height 12
click at [1231, 81] on span "Bulk Actions" at bounding box center [1232, 79] width 56 height 12
click at [1166, 76] on span "Bulk Edit" at bounding box center [1156, 79] width 40 height 12
click at [1150, 313] on span "Call to Action" at bounding box center [1162, 318] width 87 height 16
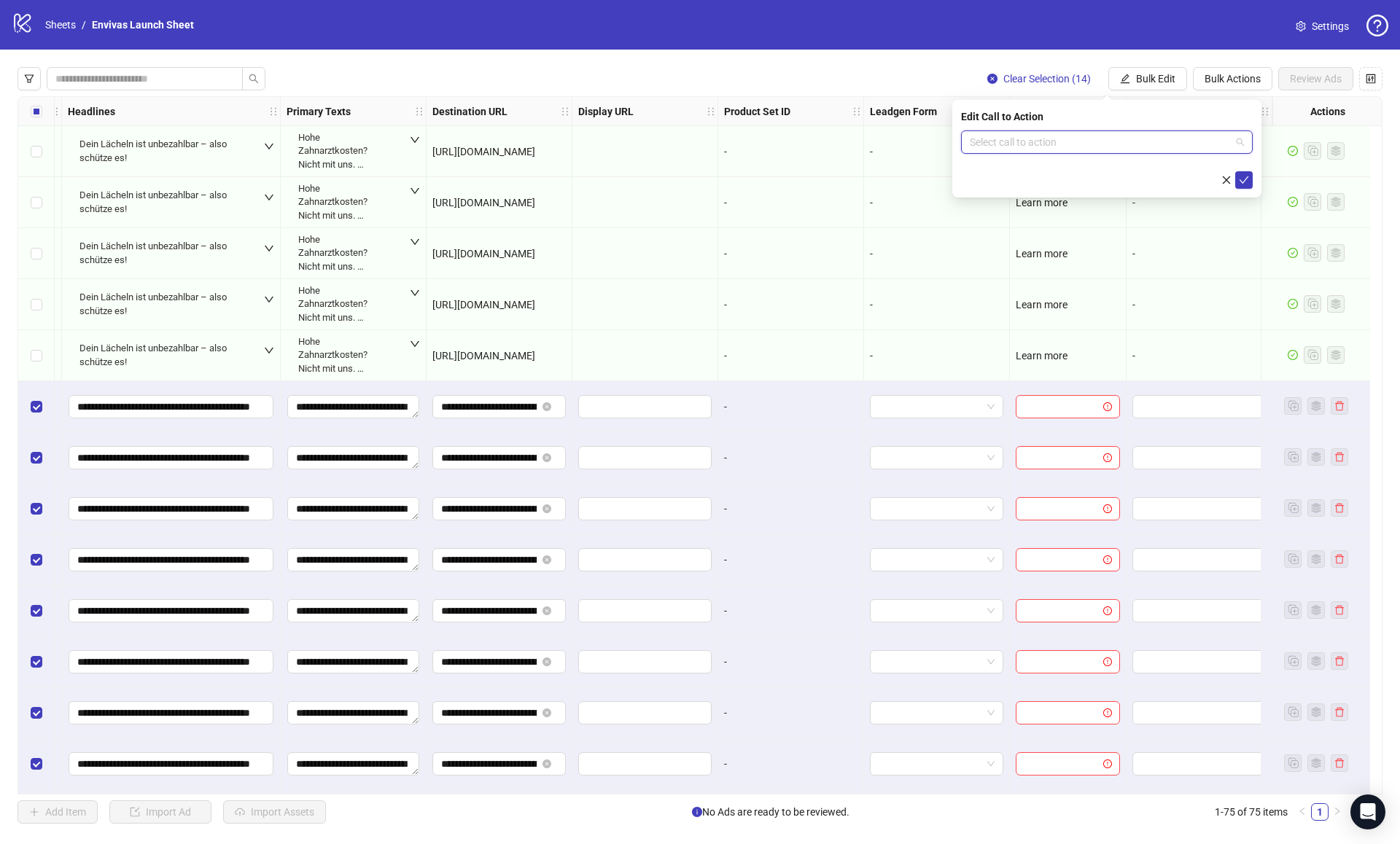
click at [1078, 145] on input "search" at bounding box center [1100, 142] width 261 height 22
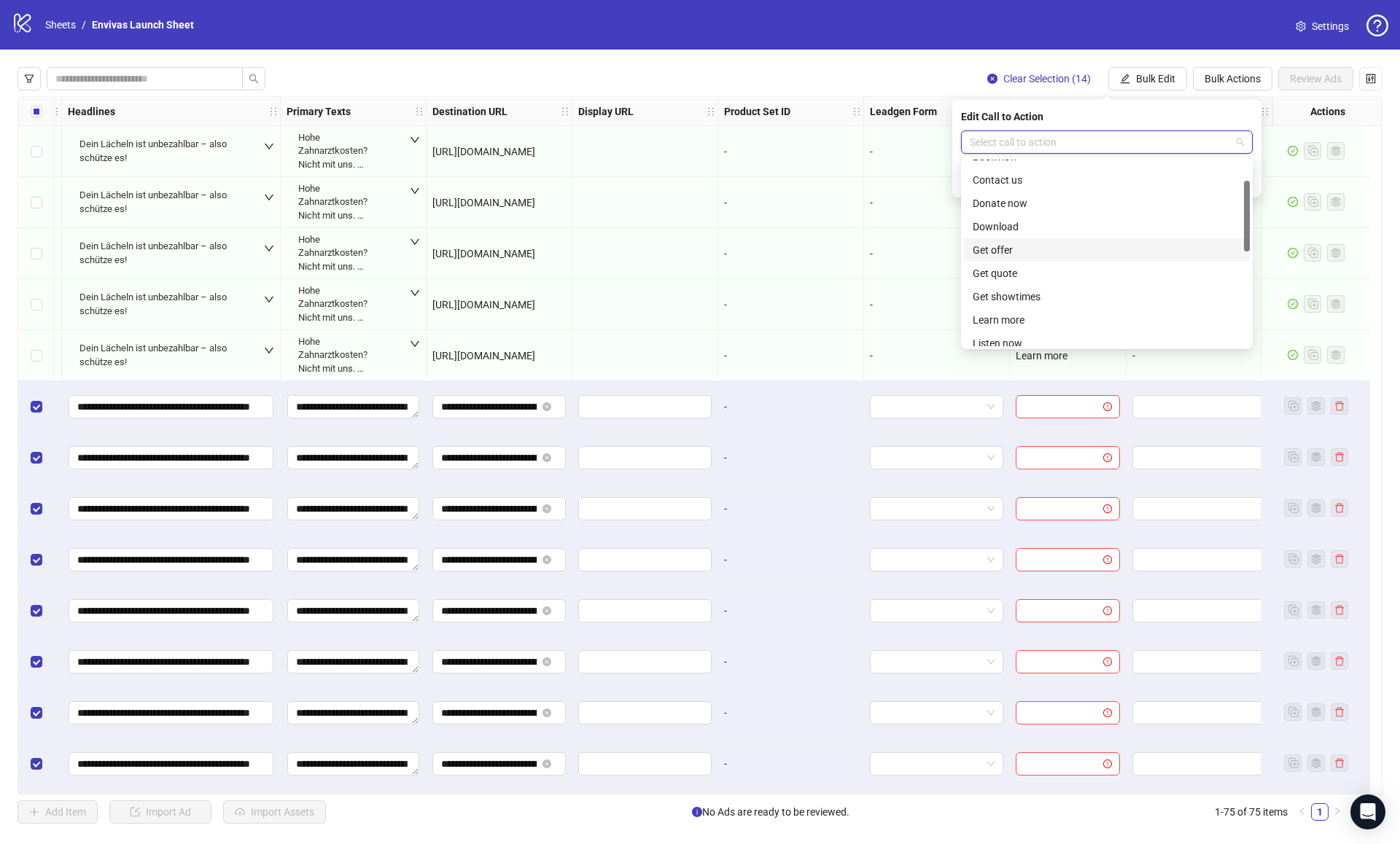
scroll to position [67, 0]
click at [1010, 309] on div "Learn more" at bounding box center [1107, 314] width 268 height 16
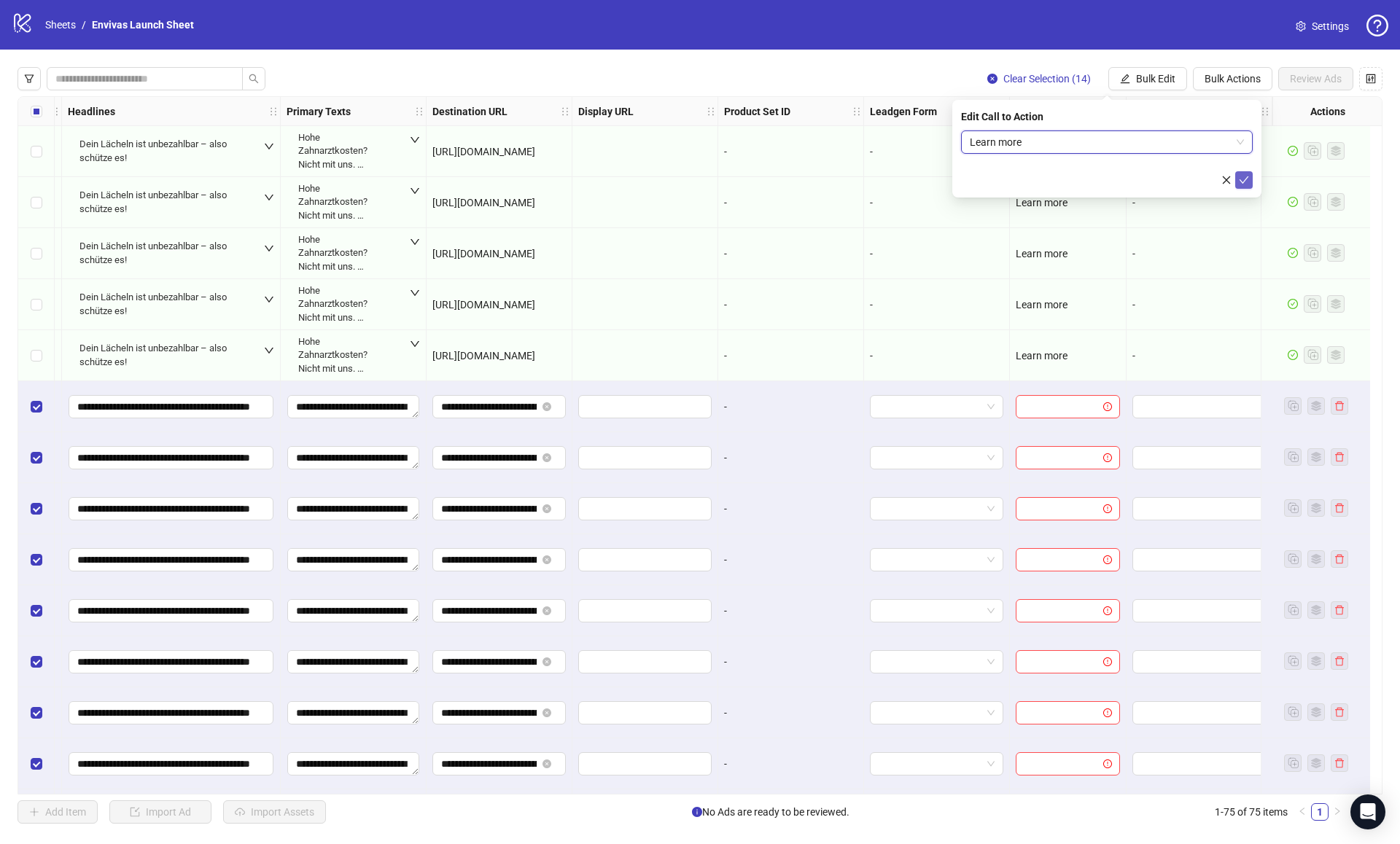
click at [1247, 181] on icon "check" at bounding box center [1244, 180] width 10 height 10
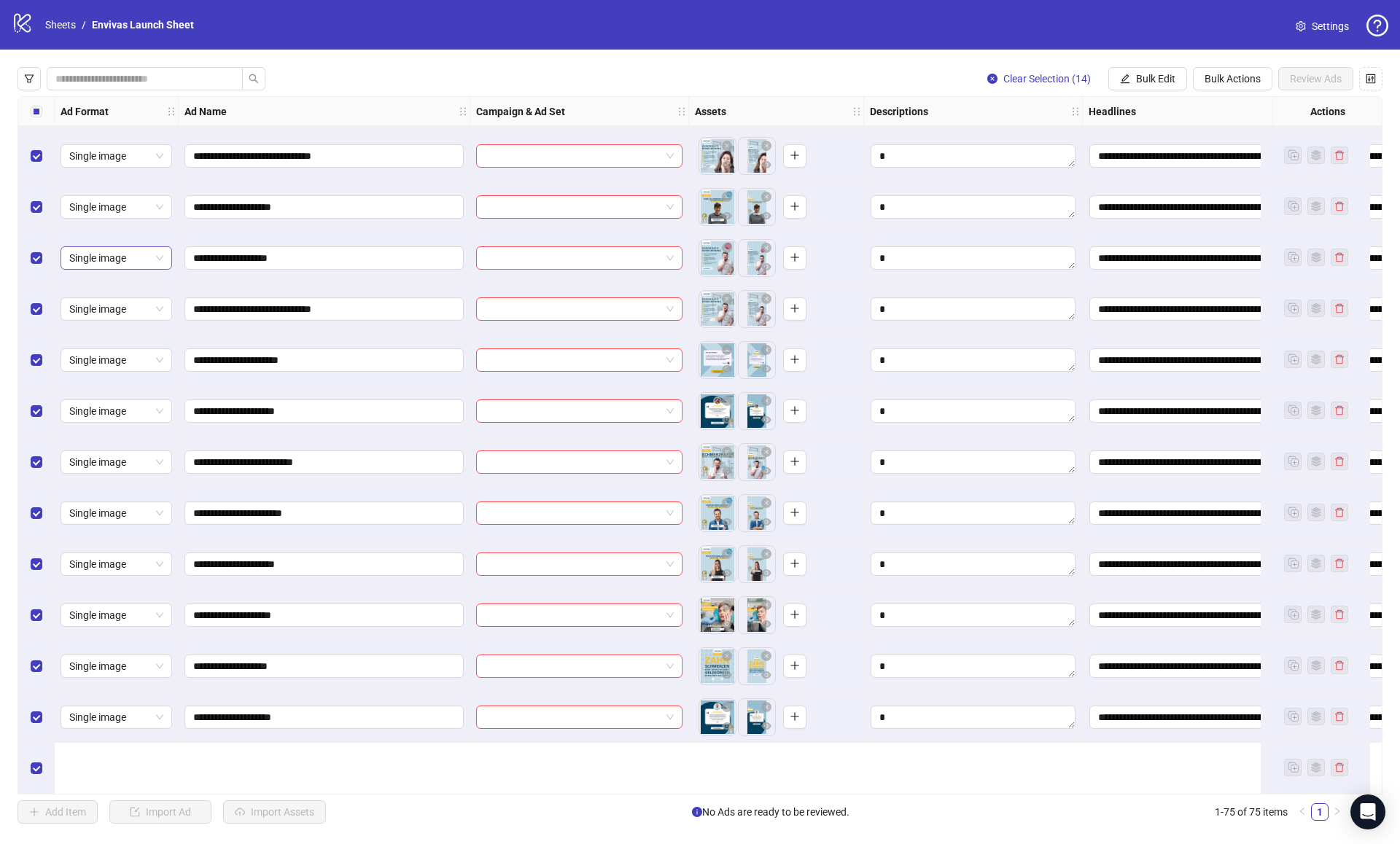
scroll to position [2926, 0]
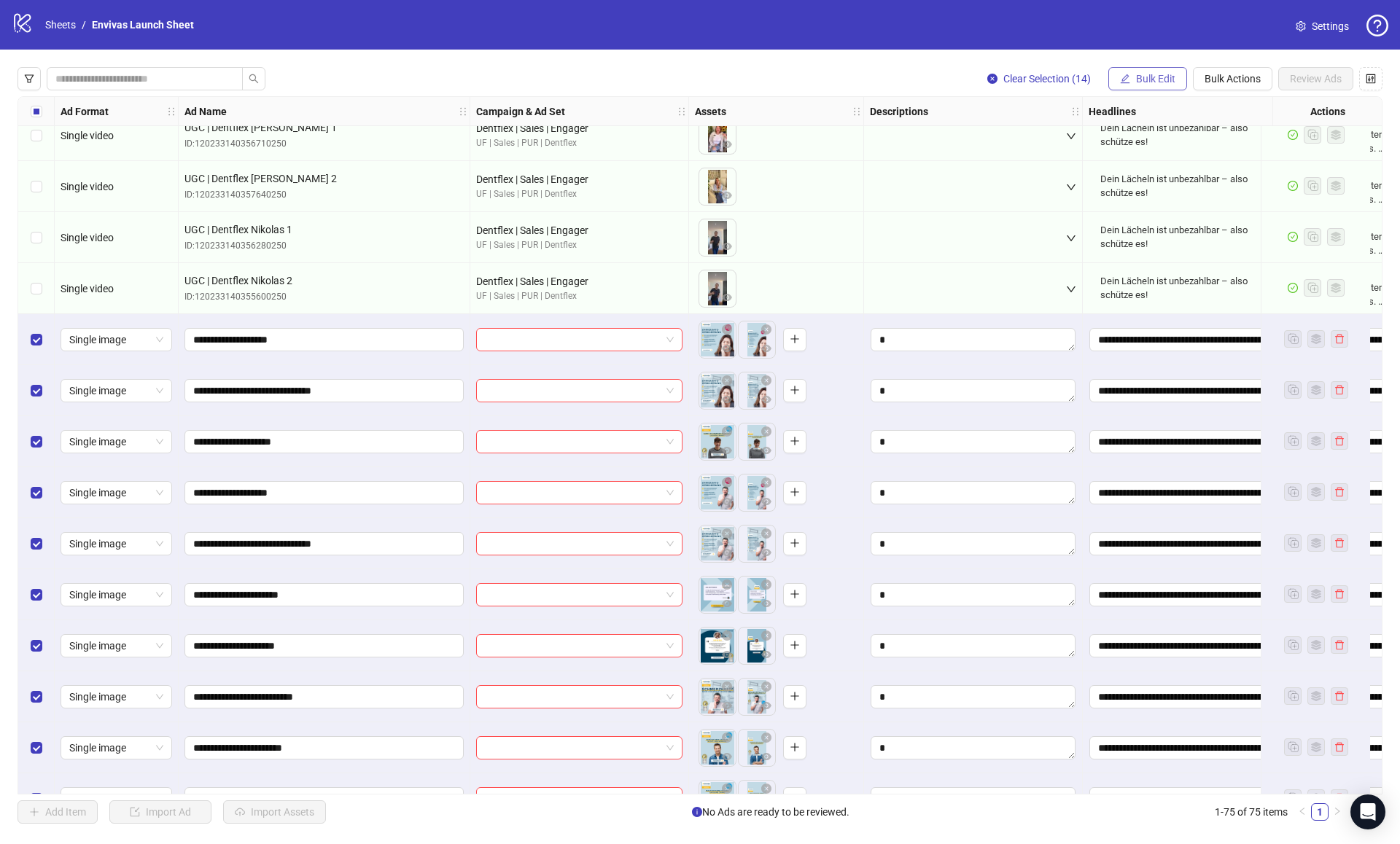
click at [1156, 84] on span "Bulk Edit" at bounding box center [1156, 79] width 40 height 12
click at [1147, 126] on span "Name" at bounding box center [1162, 131] width 87 height 16
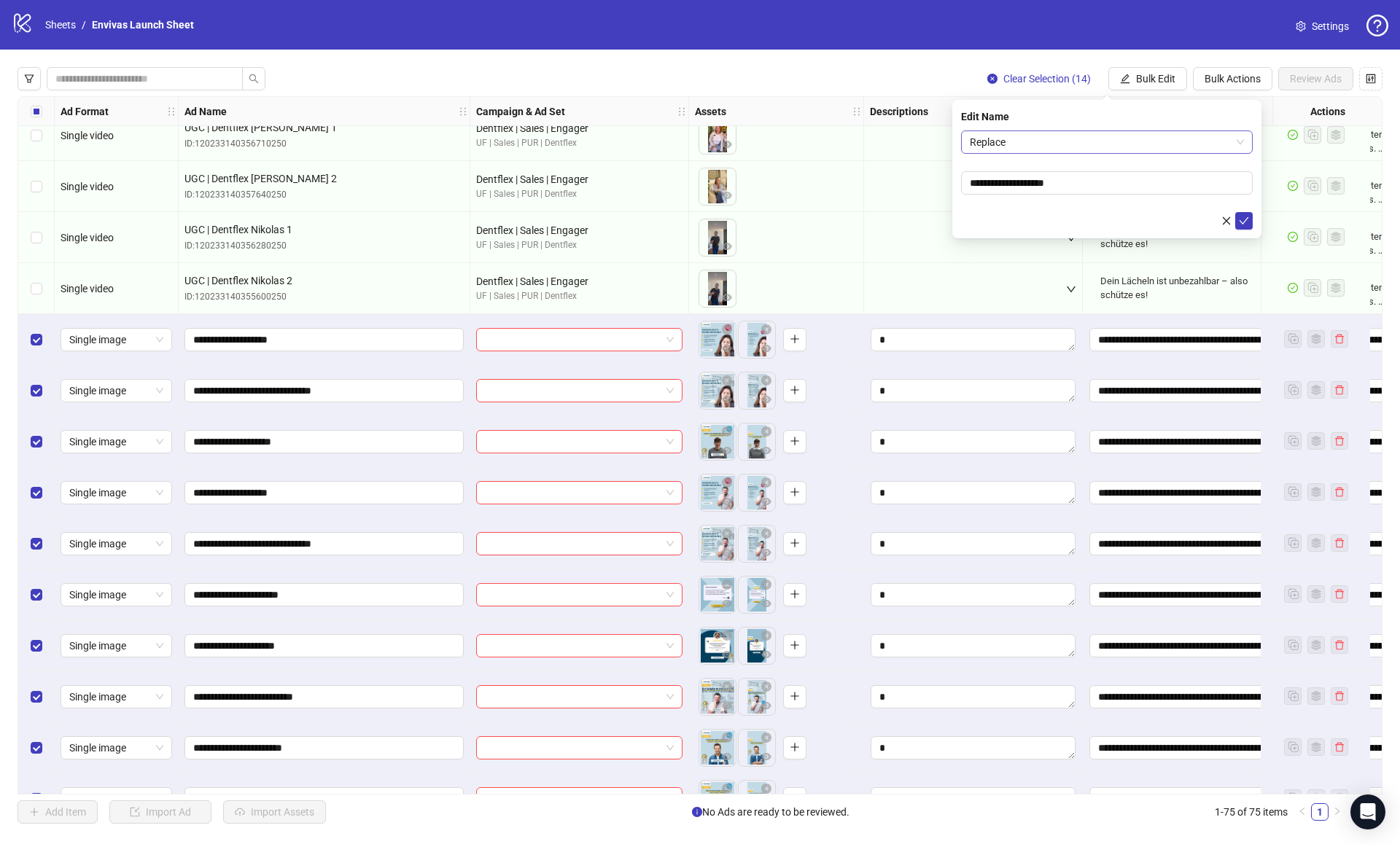
click at [1010, 147] on span "Replace" at bounding box center [1107, 142] width 274 height 22
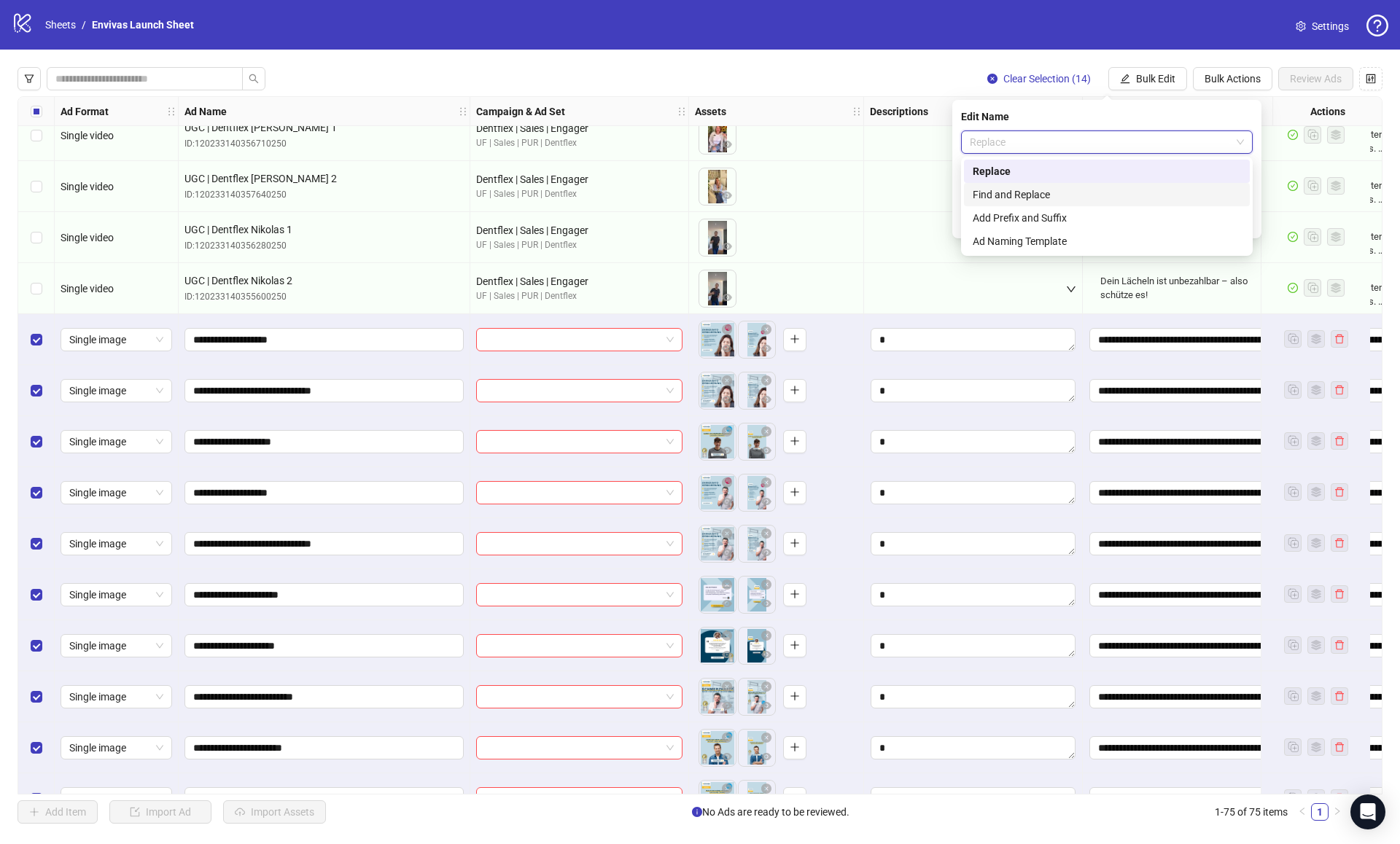
click at [1015, 188] on div "Find and Replace" at bounding box center [1107, 194] width 268 height 16
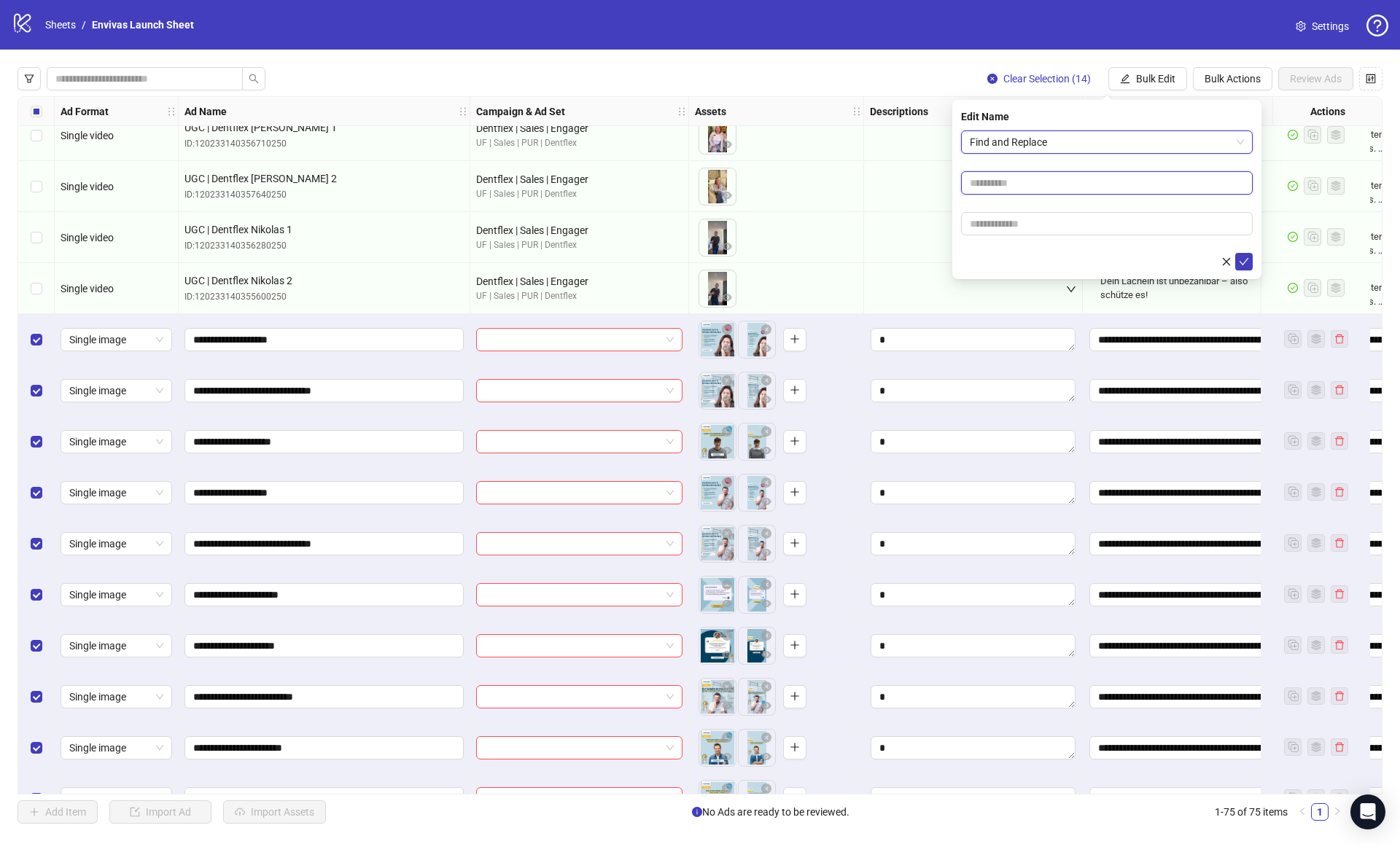
click at [1003, 188] on input "text" at bounding box center [1106, 183] width 292 height 23
type input "******"
click at [1003, 223] on input "text" at bounding box center [1106, 223] width 292 height 23
type input "**********"
click at [1245, 259] on icon "check" at bounding box center [1244, 262] width 10 height 10
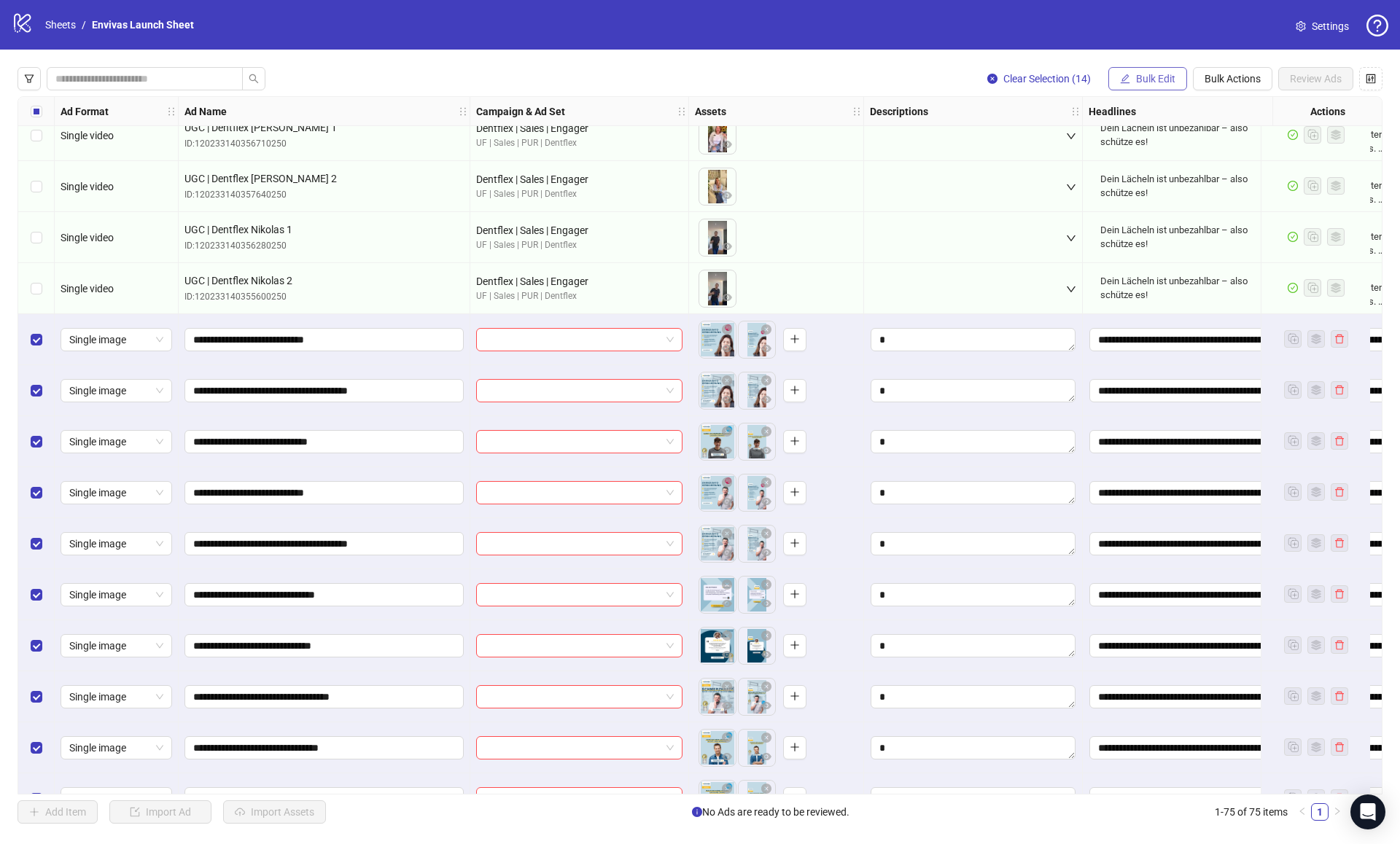
click at [1175, 89] on button "Bulk Edit" at bounding box center [1147, 78] width 79 height 23
click at [1171, 154] on span "Campaign & Ad Set" at bounding box center [1162, 154] width 87 height 16
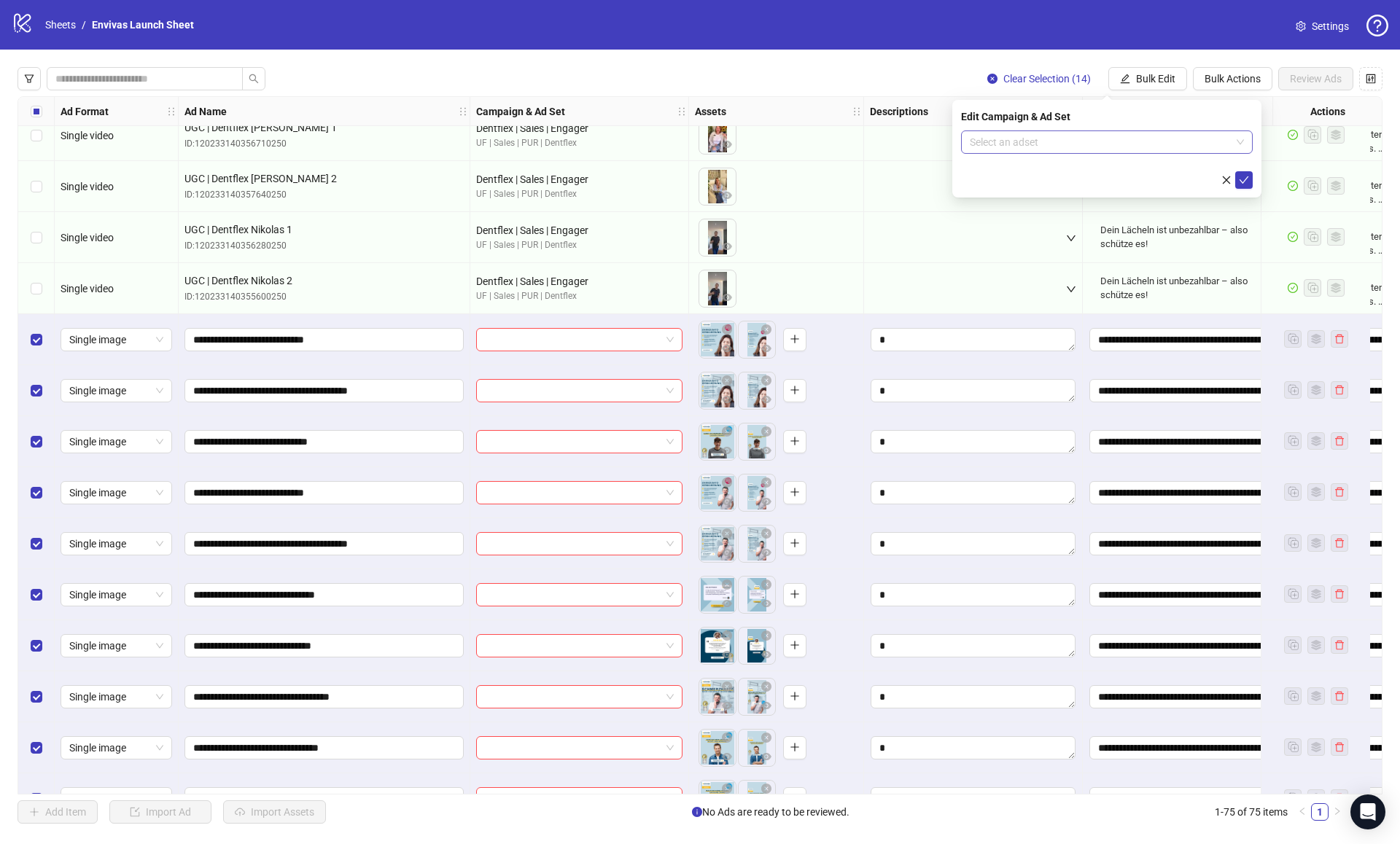
click at [1001, 133] on input "search" at bounding box center [1100, 142] width 261 height 22
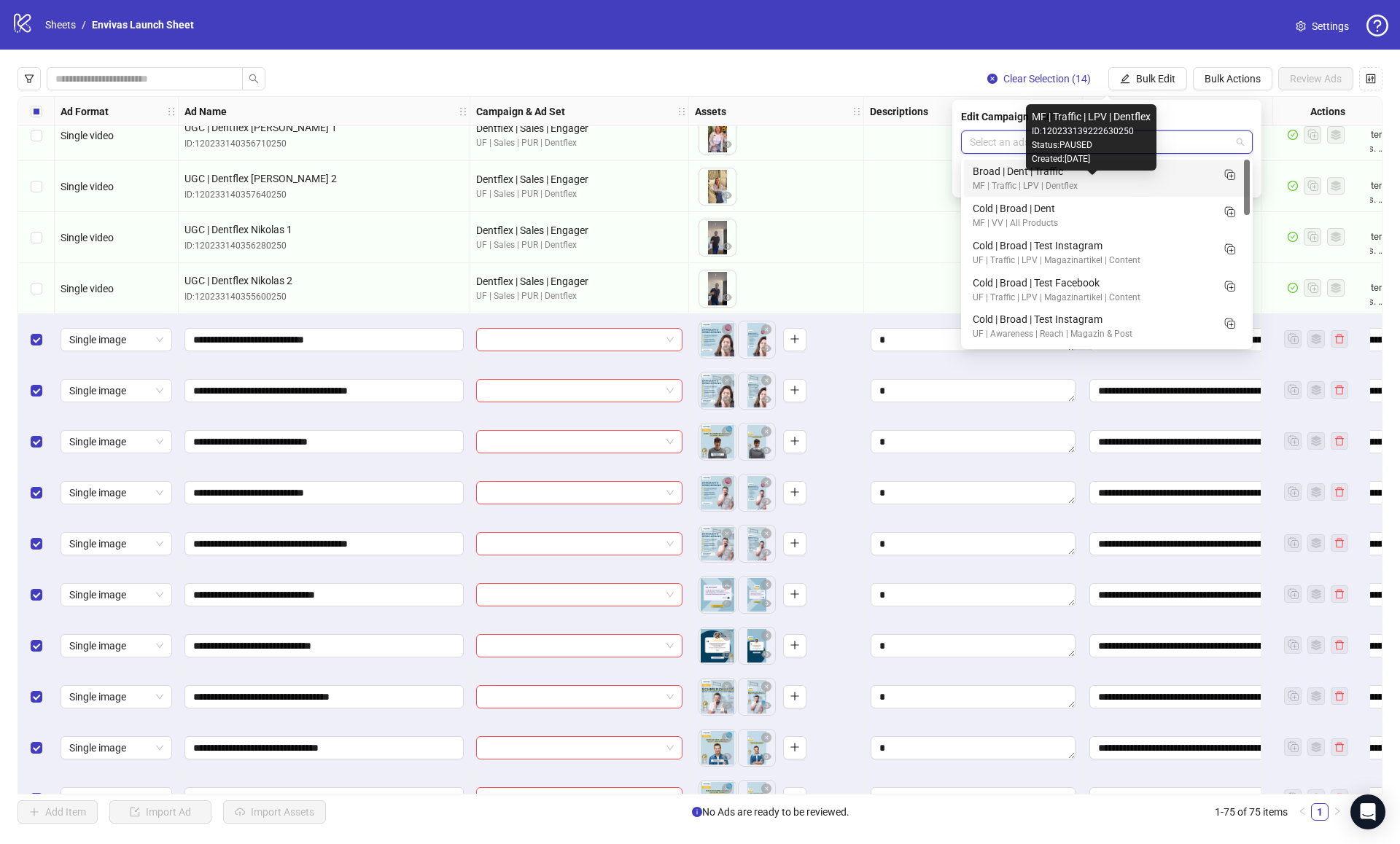
click at [1041, 181] on div "MF | Traffic | LPV | Dentflex" at bounding box center [1092, 186] width 239 height 13
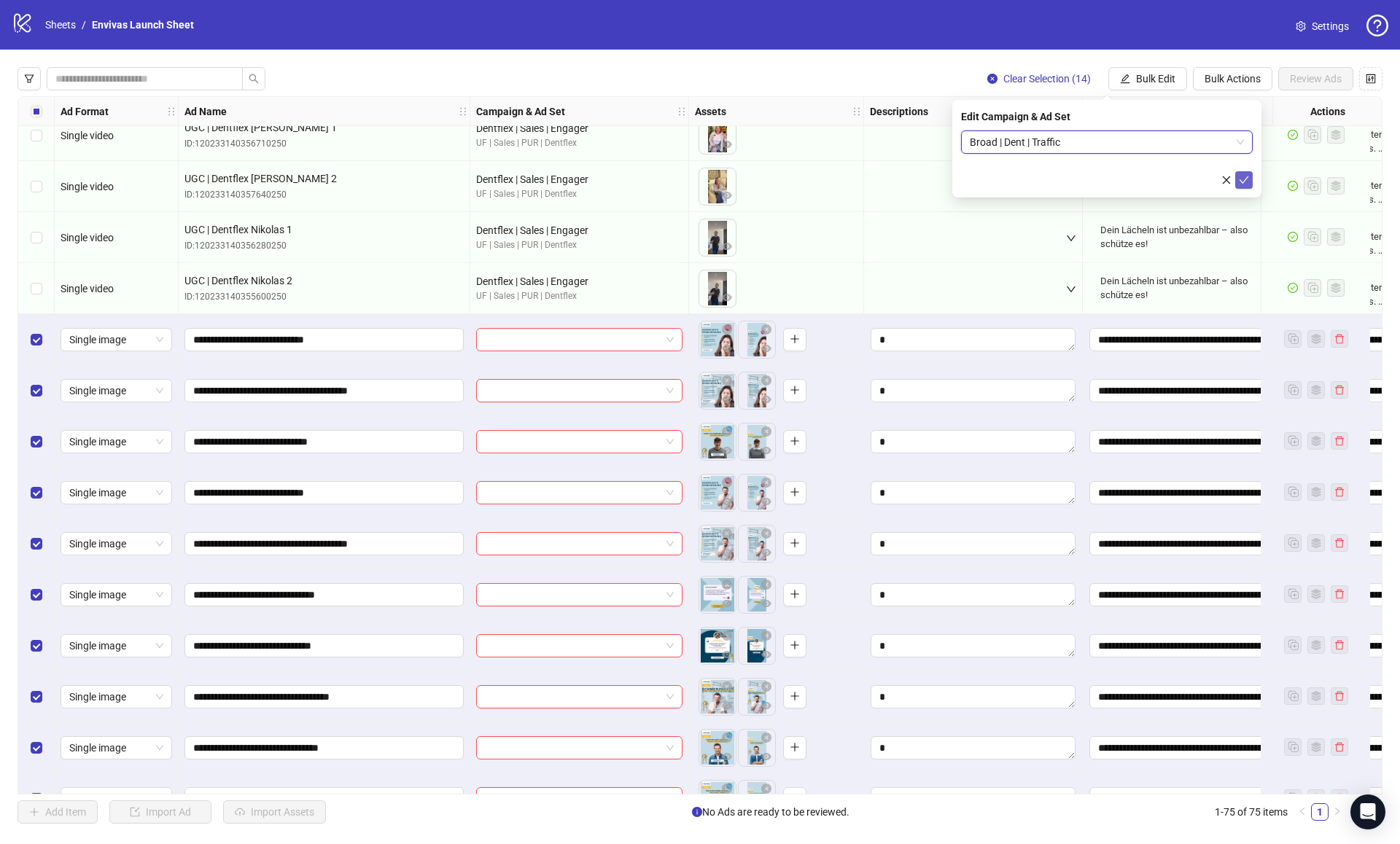
click at [1249, 187] on button "submit" at bounding box center [1243, 180] width 17 height 17
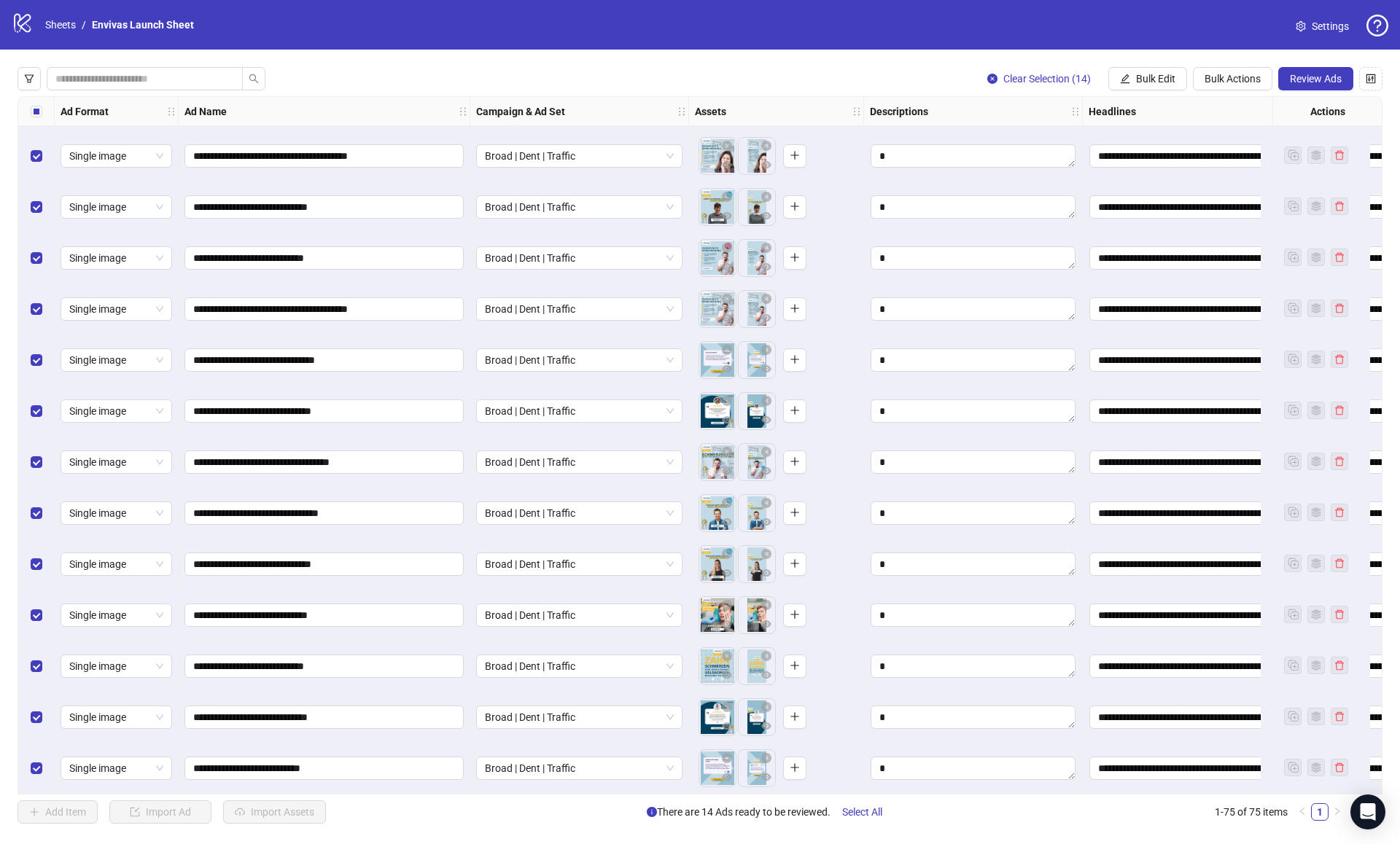
scroll to position [3042, 0]
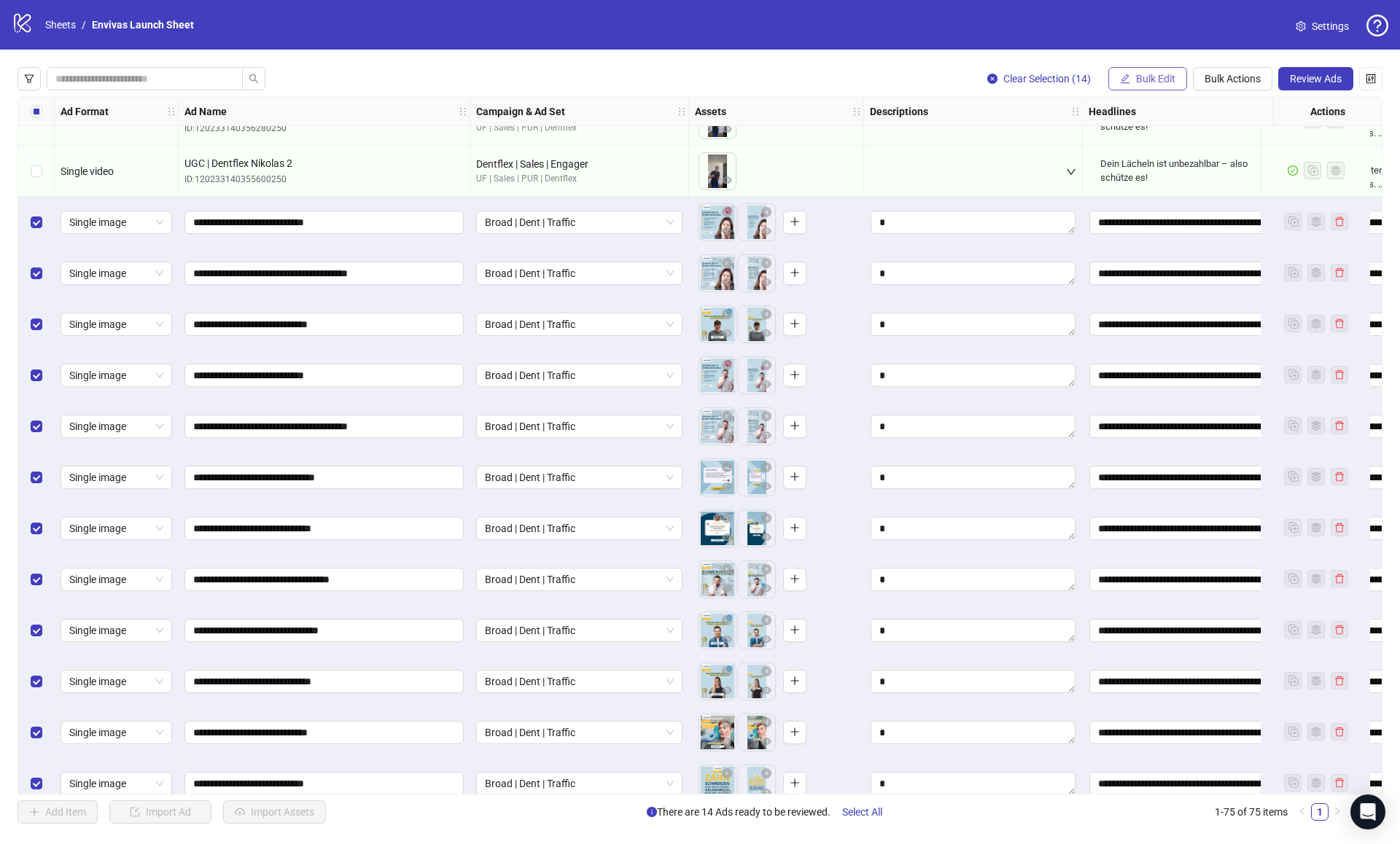
click at [1150, 75] on span "Bulk Edit" at bounding box center [1156, 79] width 40 height 12
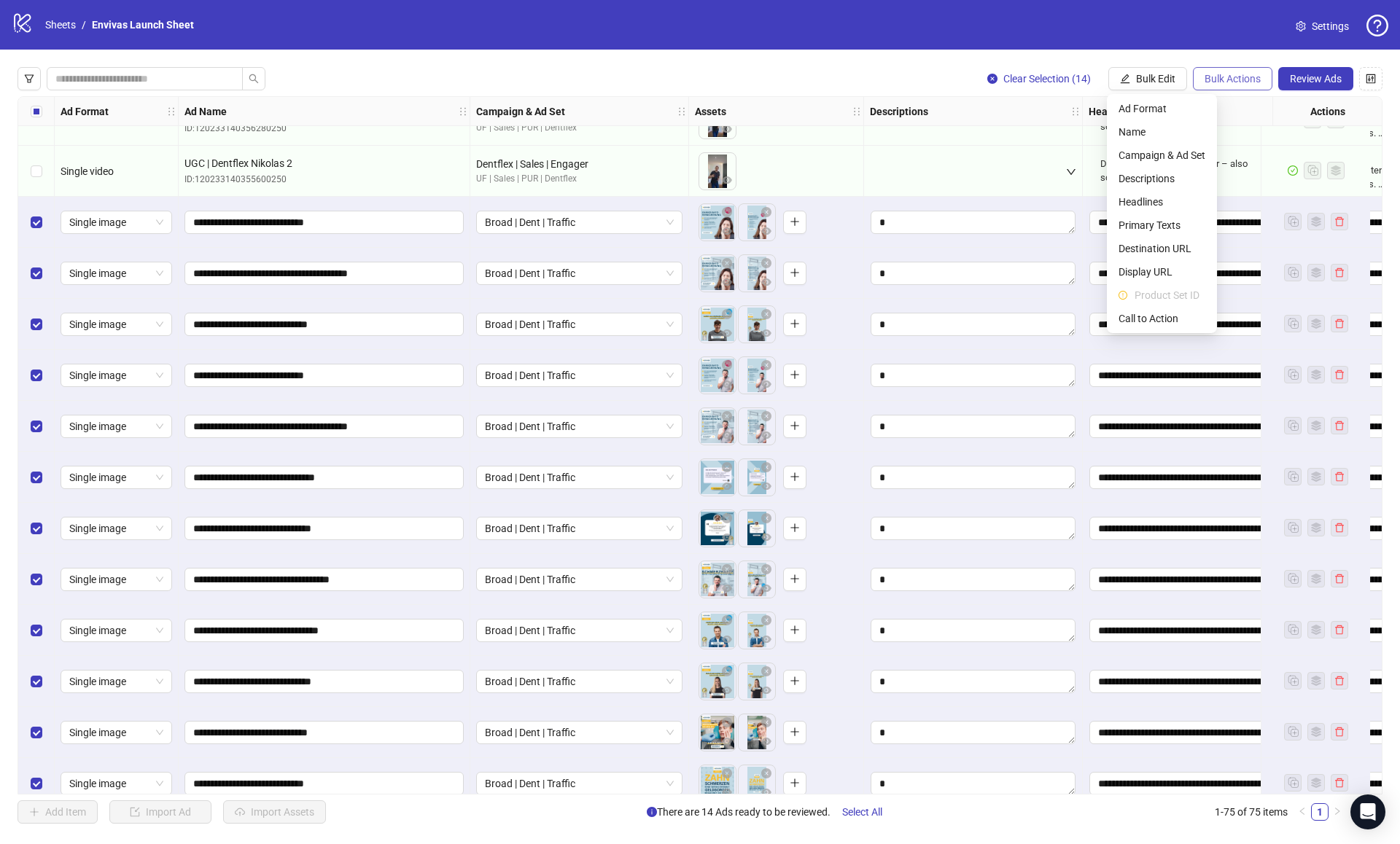
click at [1236, 76] on span "Bulk Actions" at bounding box center [1232, 79] width 56 height 12
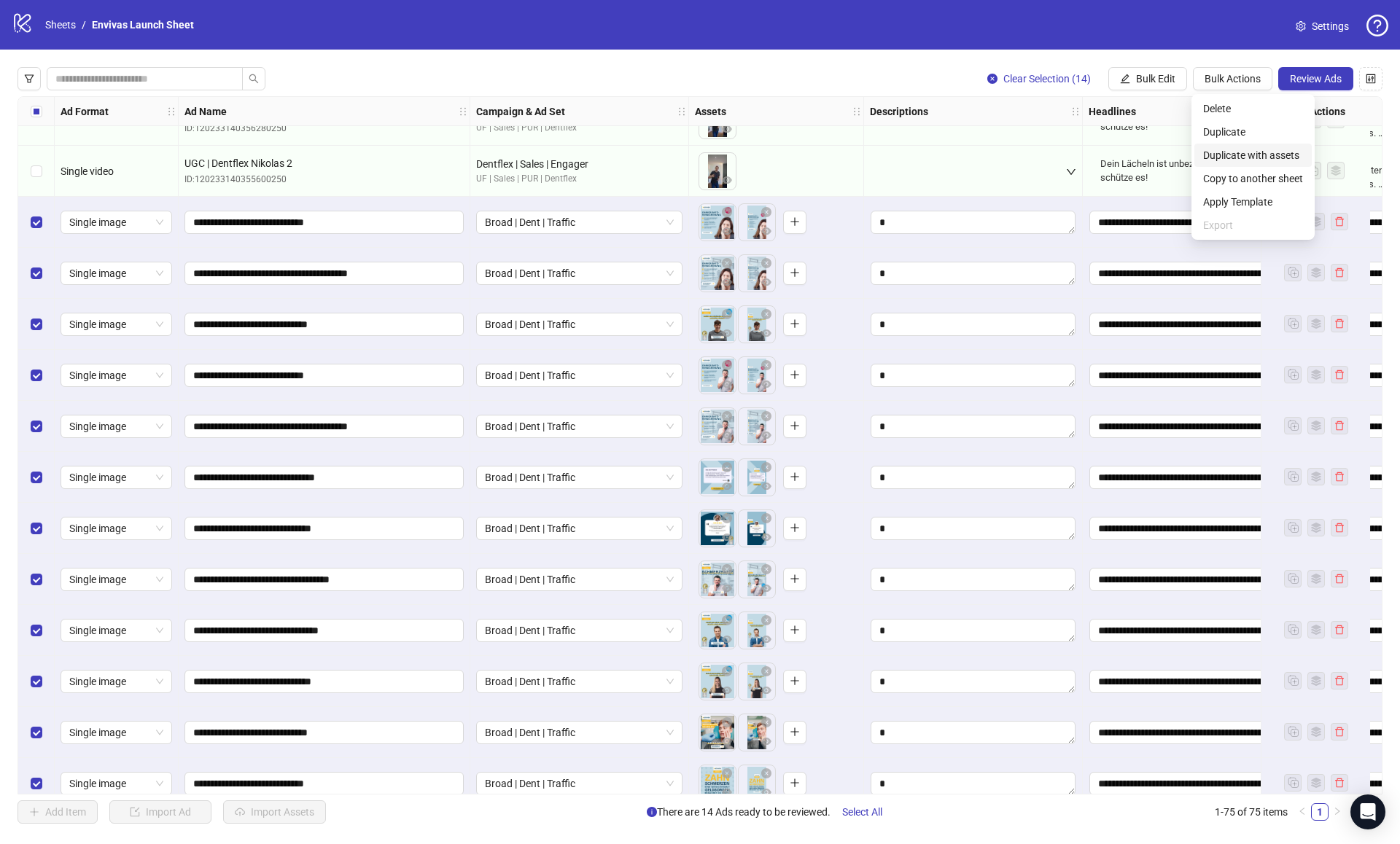
click at [1246, 159] on span "Duplicate with assets" at bounding box center [1252, 154] width 100 height 16
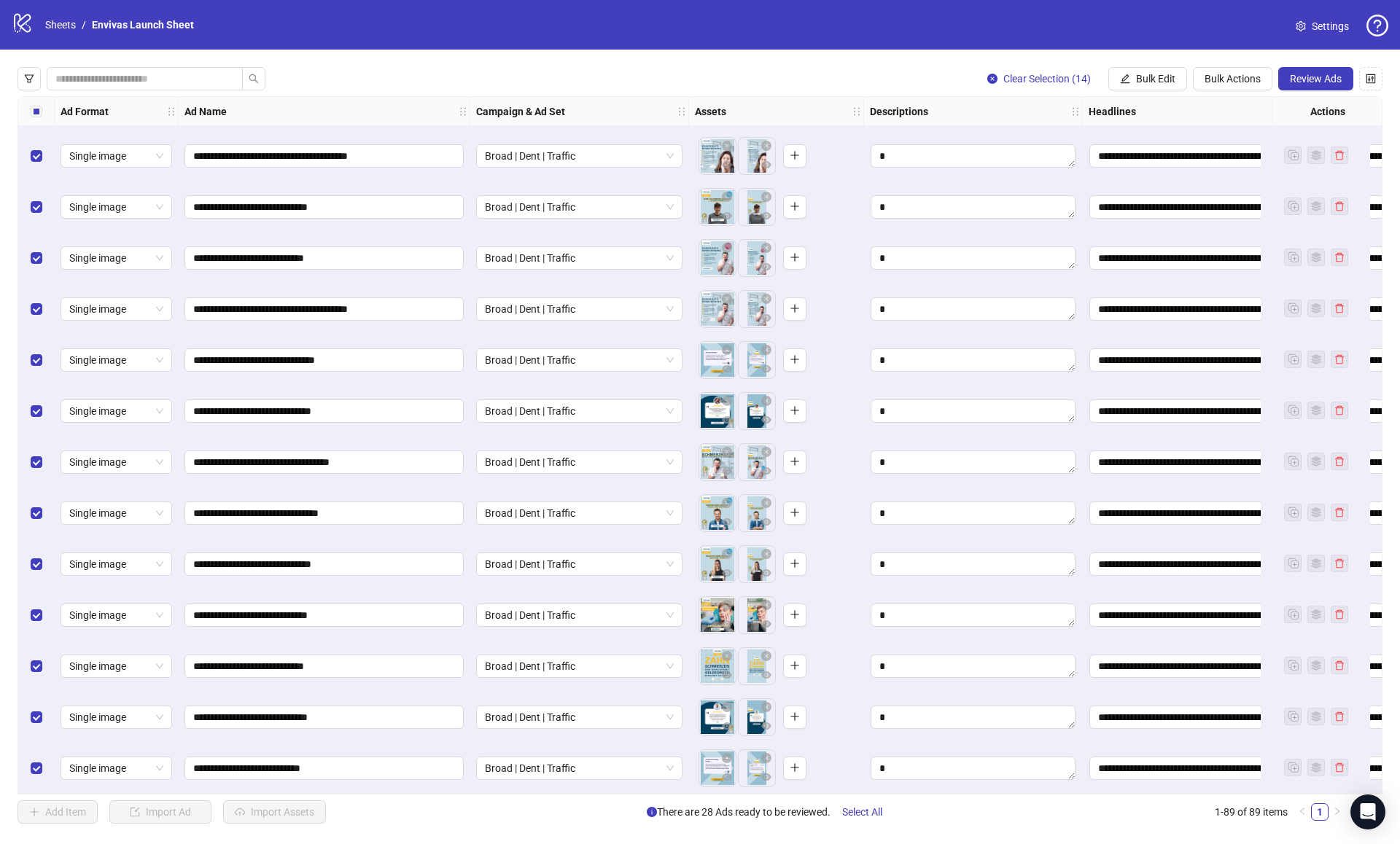
scroll to position [3773, 0]
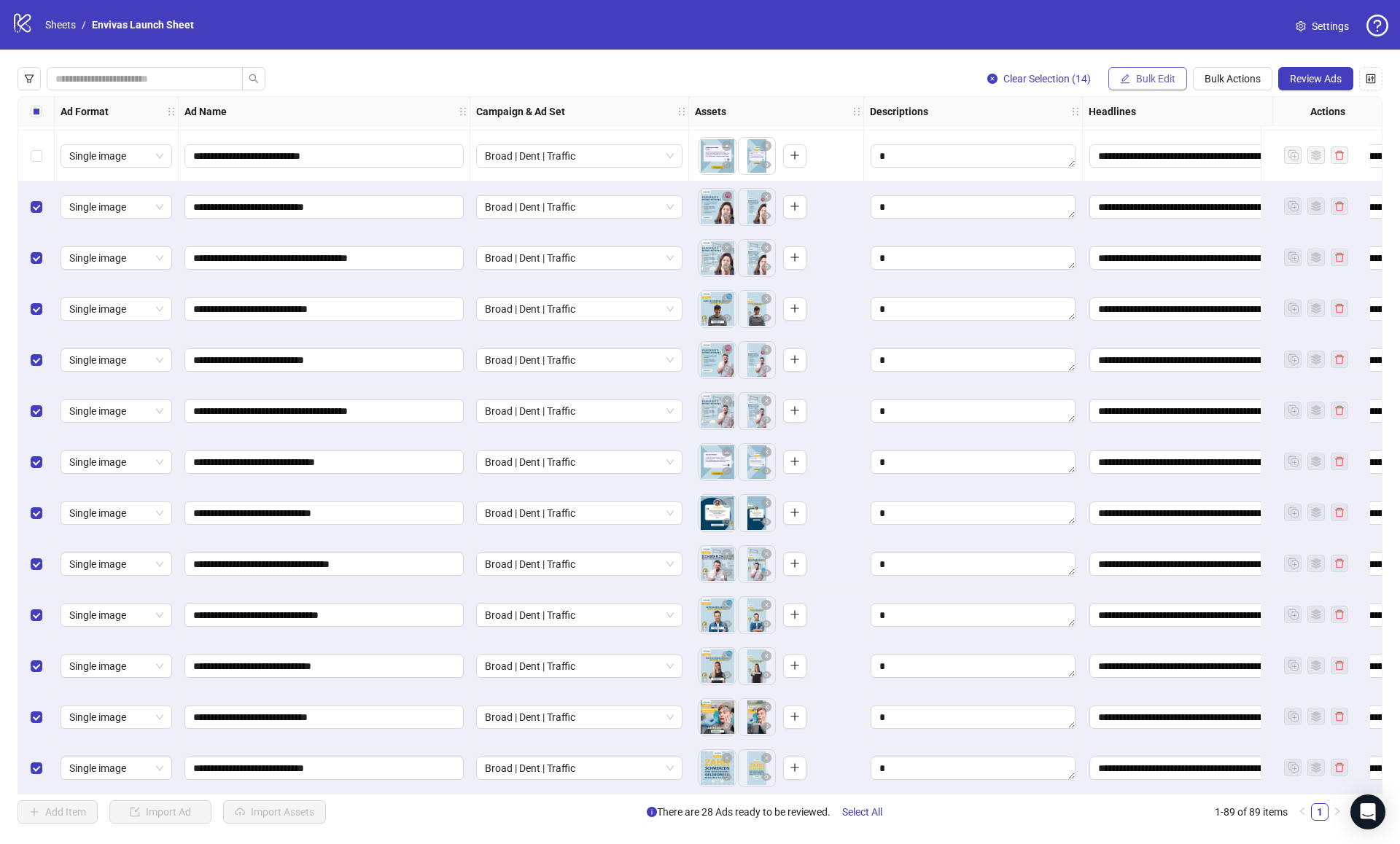
click at [1162, 70] on button "Bulk Edit" at bounding box center [1147, 78] width 79 height 23
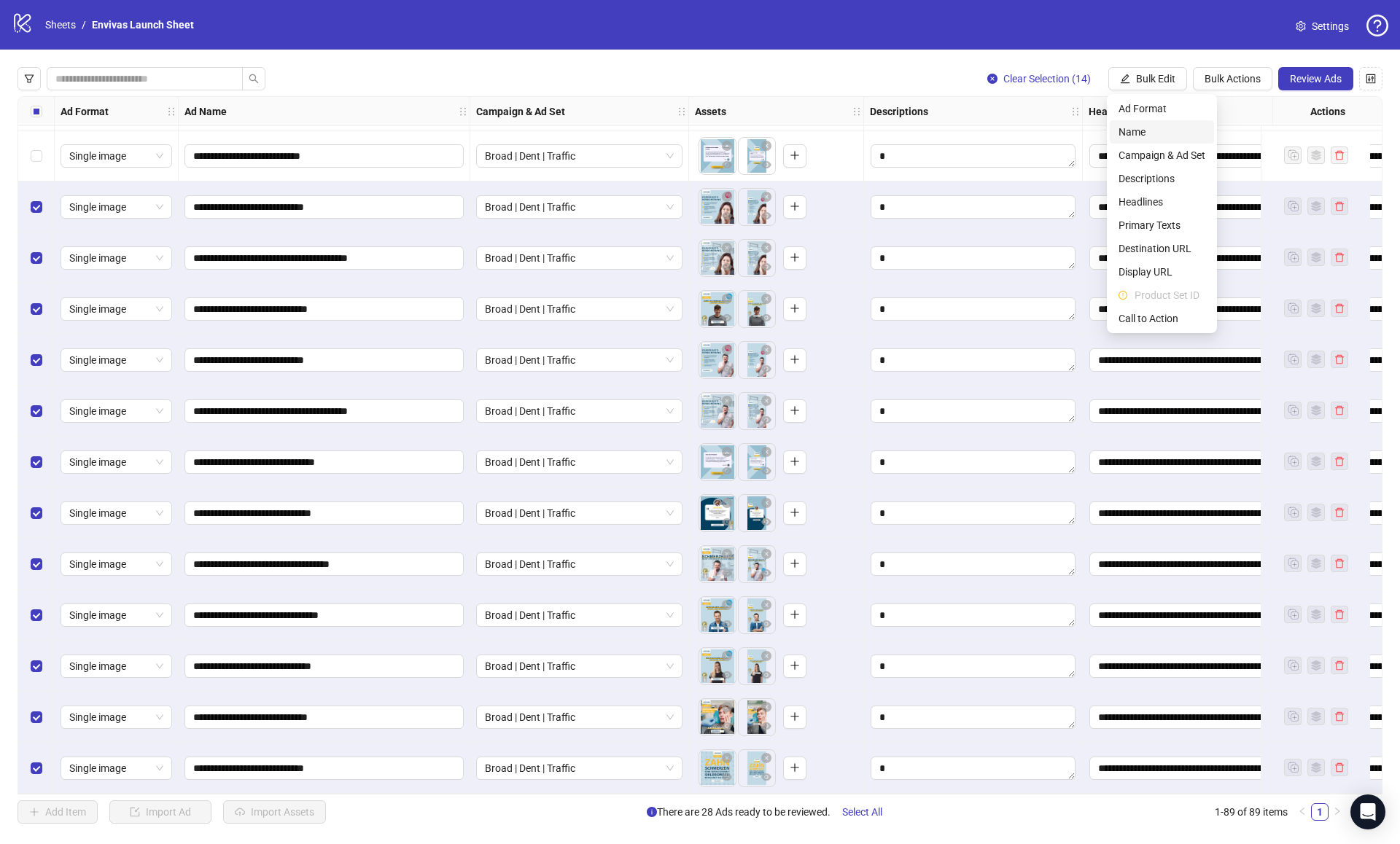
click at [1152, 134] on span "Name" at bounding box center [1162, 131] width 87 height 16
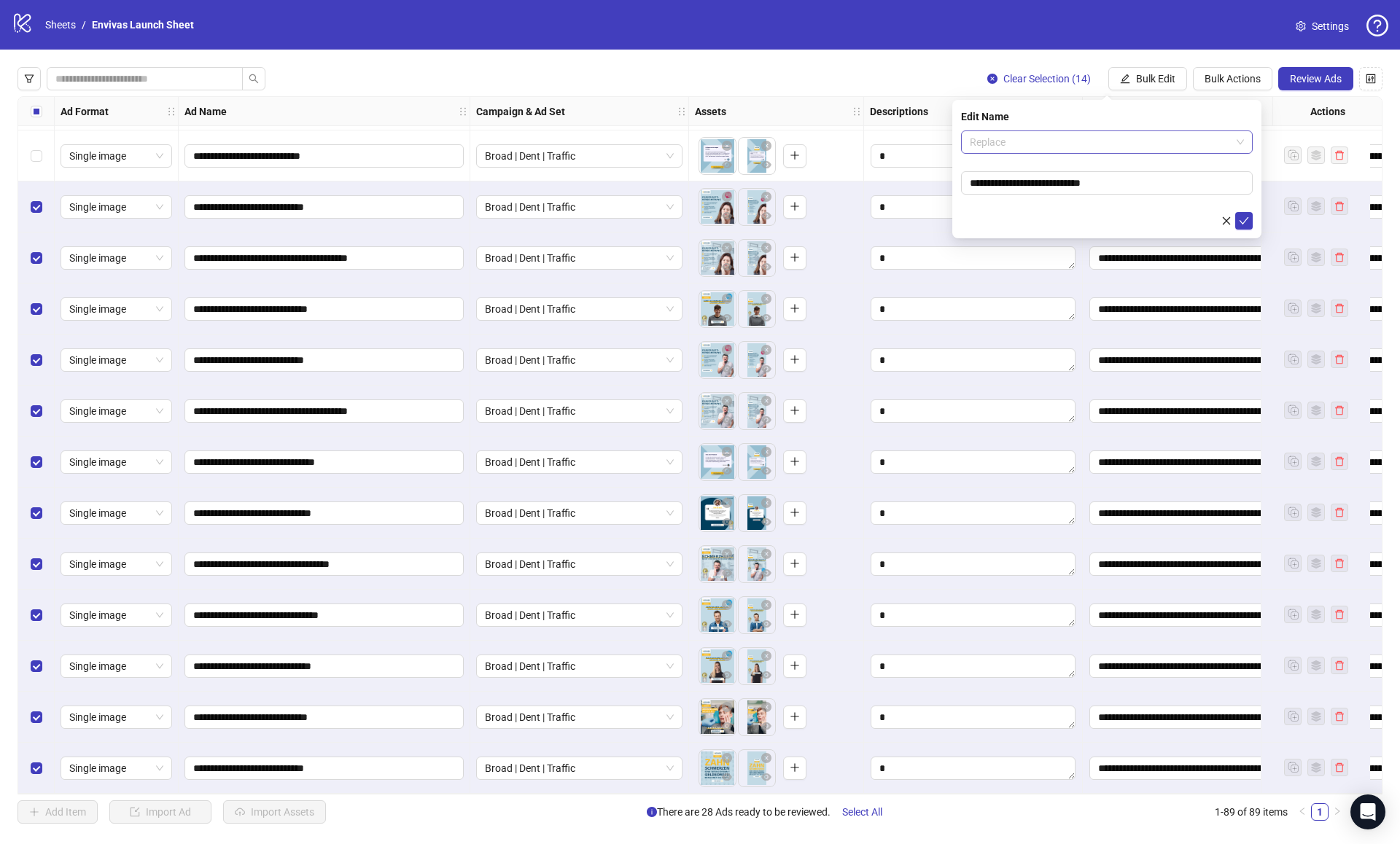
click at [1019, 143] on span "Replace" at bounding box center [1107, 142] width 274 height 22
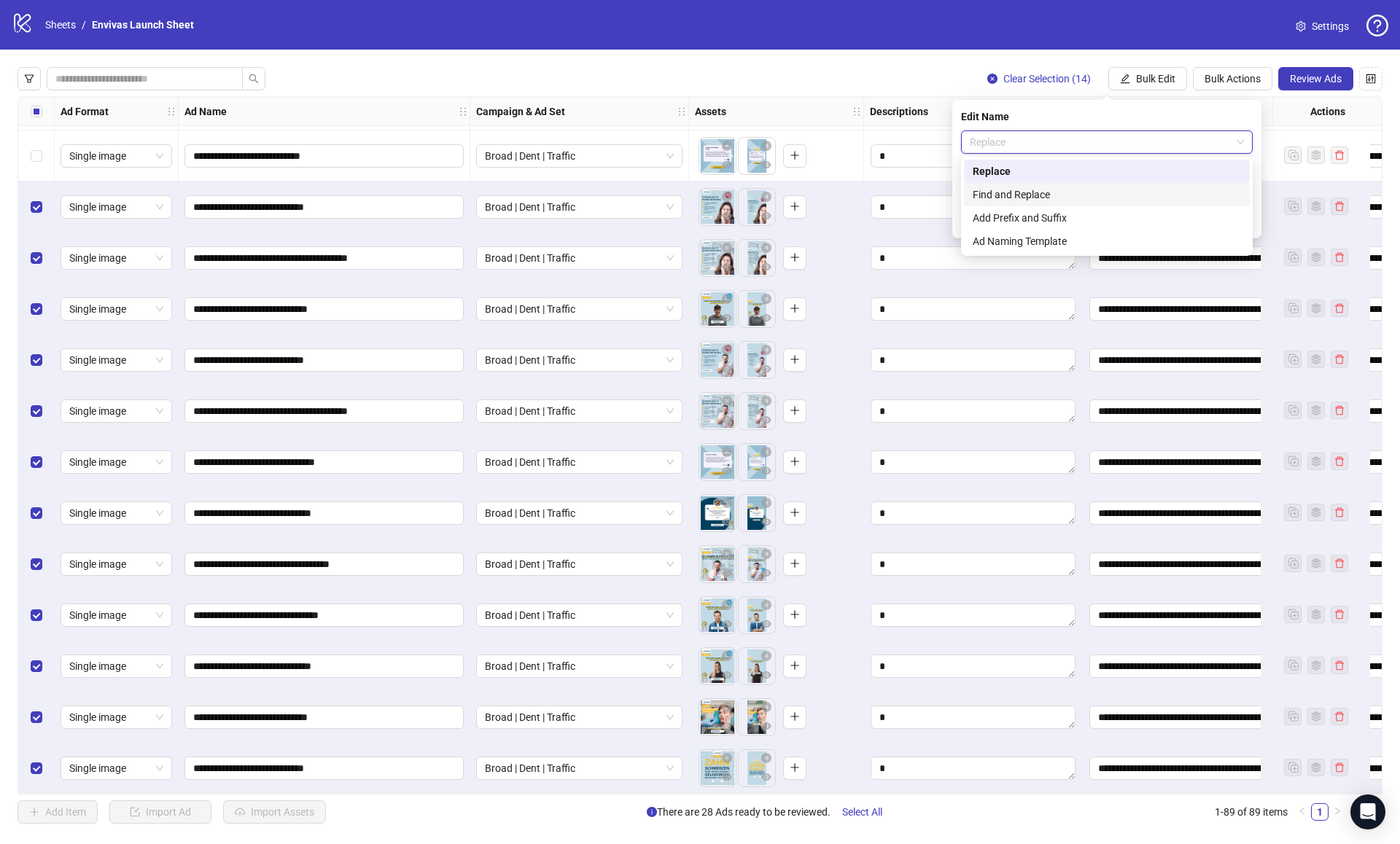
click at [1012, 196] on div "Find and Replace" at bounding box center [1107, 194] width 268 height 16
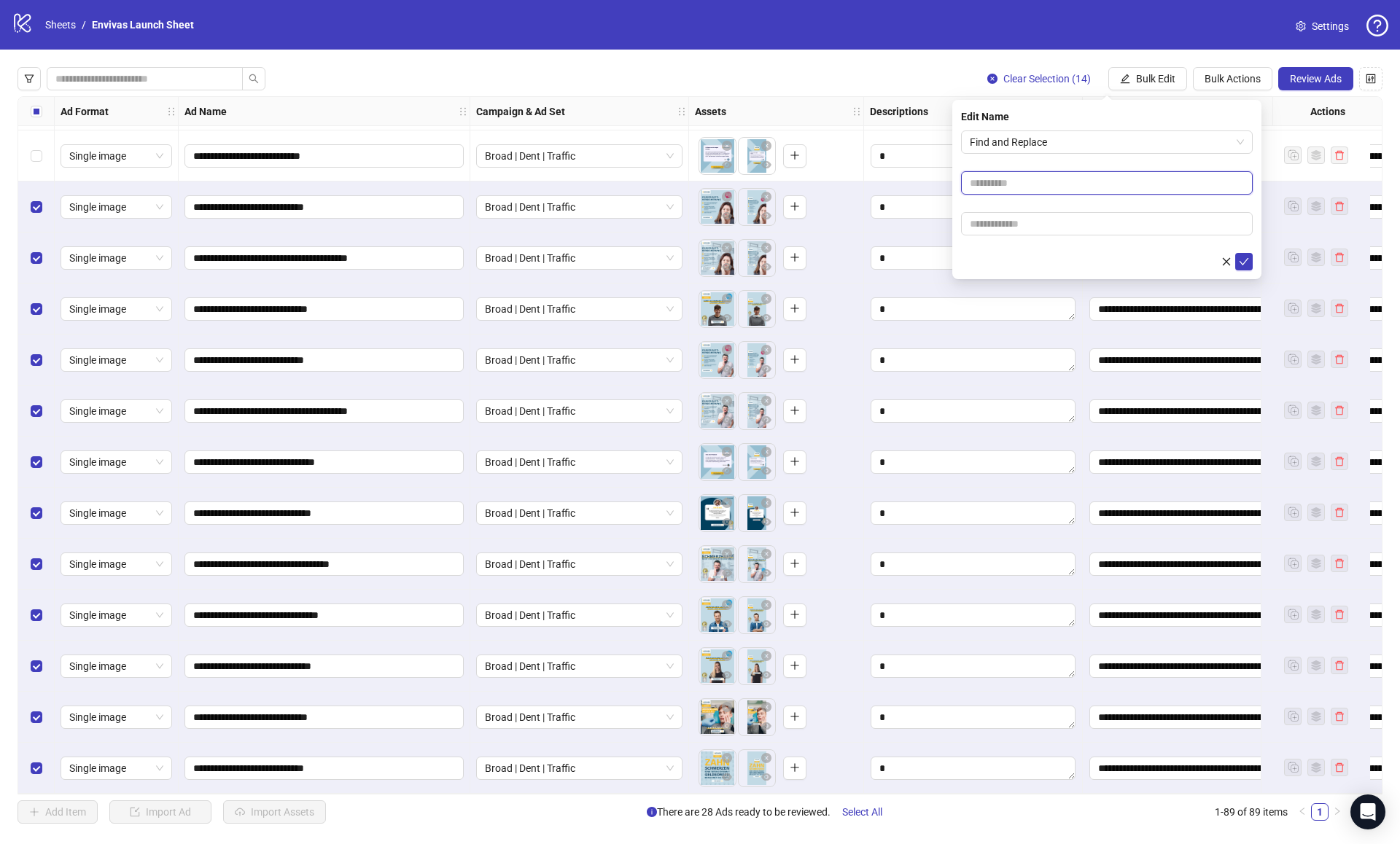
click at [1004, 184] on input "text" at bounding box center [1106, 183] width 292 height 23
type input "*******"
click at [992, 219] on input "text" at bounding box center [1106, 223] width 292 height 23
type input "*****"
click at [1243, 267] on span "submit" at bounding box center [1244, 262] width 10 height 12
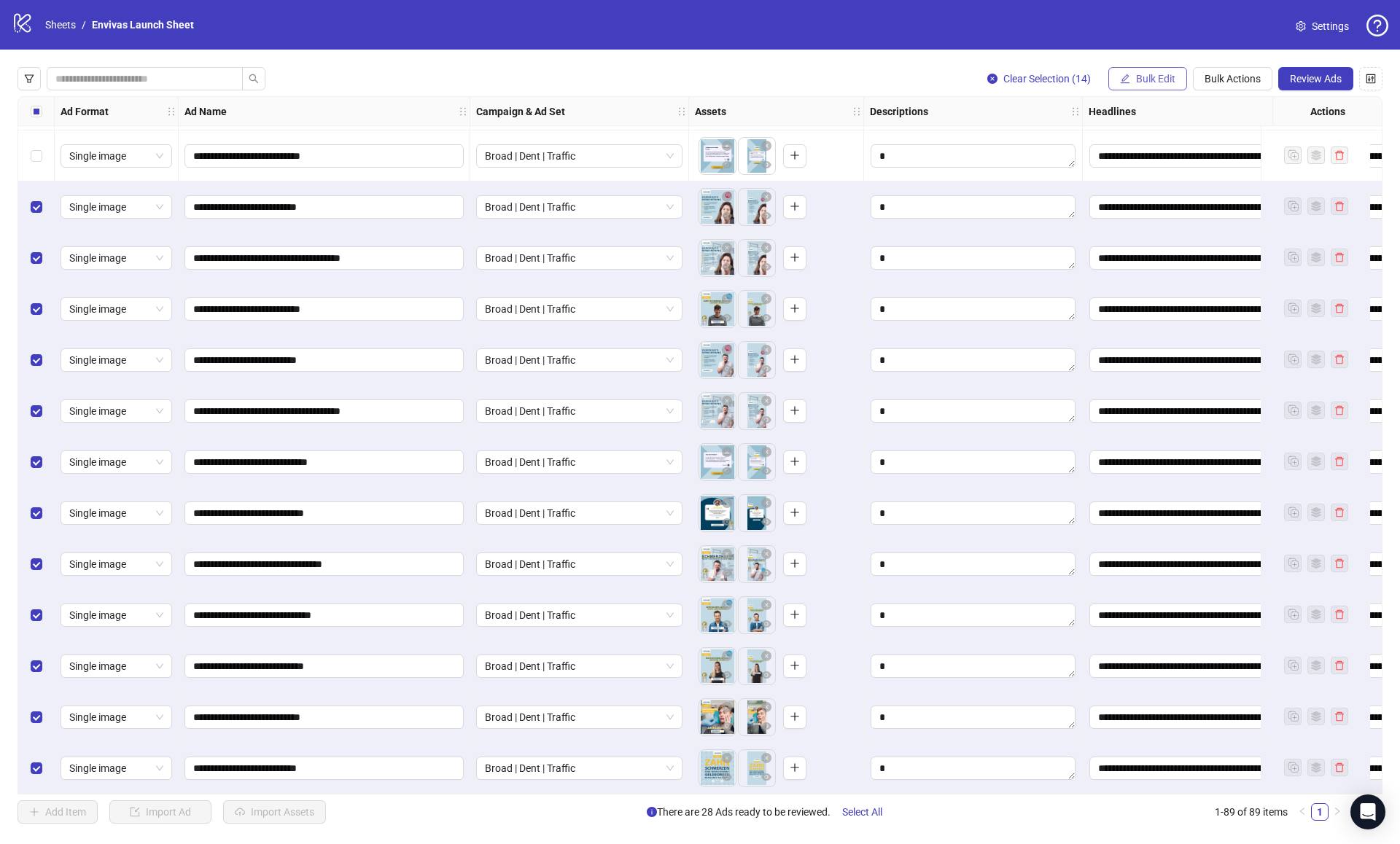
click at [1159, 84] on span "Bulk Edit" at bounding box center [1156, 79] width 40 height 12
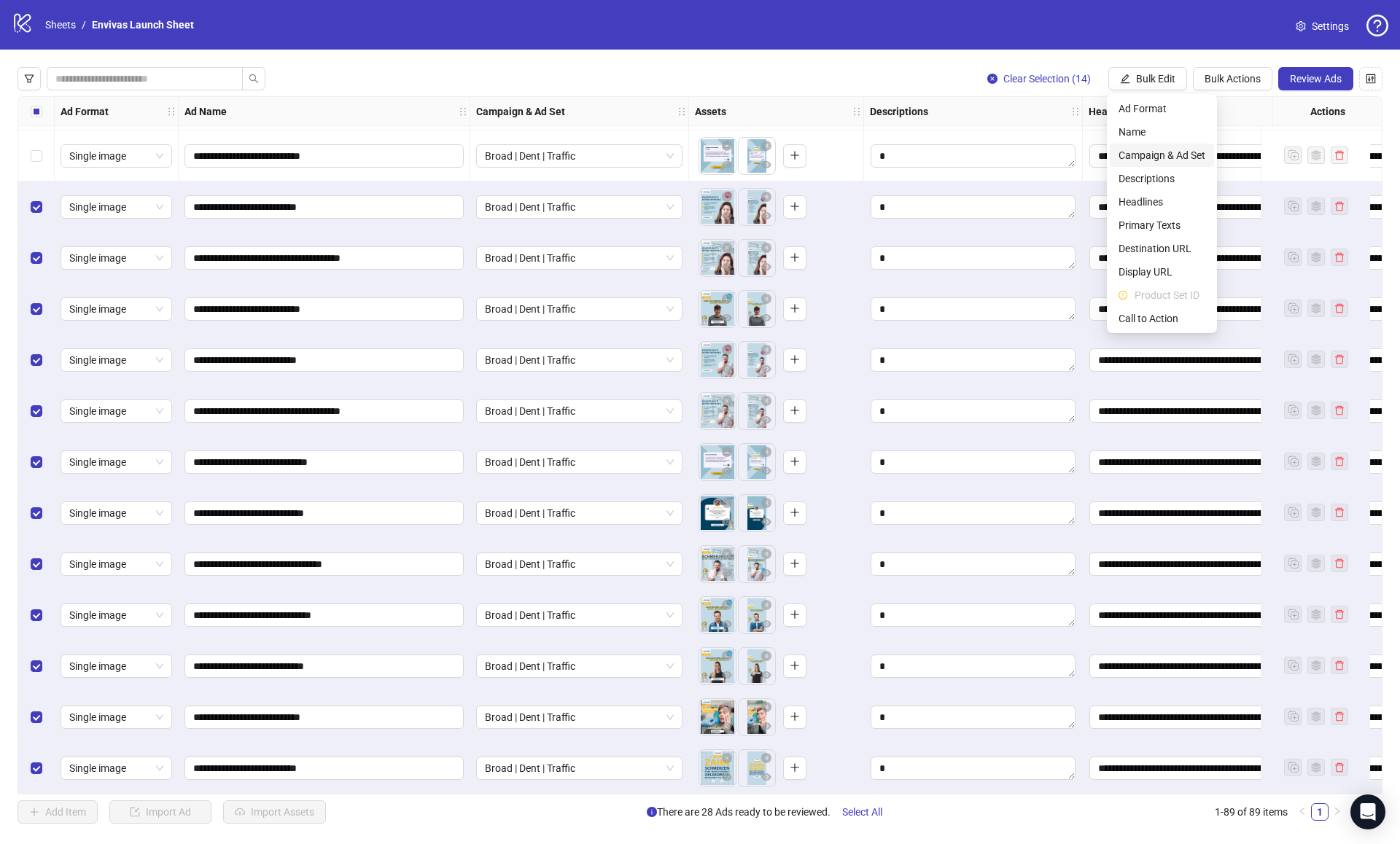
click at [1164, 156] on span "Campaign & Ad Set" at bounding box center [1162, 154] width 87 height 16
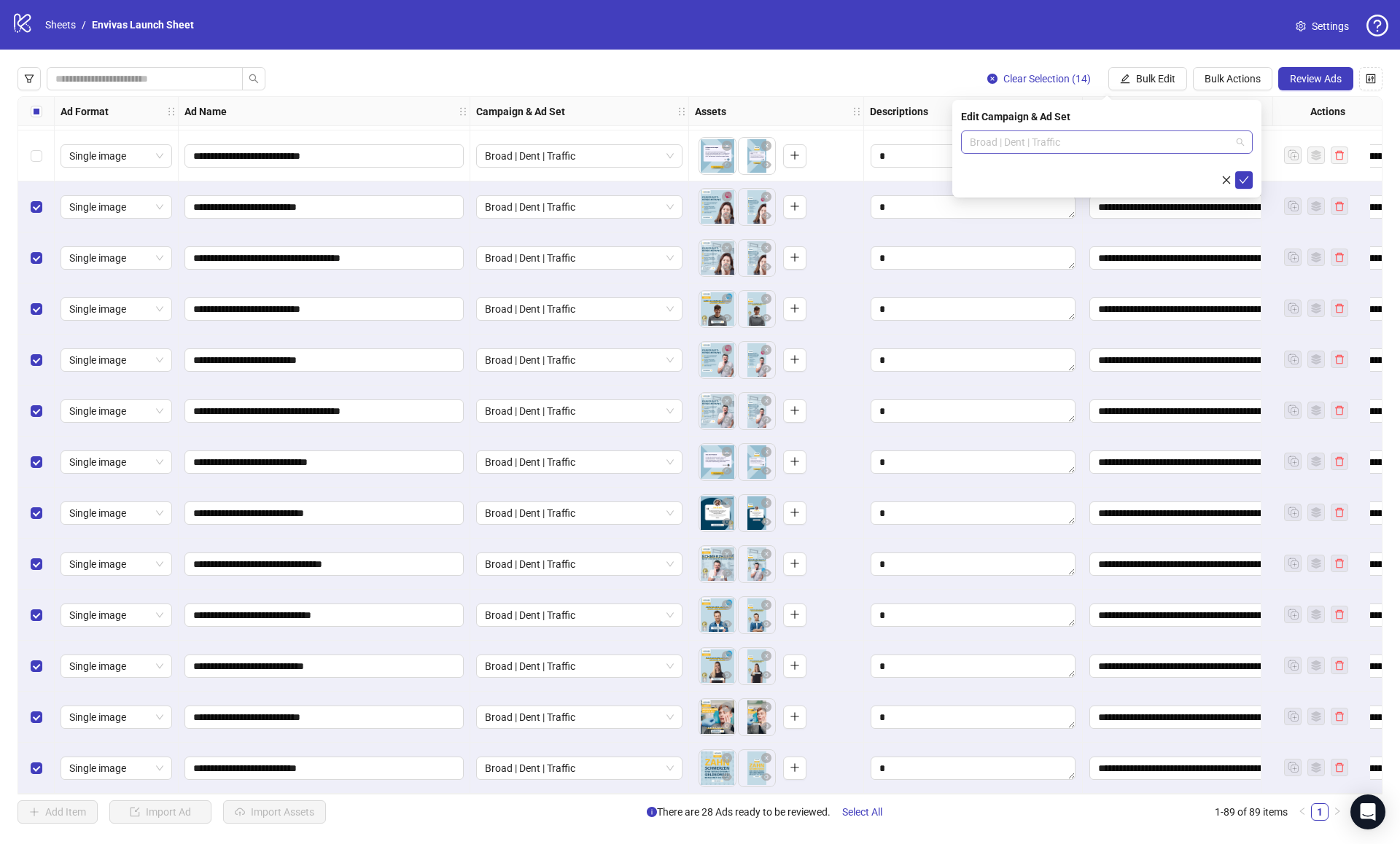
click at [1043, 131] on span "Broad | Dent | Traffic" at bounding box center [1107, 142] width 274 height 22
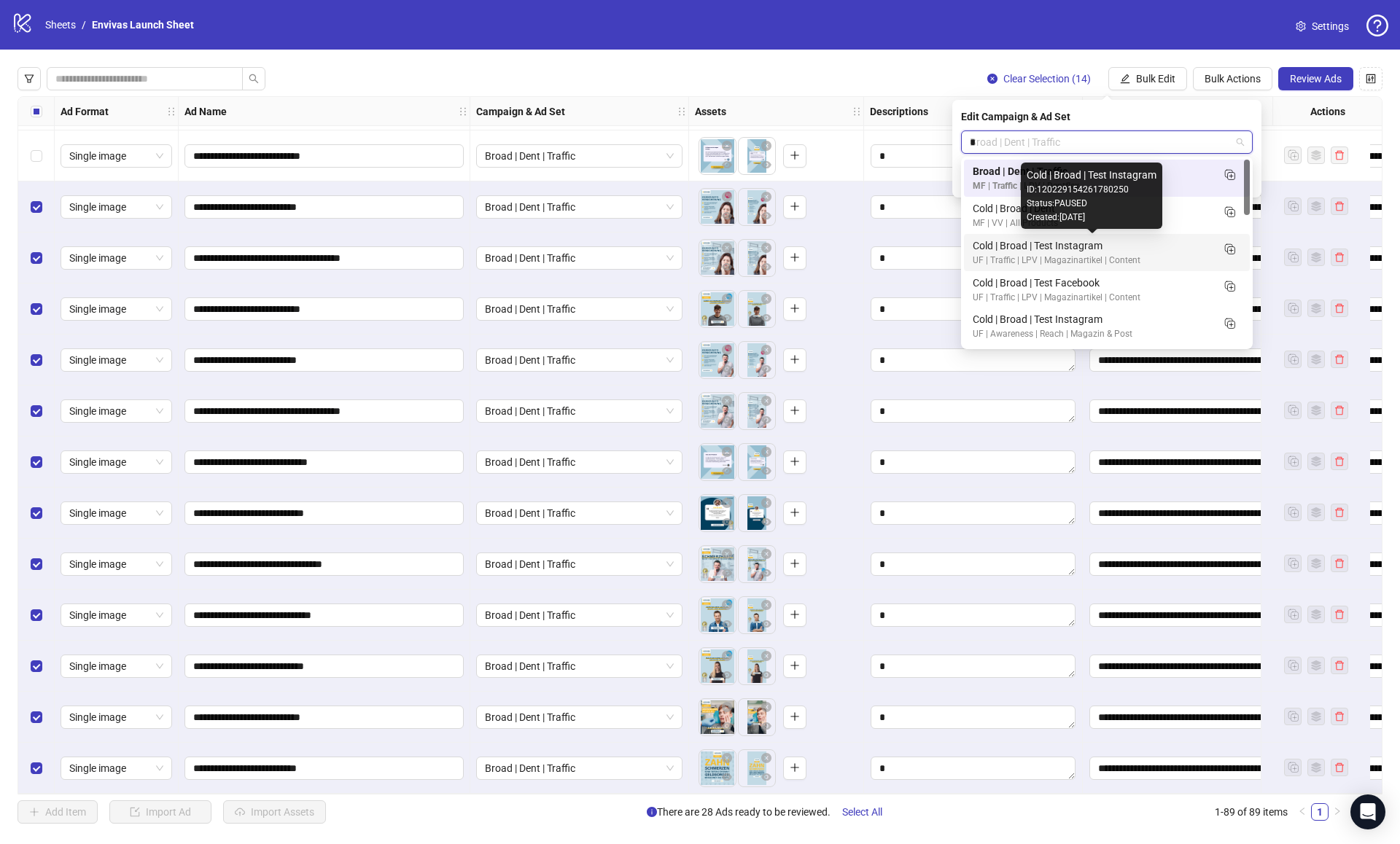
type input "**"
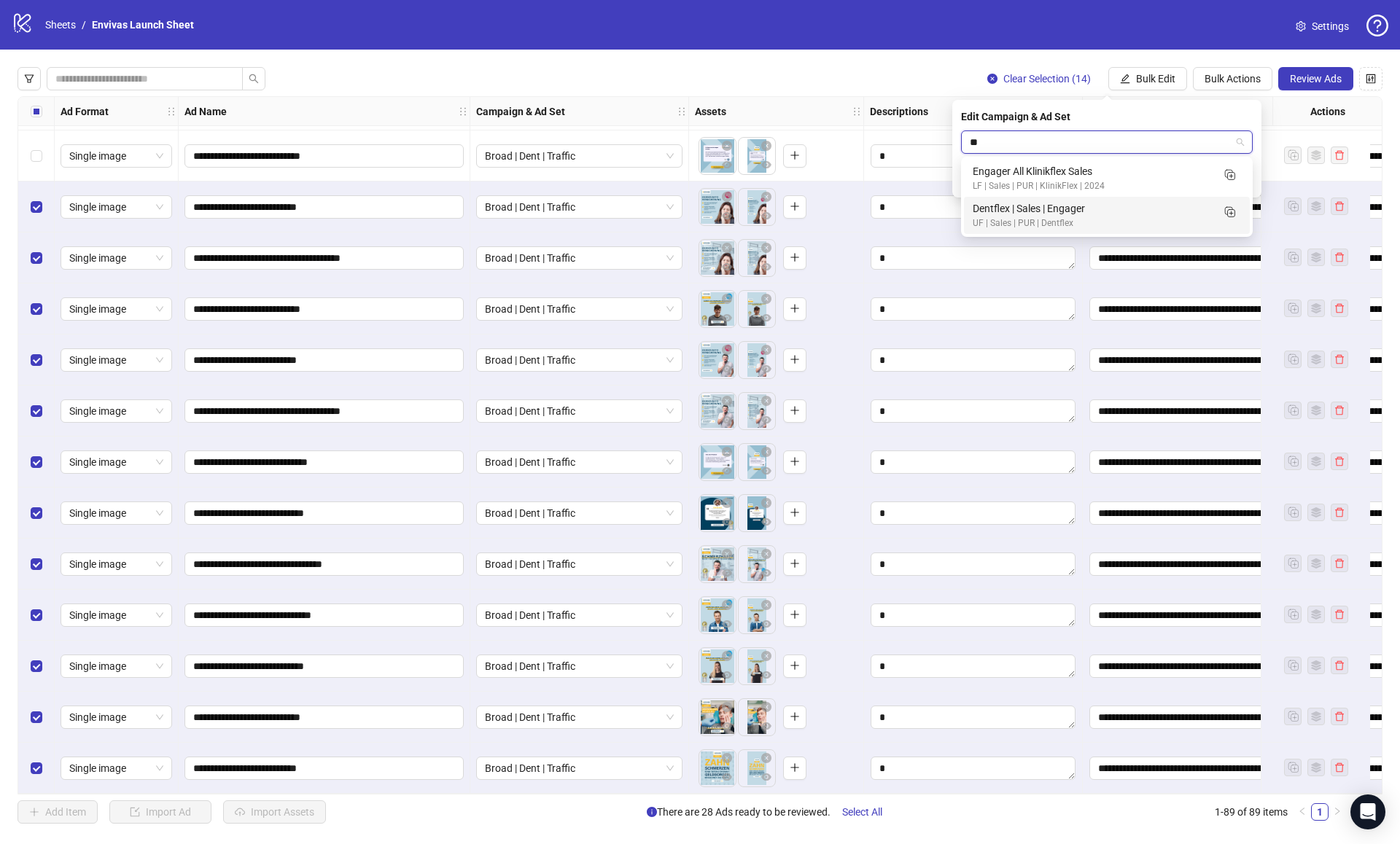
click at [1045, 218] on div "UF | Sales | PUR | Dentflex" at bounding box center [1092, 223] width 239 height 13
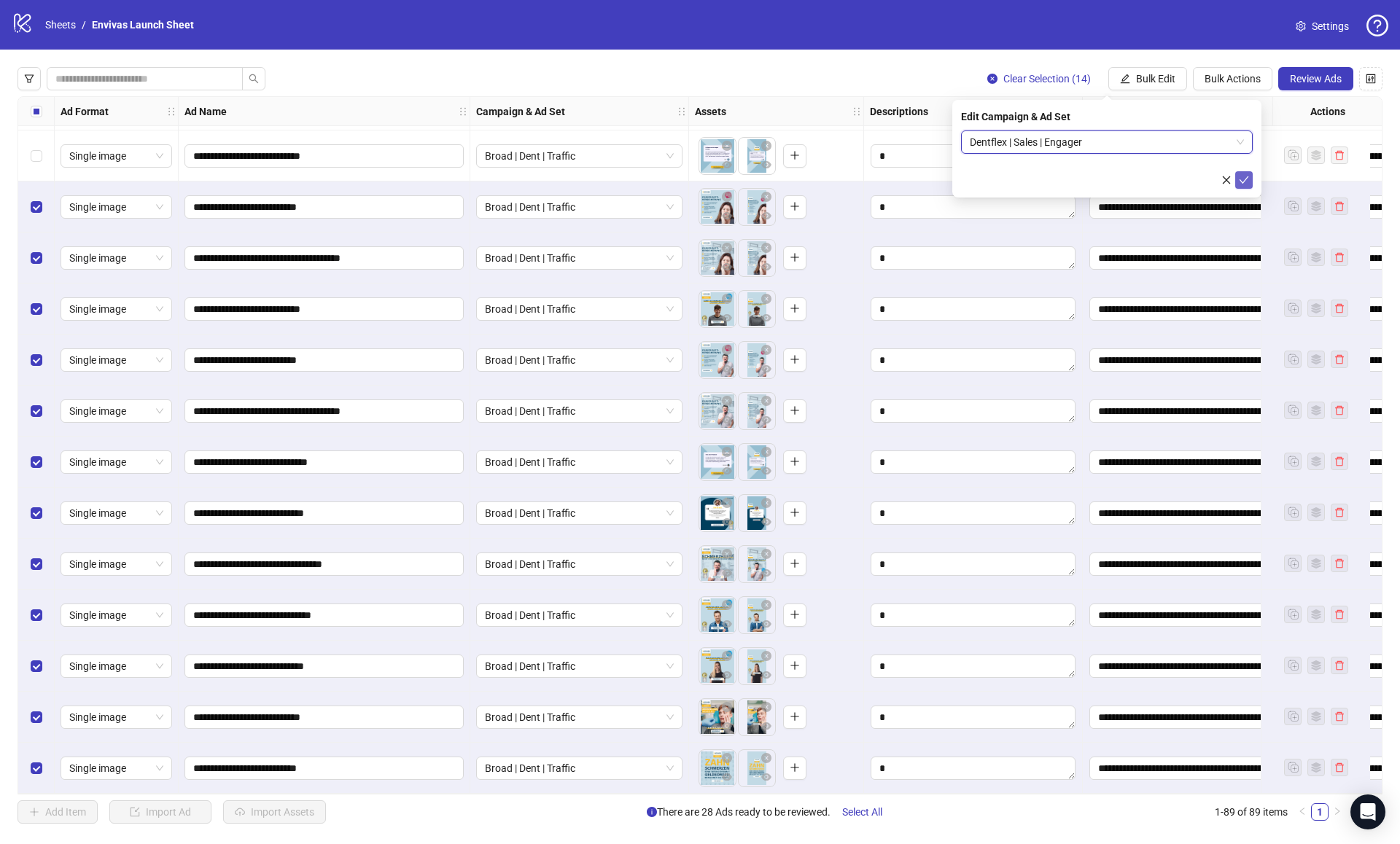
click at [1241, 182] on icon "check" at bounding box center [1244, 180] width 10 height 10
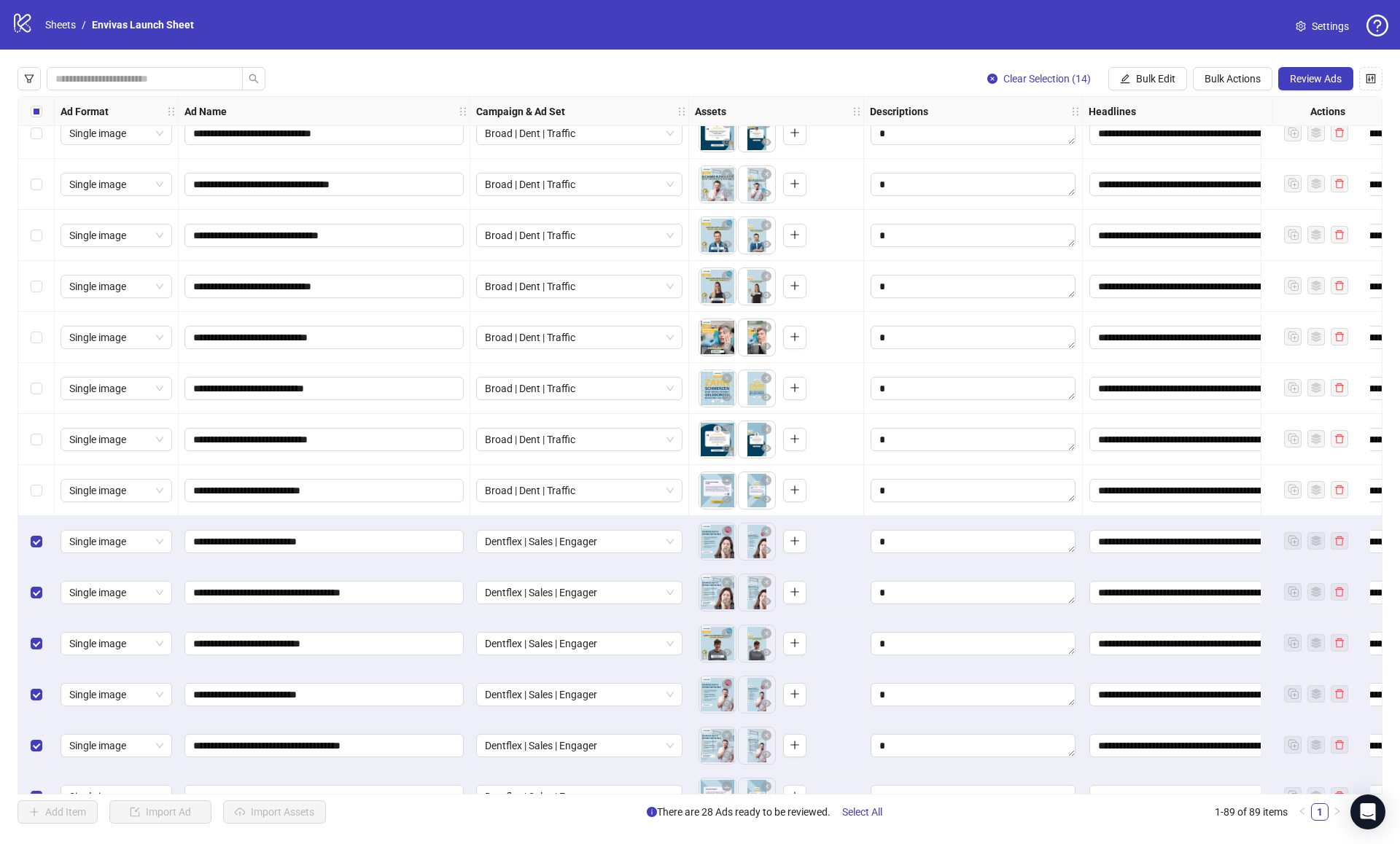
scroll to position [3464, 0]
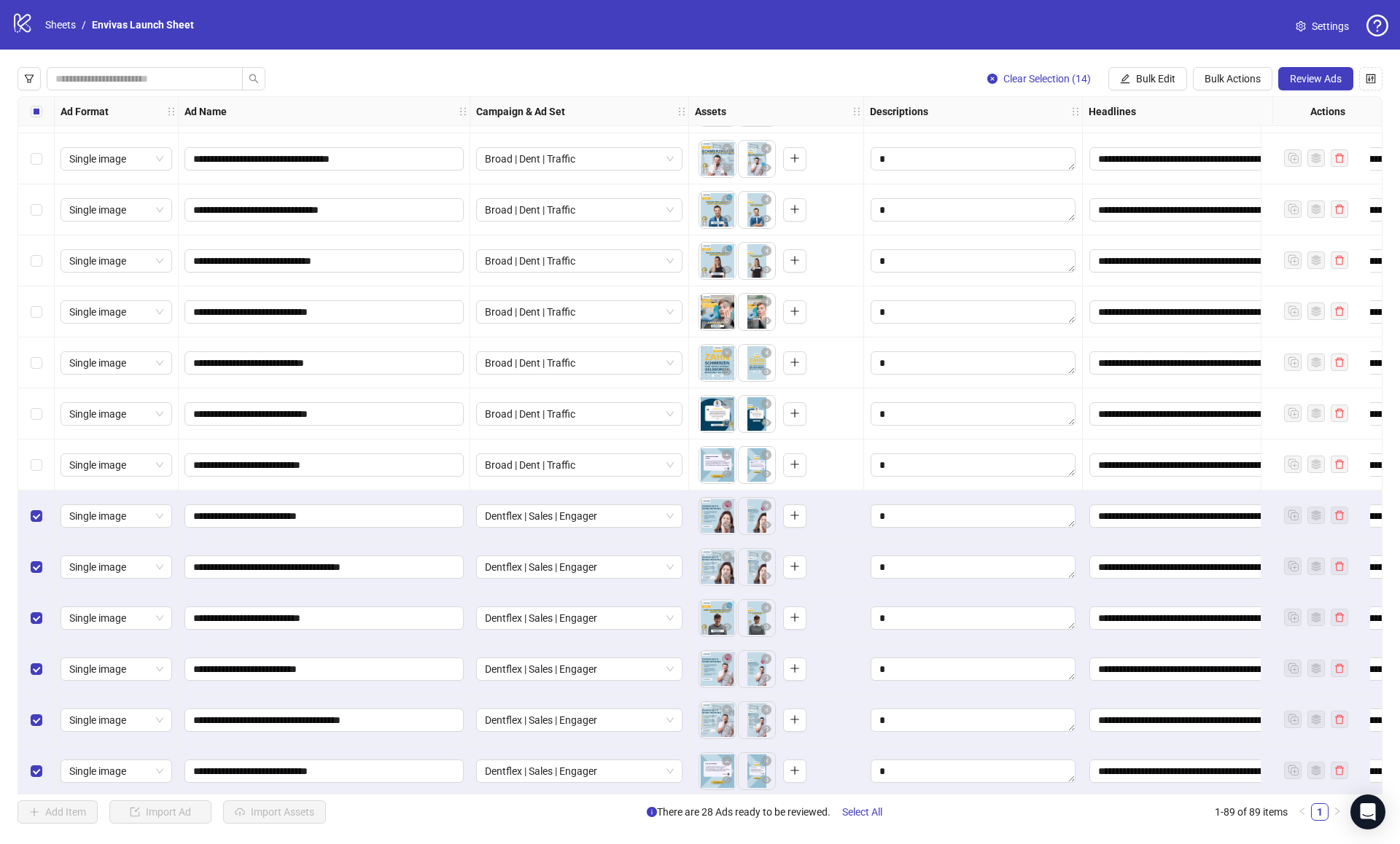
click at [37, 452] on div "Select row 75" at bounding box center [36, 465] width 37 height 51
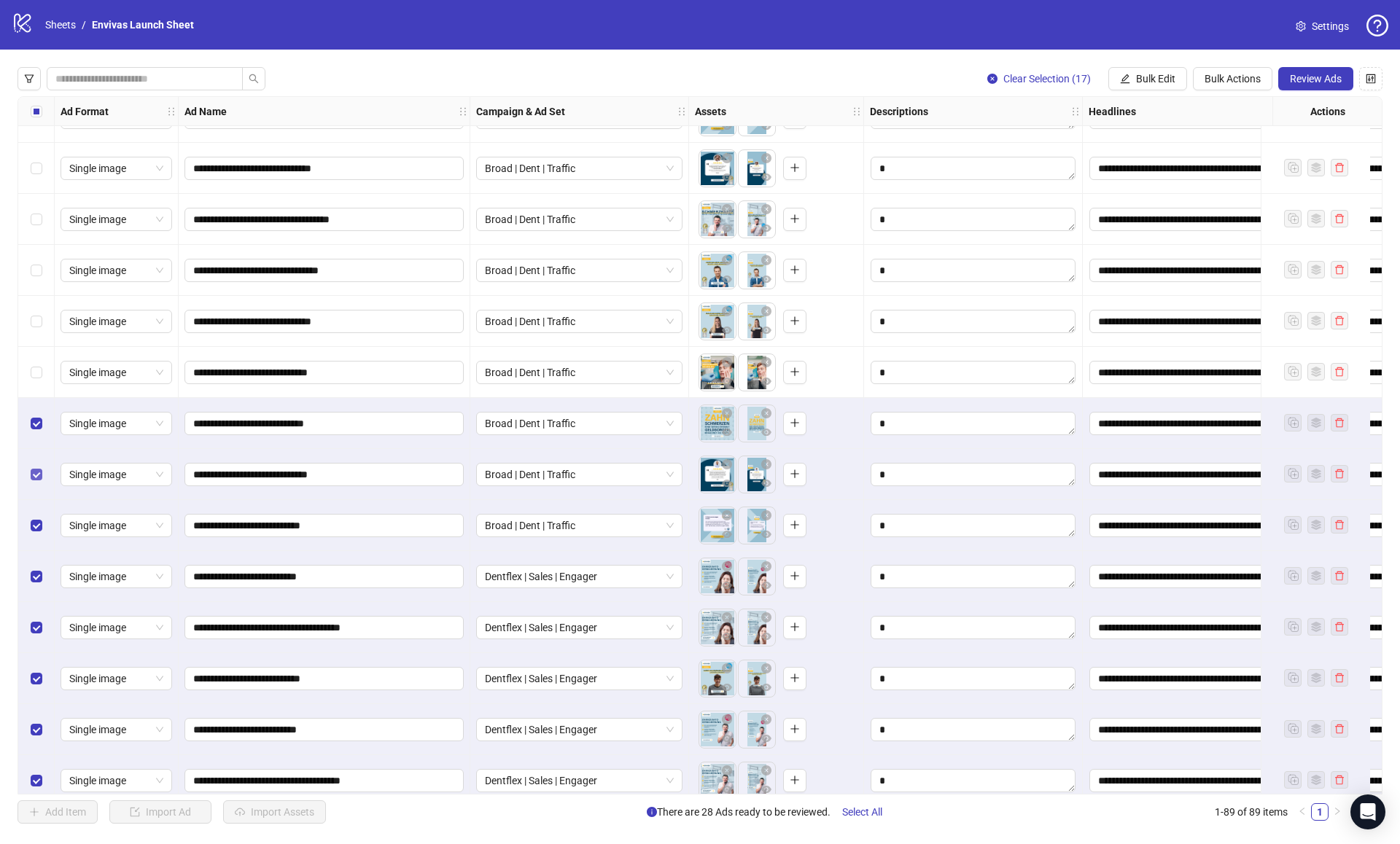
scroll to position [3341, 0]
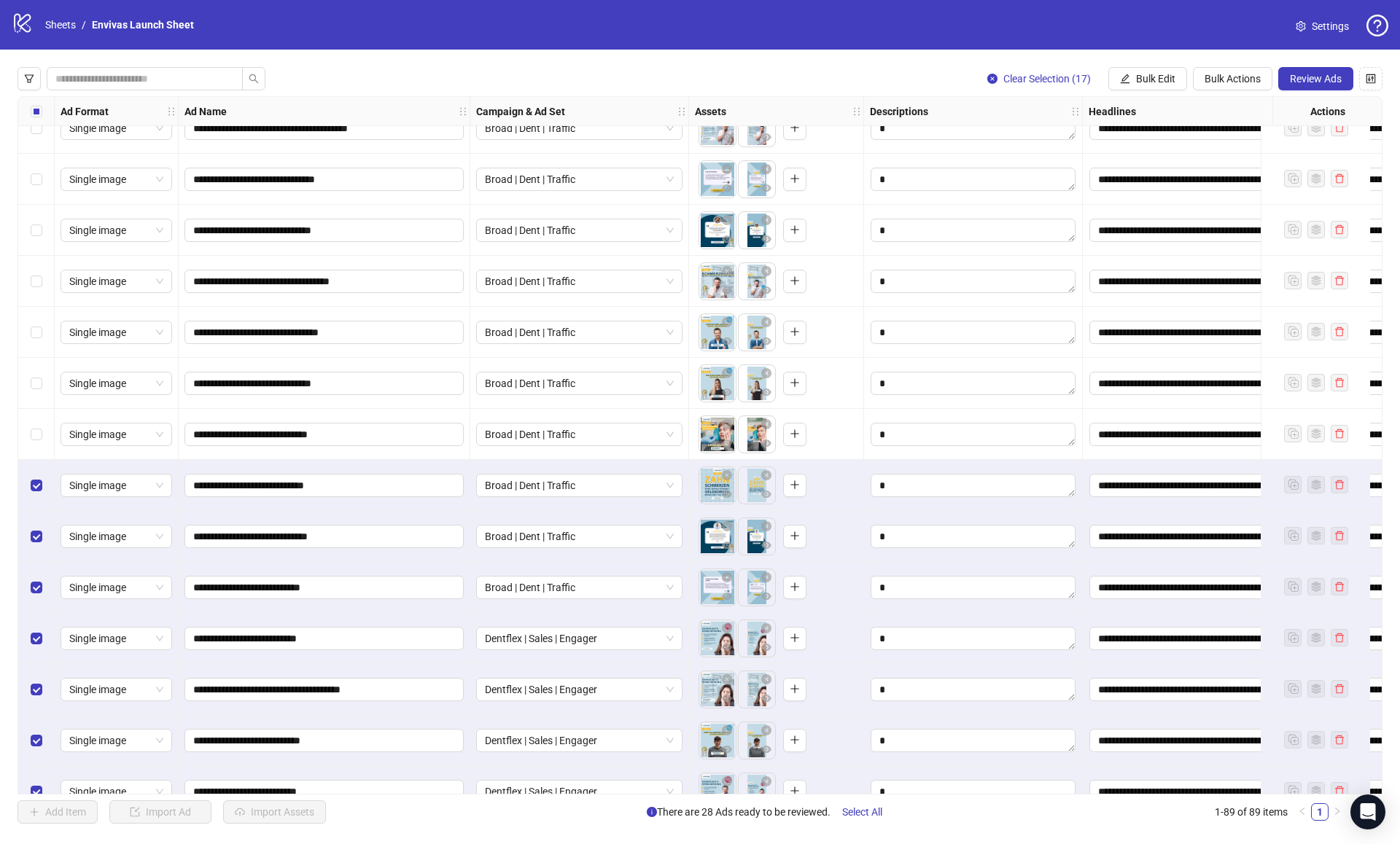
click at [39, 442] on div "Select row 72" at bounding box center [36, 435] width 37 height 51
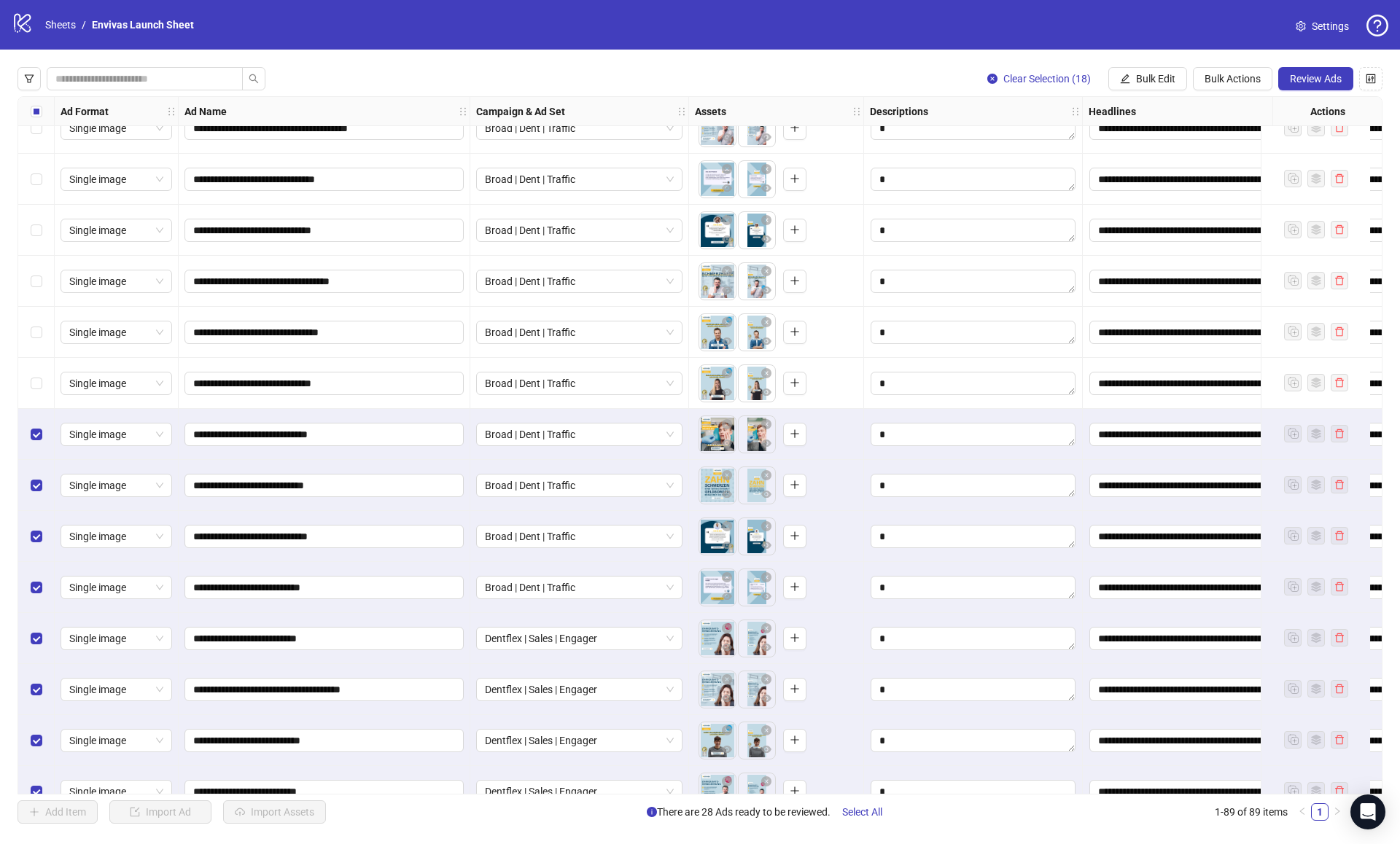
click at [37, 393] on div "Select row 71" at bounding box center [36, 384] width 37 height 51
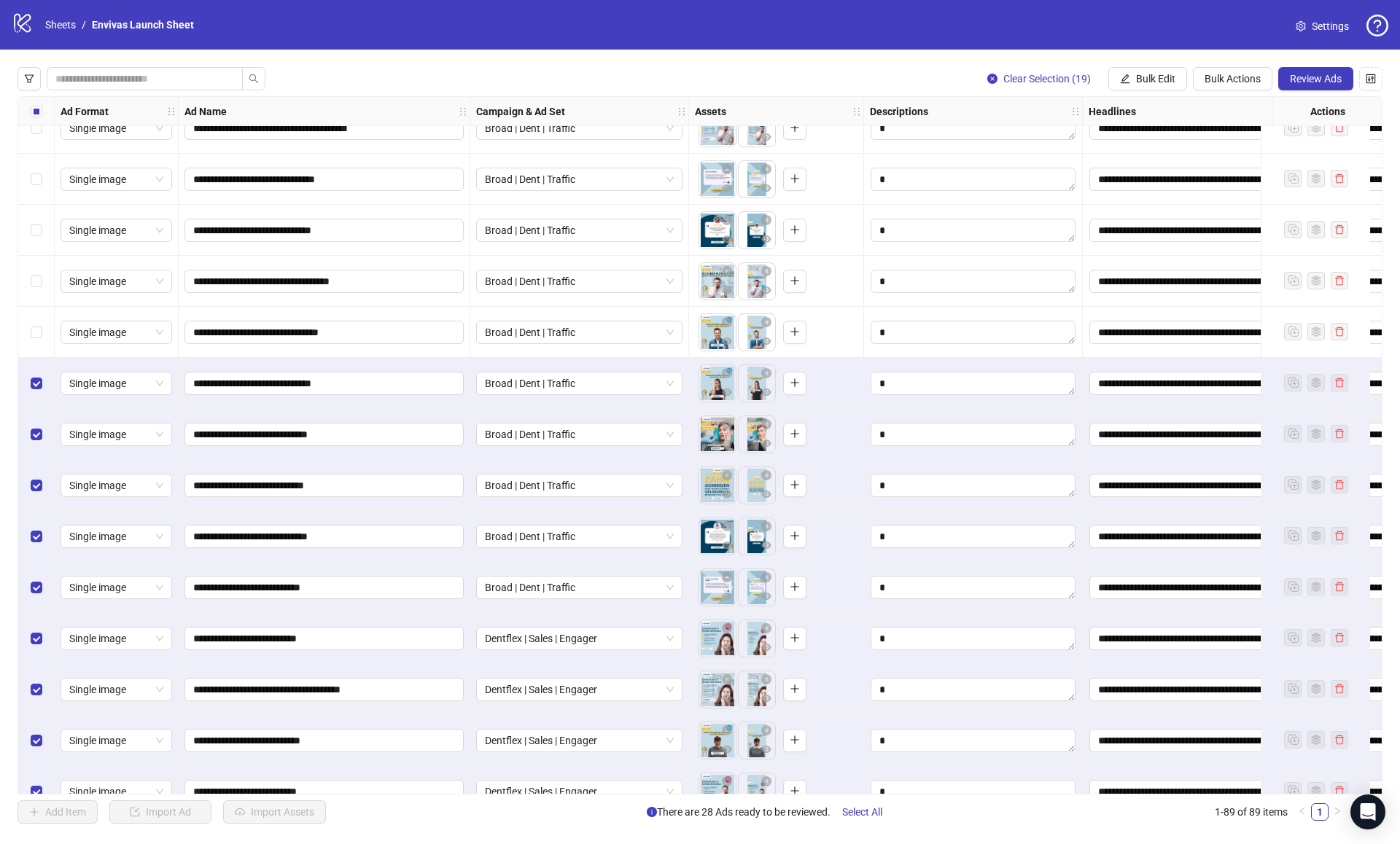
click at [38, 322] on div "Select row 70" at bounding box center [36, 333] width 37 height 51
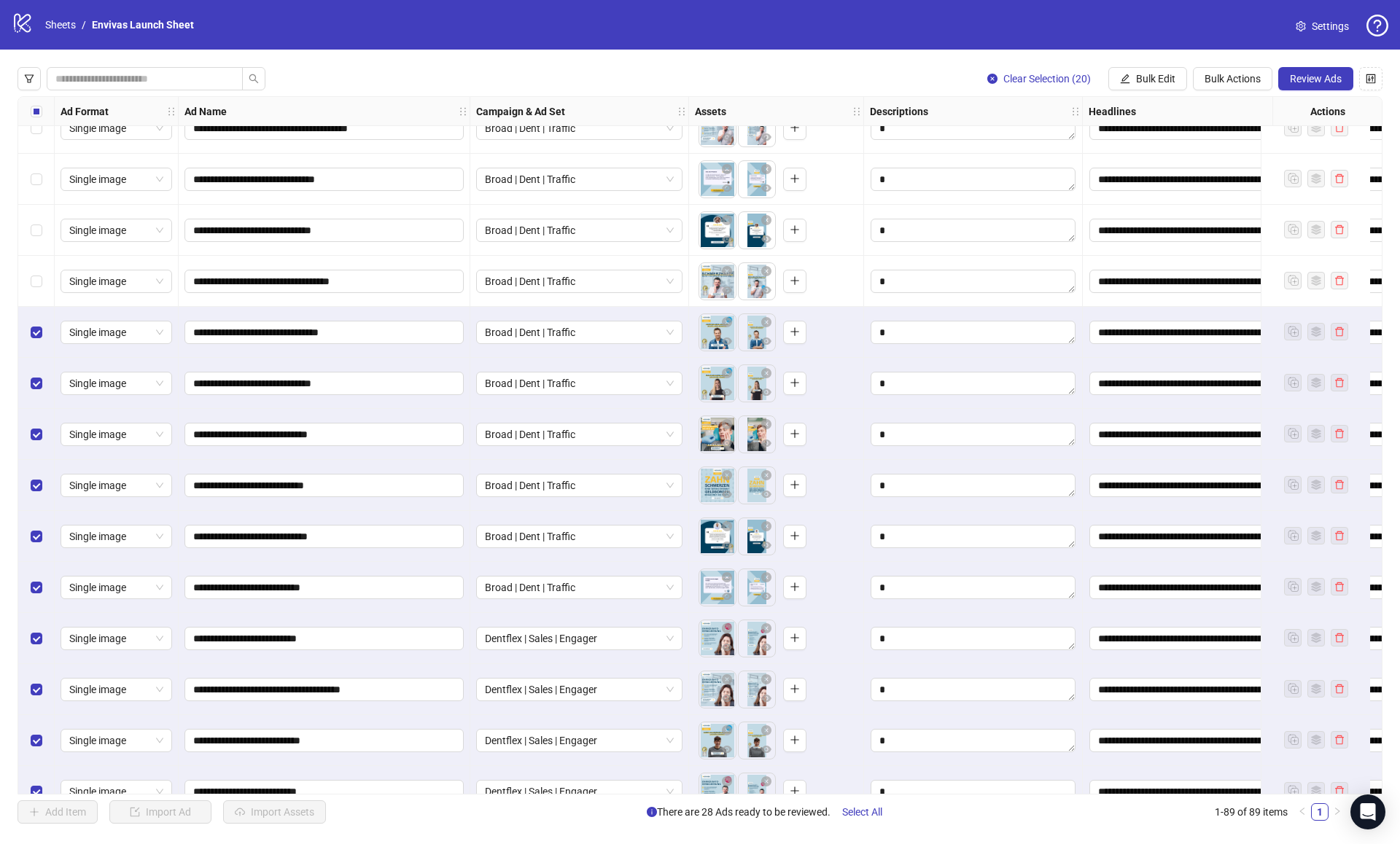
click at [38, 304] on div "Select row 69" at bounding box center [36, 281] width 37 height 51
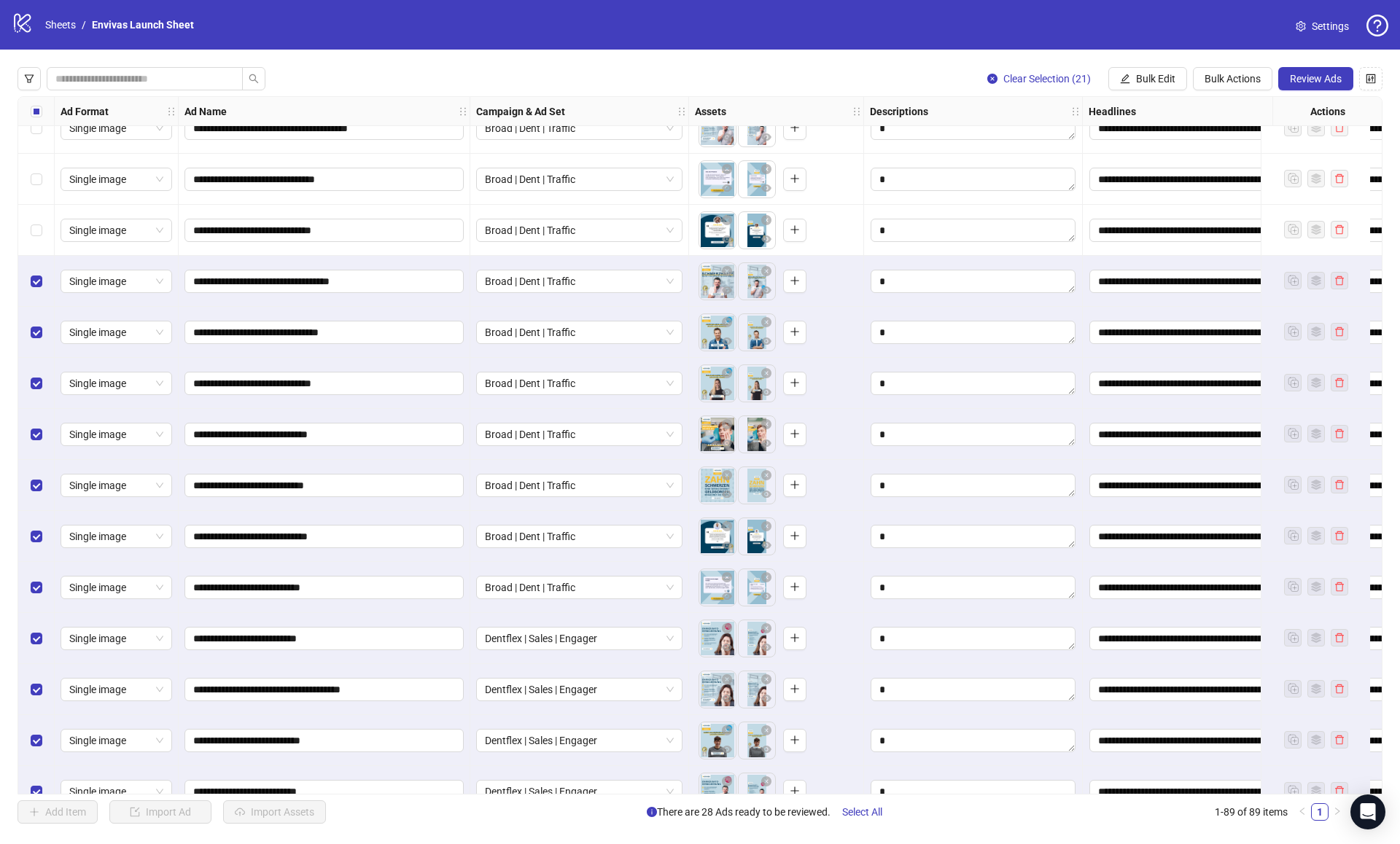
scroll to position [3208, 0]
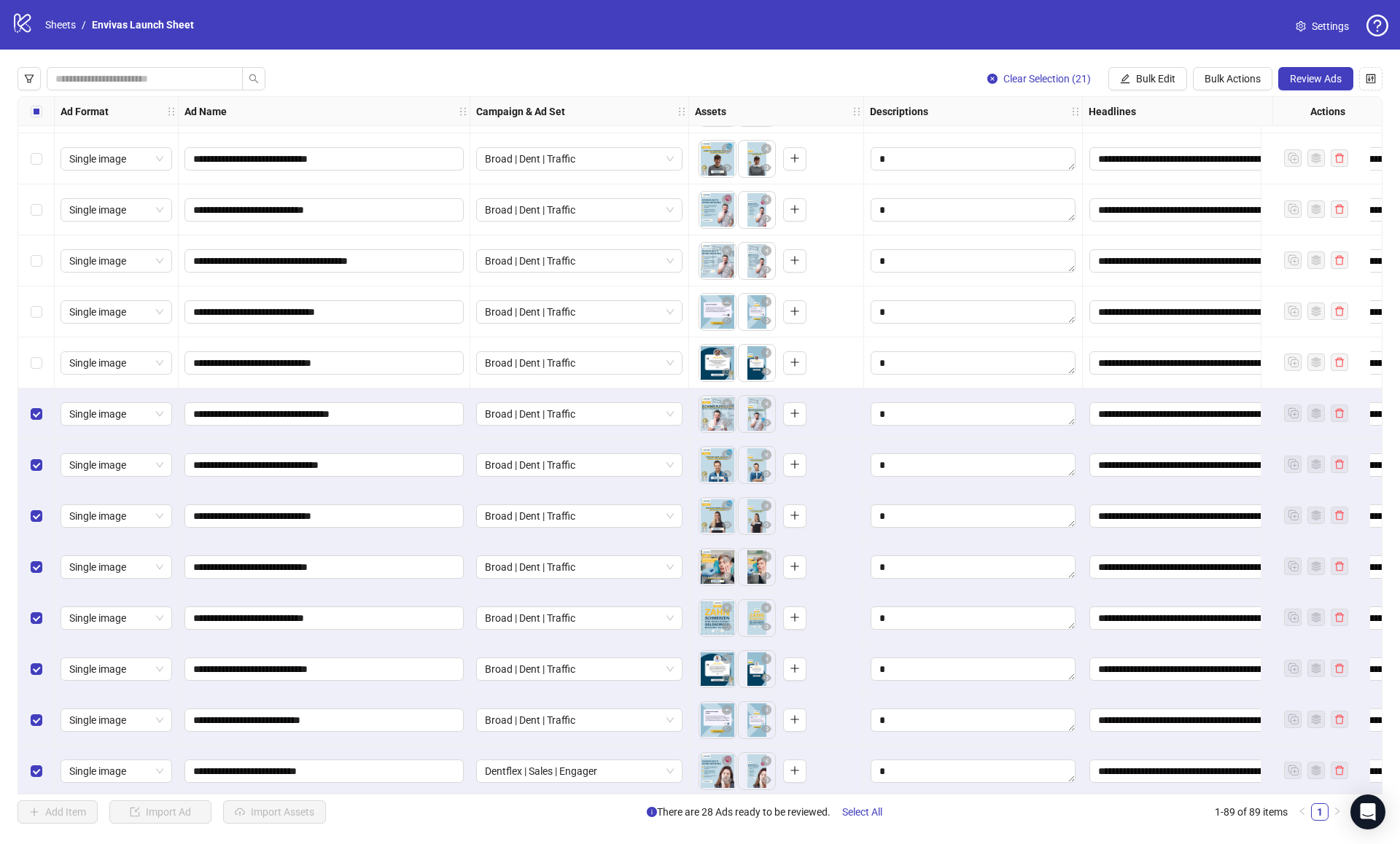
click at [37, 348] on div "Select row 68" at bounding box center [36, 363] width 37 height 51
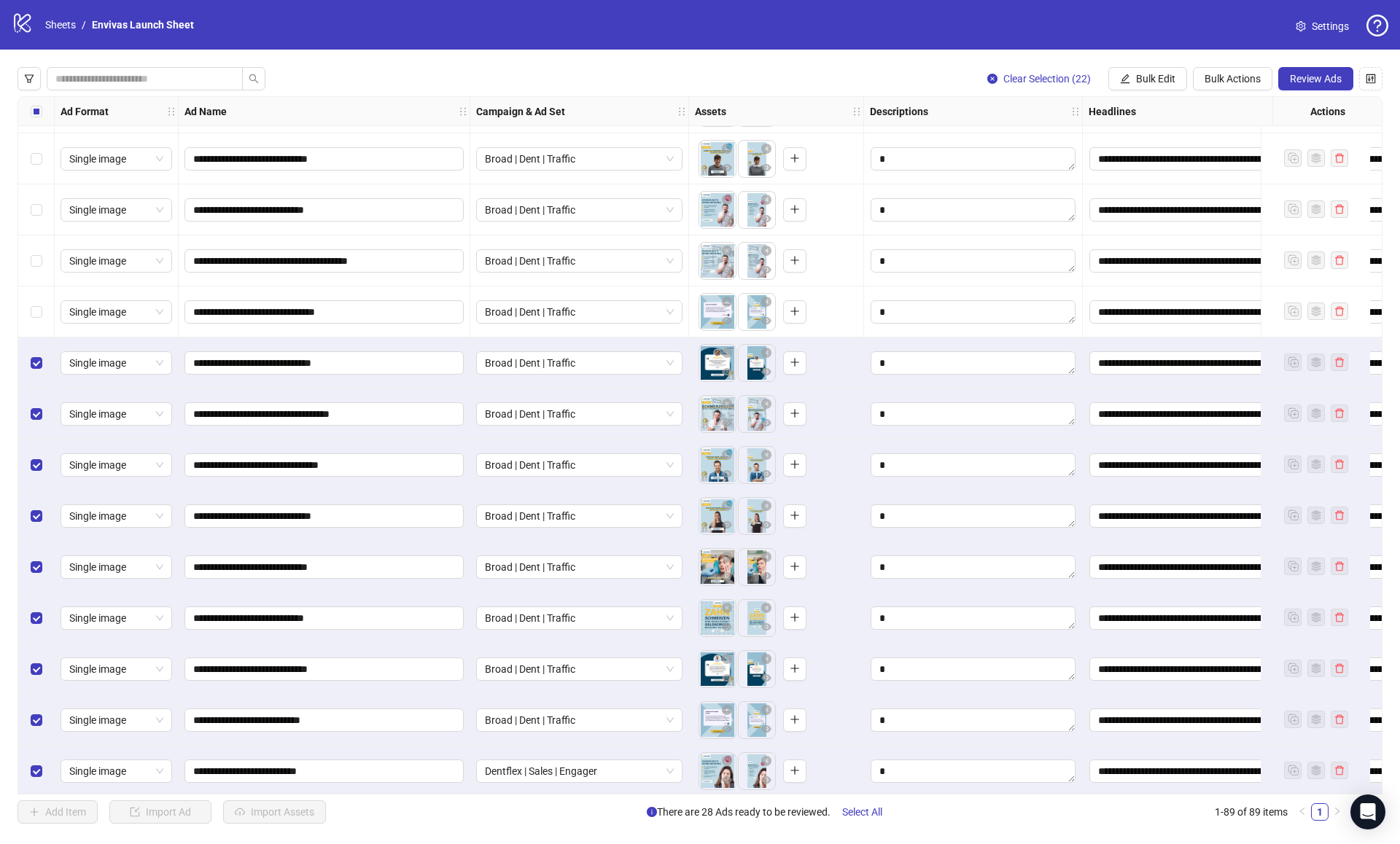
click at [37, 323] on div "Select row 67" at bounding box center [36, 312] width 37 height 51
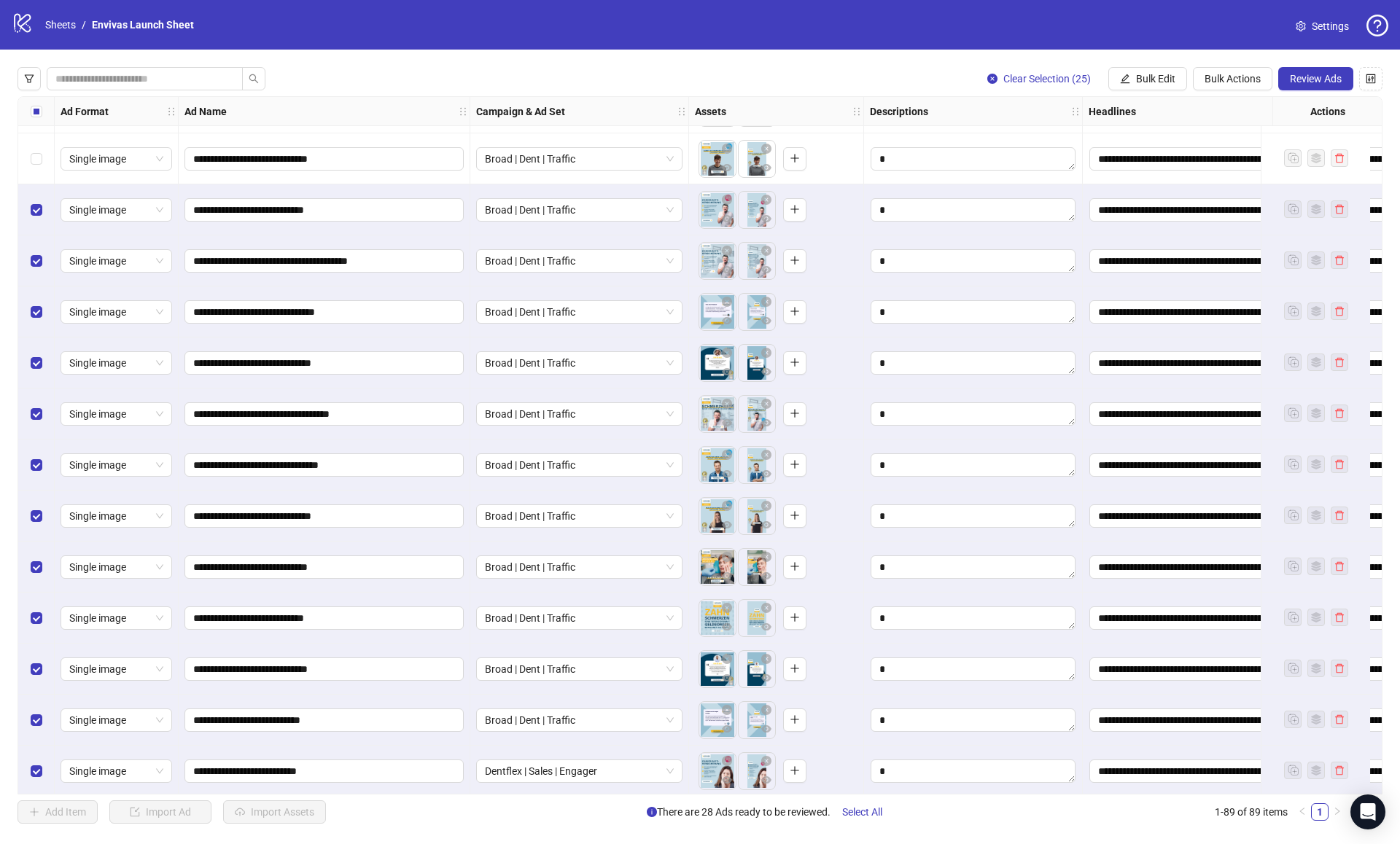
scroll to position [3079, 0]
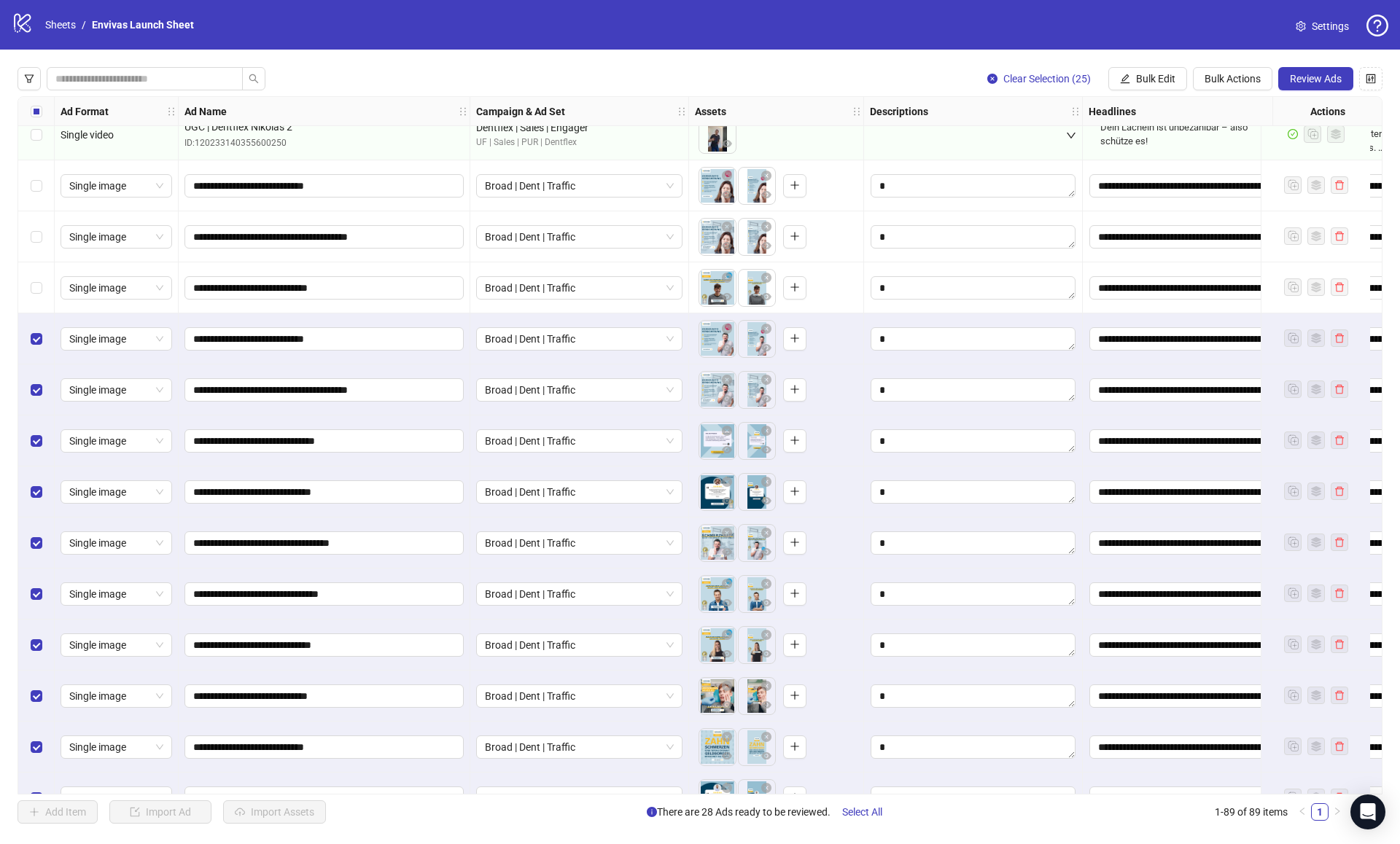
click at [25, 283] on div "Select row 64" at bounding box center [36, 288] width 37 height 51
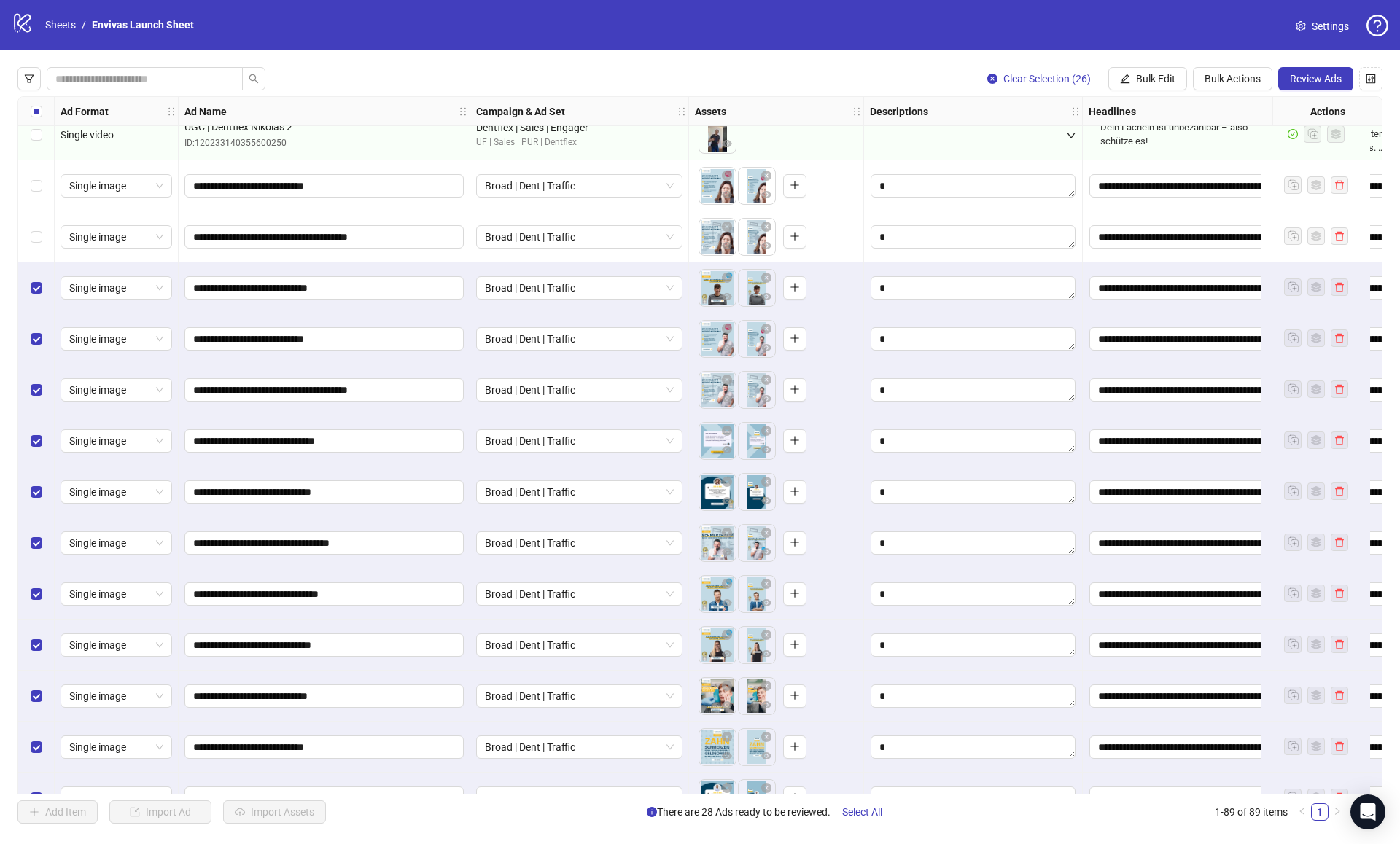
click at [33, 215] on div "Select row 63" at bounding box center [36, 237] width 37 height 51
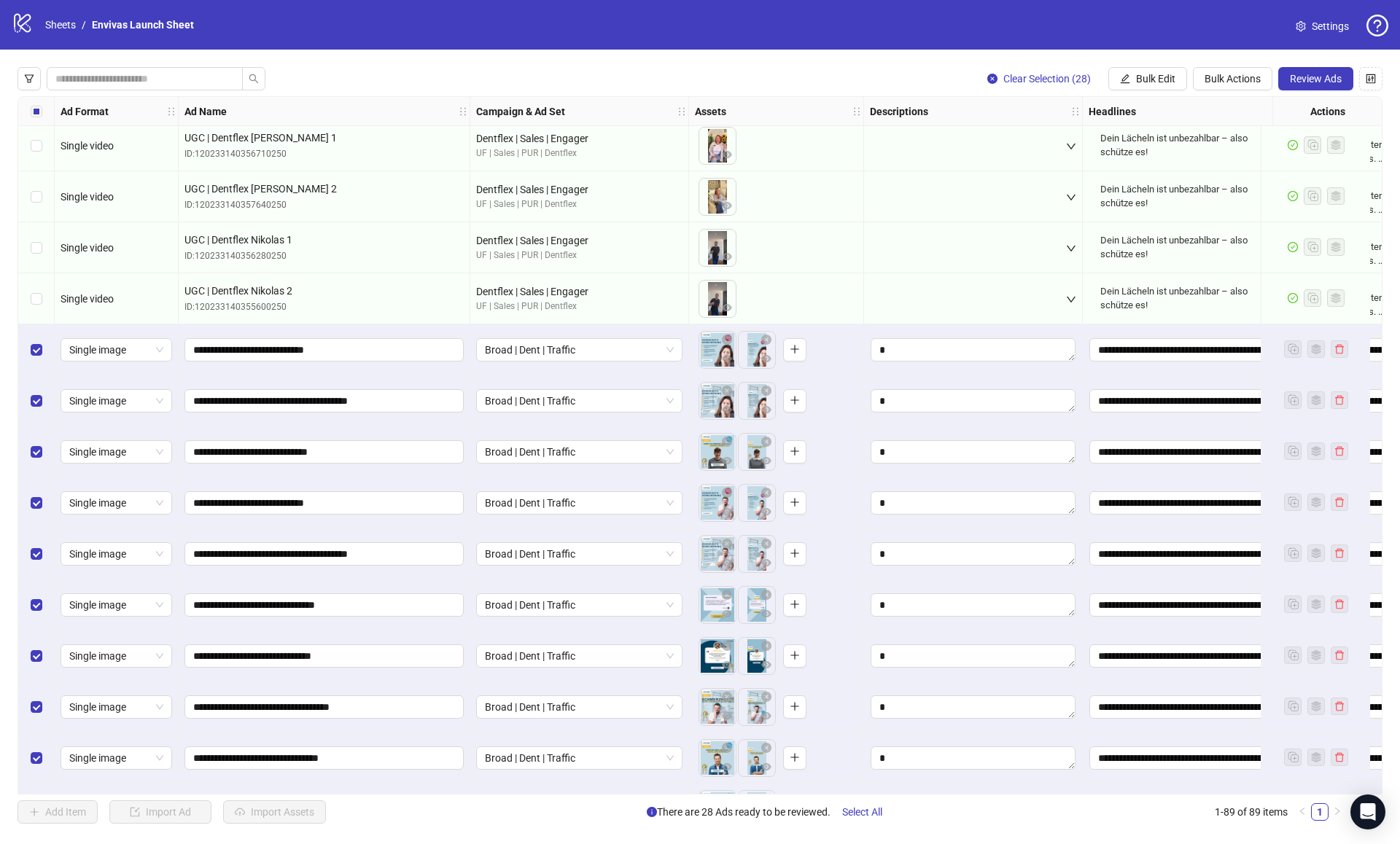
scroll to position [2854, 0]
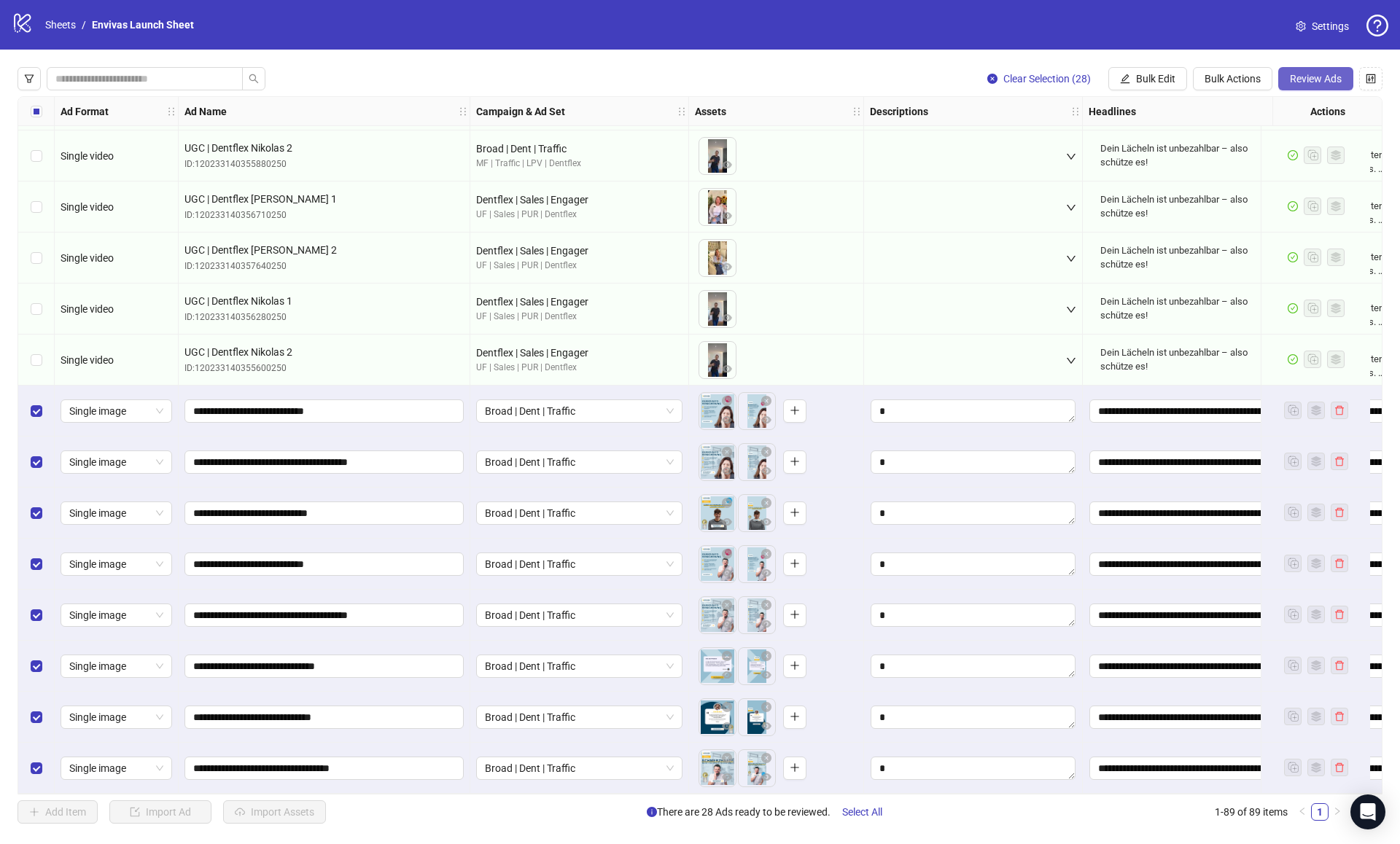
click at [1316, 82] on span "Review Ads" at bounding box center [1315, 79] width 52 height 12
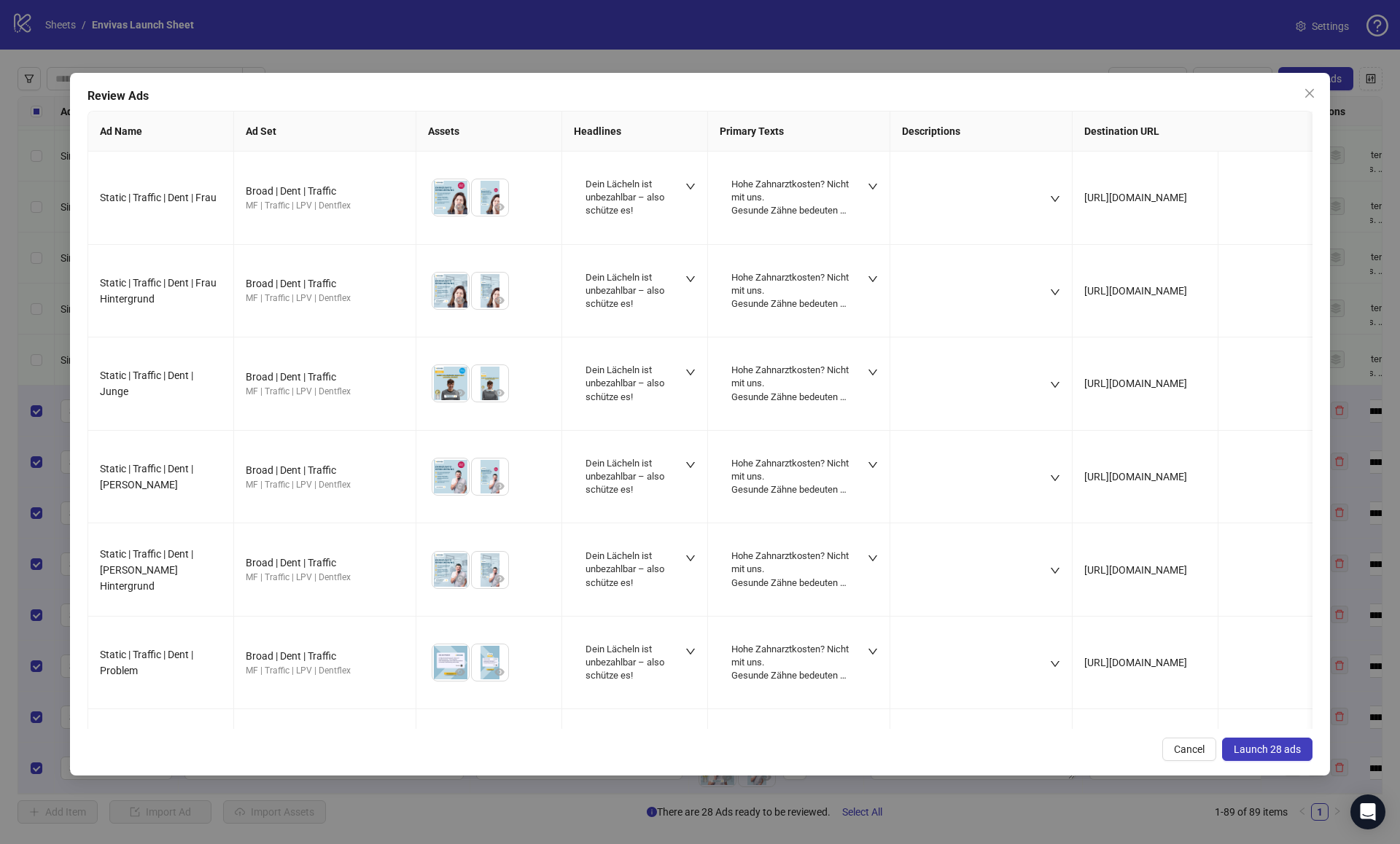
click at [1271, 752] on span "Launch 28 ads" at bounding box center [1267, 750] width 67 height 12
